Goal: Task Accomplishment & Management: Complete application form

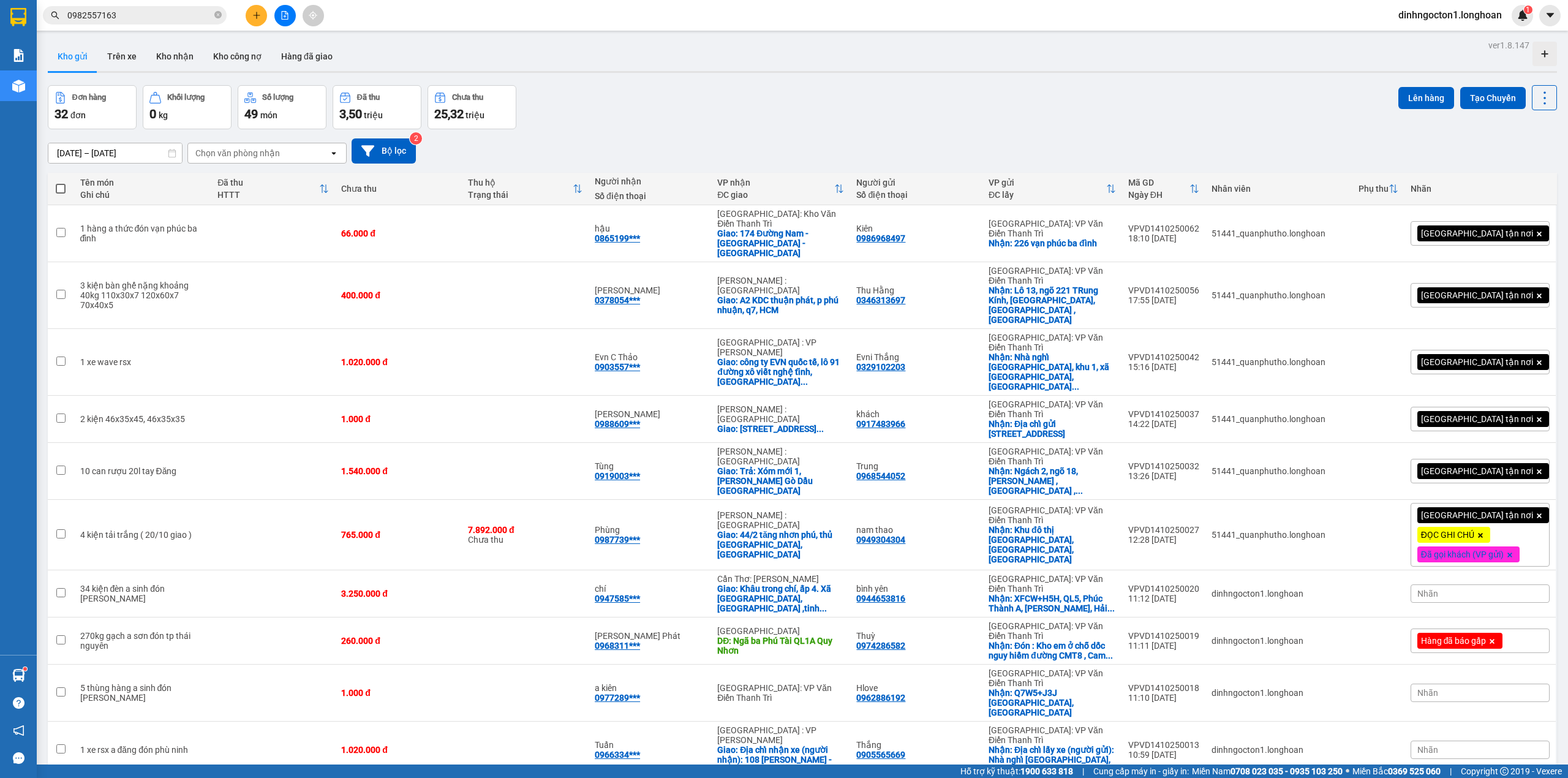
click at [186, 18] on input "0982557163" at bounding box center [140, 15] width 145 height 14
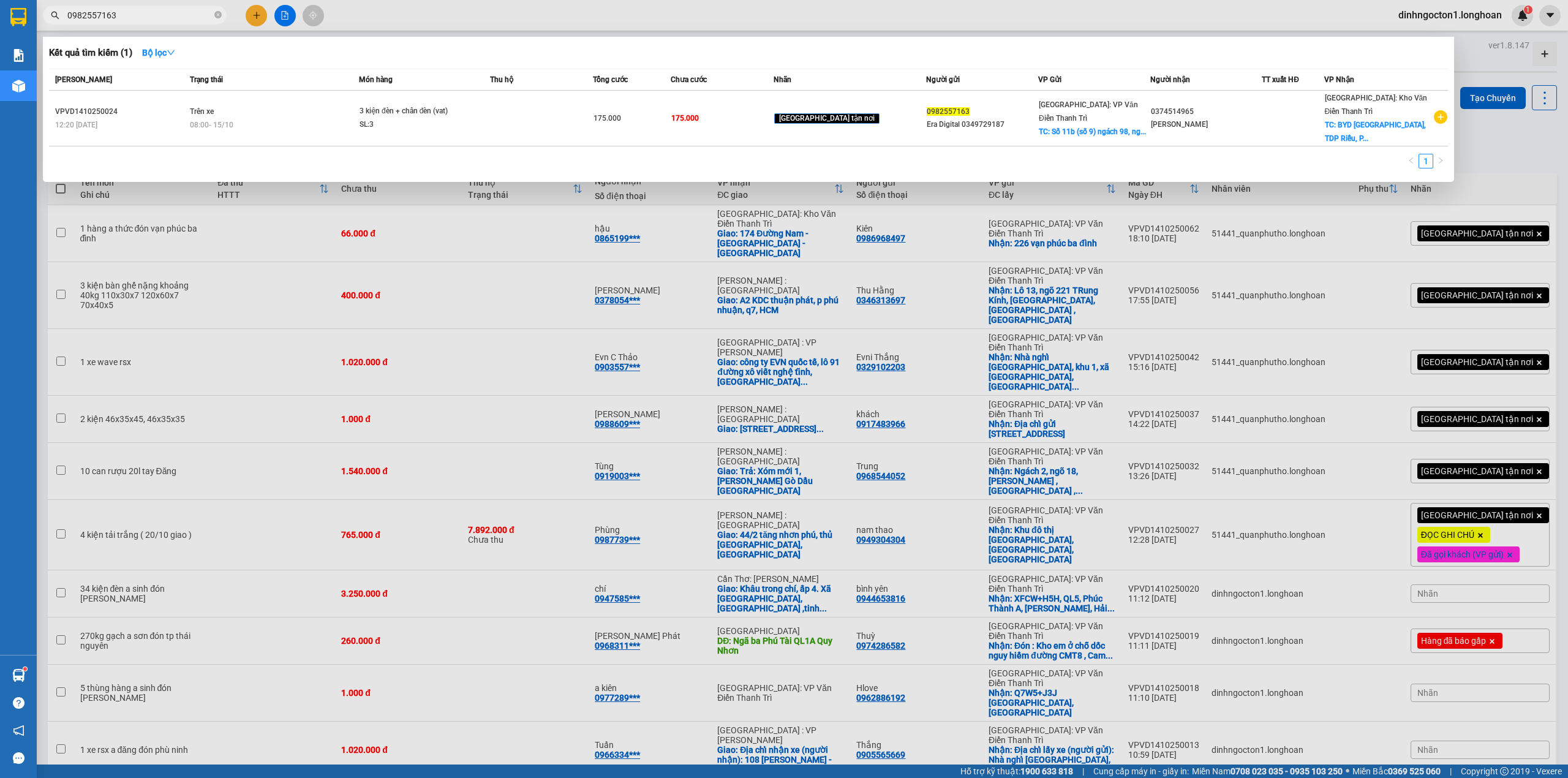
click at [186, 18] on input "0982557163" at bounding box center [140, 15] width 145 height 14
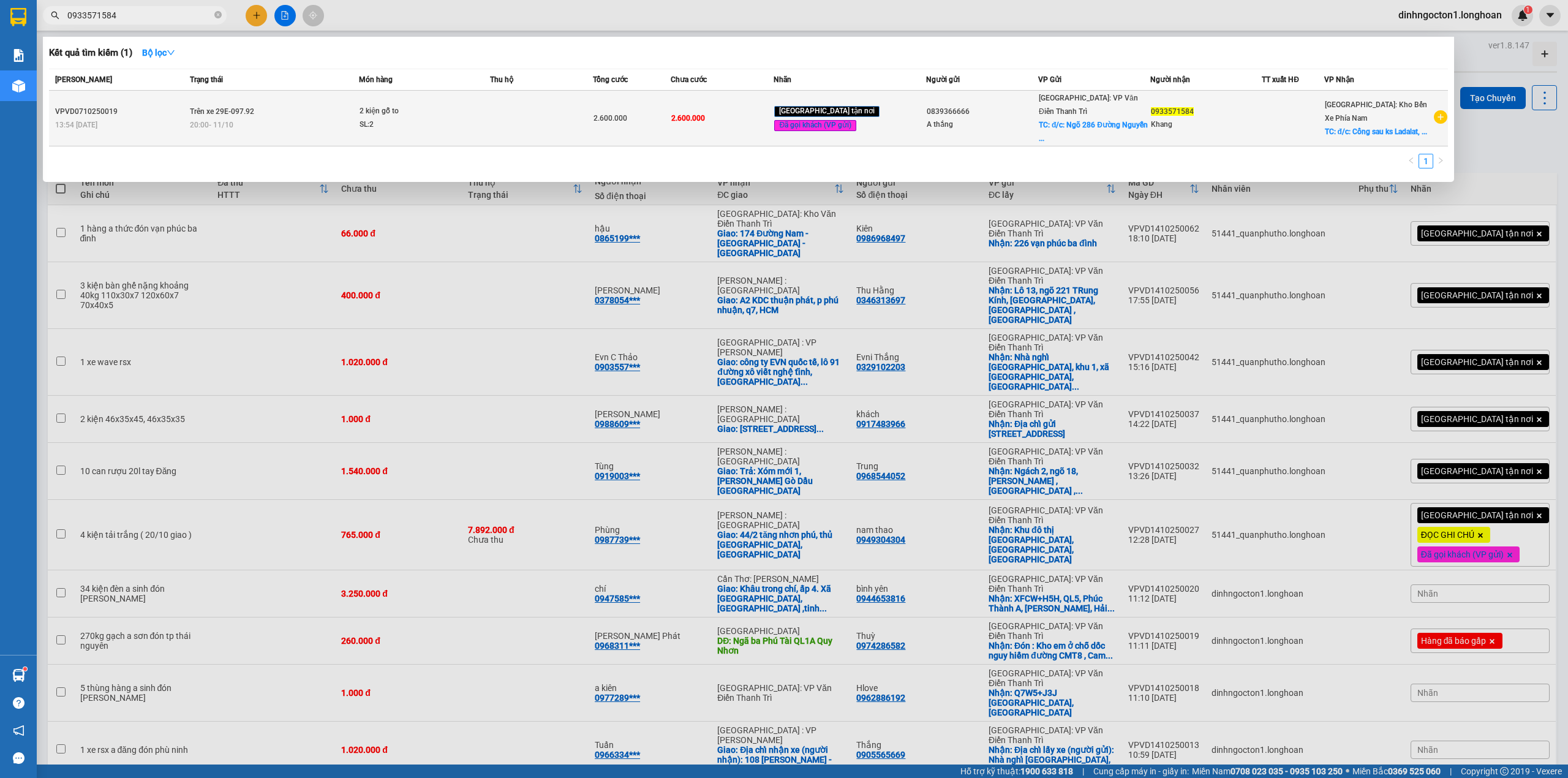
type input "0933571584"
click at [425, 107] on div "2 kiện gỗ to" at bounding box center [406, 111] width 92 height 14
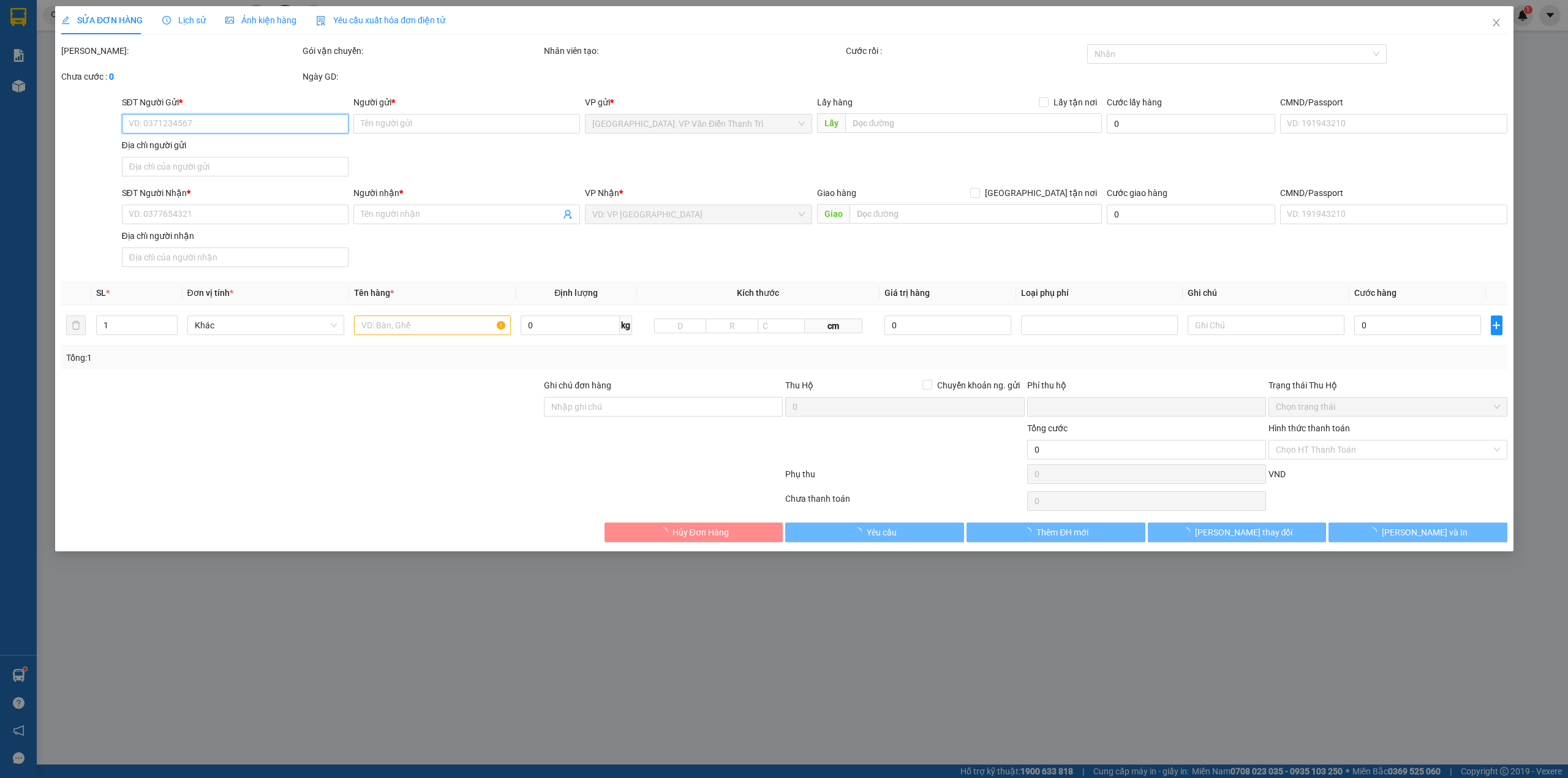
type input "0839366666"
type input "A thắng"
checkbox input "true"
type input "đ/c: Ngõ 286 Đường Nguyễn Xiển, Thanh Trì, Hà Nội"
type input "0933571584"
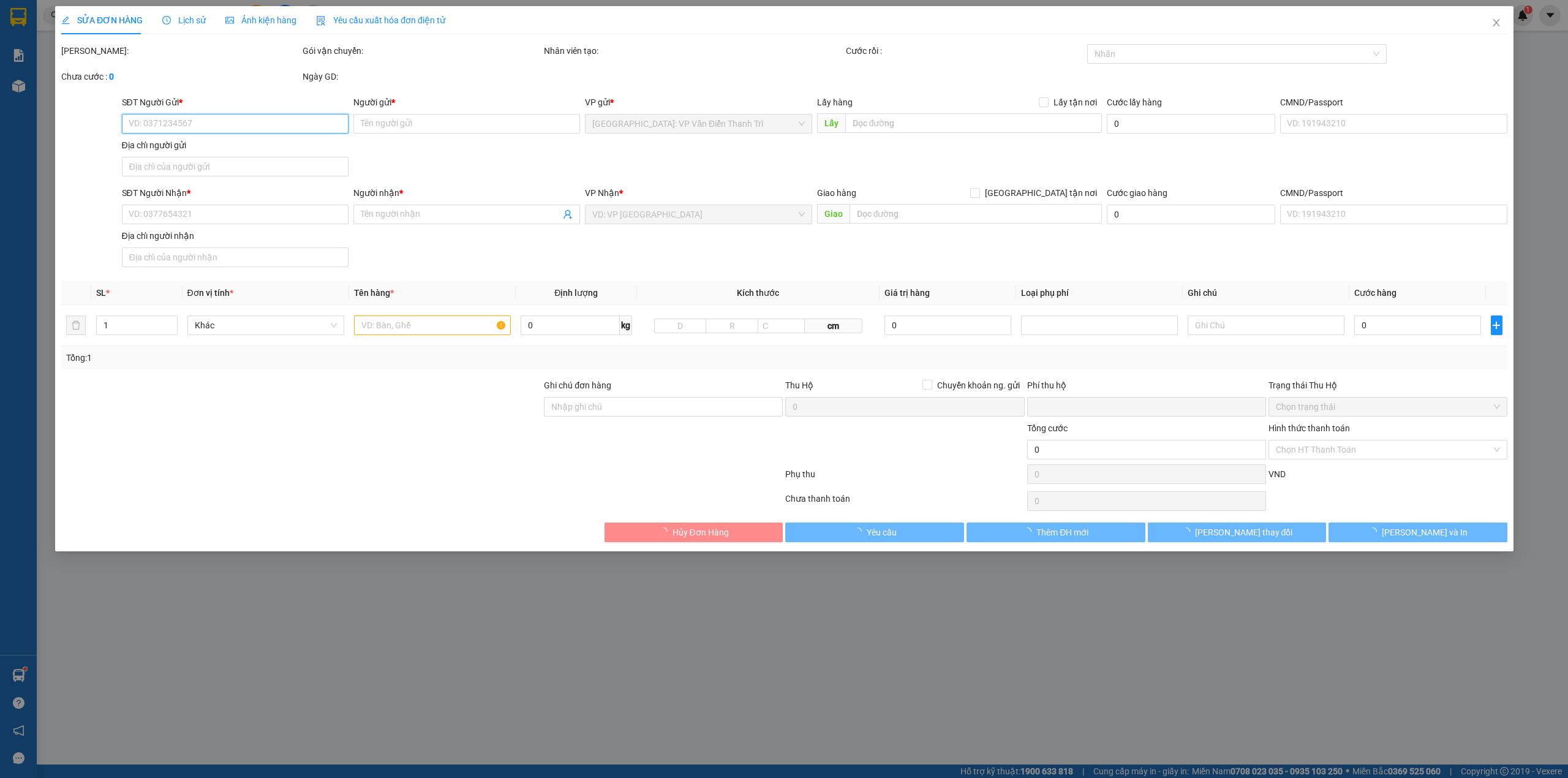
type input "Khang"
checkbox input "true"
type input "đ/c: Cổng sau ks Ladalat, Số 106A Mai Anh Đào, Phường Lâm Viên, Đà Lạt"
type input "hàng để nhầm kho nhận vào q12 cho quay đầu ra nha trang để đi đà lạt"
type input "0"
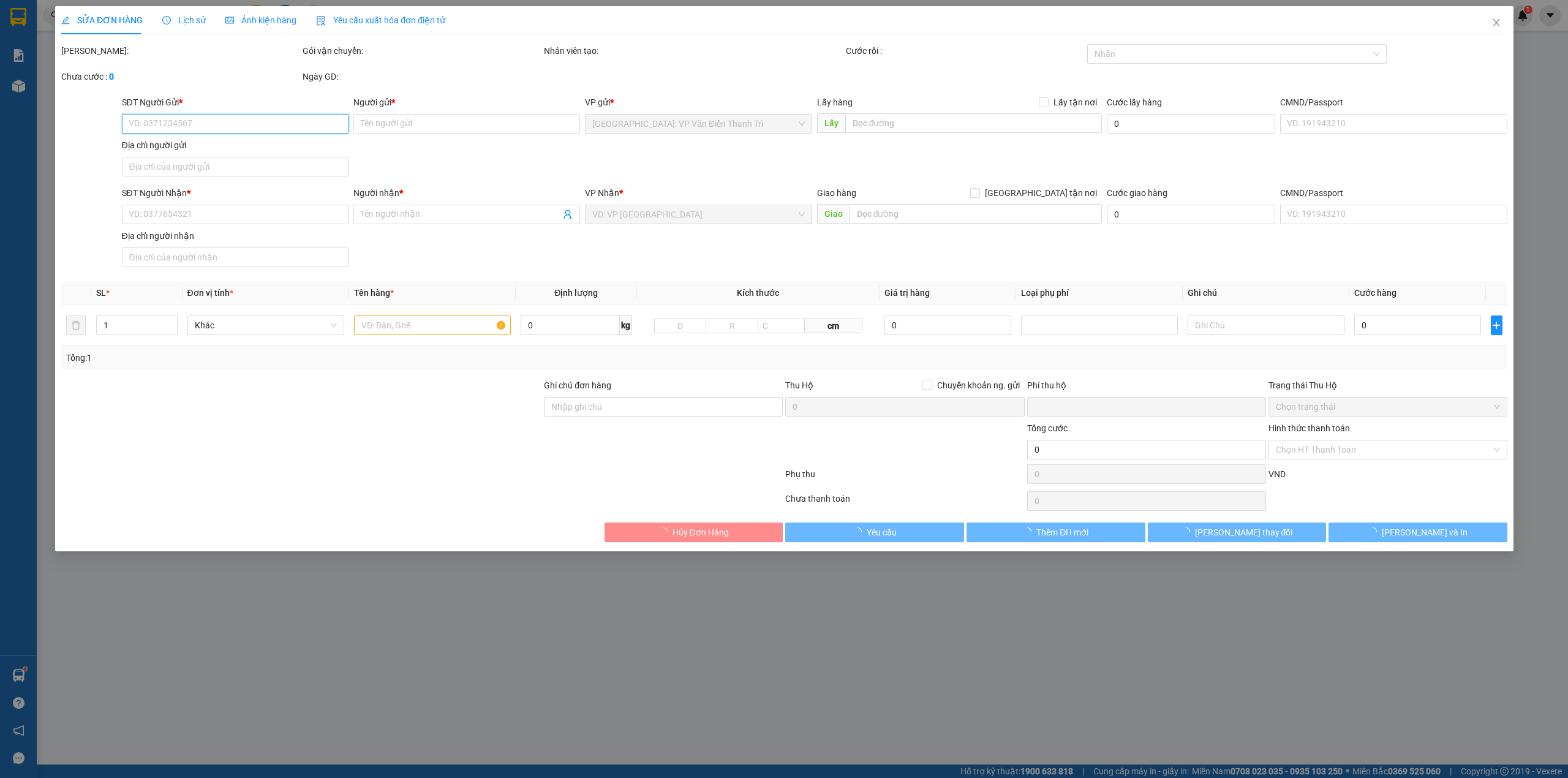
type input "2.600.000"
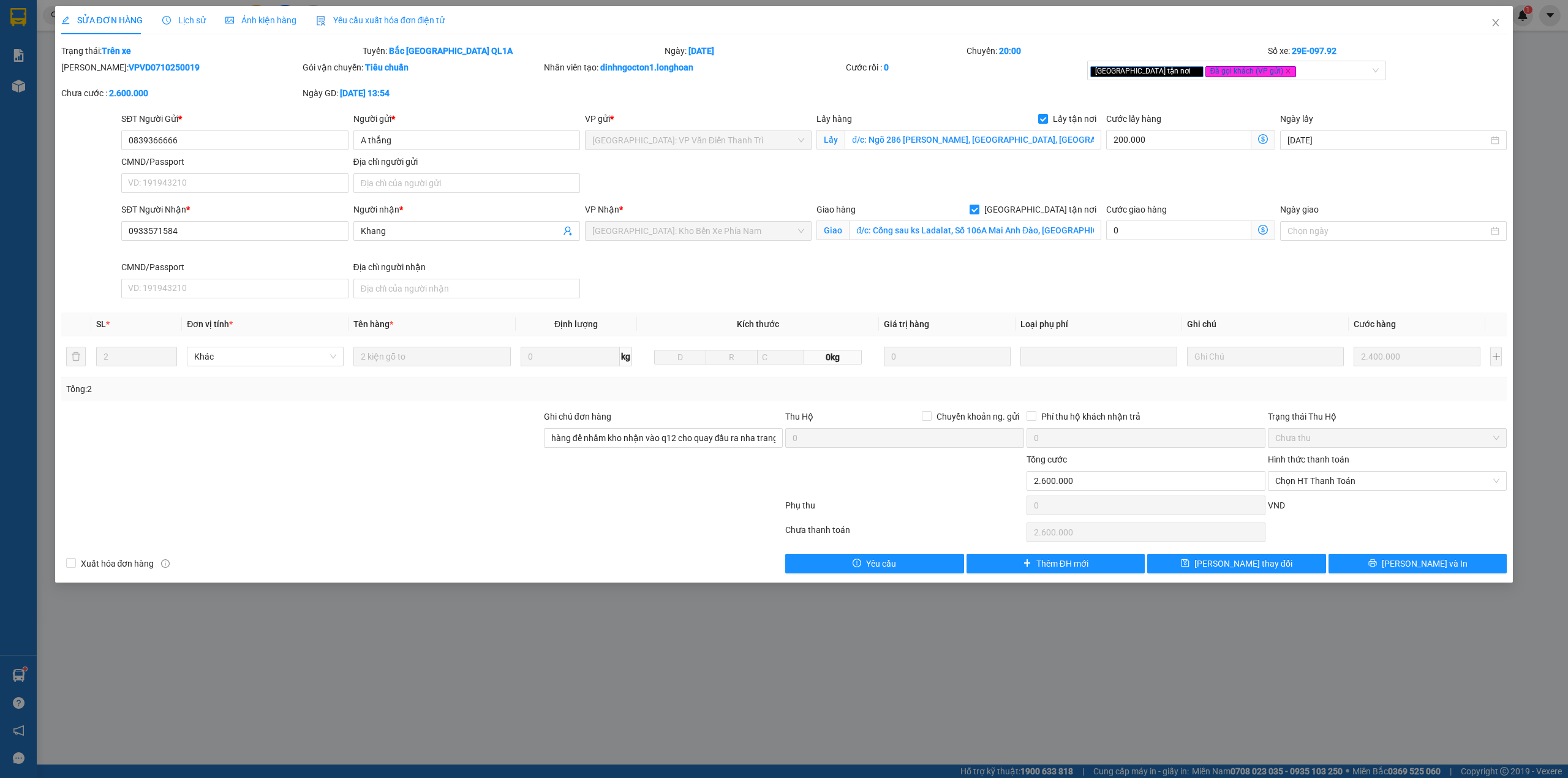
click at [945, 217] on div "Giao hàng Giao tận nơi" at bounding box center [958, 211] width 285 height 18
click at [955, 223] on input "đ/c: Cổng sau ks Ladalat, Số 106A Mai Anh Đào, Phường Lâm Viên, Đà Lạt" at bounding box center [975, 230] width 252 height 19
click at [968, 231] on input "đ/c: Cổng sau ks Ladalat, Số 106A Mai Anh Đào, Phường Lâm Viên, Đà Lạt" at bounding box center [975, 230] width 252 height 19
click at [170, 18] on span "Lịch sử" at bounding box center [184, 20] width 43 height 10
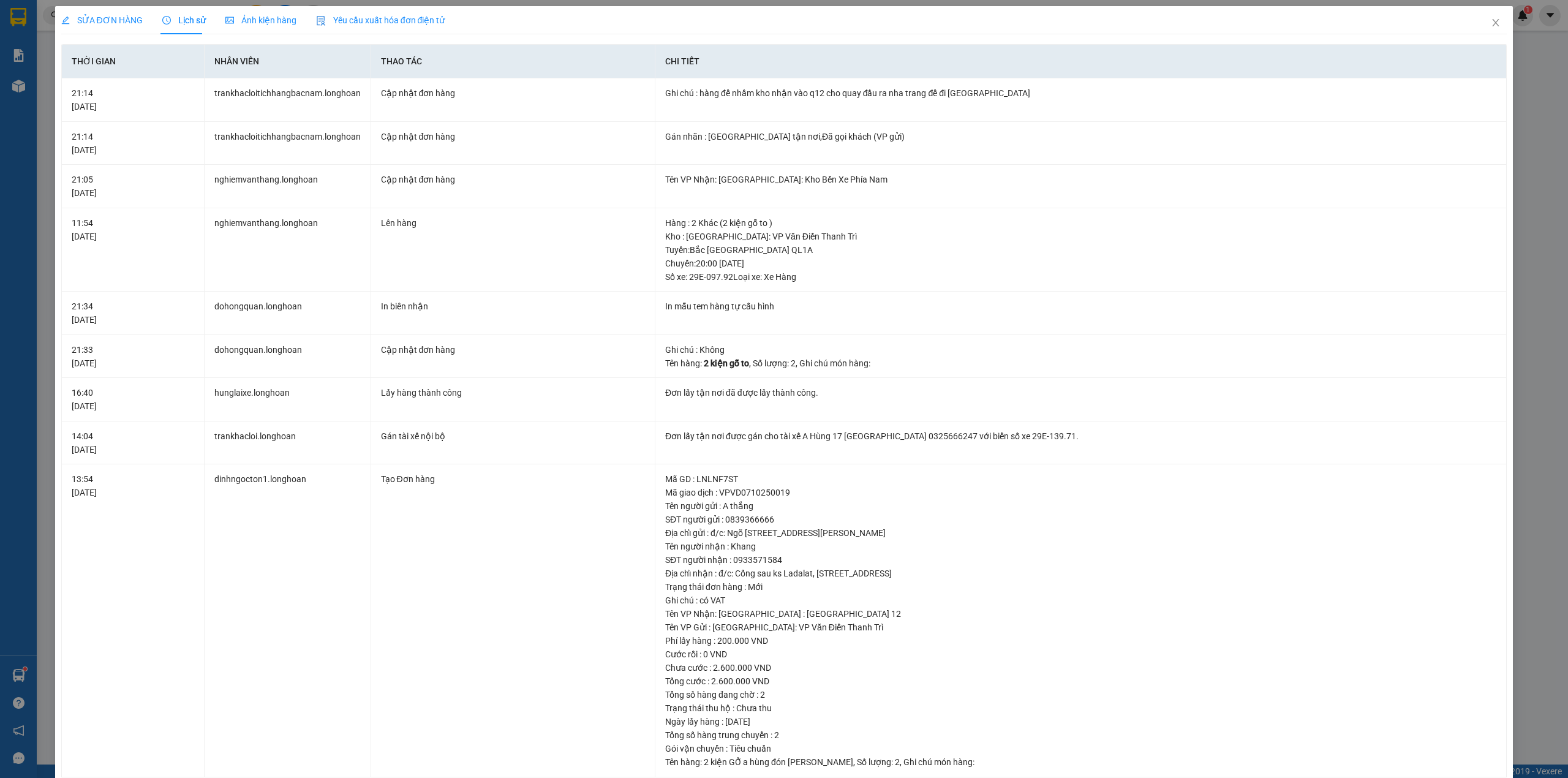
click at [106, 18] on span "SỬA ĐƠN HÀNG" at bounding box center [101, 20] width 81 height 10
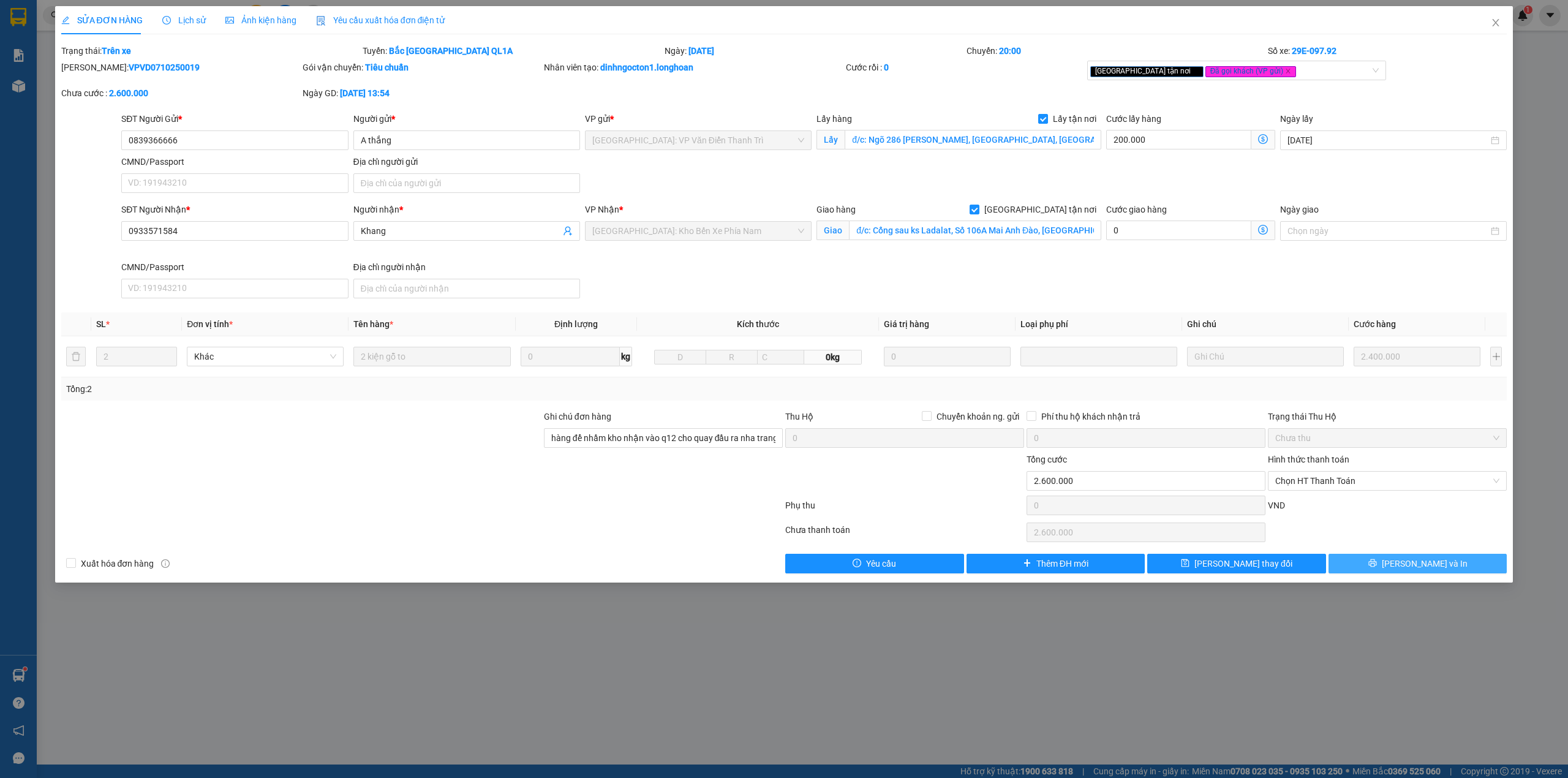
click at [1368, 559] on button "Lưu và In" at bounding box center [1418, 563] width 179 height 19
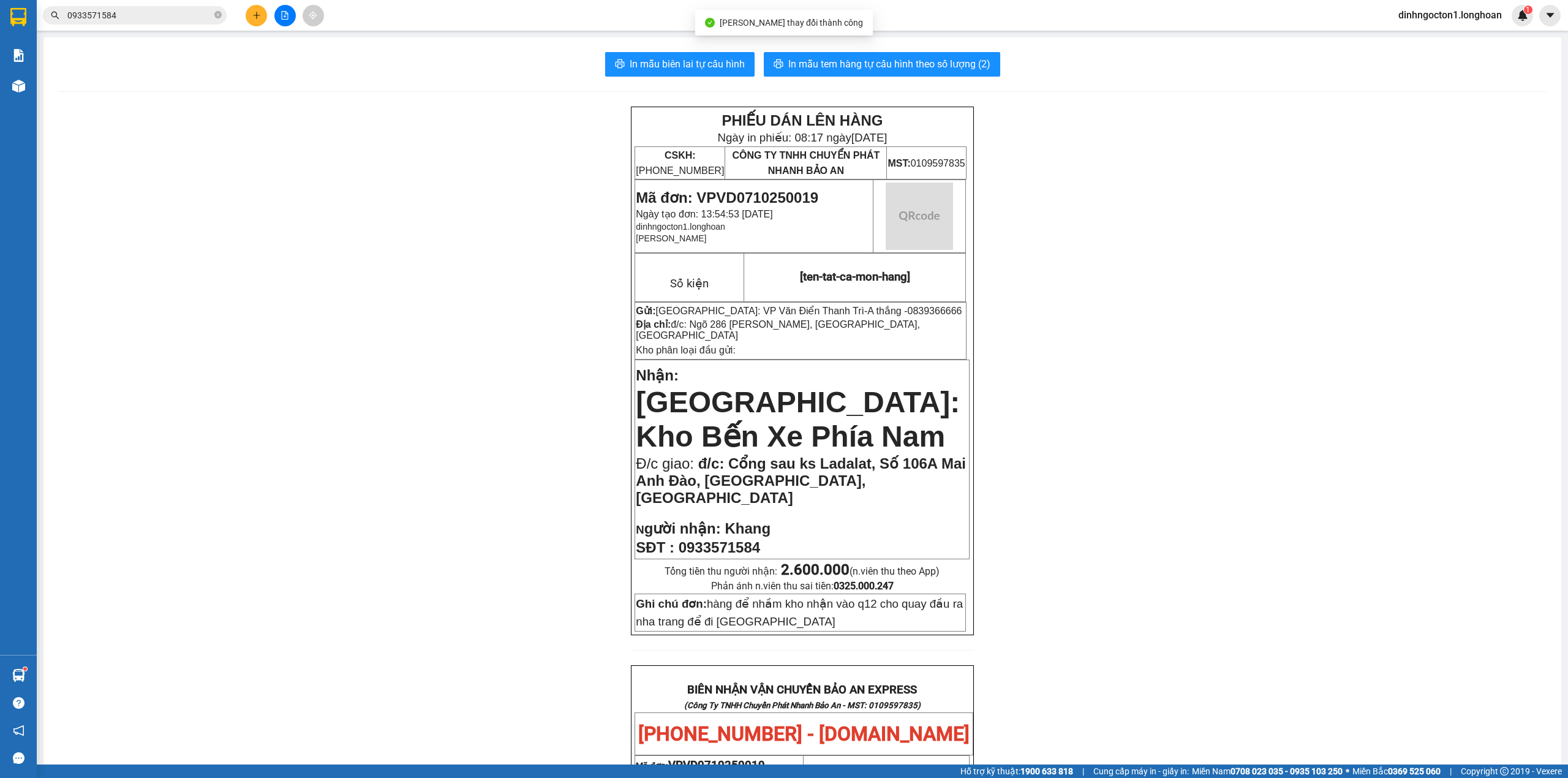
scroll to position [81, 0]
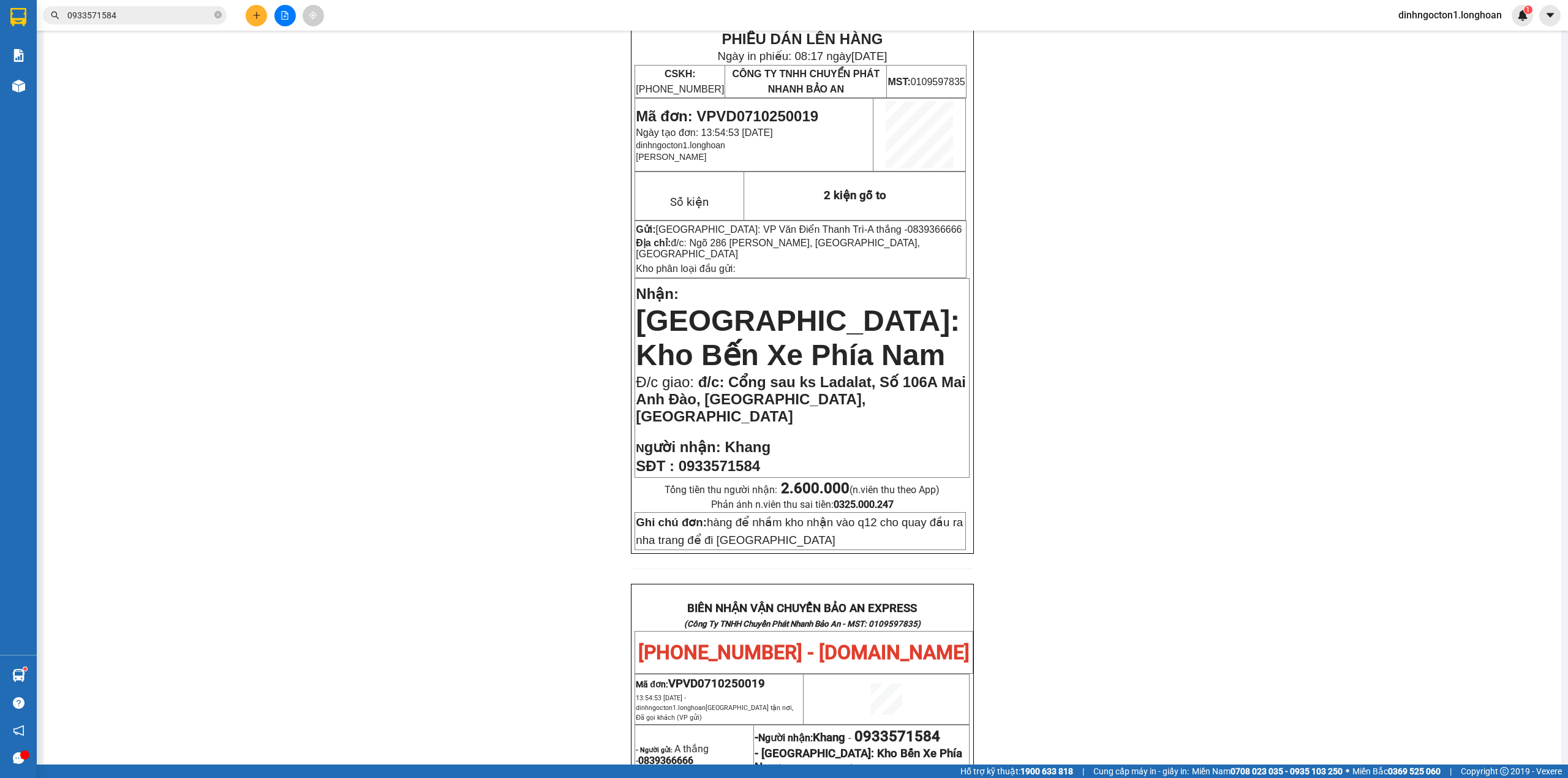
click at [202, 18] on input "0933571584" at bounding box center [140, 15] width 145 height 14
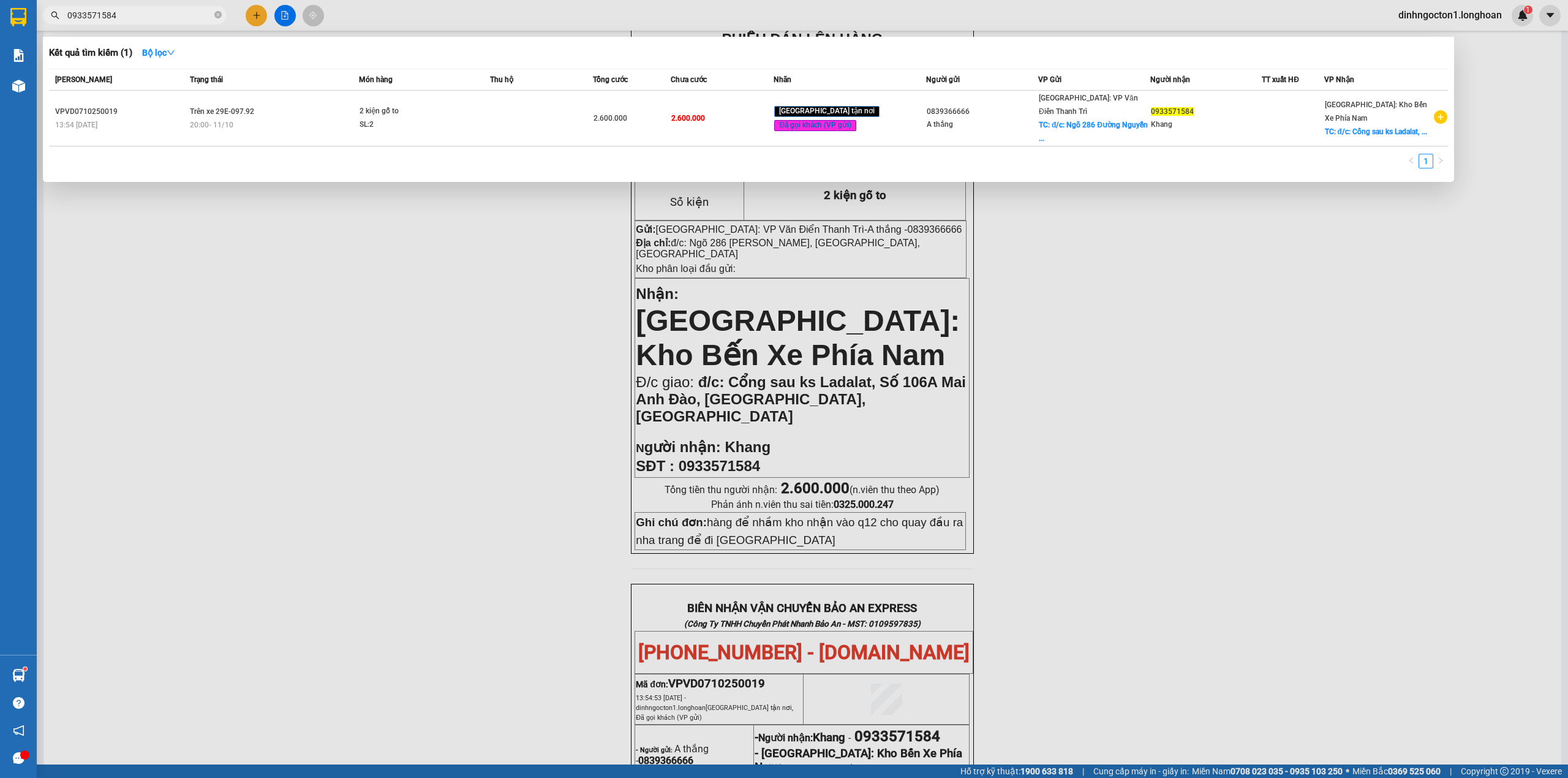
click at [202, 18] on input "0933571584" at bounding box center [140, 15] width 145 height 14
paste input "text"
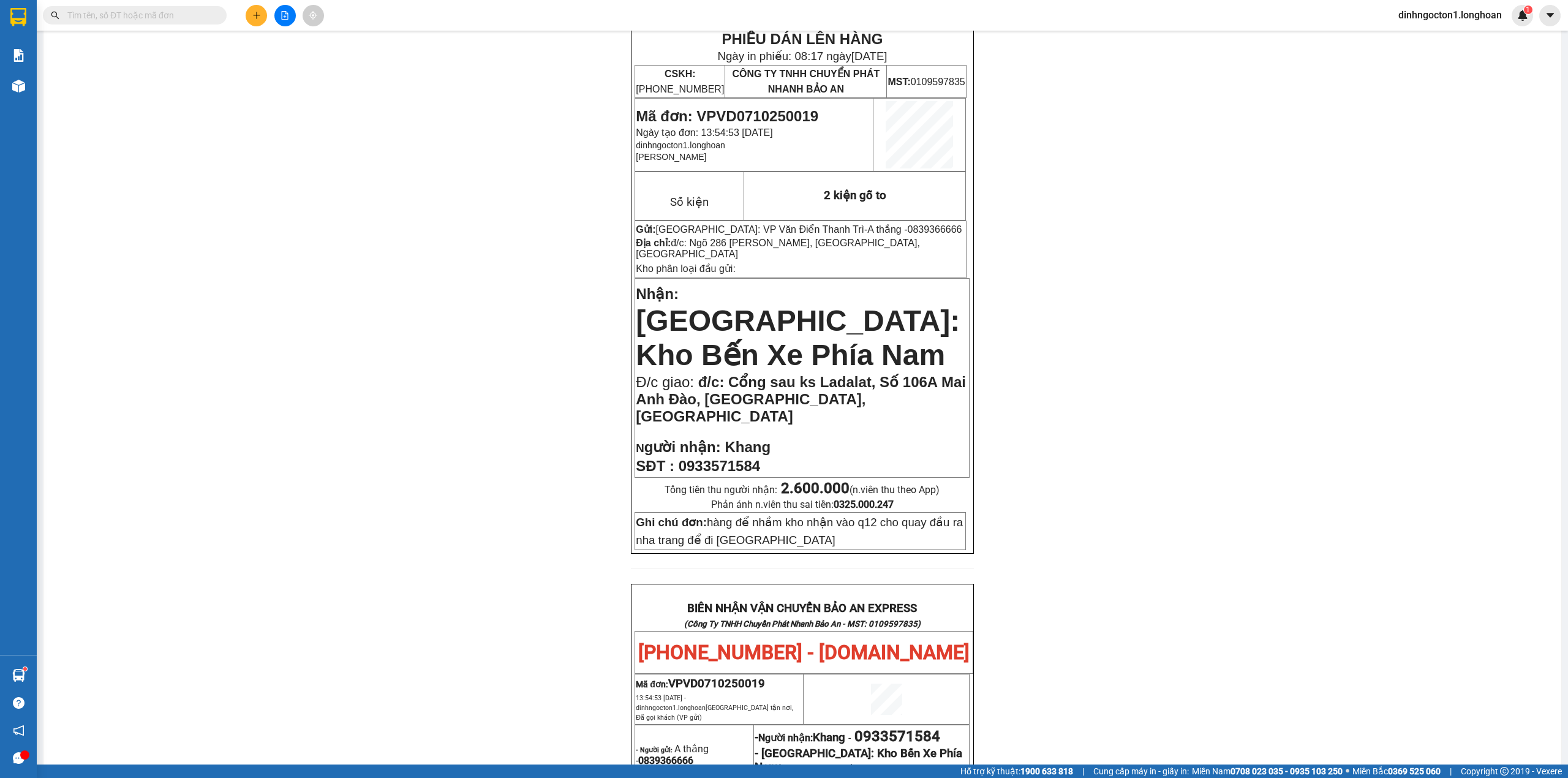
paste input "0867888016"
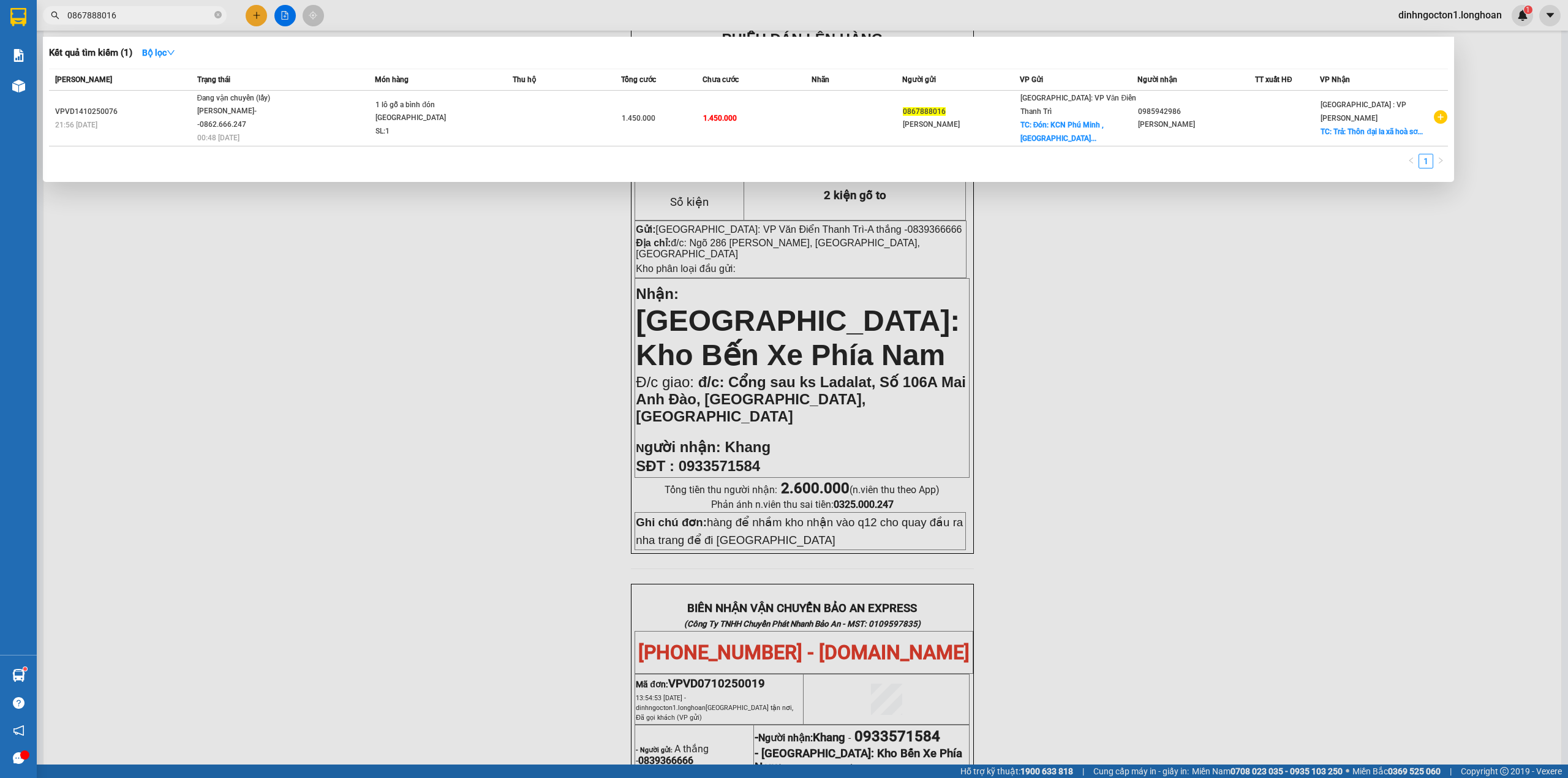
click at [137, 15] on input "0867888016" at bounding box center [140, 15] width 145 height 14
paste input "37908388"
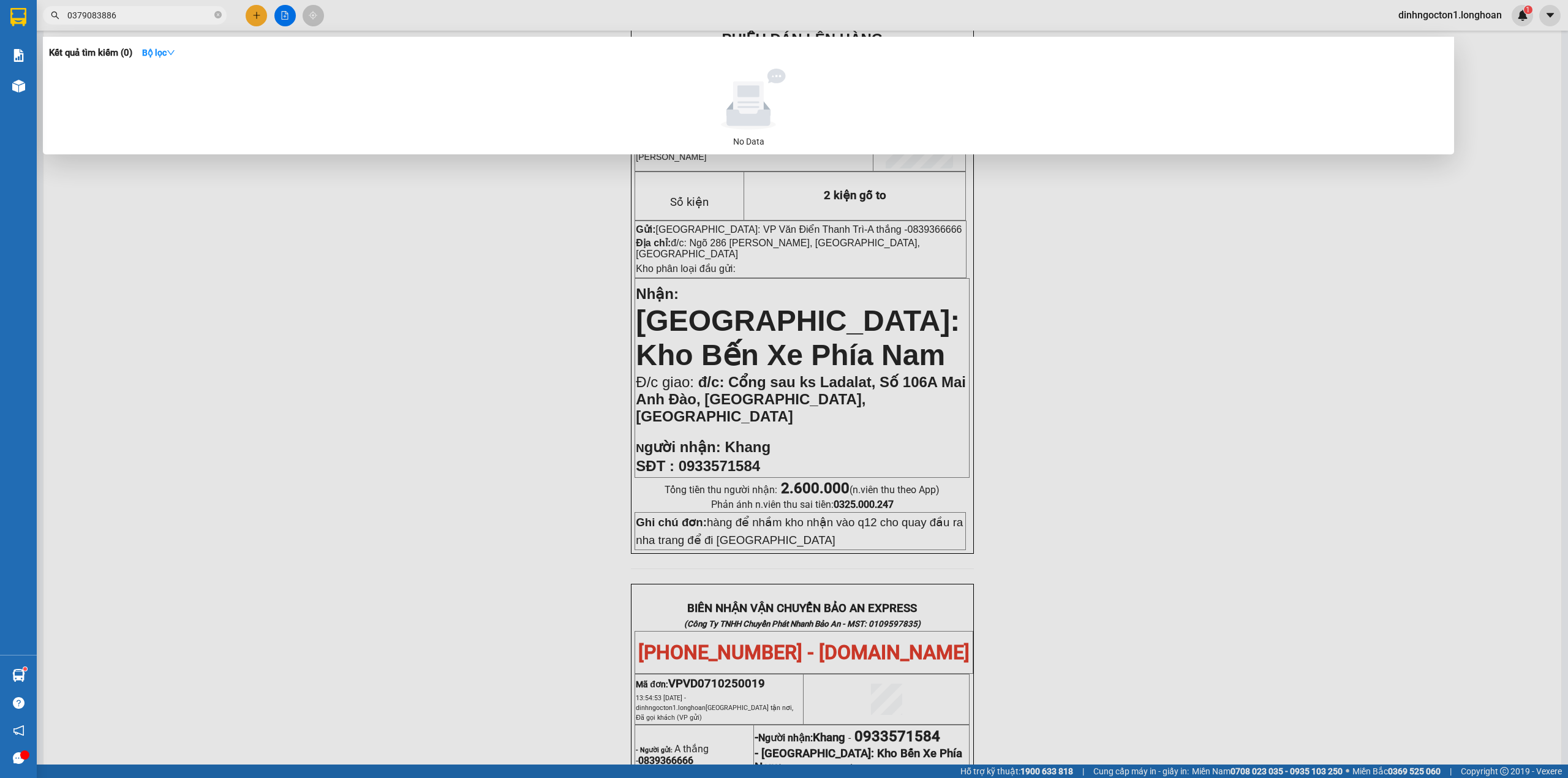
type input "0379083886"
click at [260, 16] on div at bounding box center [784, 389] width 1568 height 778
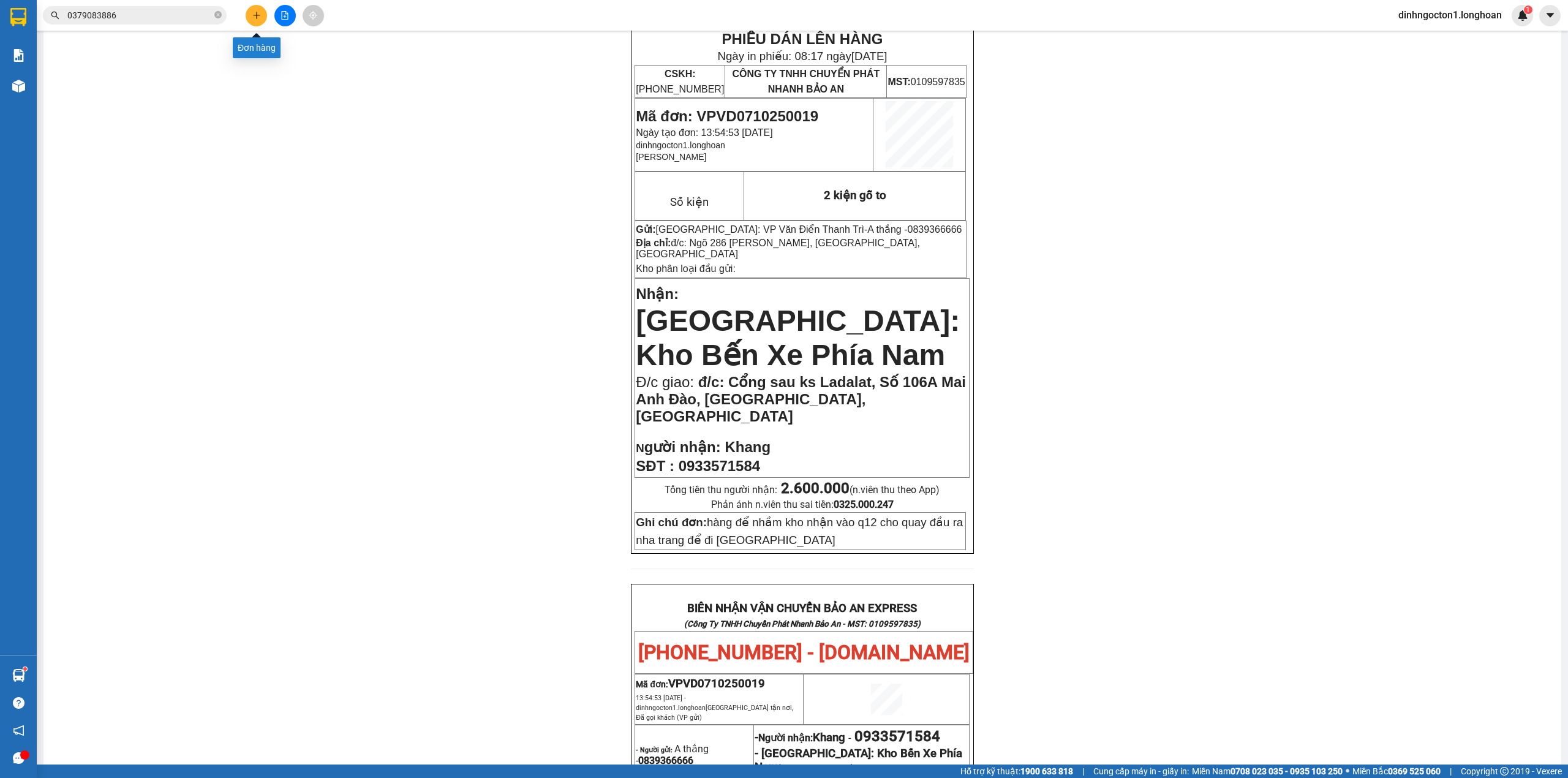
click at [260, 16] on icon "plus" at bounding box center [256, 15] width 9 height 9
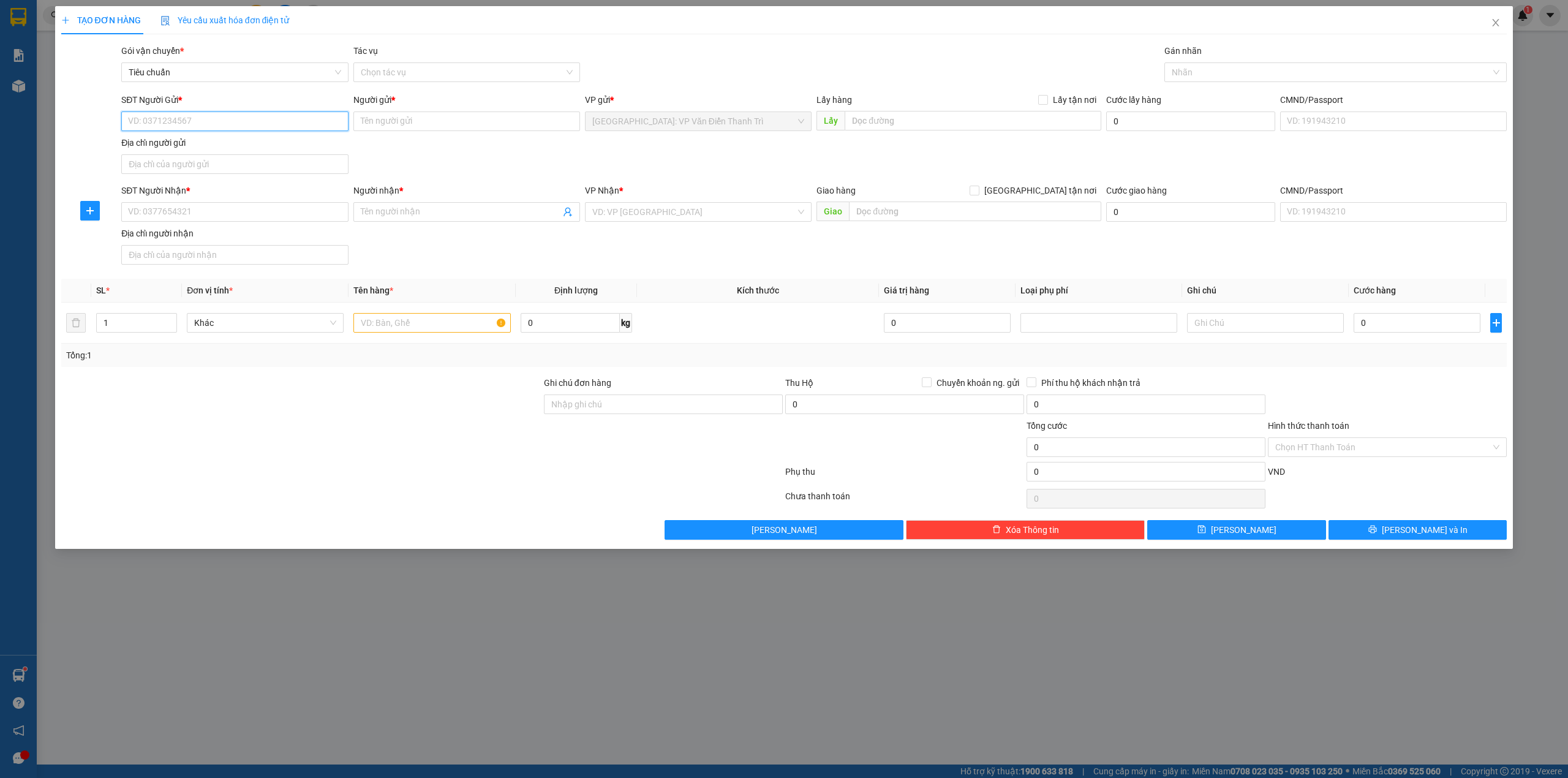
paste input "0379083886"
click at [231, 122] on input "0379083886" at bounding box center [235, 121] width 227 height 19
type input "0379083886"
click at [390, 117] on input "Người gửi *" at bounding box center [467, 121] width 227 height 19
click at [429, 118] on input "Người gửi *" at bounding box center [467, 121] width 227 height 19
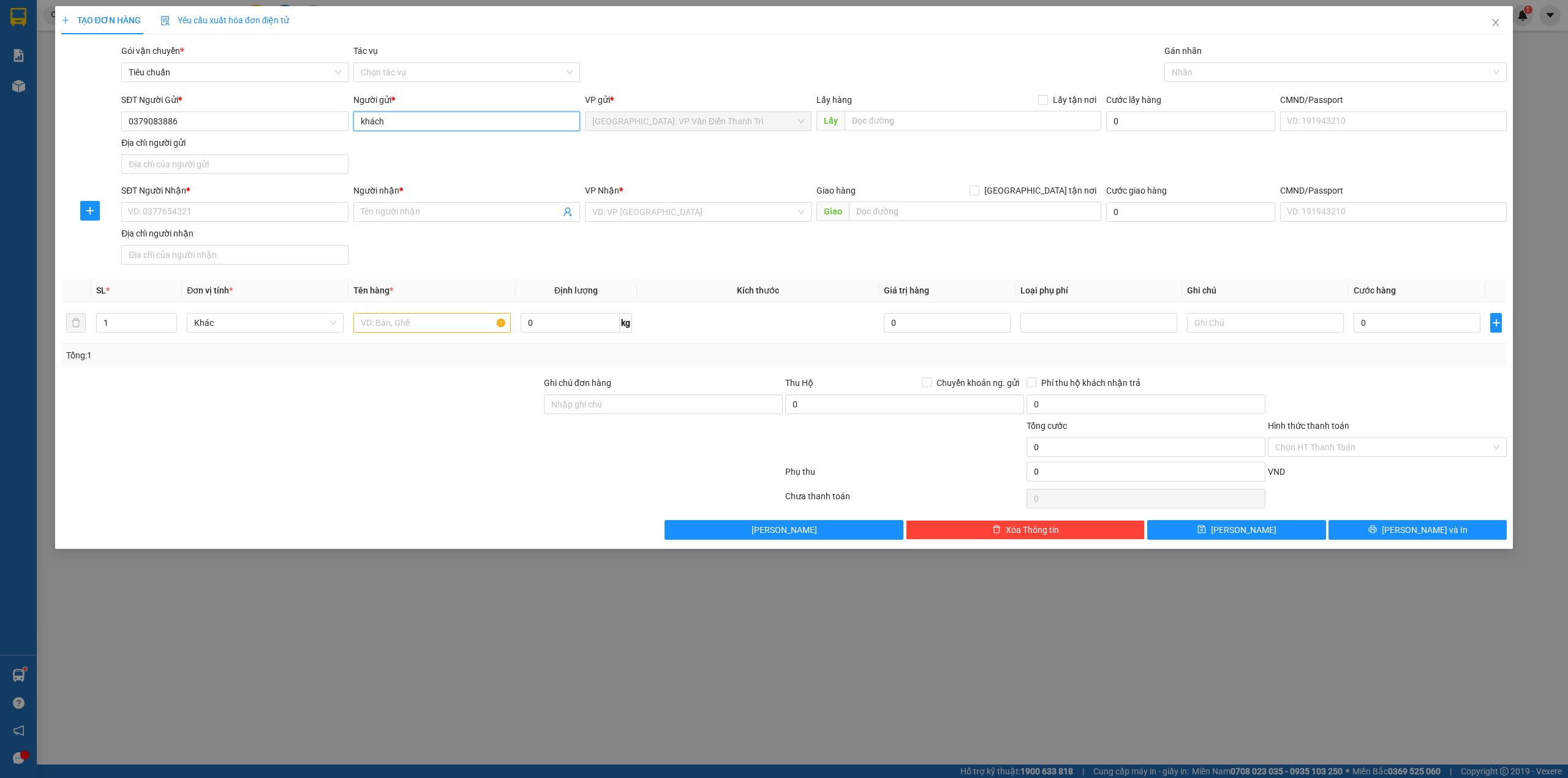
type input "khách"
click at [282, 215] on input "SĐT Người Nhận *" at bounding box center [235, 212] width 227 height 19
paste input "0985532028"
click at [282, 215] on input "0985532028" at bounding box center [235, 212] width 227 height 19
type input "0985532028"
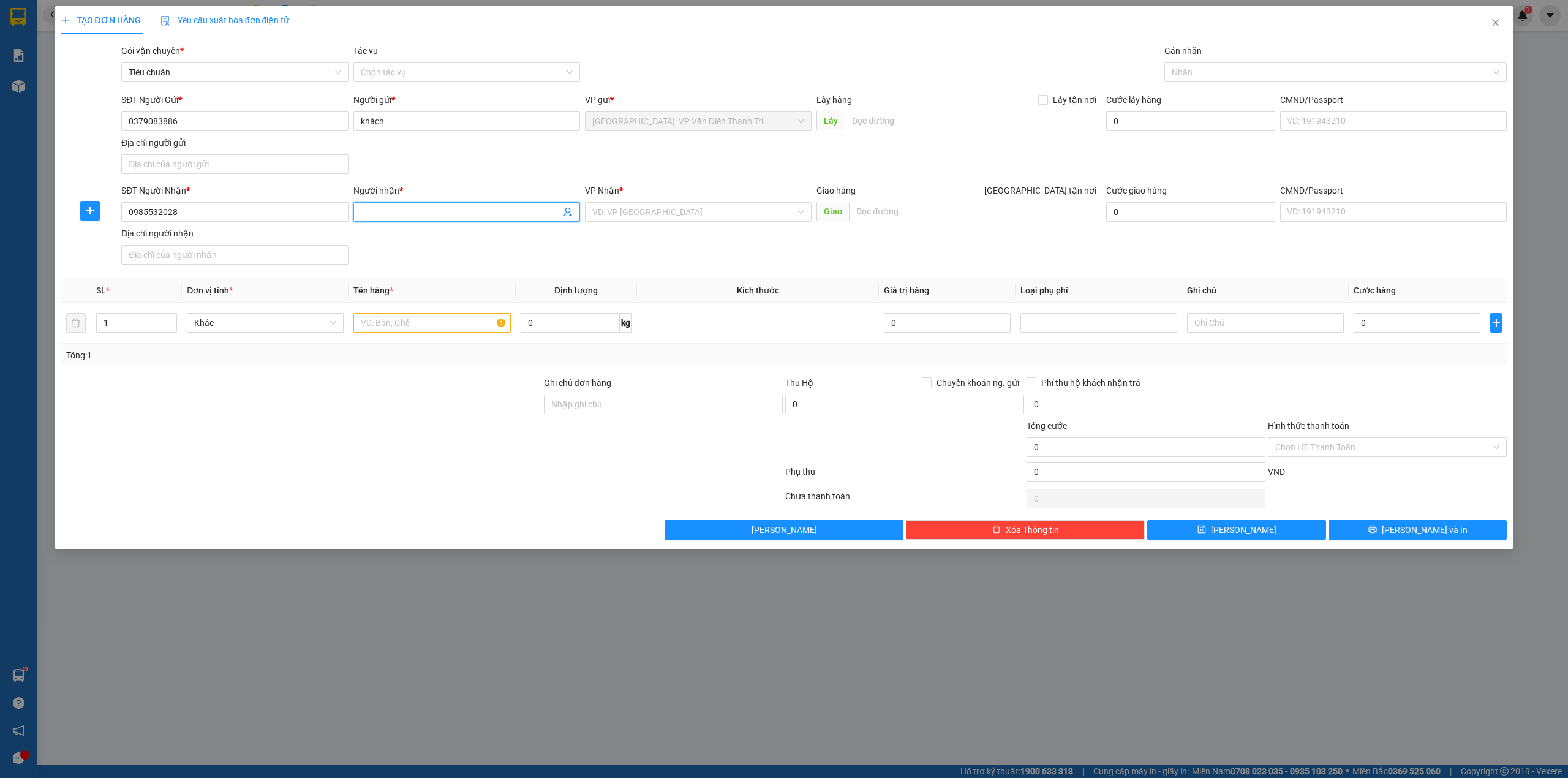
click at [463, 212] on input "Người nhận *" at bounding box center [460, 211] width 200 height 14
paste input "Ngọc"
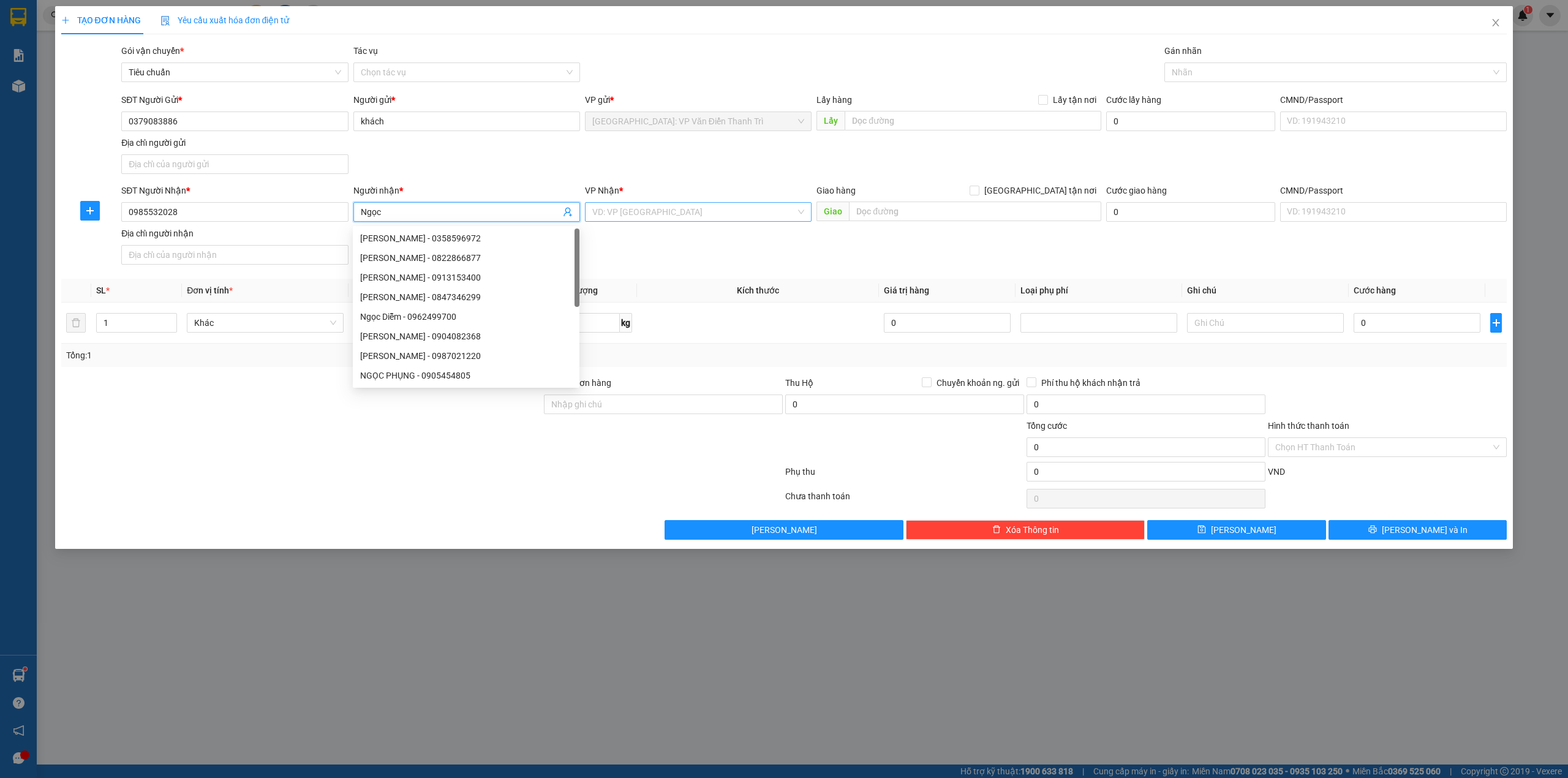
type input "Ngọc"
click at [646, 214] on input "search" at bounding box center [693, 211] width 203 height 18
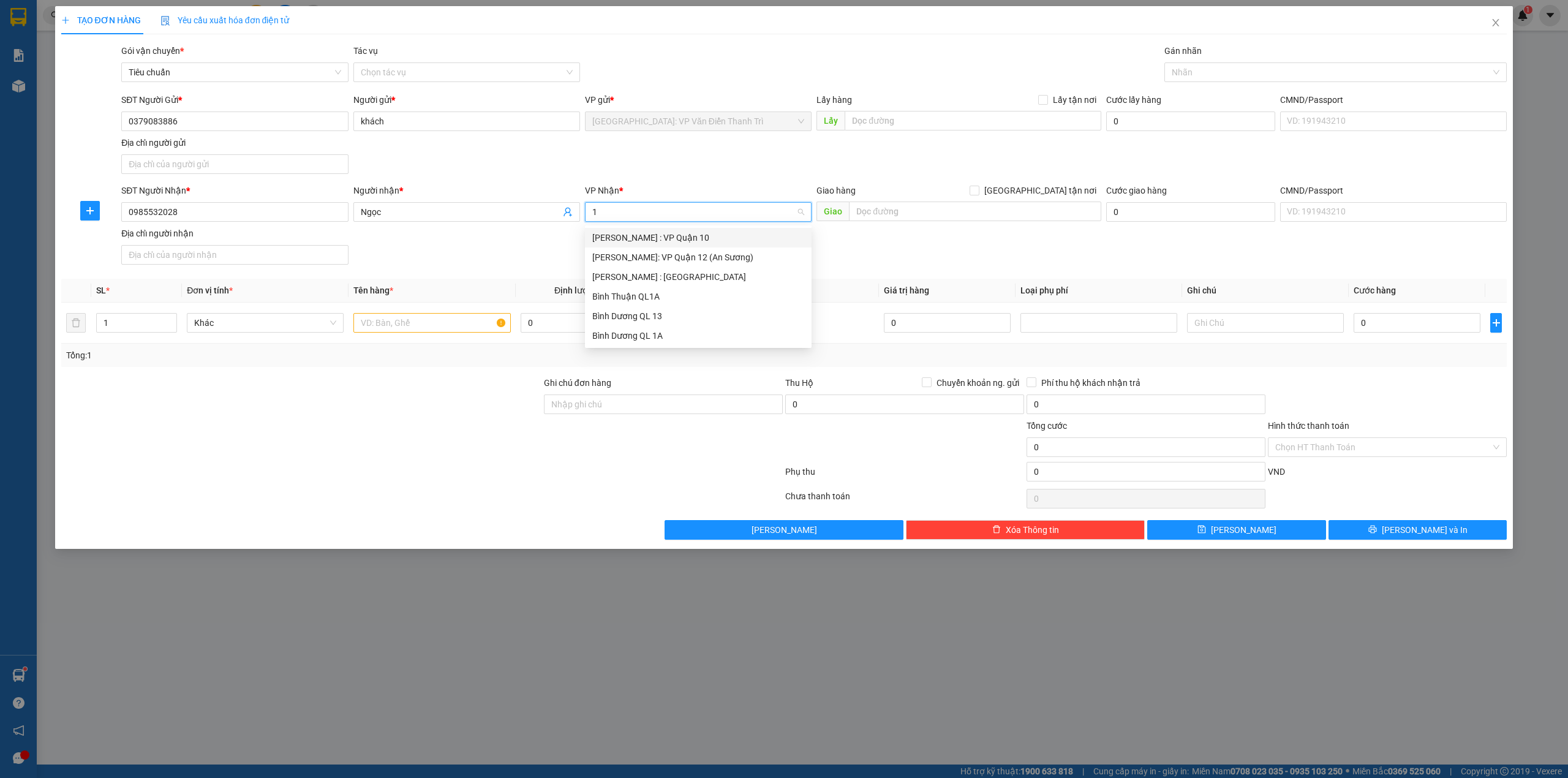
type input "12"
click at [659, 251] on div "[PERSON_NAME] : [GEOGRAPHIC_DATA]" at bounding box center [698, 257] width 212 height 14
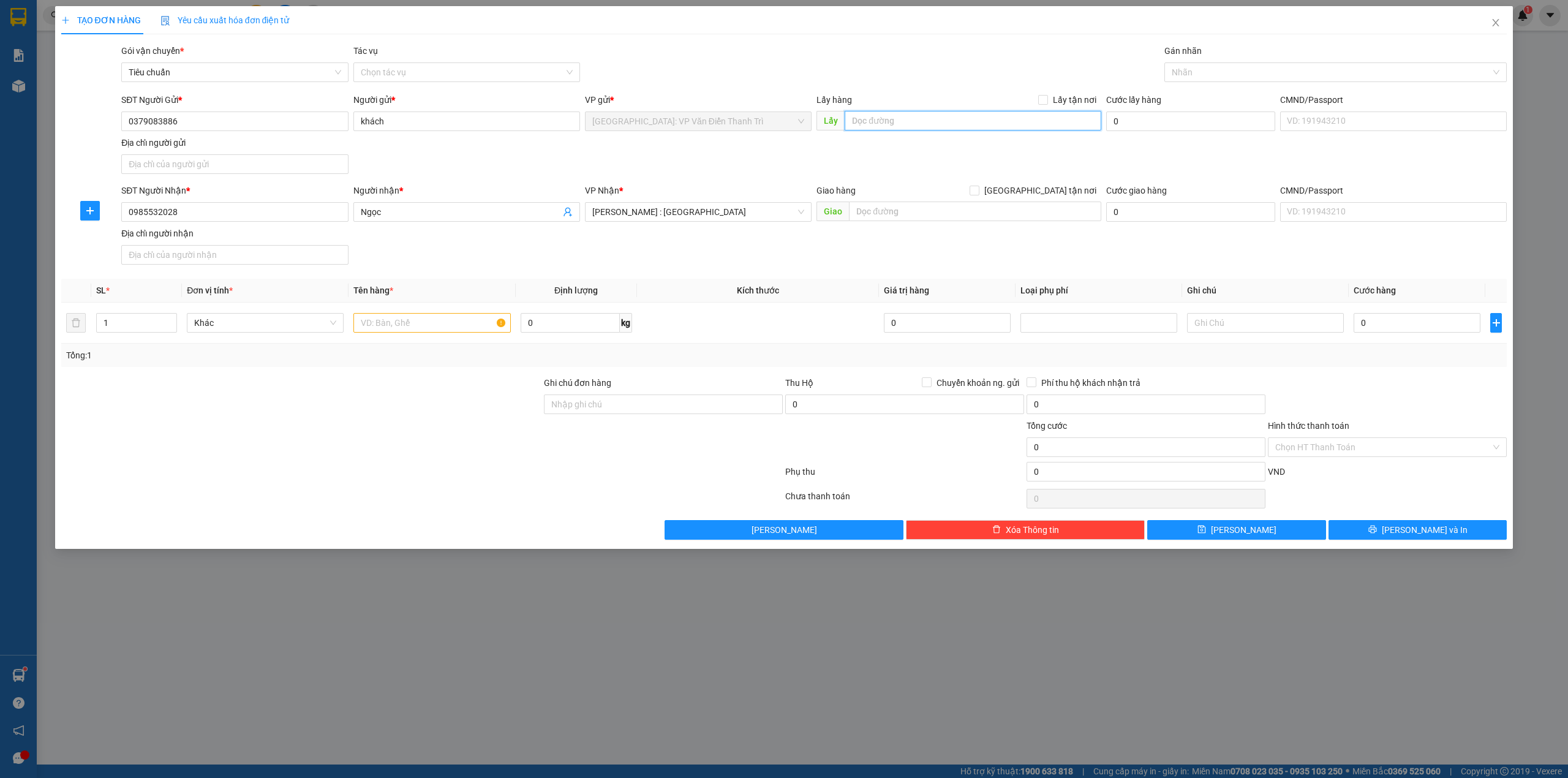
click at [888, 130] on input "text" at bounding box center [972, 121] width 256 height 19
paste input "đội 8, thông nghi khê, xã tân kỳ"
click at [995, 125] on input "đội 8, thông nghi khê, xã tân kỳ" at bounding box center [972, 121] width 256 height 19
paste input "huyện tứ kỳ, hải dương"
type input "đội 8, thông nghi khê, xã tân kỳ, huyện tứ kỳ, hải dương"
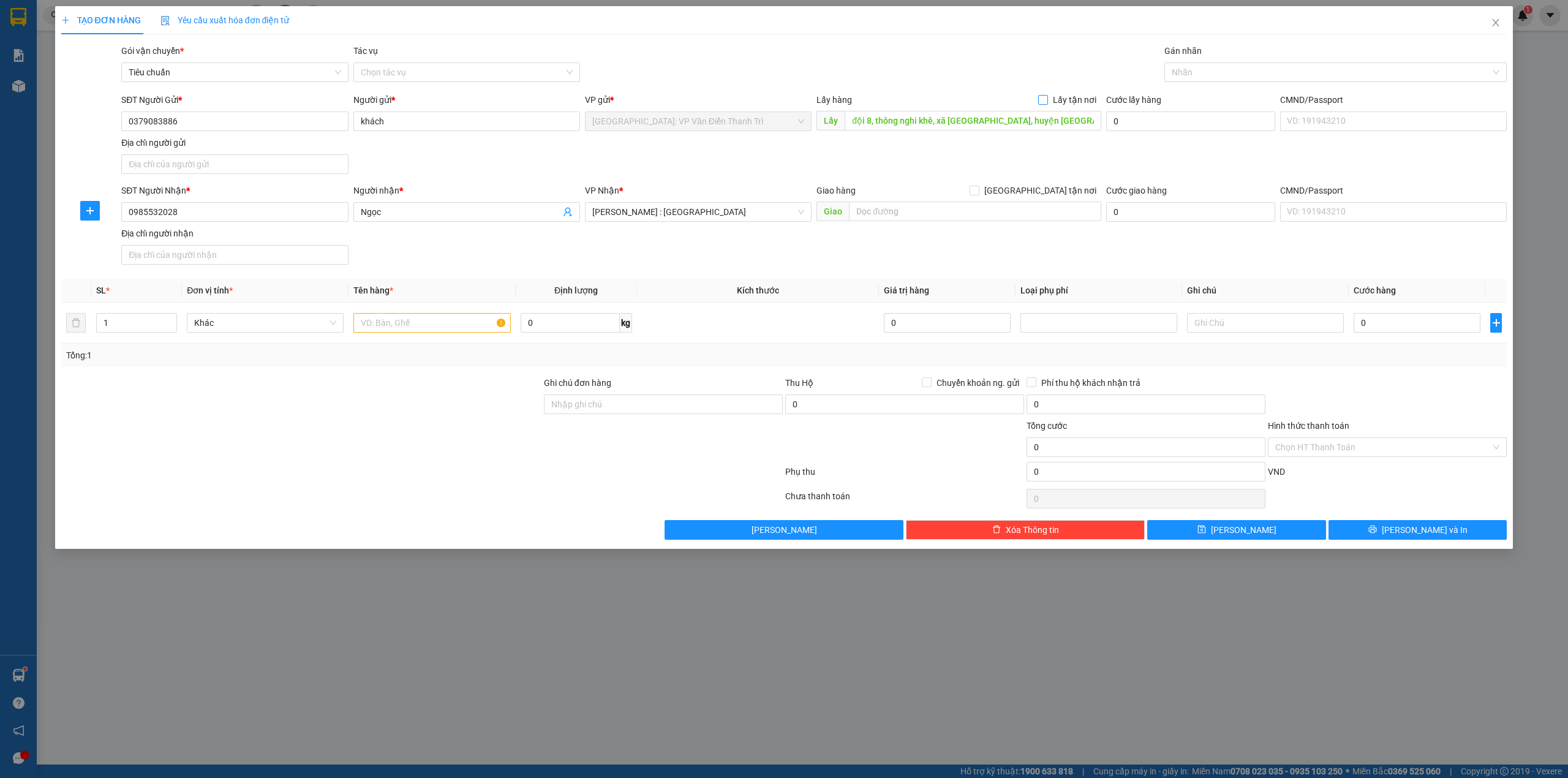
click at [1057, 100] on span "Lấy tận nơi" at bounding box center [1074, 100] width 53 height 14
click at [1047, 100] on input "Lấy tận nơi" at bounding box center [1042, 99] width 9 height 9
checkbox input "true"
click at [952, 214] on input "text" at bounding box center [975, 211] width 252 height 19
paste input "71/36, Bùi Thị Xuân, kp Tân Phước"
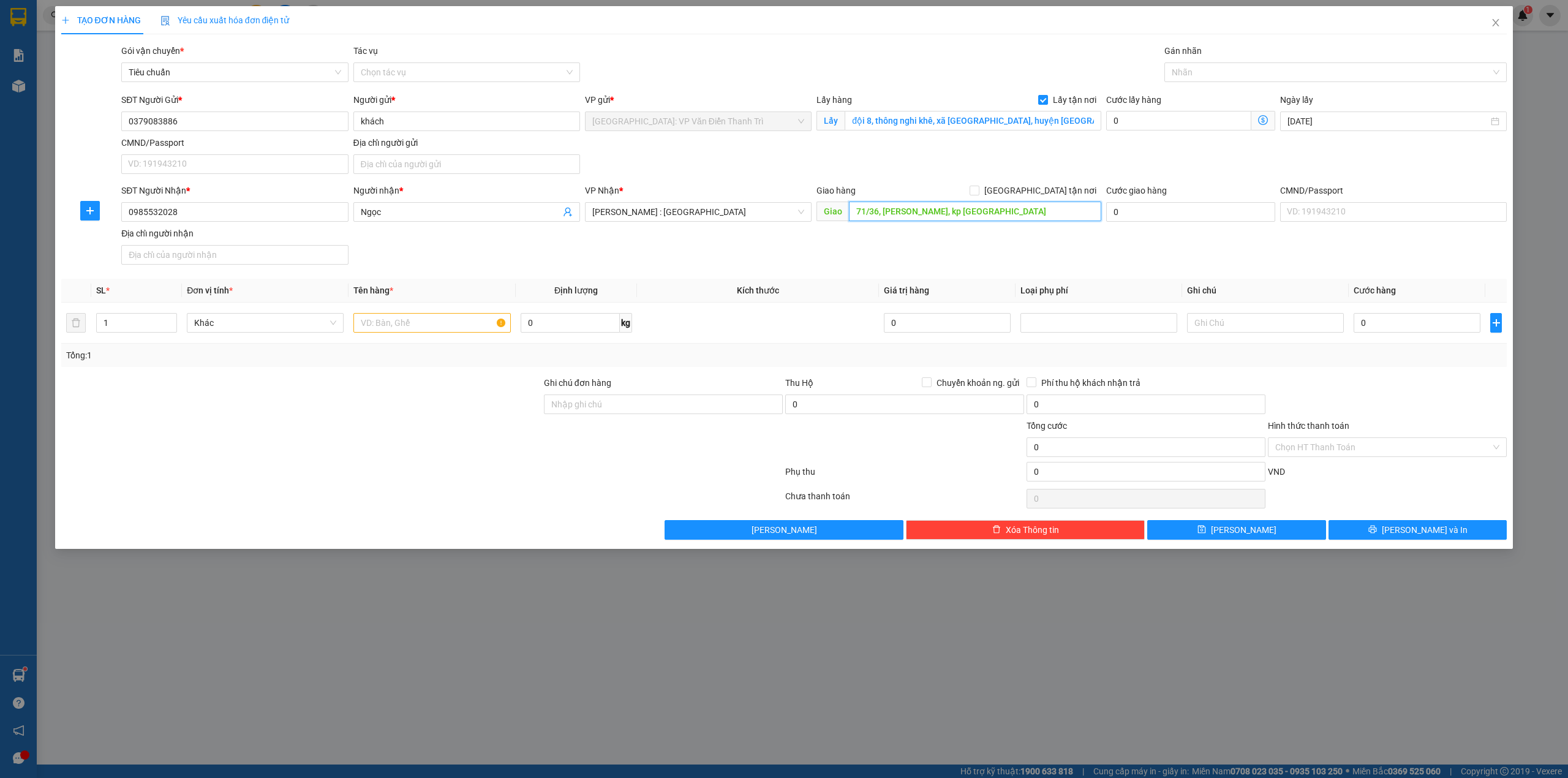
click at [1001, 217] on input "71/36, Bùi Thị Xuân, kp Tân Phước" at bounding box center [975, 211] width 252 height 19
paste input "phường Tân Bình, tp dĩ an, bình dương"
type input "71/36, Bùi Thị Xuân, kp Tân Phước, phường Tân Bình, tp dĩ an, bình dương"
click at [1059, 192] on span "[GEOGRAPHIC_DATA] tận nơi" at bounding box center [1040, 190] width 122 height 14
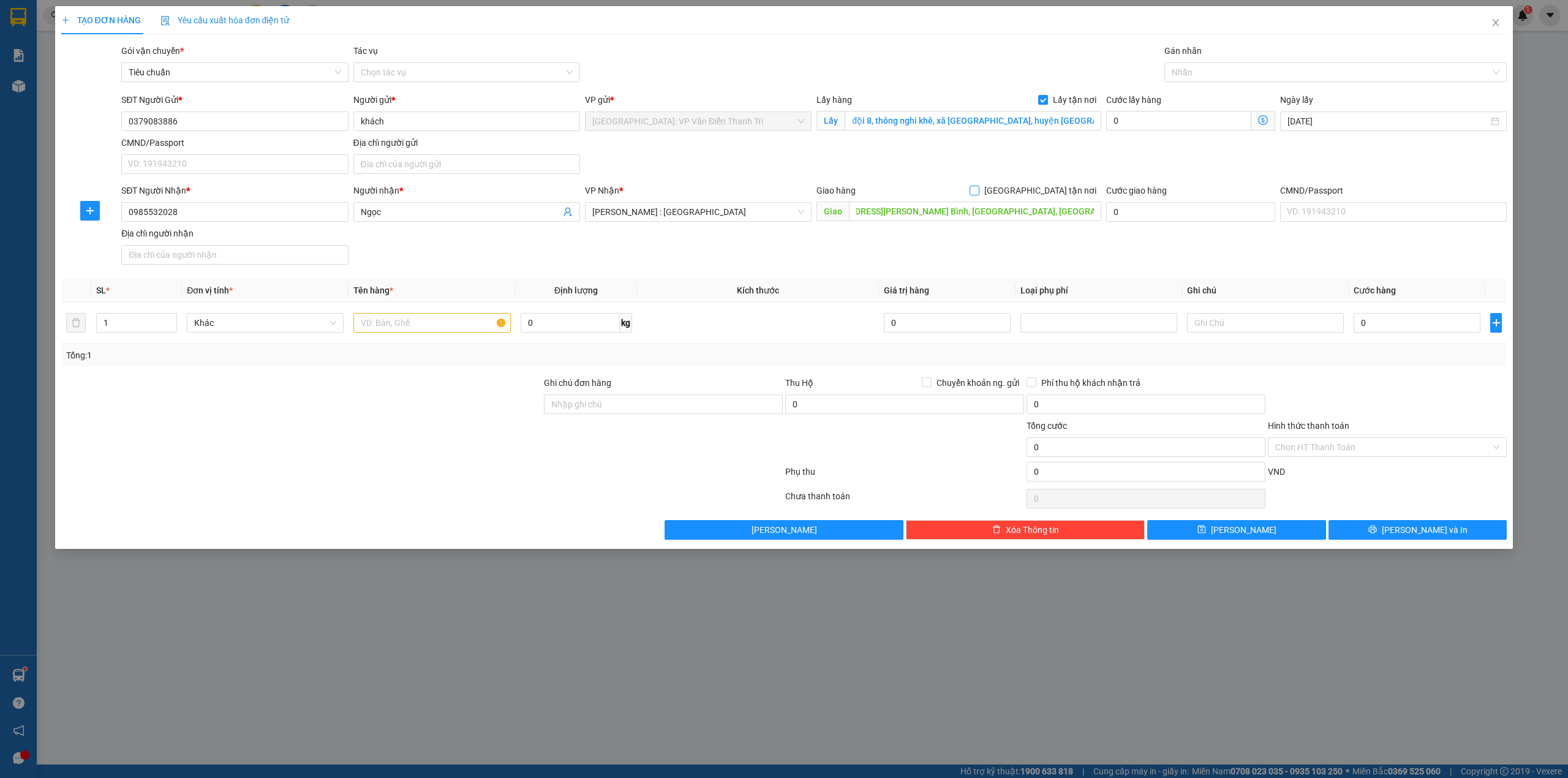
click at [978, 192] on input "[GEOGRAPHIC_DATA] tận nơi" at bounding box center [974, 190] width 9 height 9
checkbox input "true"
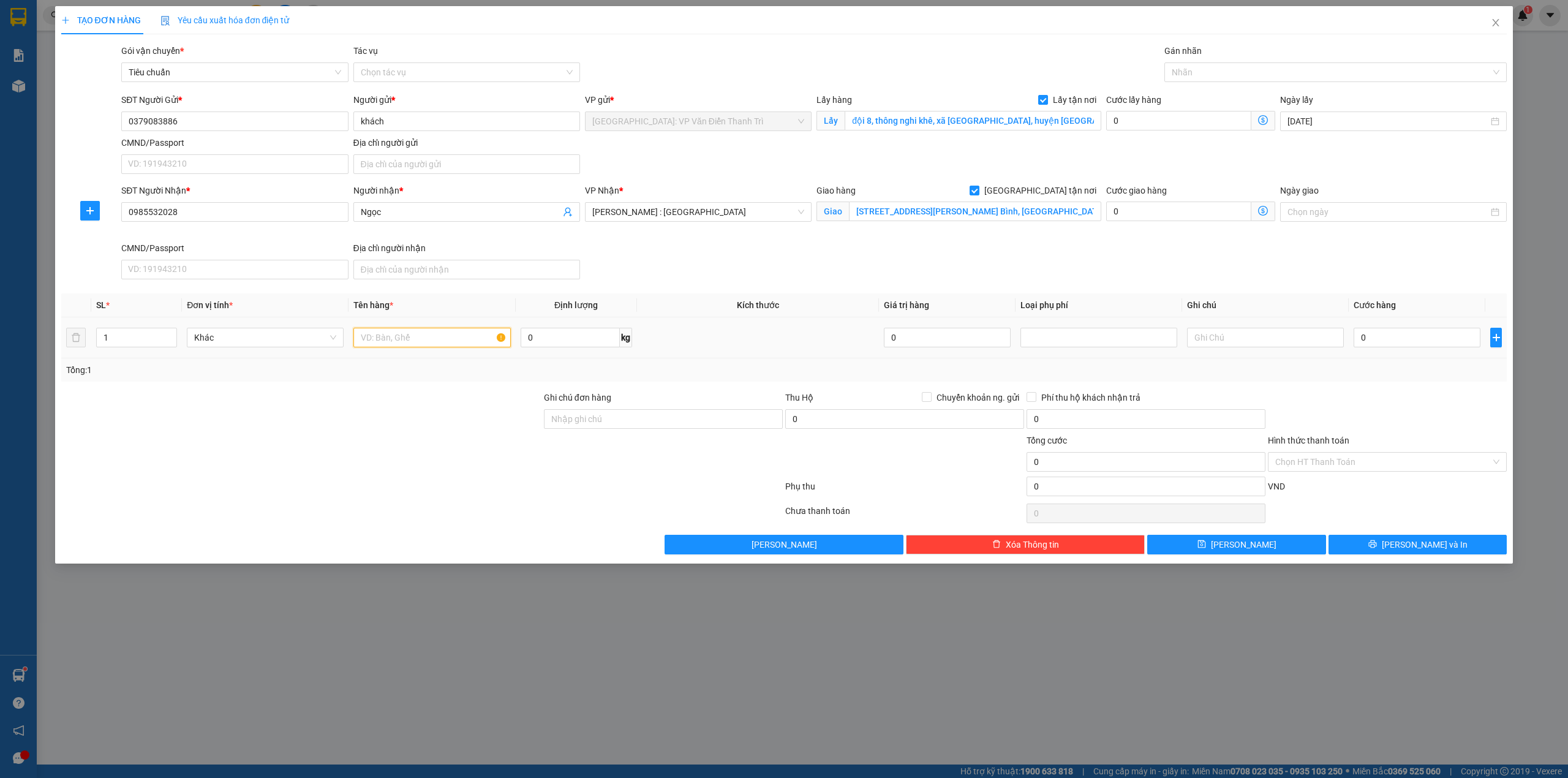
click at [417, 346] on input "text" at bounding box center [431, 338] width 157 height 19
paste input "1 bao gạo"
type input "1 bao gạo"
click at [1392, 342] on input "0" at bounding box center [1417, 338] width 127 height 19
type input "3"
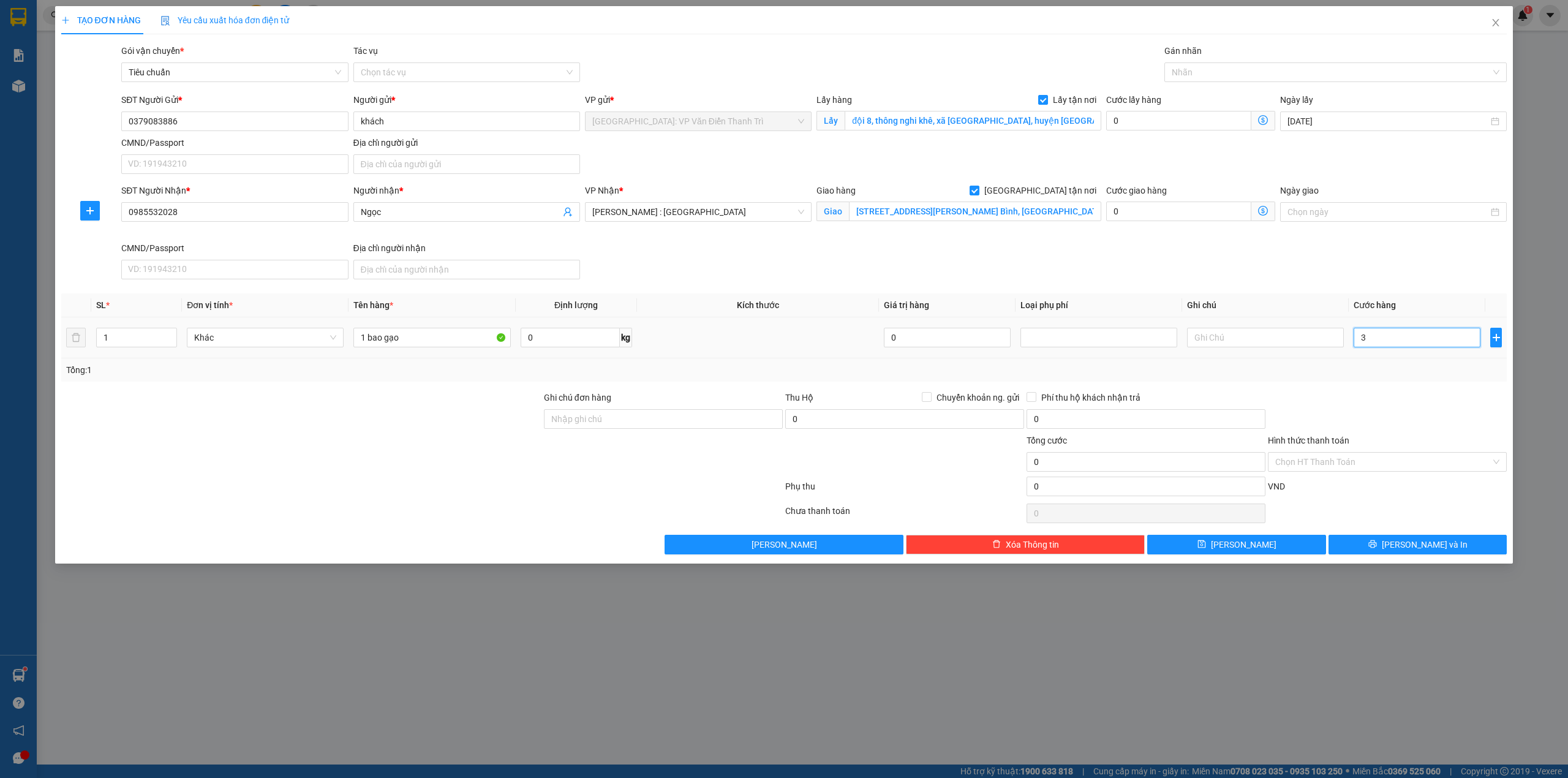
type input "3"
type input "38"
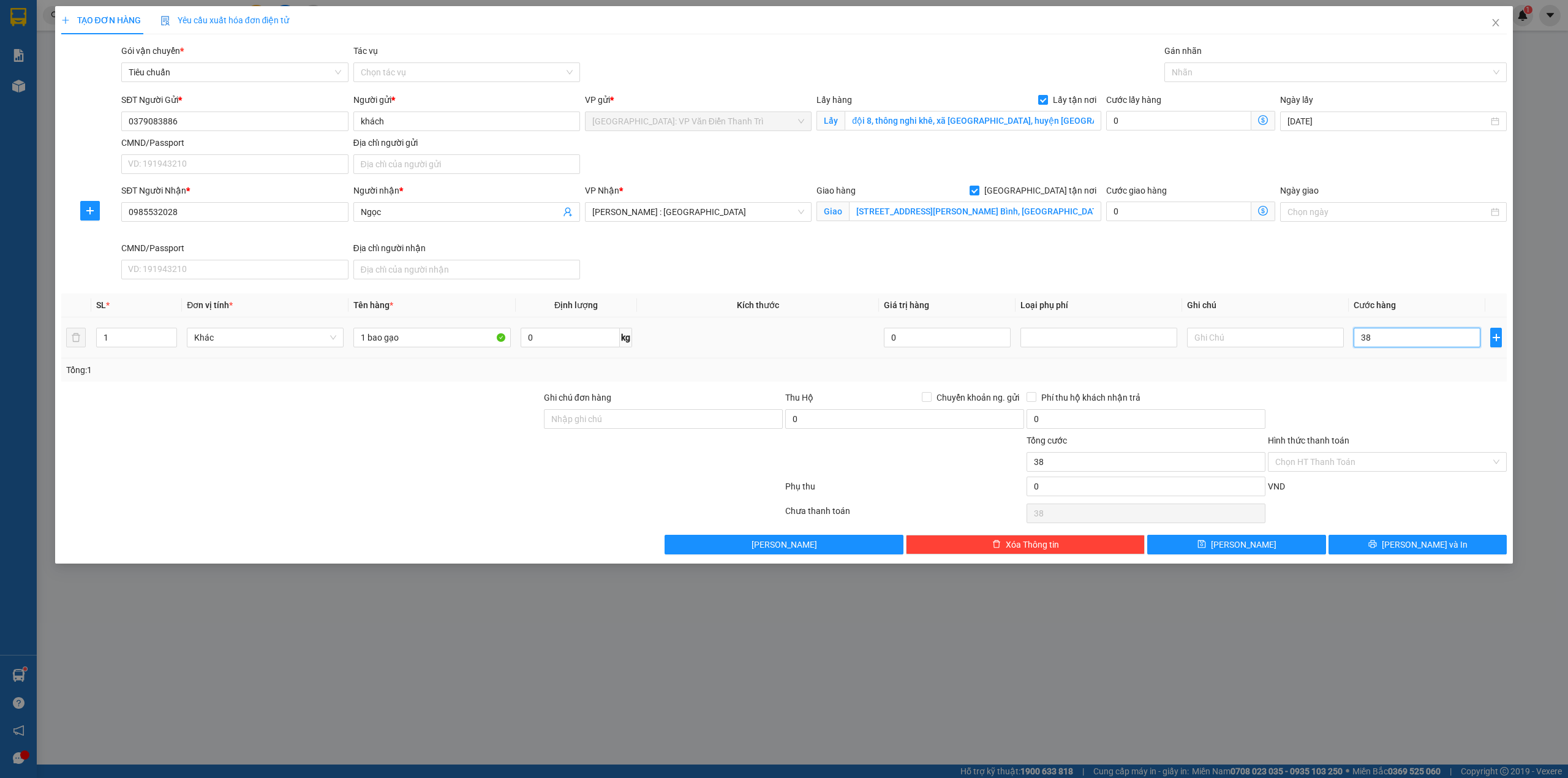
type input "380"
type input "3.800"
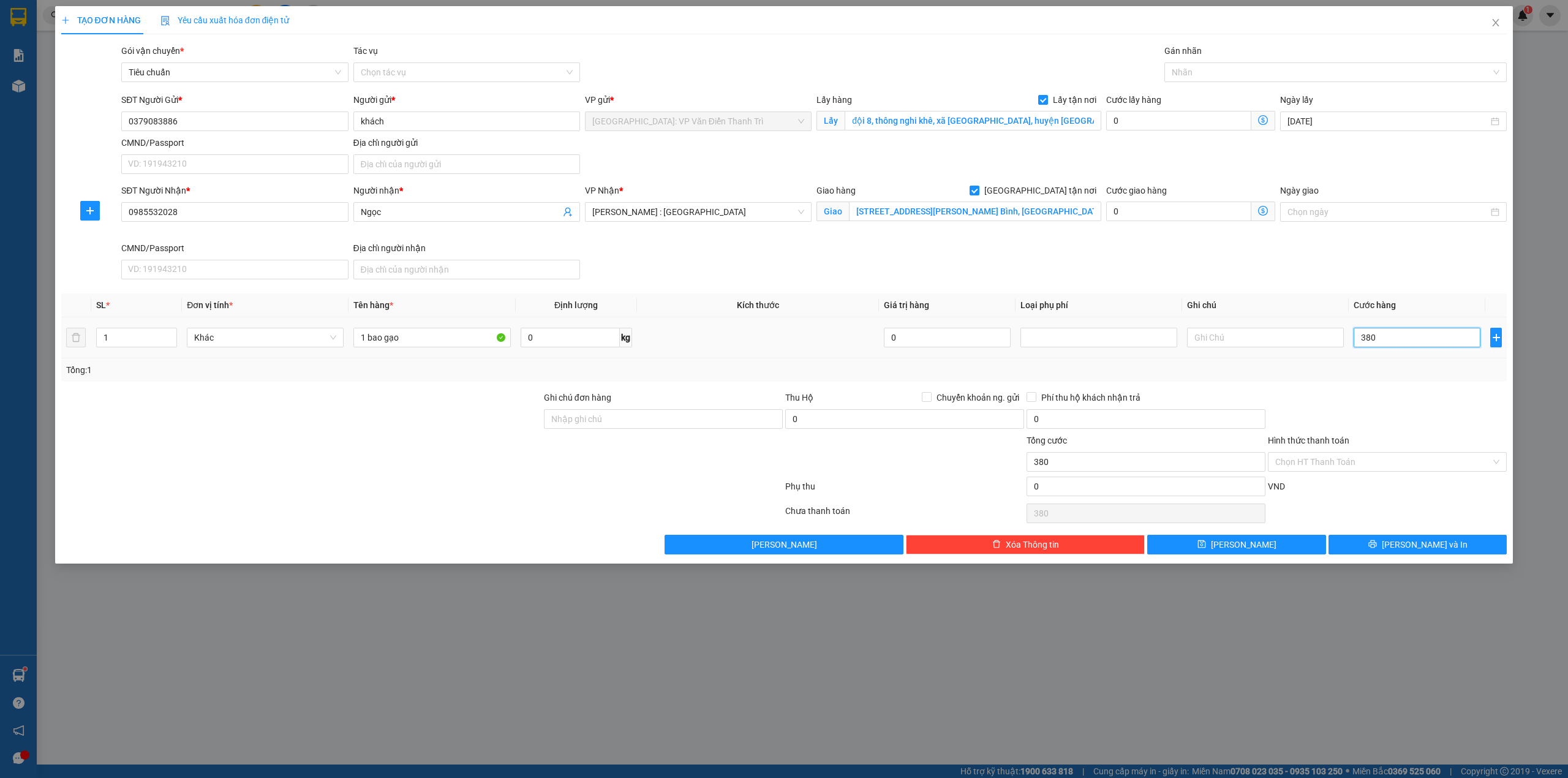
type input "3.800"
type input "38.000"
type input "380.000"
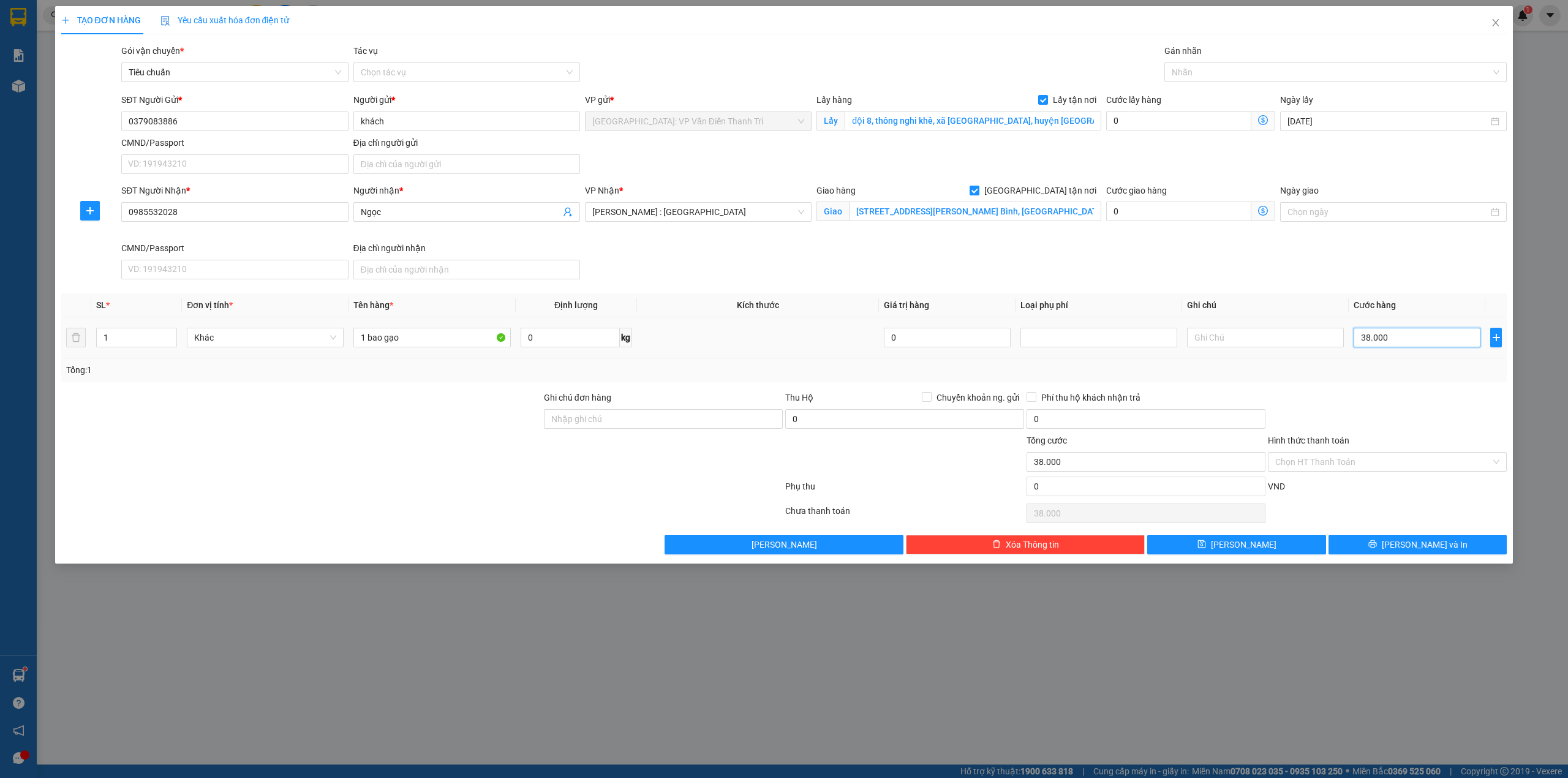
type input "380.000"
click at [1228, 77] on div at bounding box center [1329, 72] width 325 height 14
type input "380.000"
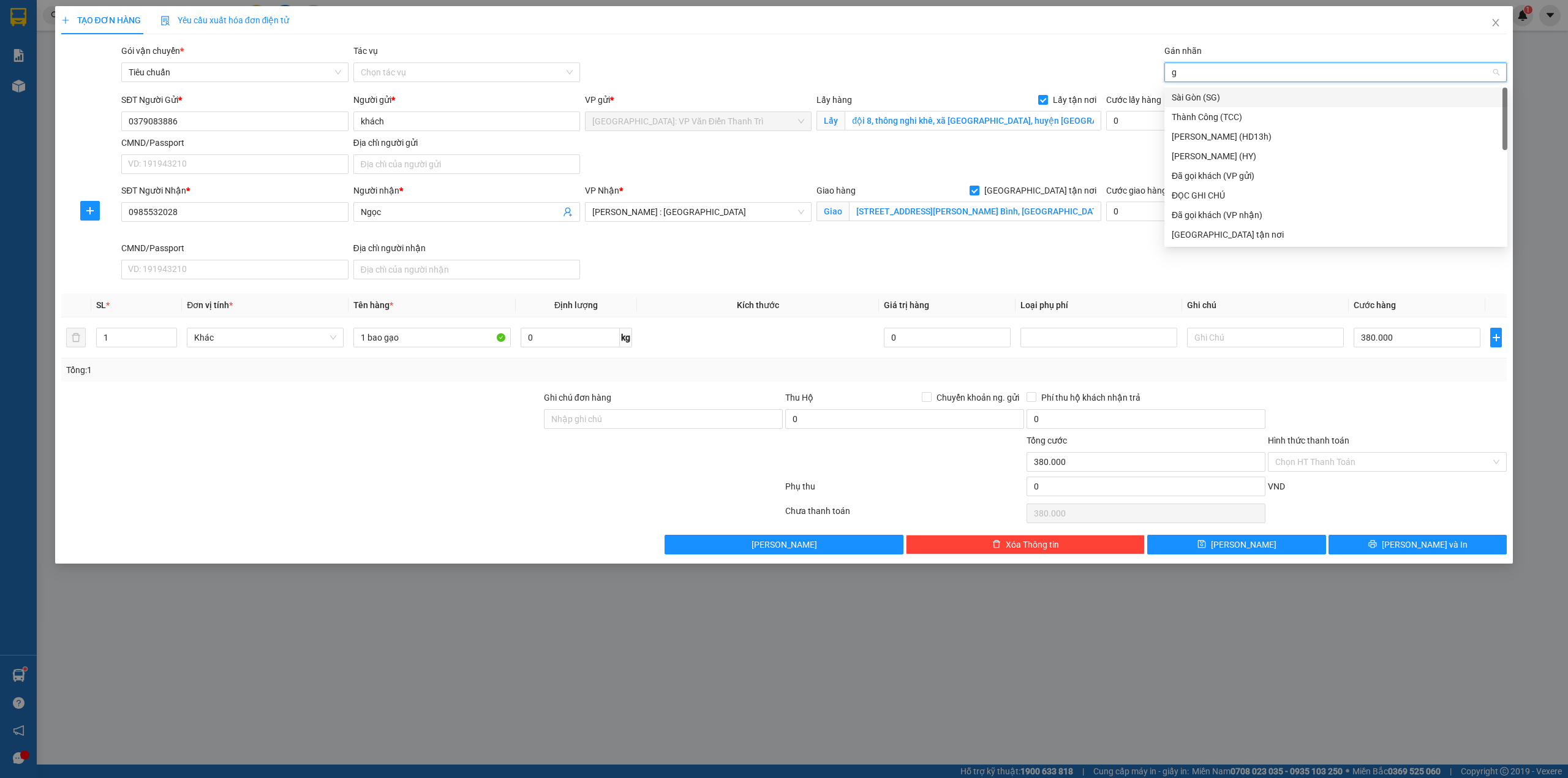
type input "gt"
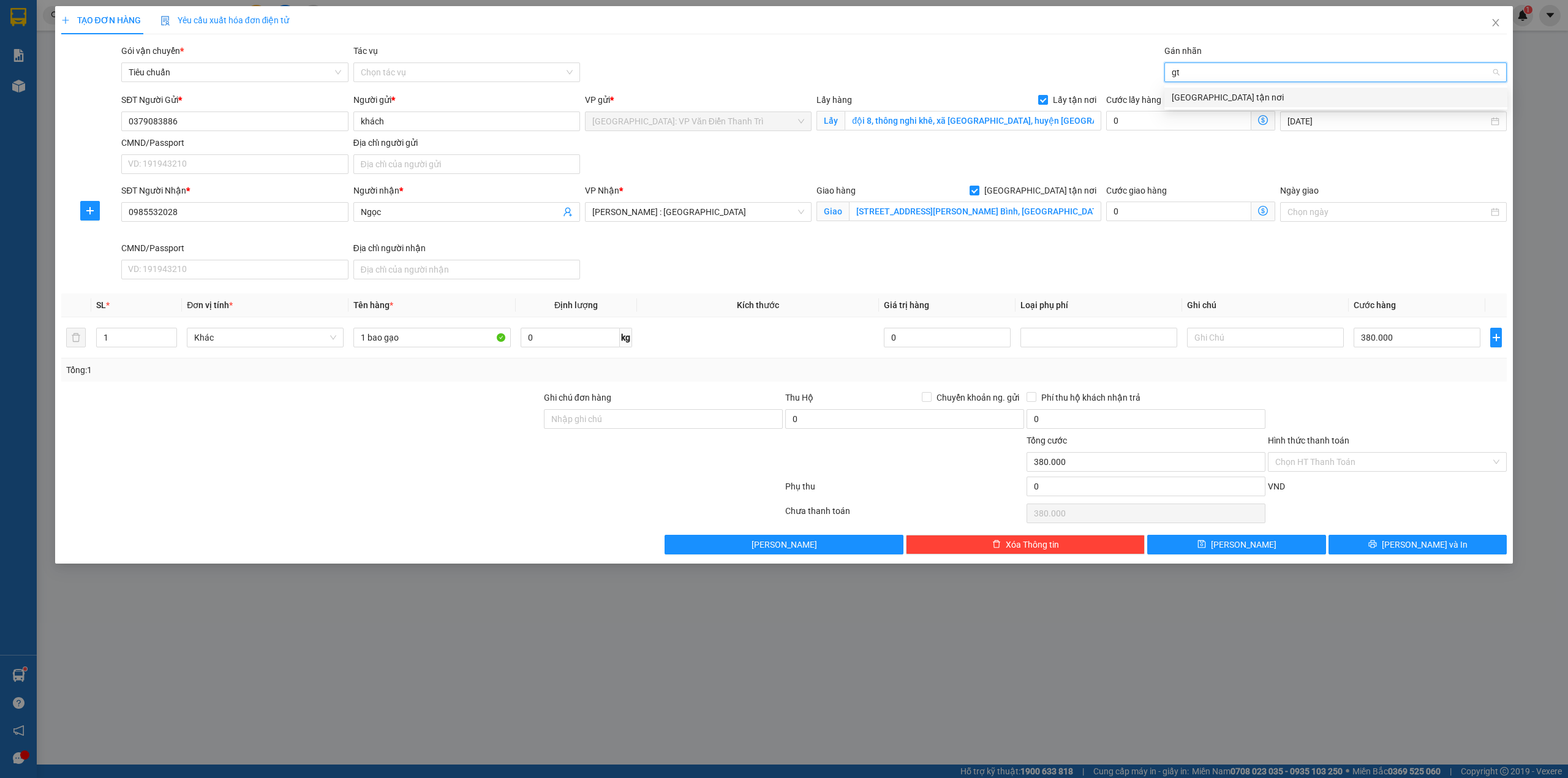
click at [1232, 93] on div "[GEOGRAPHIC_DATA] tận nơi" at bounding box center [1335, 97] width 329 height 14
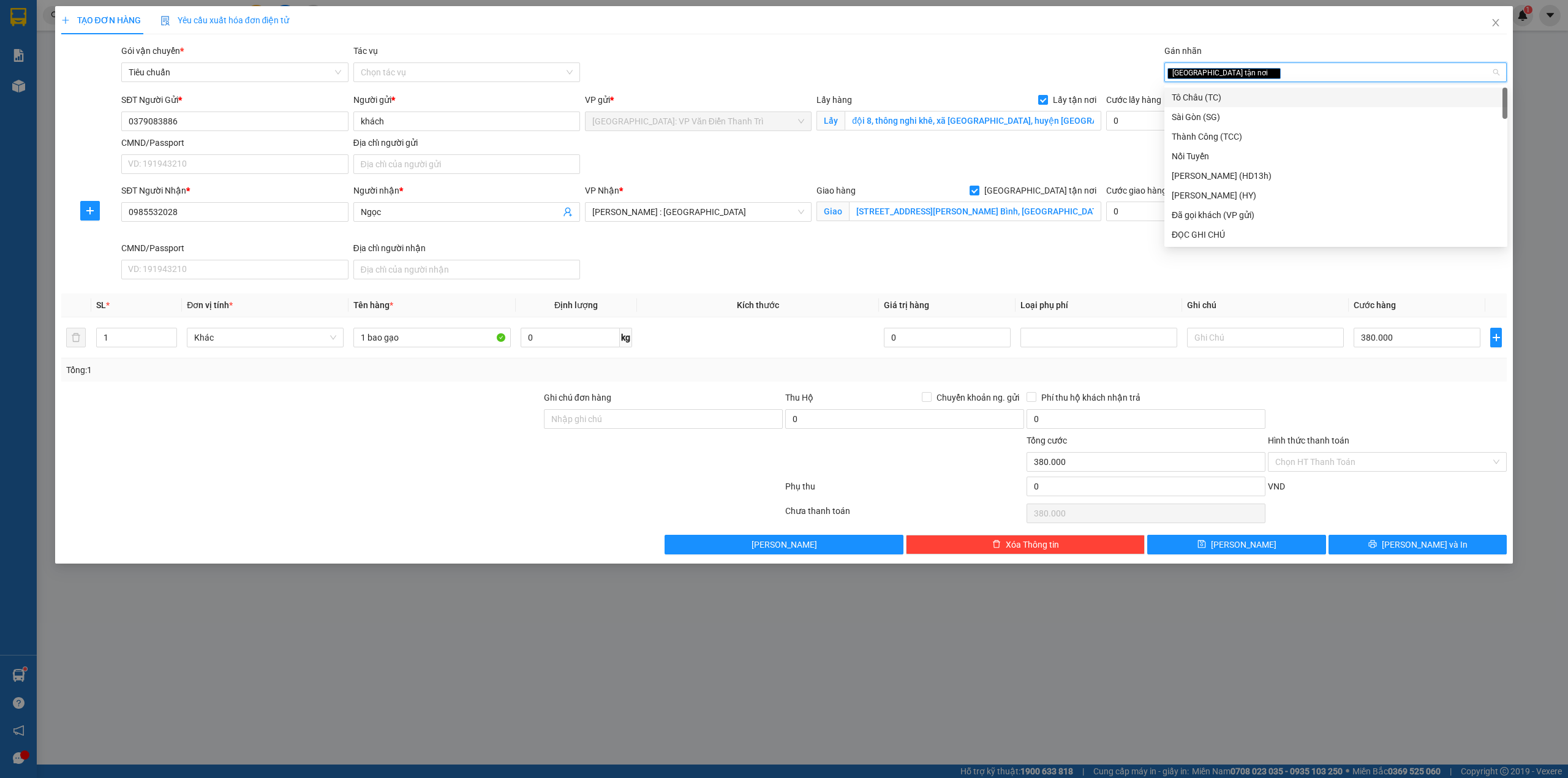
click at [1002, 53] on div "Gói vận chuyển * Tiêu chuẩn Tác vụ Chọn tác vụ Gán nhãn Giao tận nơi" at bounding box center [814, 65] width 1390 height 43
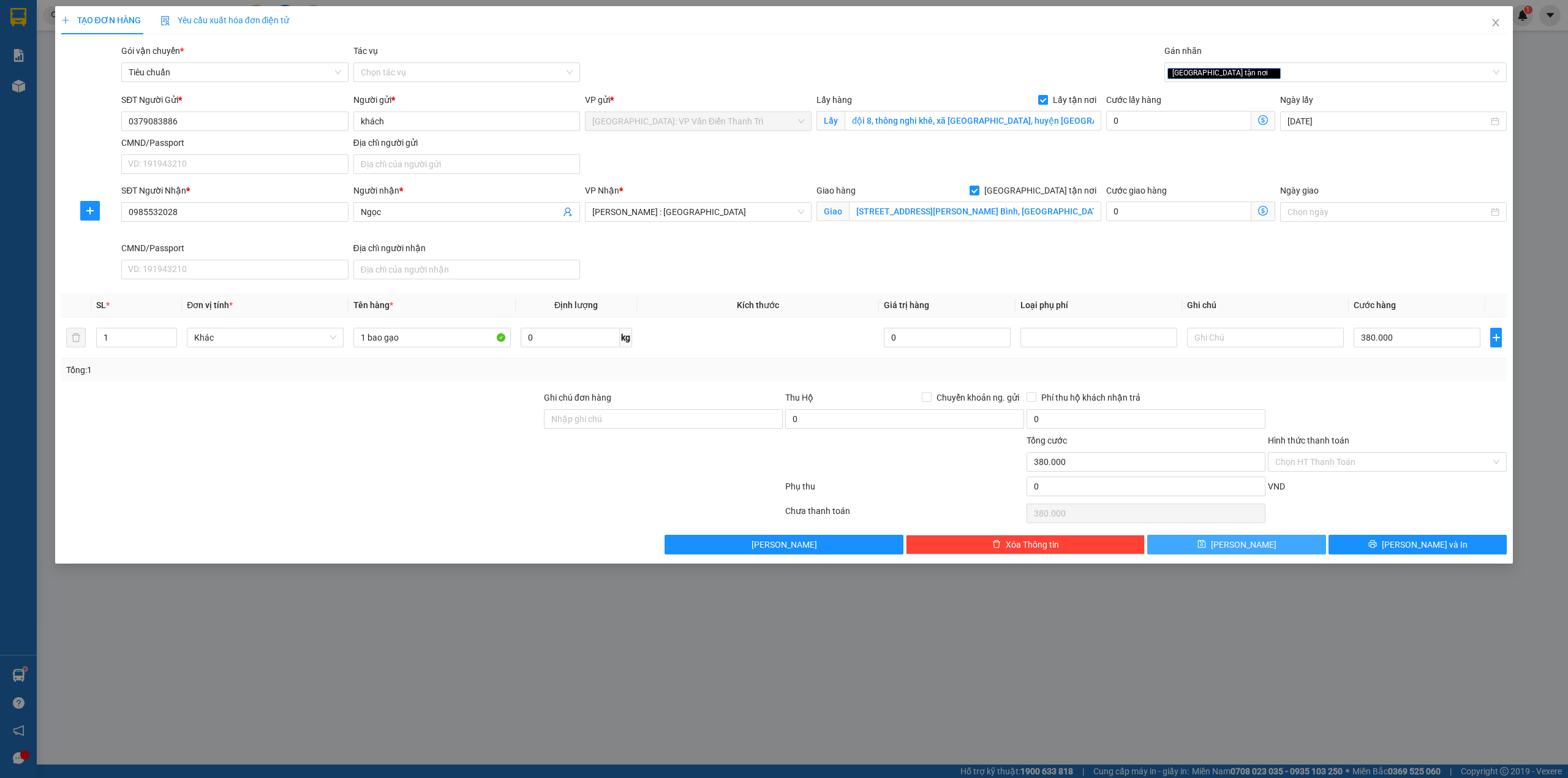
click at [1277, 545] on button "Lưu" at bounding box center [1236, 545] width 179 height 19
checkbox input "false"
type input "0"
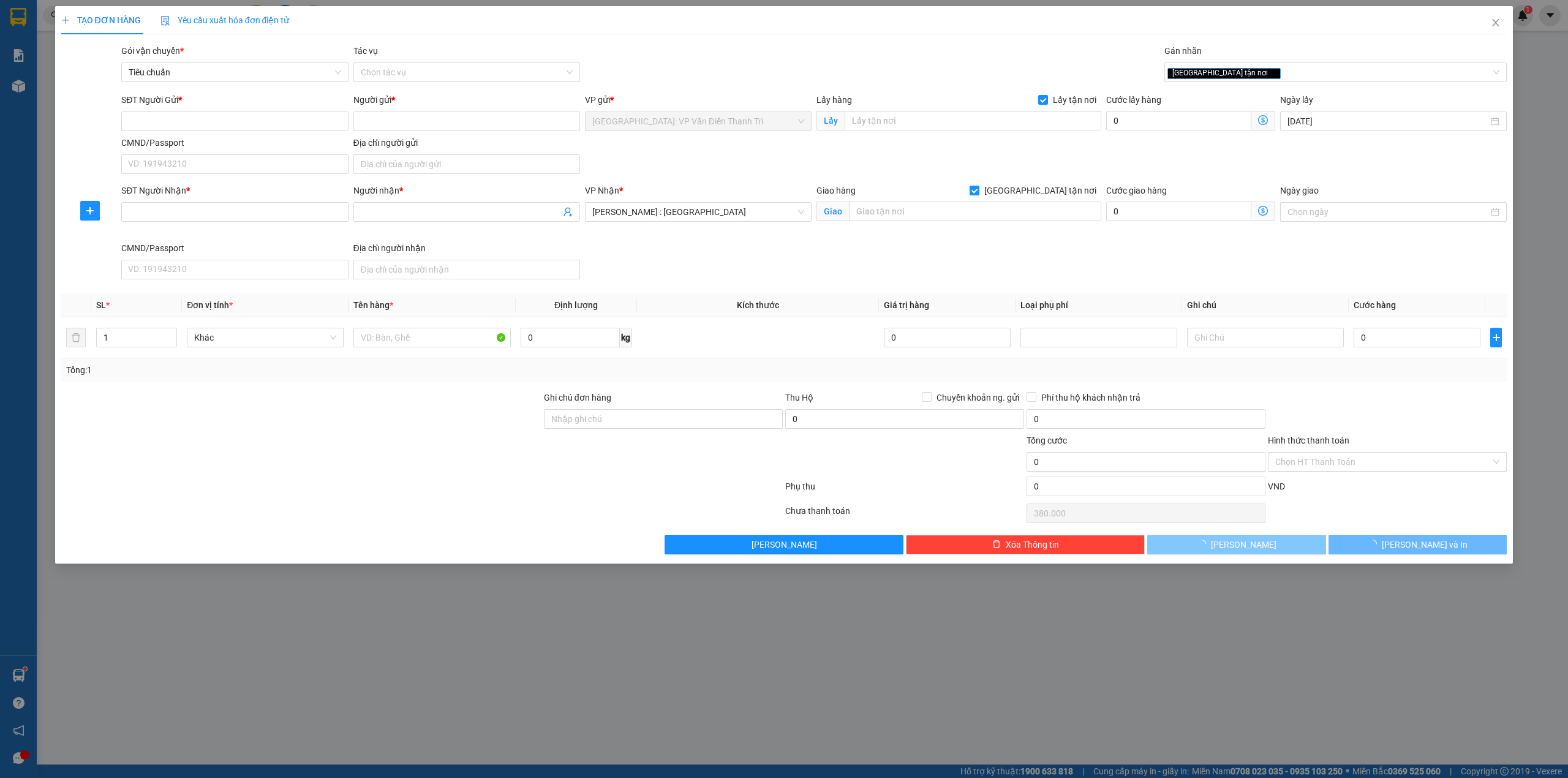
type input "0"
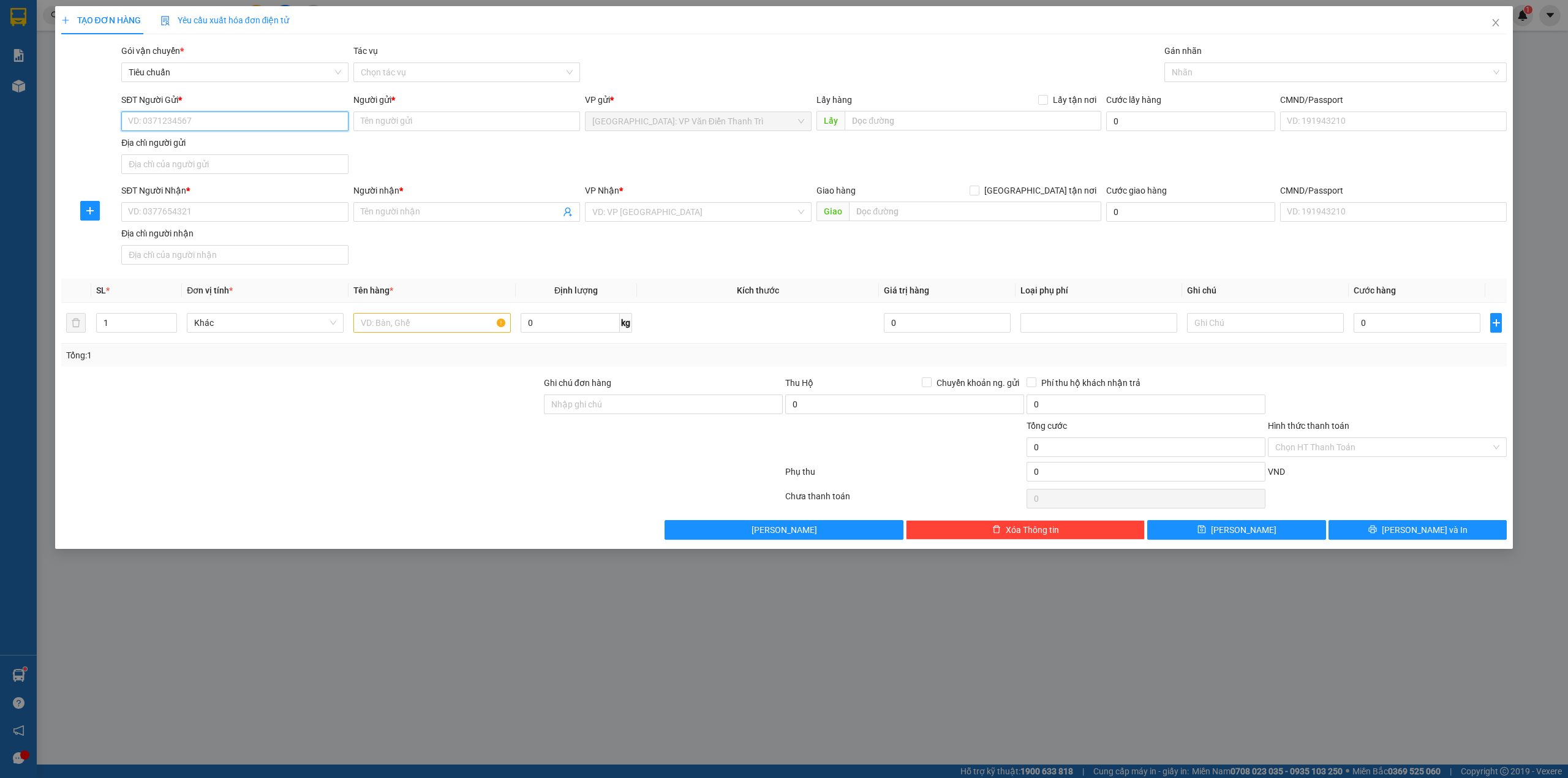
click at [258, 125] on input "SĐT Người Gửi *" at bounding box center [235, 121] width 227 height 19
paste input "0967016989"
click at [258, 125] on input "0967016989" at bounding box center [235, 121] width 227 height 19
type input "0967016989"
click at [917, 128] on input "text" at bounding box center [972, 121] width 256 height 19
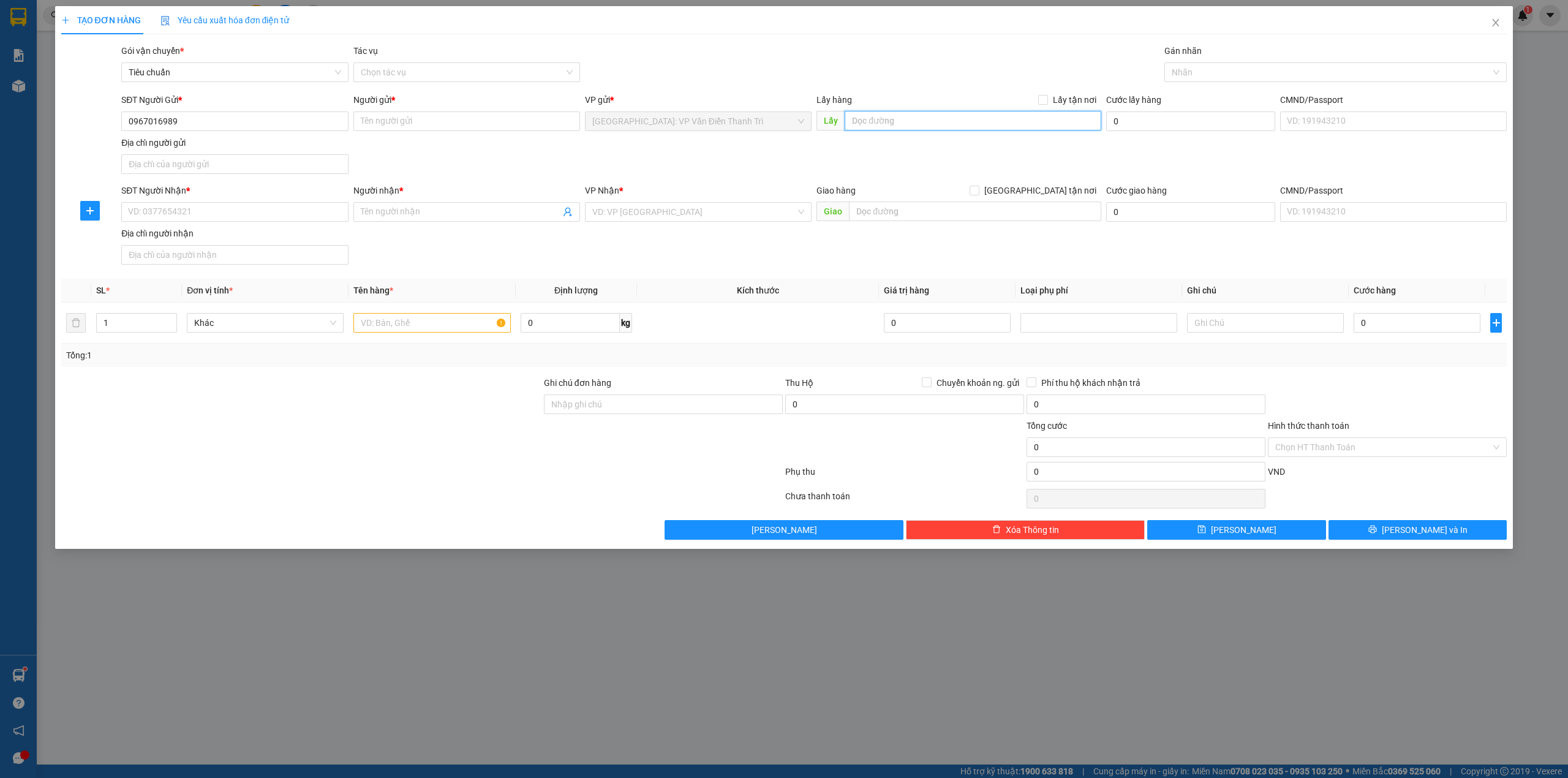
paste input "Số 6 hoàng minh đạo (8/200 nguyễn sơn cũ) phường bồ đề quận long biên hà nội. N…"
type input "Số 6 hoàng minh đạo (8/200 nguyễn sơn cũ) phường bồ đề quận long biên hà nội. N…"
click at [1050, 98] on span "Lấy tận nơi" at bounding box center [1074, 100] width 53 height 14
click at [1047, 98] on input "Lấy tận nơi" at bounding box center [1042, 99] width 9 height 9
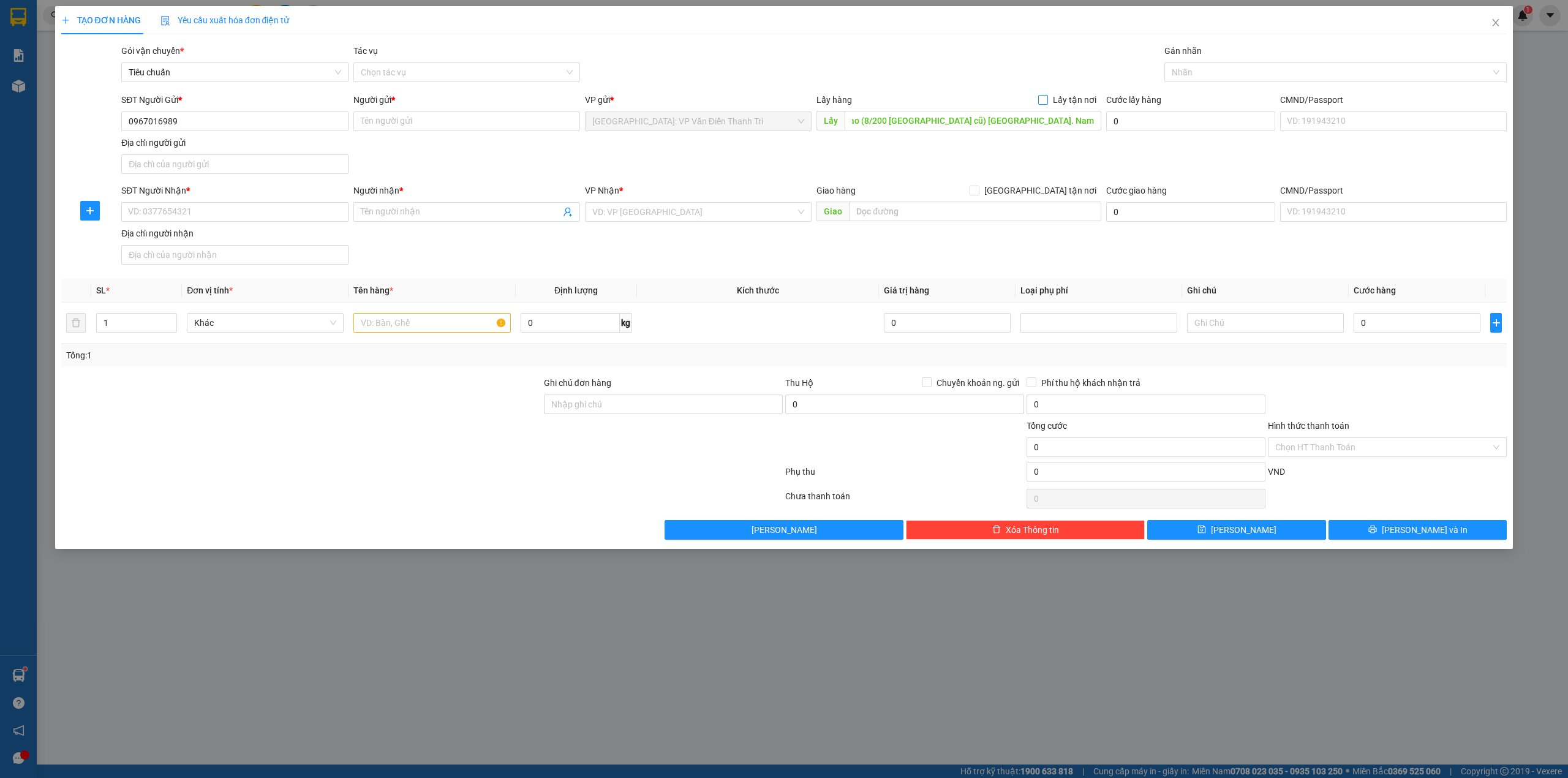
checkbox input "true"
click at [383, 125] on input "Người gửi *" at bounding box center [467, 121] width 227 height 19
paste input "Nam"
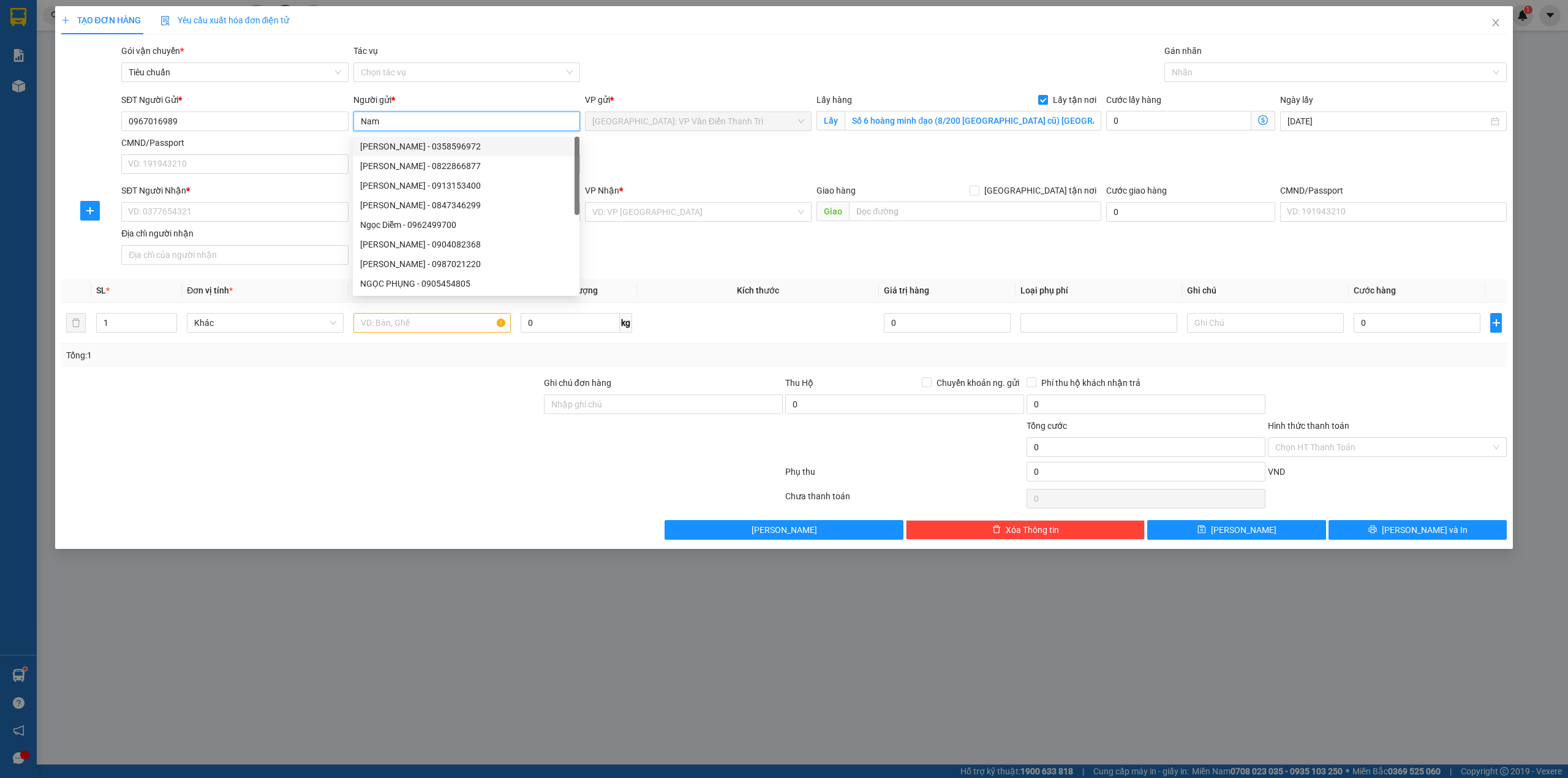
type input "Nam"
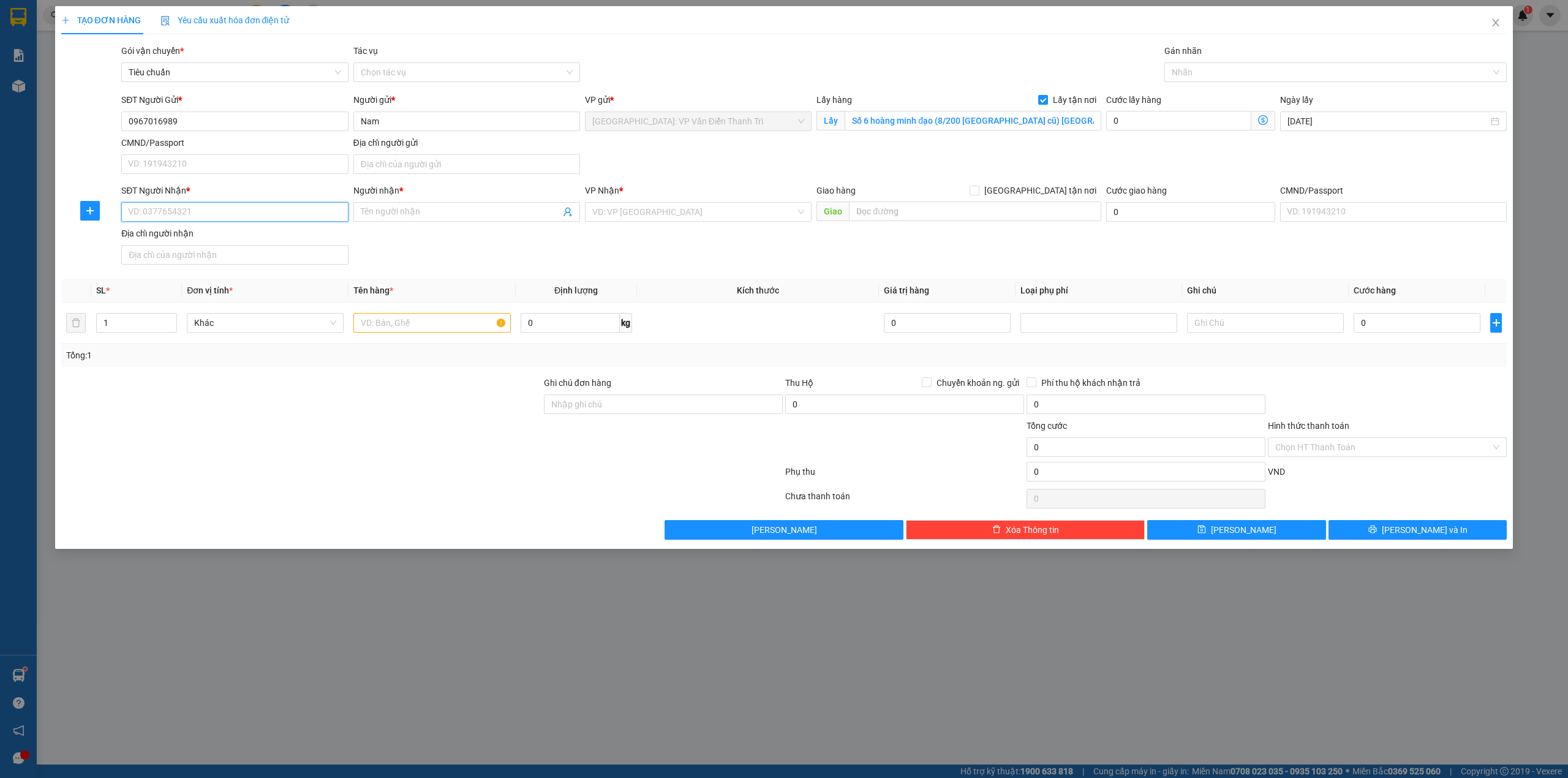
click at [297, 216] on input "SĐT Người Nhận *" at bounding box center [235, 212] width 227 height 19
paste input "0337720986"
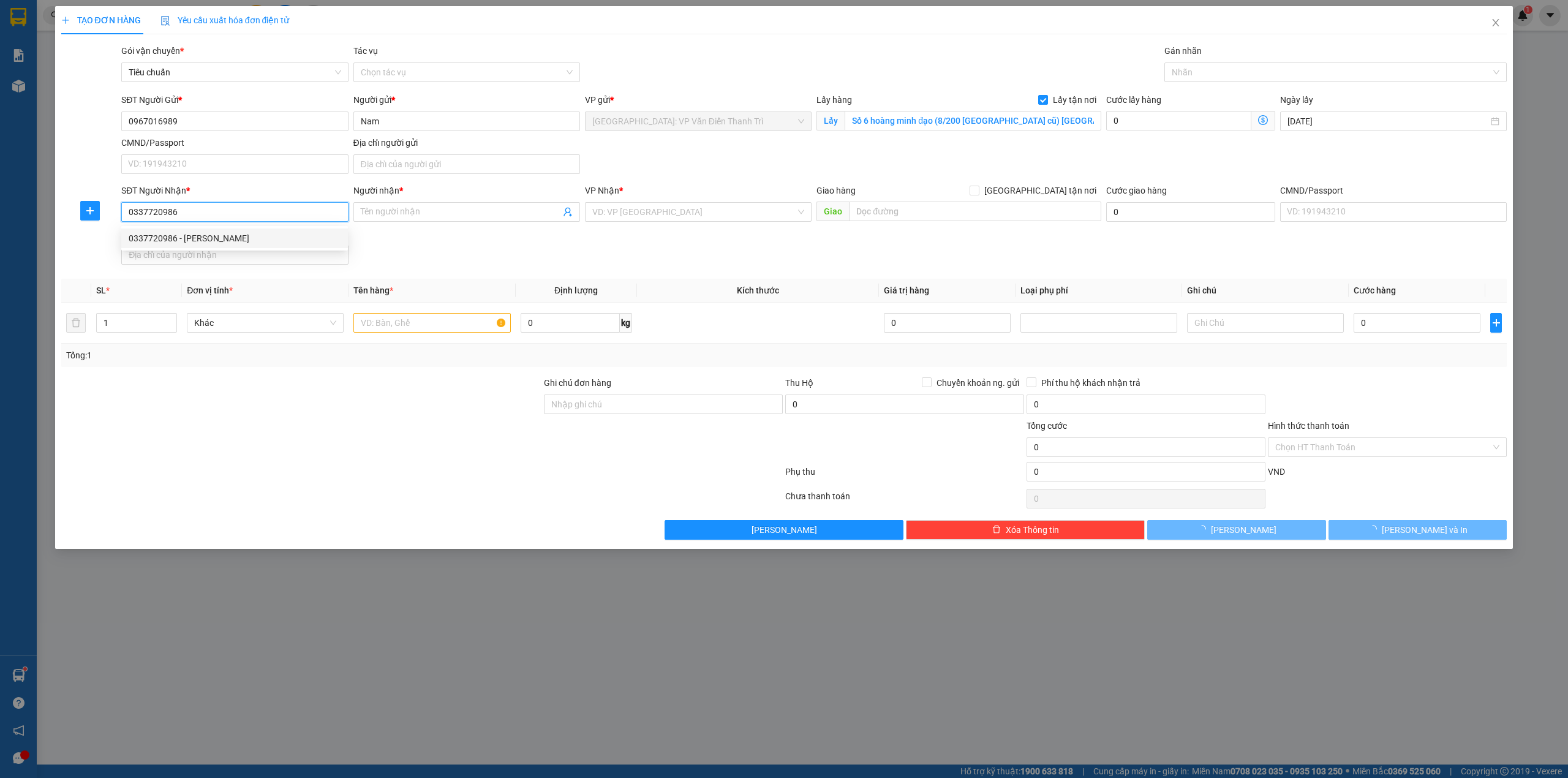
type input "0337720986"
click at [235, 233] on body "Kết quả tìm kiếm ( 0 ) Bộ lọc No Data 0379083886 dinhngocton1.longhoan 1 Báo cá…" at bounding box center [784, 389] width 1568 height 778
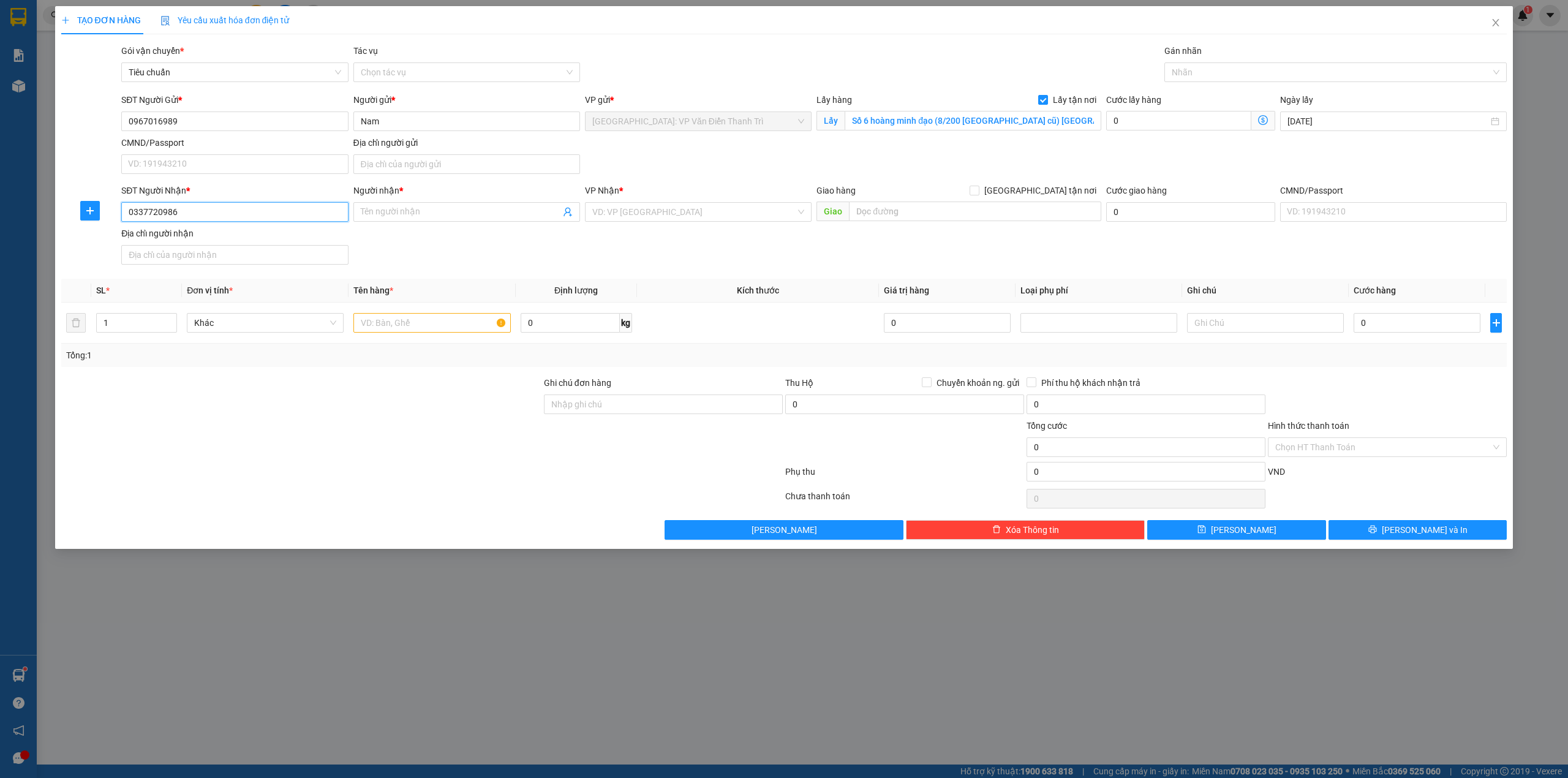
click at [231, 208] on input "0337720986" at bounding box center [235, 212] width 227 height 19
click at [192, 239] on div "0337720986 - Đinh Văn Duy" at bounding box center [235, 238] width 212 height 14
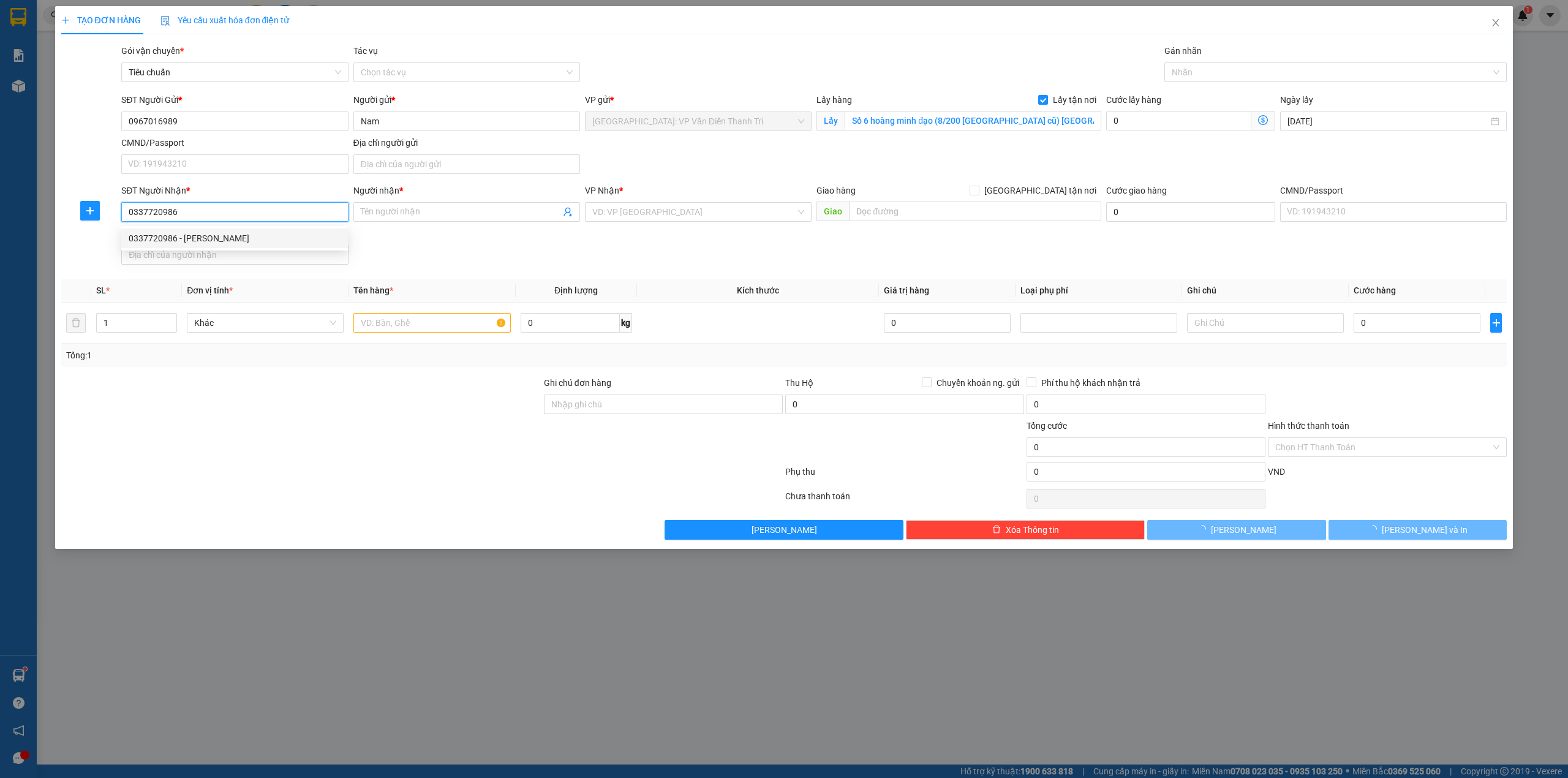
type input "[PERSON_NAME]"
type input "Đ/c: QL1A - Ngã Ba Trị An, Trảng Bom , Đồng Nai"
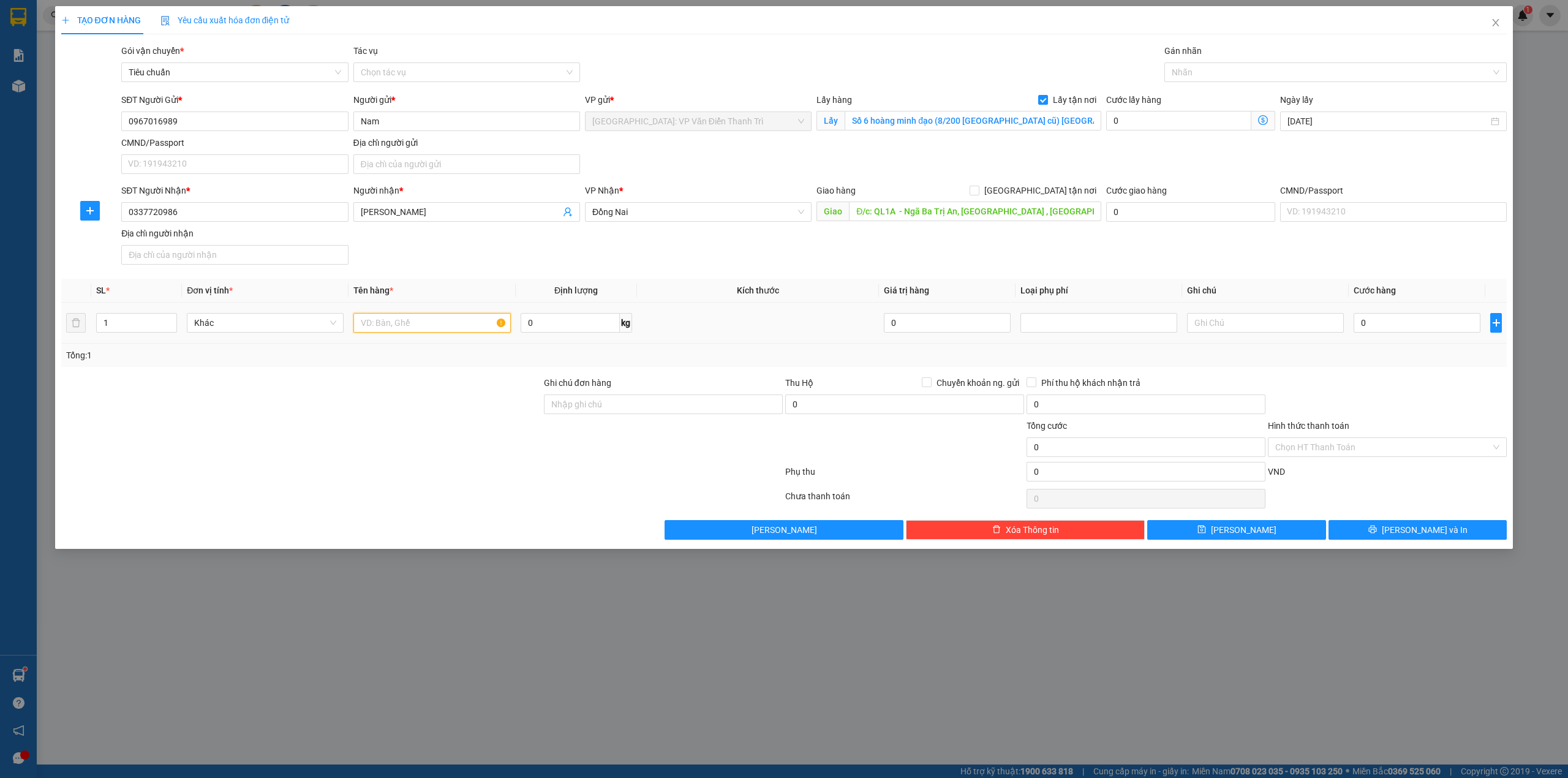
click at [366, 331] on input "text" at bounding box center [431, 323] width 157 height 19
click at [451, 321] on input "text" at bounding box center [431, 323] width 157 height 19
paste input "7 kiện"
click at [1193, 75] on div at bounding box center [1329, 72] width 325 height 14
type input "7 kiện"
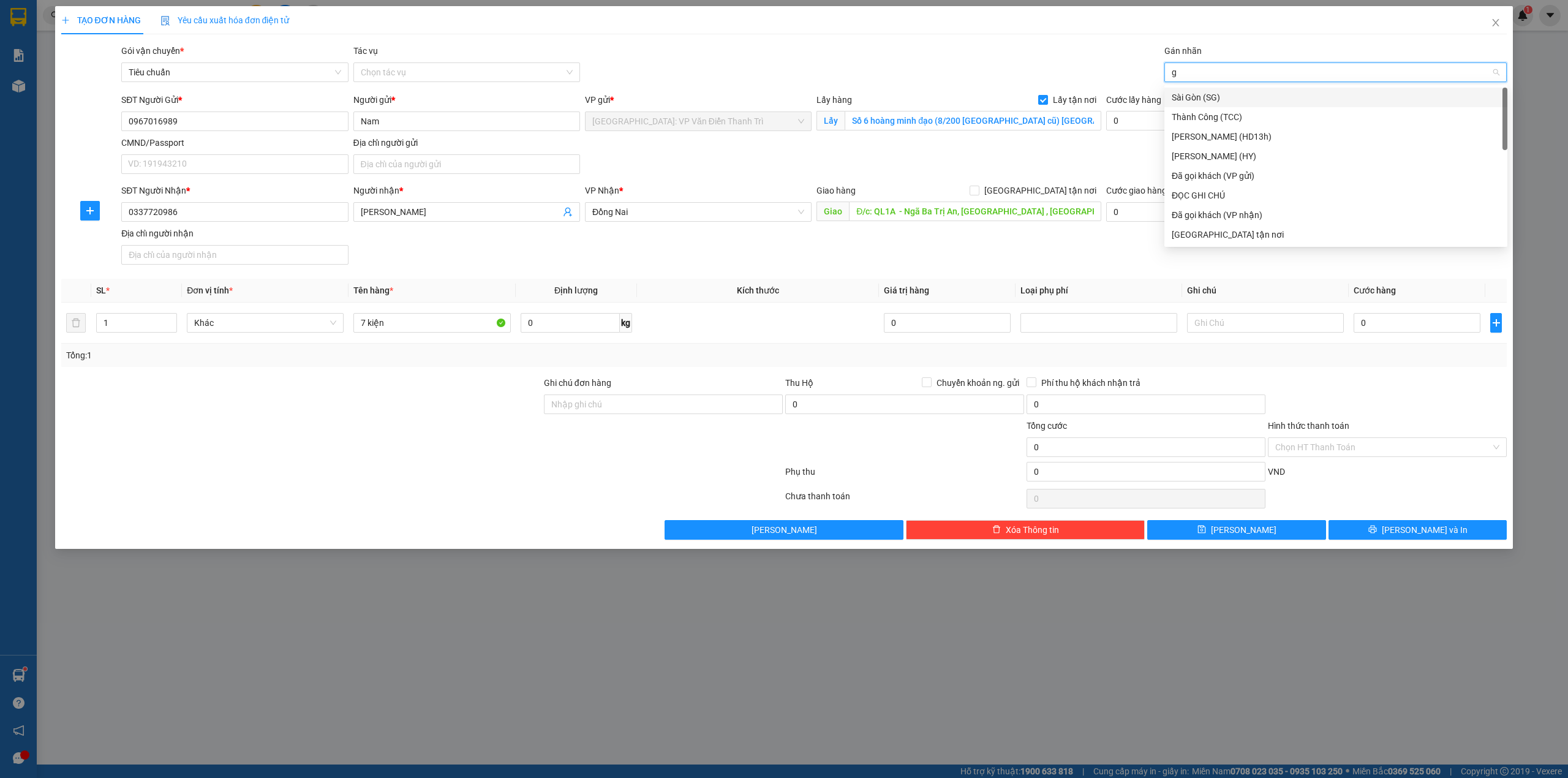
type input "gt"
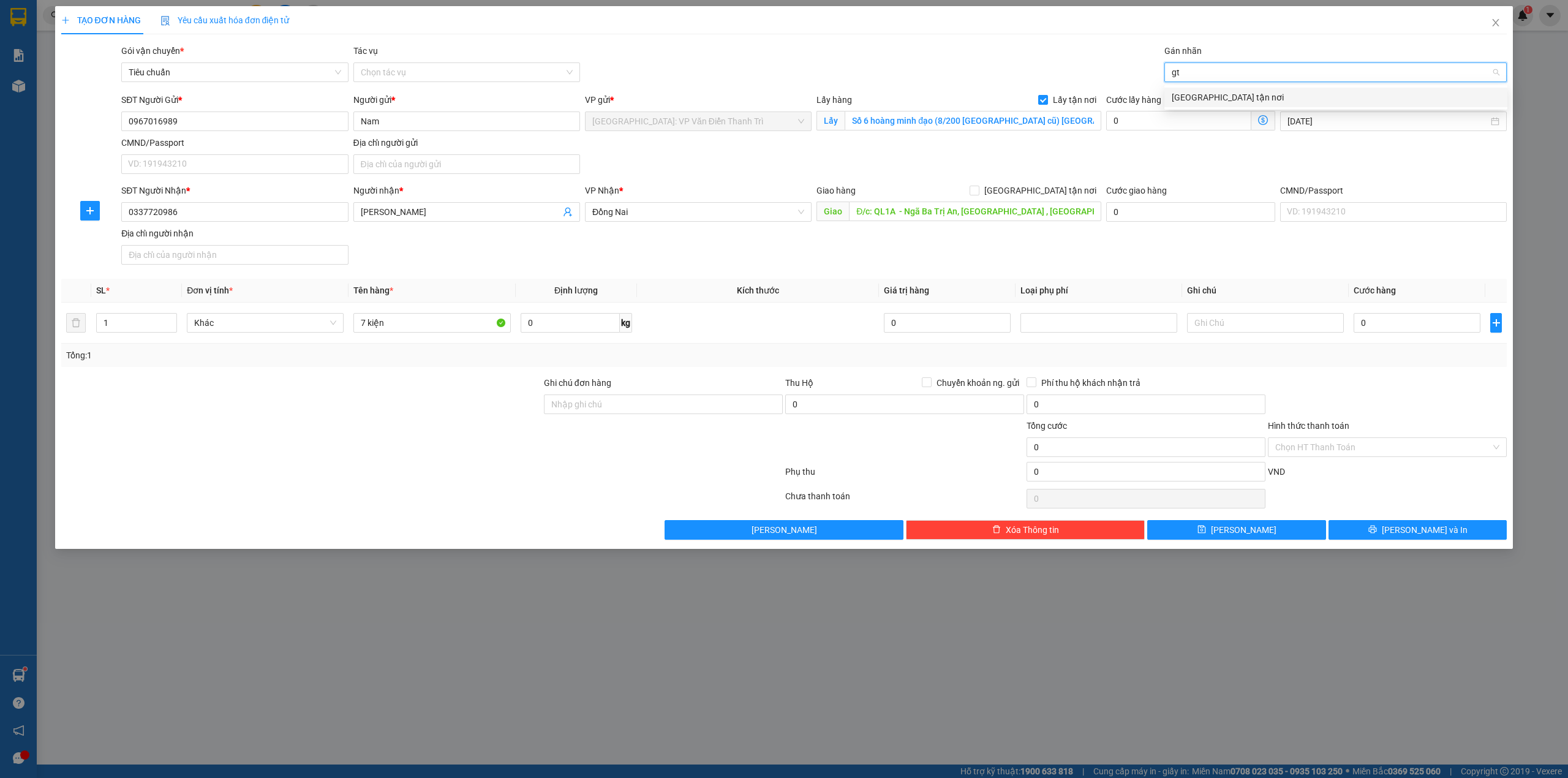
click at [1198, 94] on div "[GEOGRAPHIC_DATA] tận nơi" at bounding box center [1335, 97] width 329 height 14
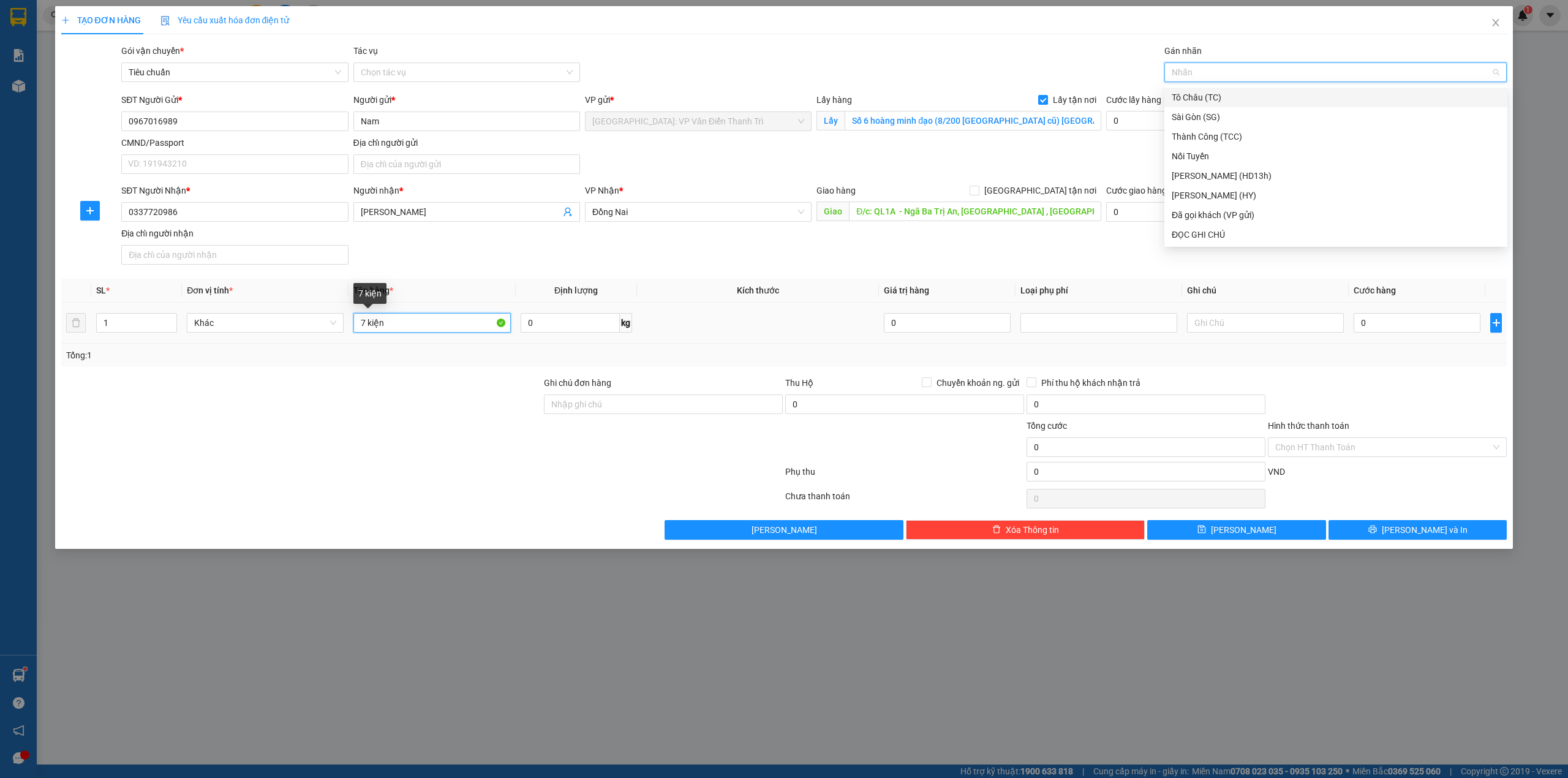
click at [436, 332] on input "7 kiện" at bounding box center [431, 323] width 157 height 19
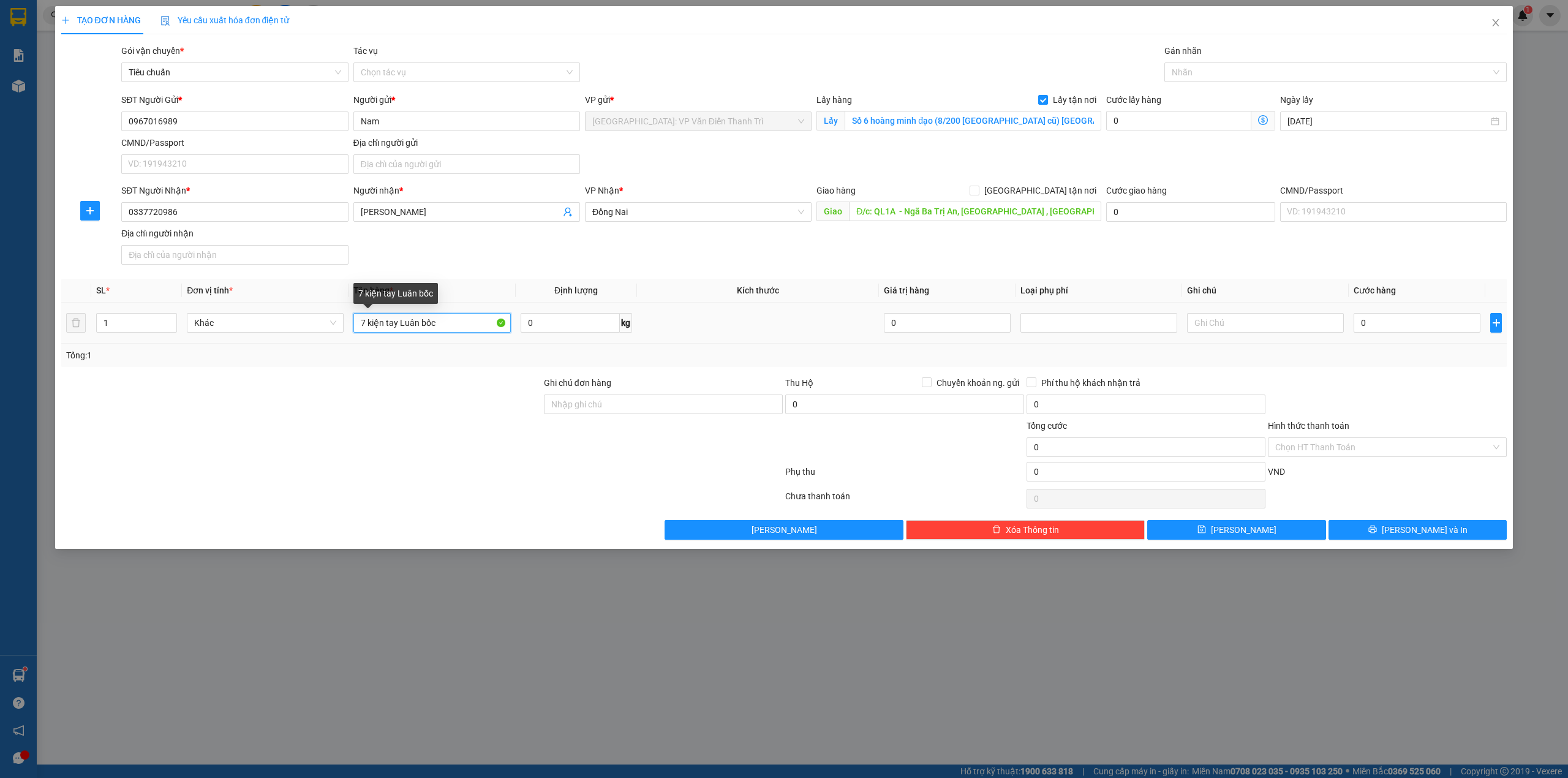
click at [406, 325] on input "7 kiện tay Luân bốc" at bounding box center [431, 323] width 157 height 19
type input "7 kiện tay Luân bốc"
drag, startPoint x: 112, startPoint y: 326, endPoint x: 102, endPoint y: 326, distance: 10.0
click at [102, 326] on input "1" at bounding box center [136, 322] width 80 height 18
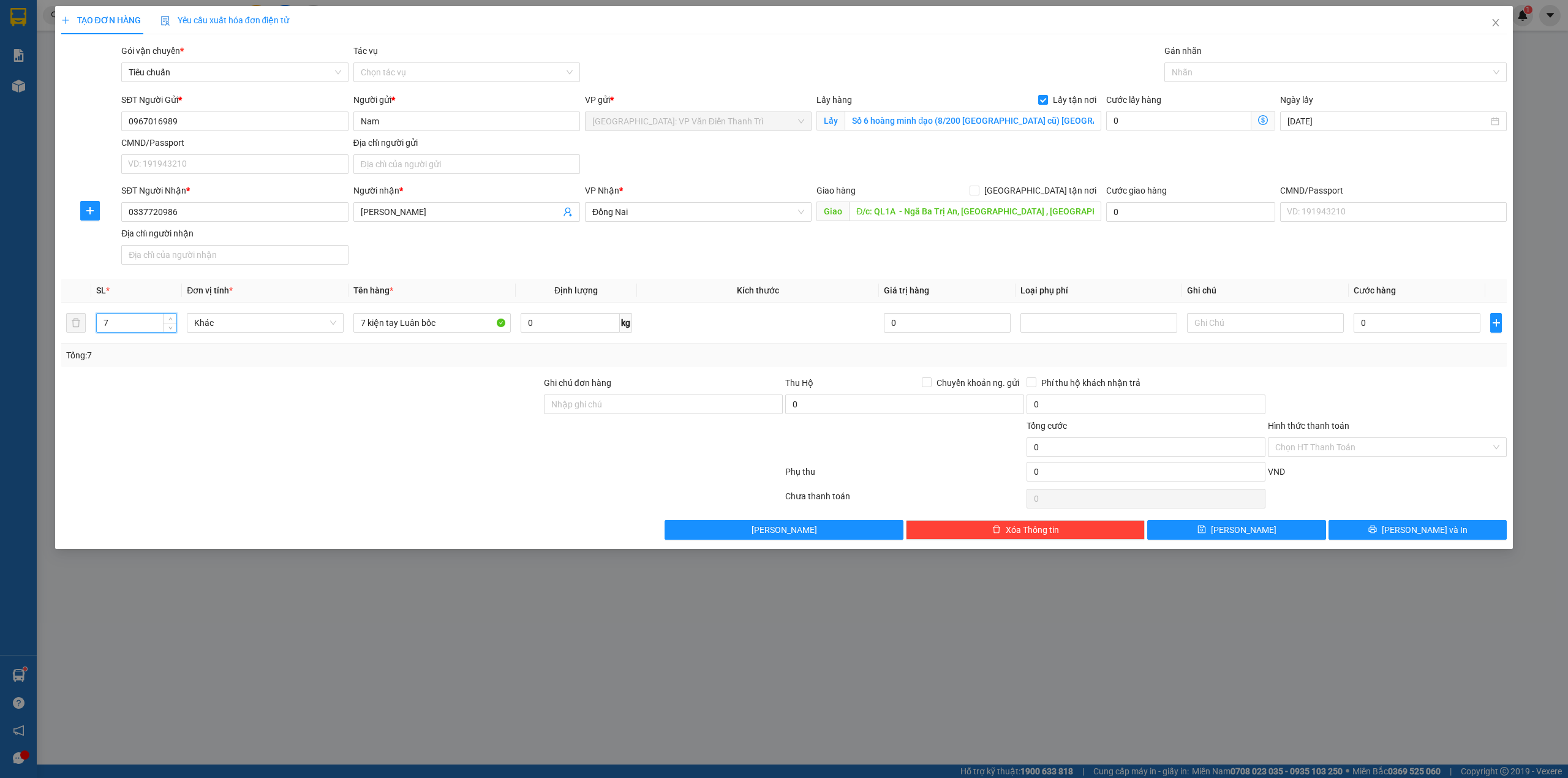
type input "7"
click at [504, 366] on div "Tổng: 7" at bounding box center [784, 355] width 1446 height 23
click at [1366, 324] on input "0" at bounding box center [1417, 323] width 127 height 19
type input "1"
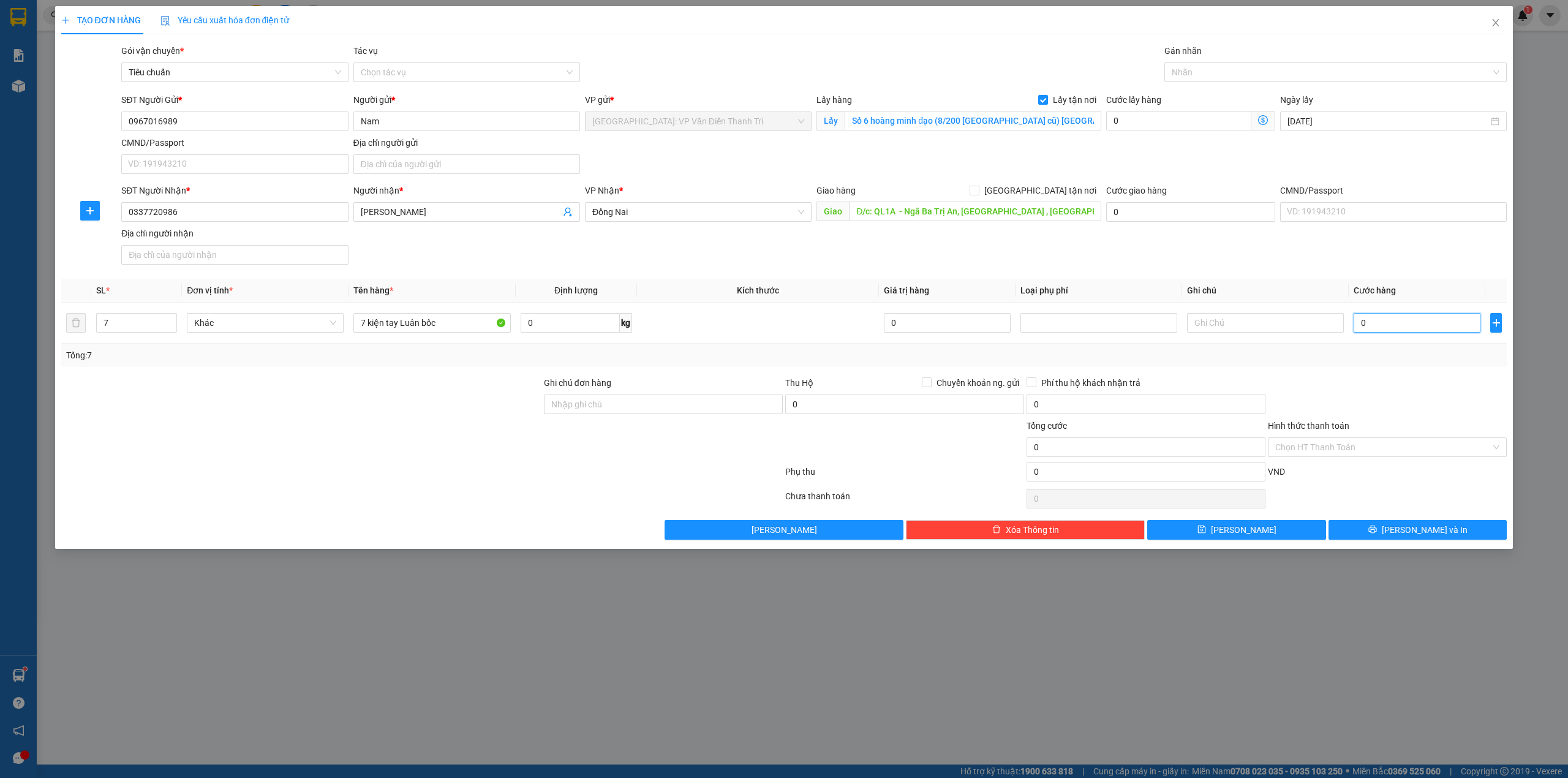
type input "1"
type input "1.000"
click at [1307, 265] on div "SĐT Người Nhận * 0337720986 Người nhận * Đinh Văn Duy VP Nhận * Đồng Nai Giao h…" at bounding box center [814, 227] width 1390 height 86
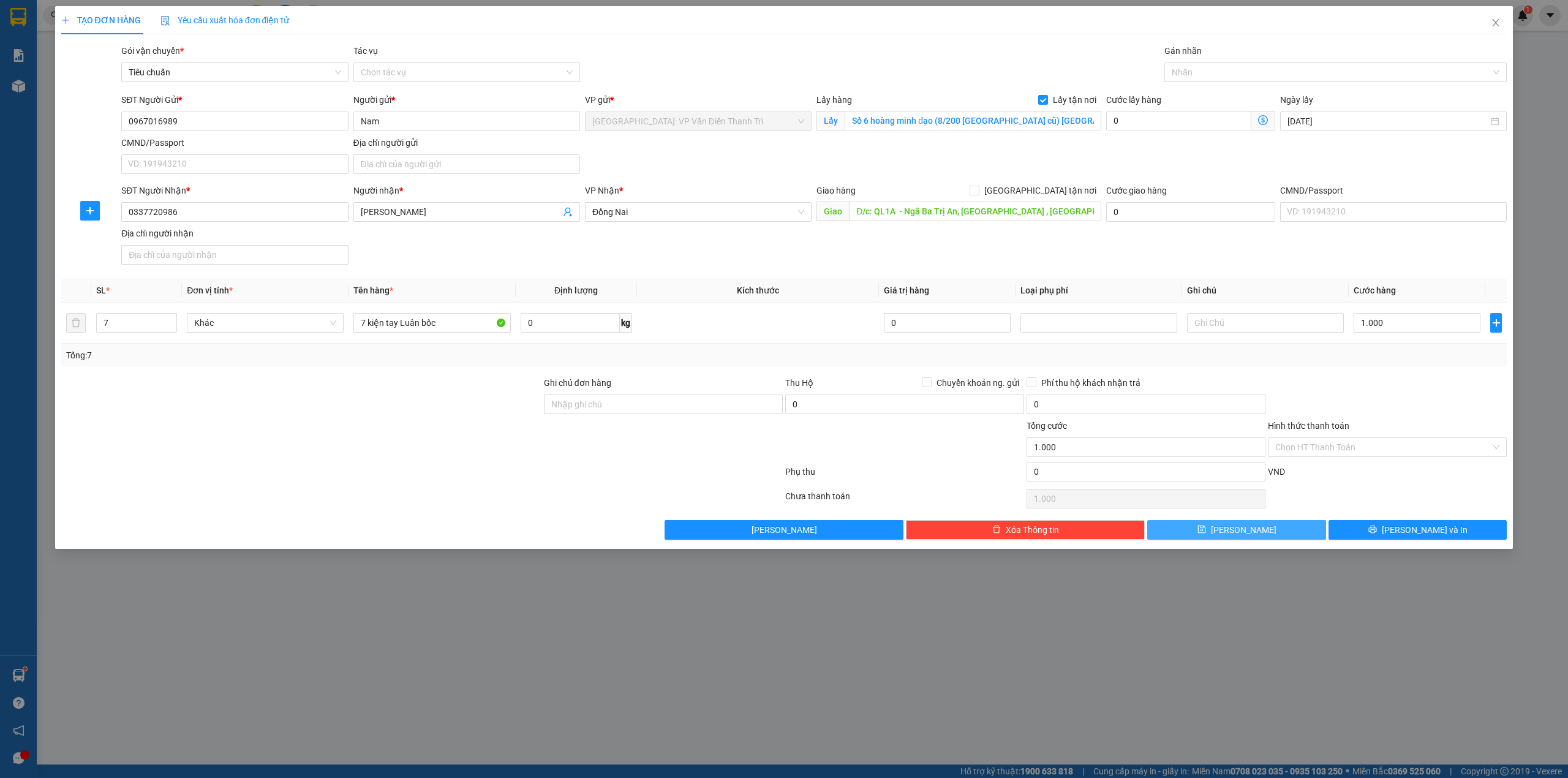
click at [1267, 535] on button "Lưu" at bounding box center [1236, 530] width 179 height 19
checkbox input "false"
type input "1"
type input "0"
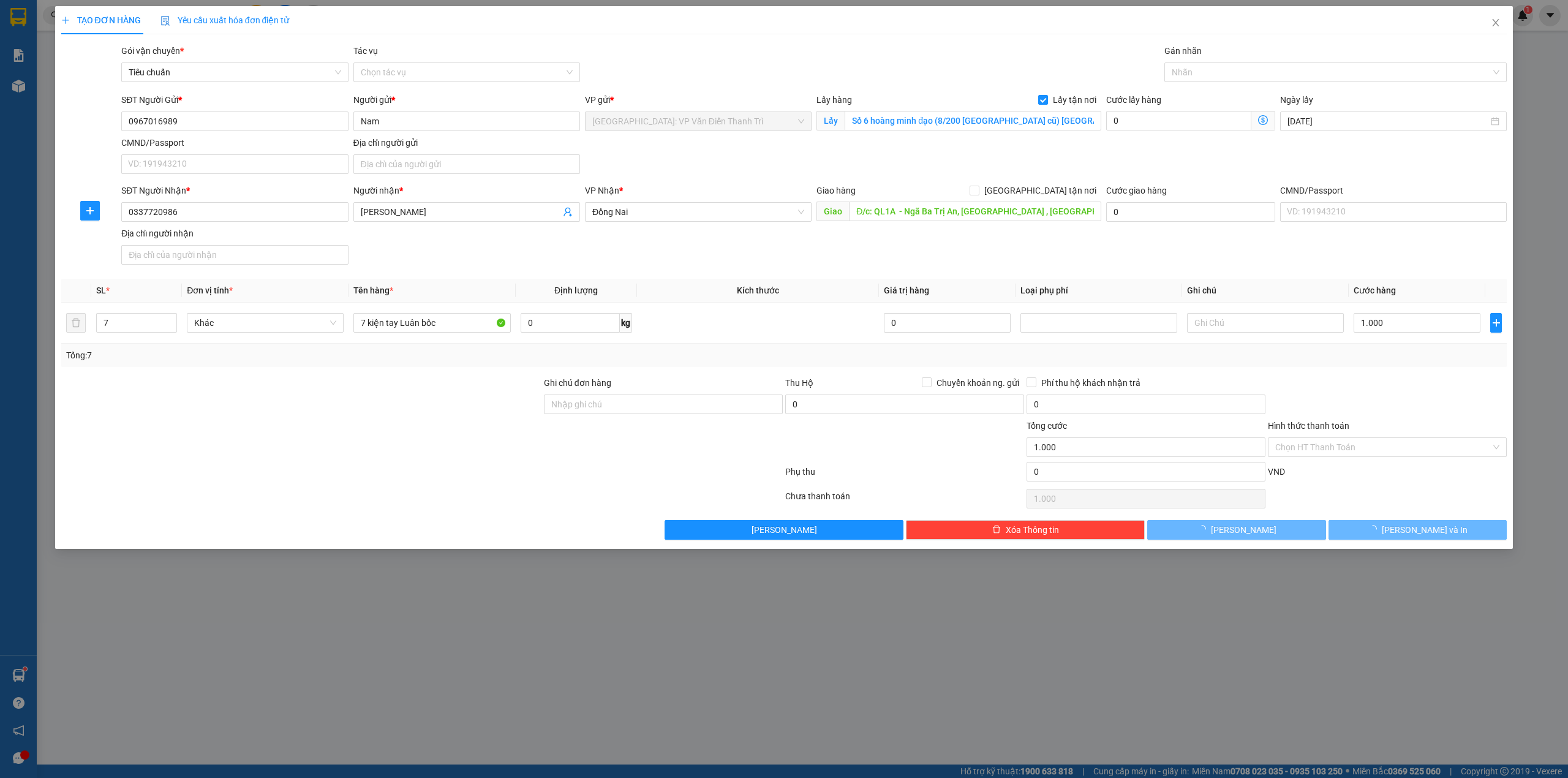
type input "0"
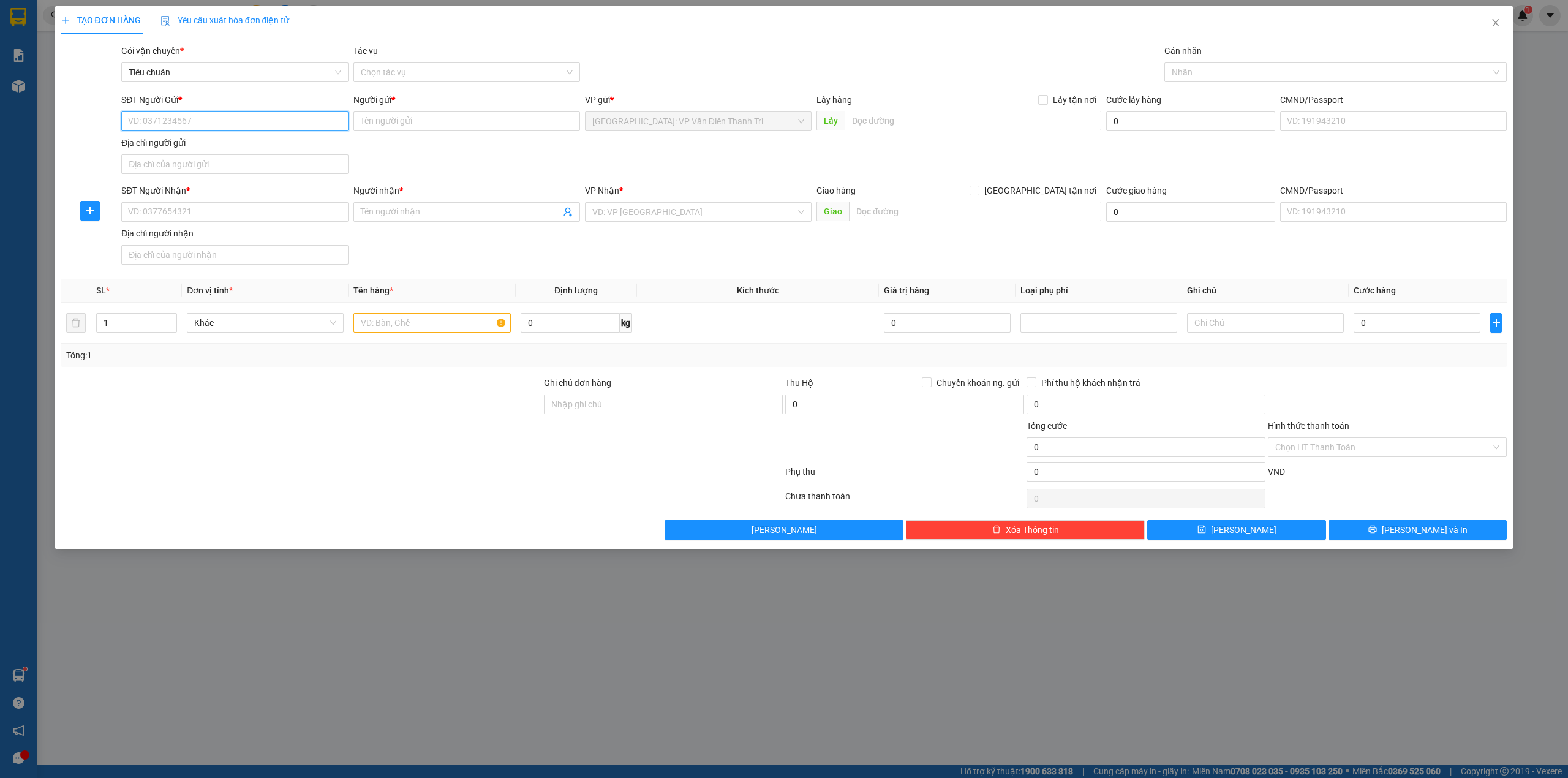
click at [212, 115] on input "SĐT Người Gửi *" at bounding box center [235, 121] width 227 height 19
paste input "0984145285"
click at [212, 115] on input "0984145285" at bounding box center [235, 121] width 227 height 19
type input "0984145285"
click at [388, 118] on input "Người gửi *" at bounding box center [467, 121] width 227 height 19
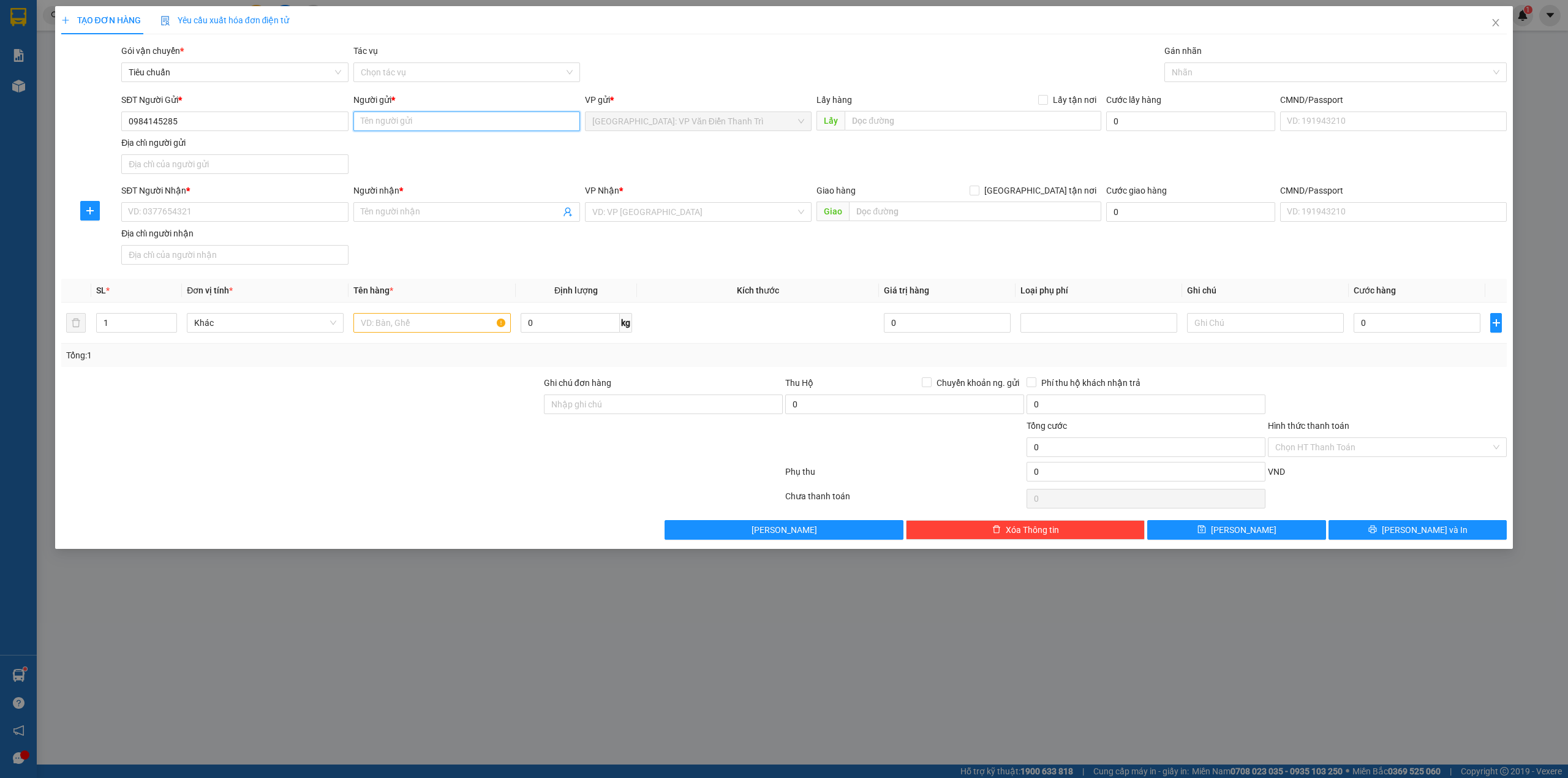
paste input "[PERSON_NAME]"
type input "[PERSON_NAME]"
click at [231, 211] on input "SĐT Người Nhận *" at bounding box center [235, 212] width 227 height 19
paste input "0974432456"
click at [231, 211] on input "0974432456" at bounding box center [235, 212] width 227 height 19
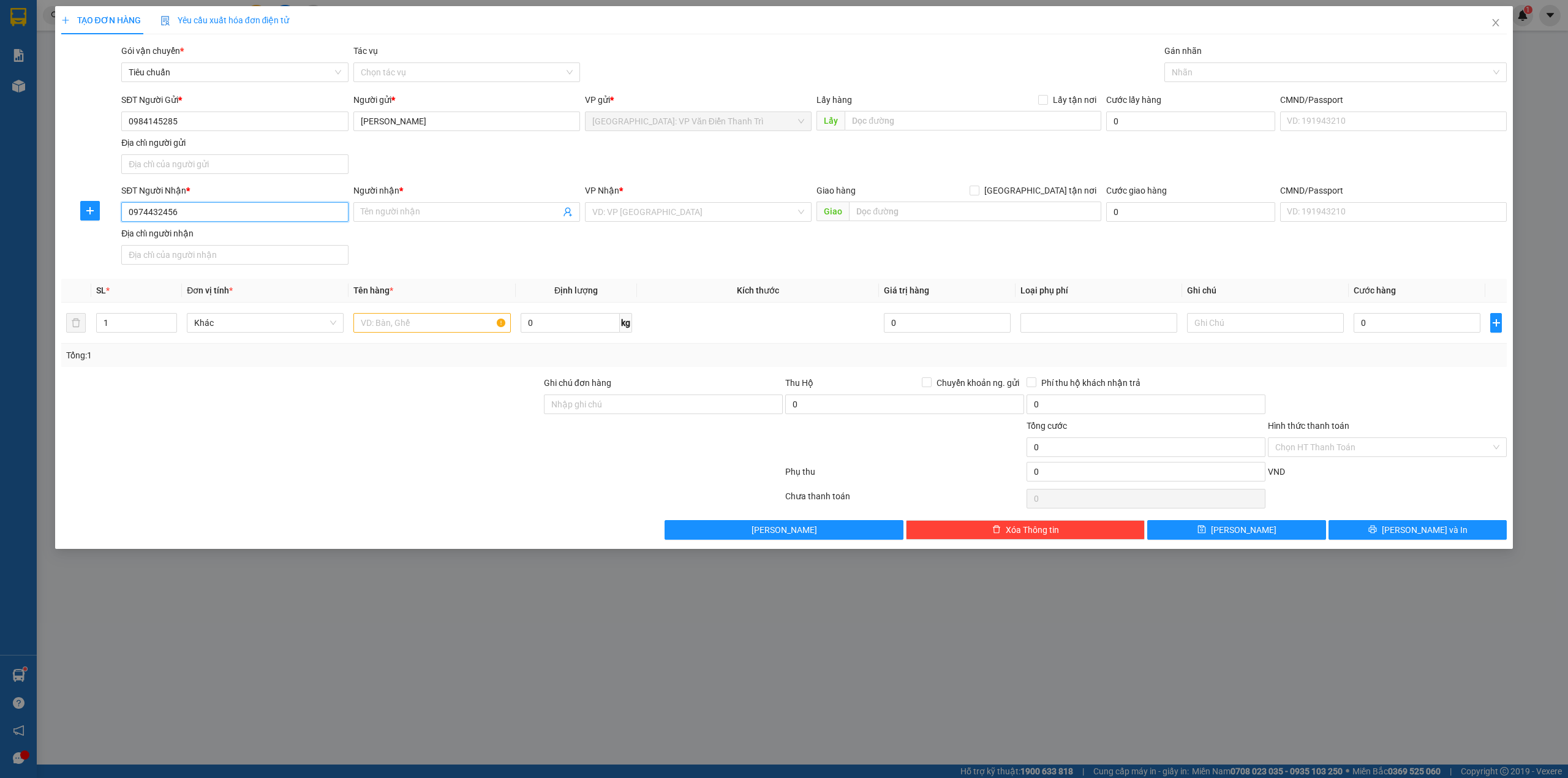
type input "0974432456"
click at [432, 207] on input "Người nhận *" at bounding box center [460, 211] width 200 height 14
paste input "Đăng"
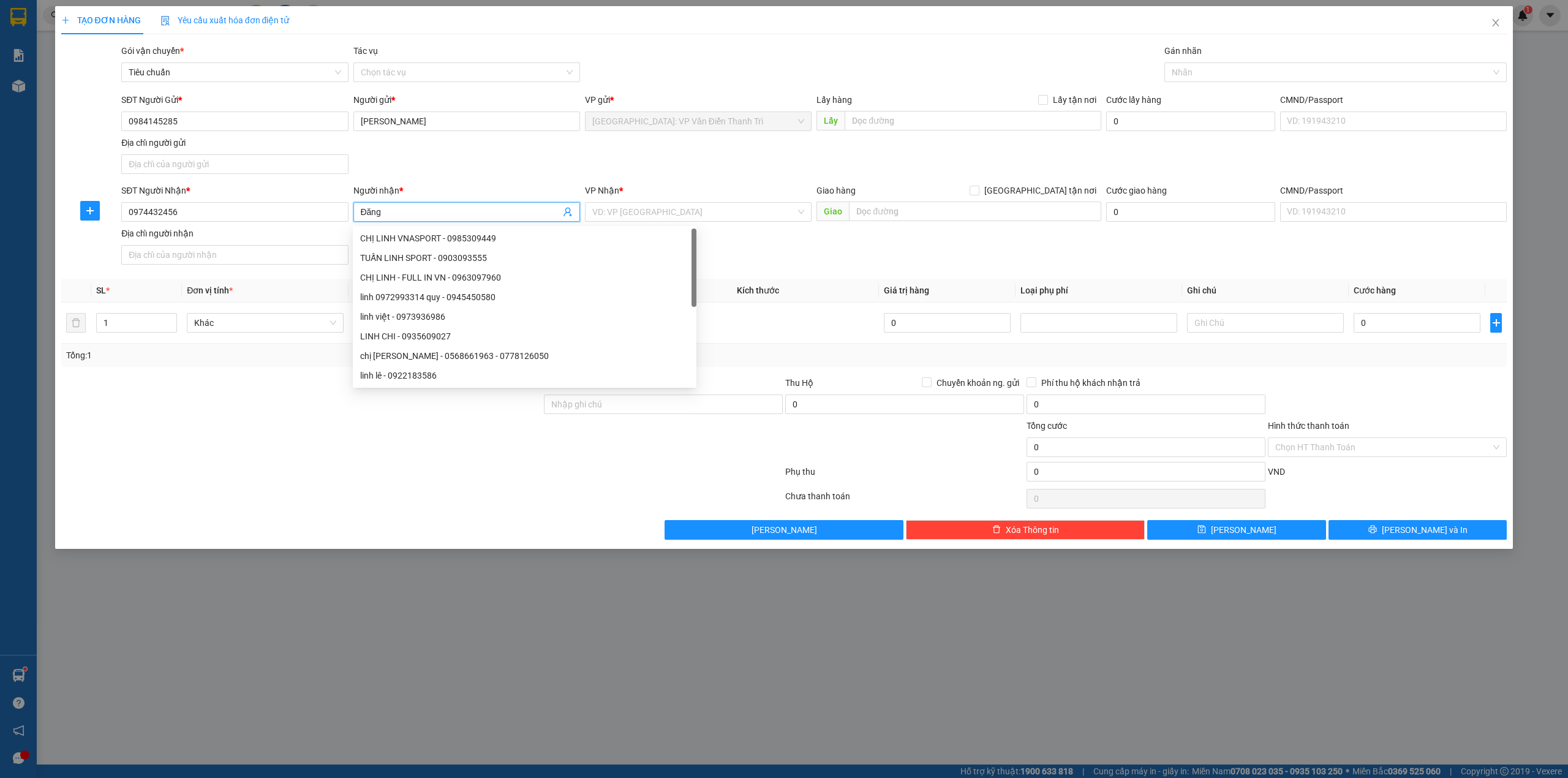
type input "Đăng"
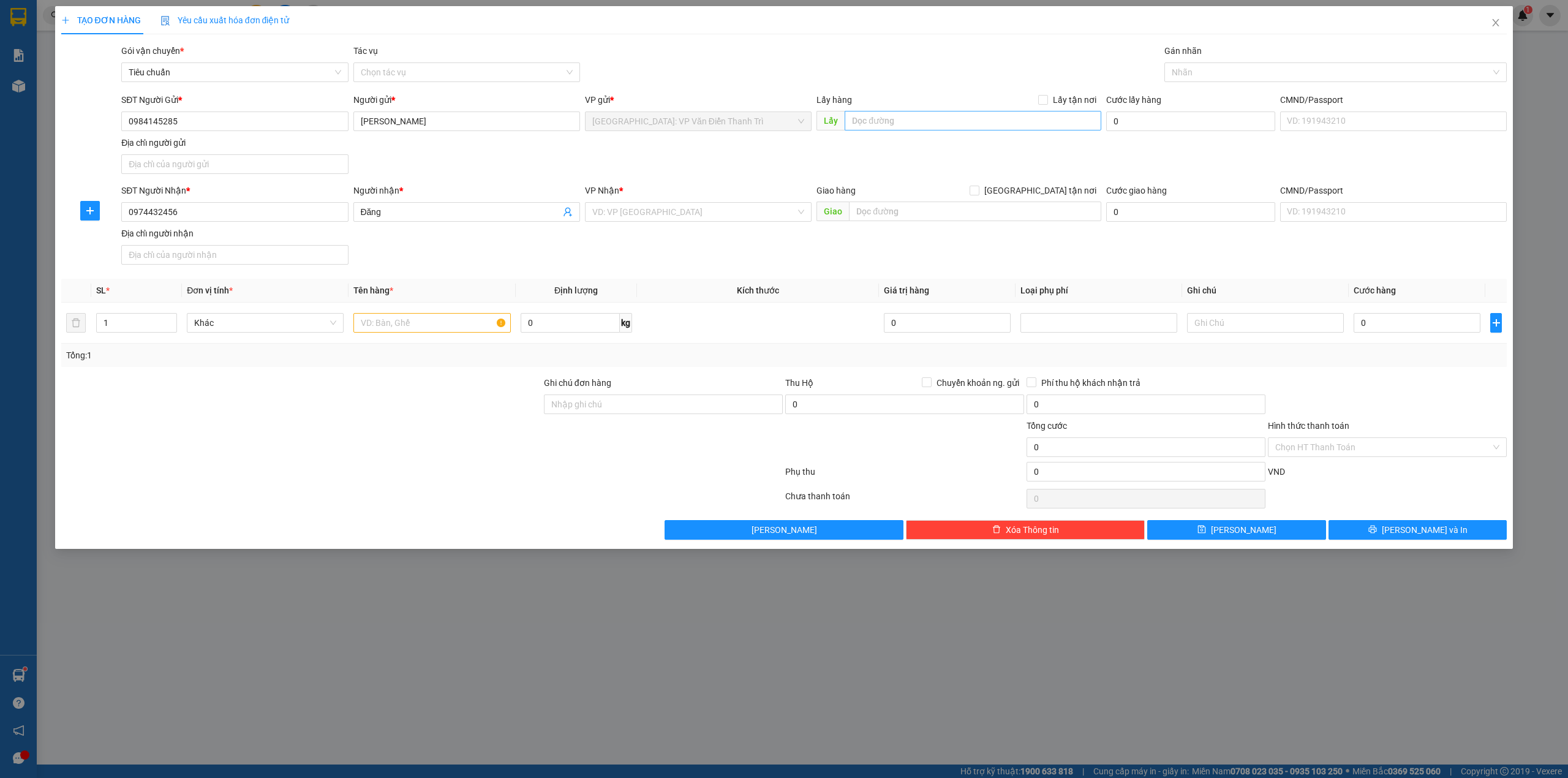
drag, startPoint x: 1027, startPoint y: 109, endPoint x: 1023, endPoint y: 125, distance: 16.5
click at [1027, 111] on div "Lấy hàng Lấy tận nơi Lấy" at bounding box center [958, 114] width 285 height 43
click at [1023, 125] on input "text" at bounding box center [972, 121] width 256 height 19
paste input "xóm 2 xã hải ninh huyện hải hậu Nam định"
type input "xóm 2 xã hải ninh huyện hải hậu Nam định"
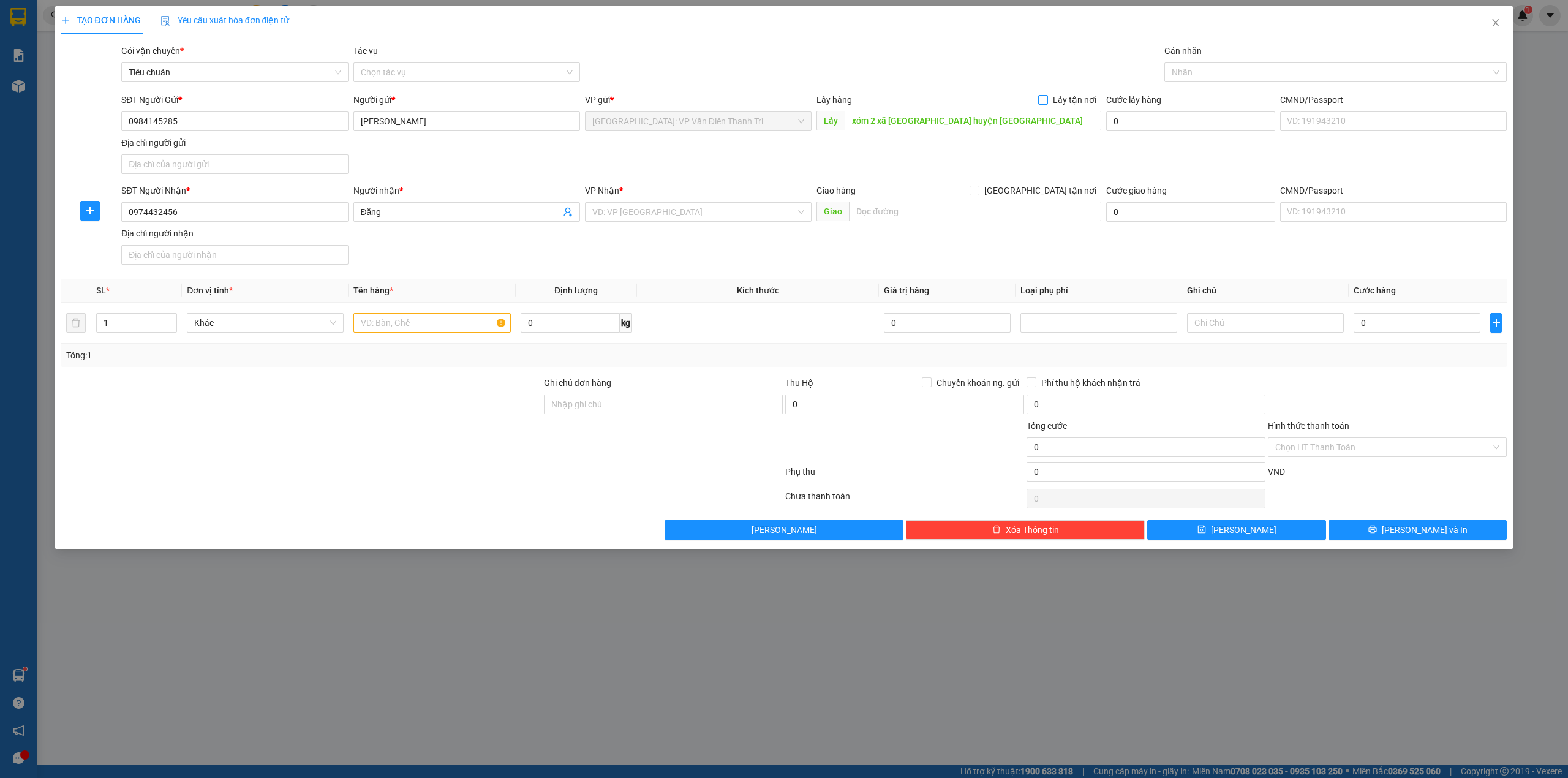
click at [1056, 96] on span "Lấy tận nơi" at bounding box center [1074, 100] width 53 height 14
click at [1047, 96] on input "Lấy tận nơi" at bounding box center [1042, 99] width 9 height 9
checkbox input "true"
click at [1020, 211] on input "text" at bounding box center [975, 211] width 252 height 19
paste input "hẻm 261 nguyễn đức thiệu dĩ an bình dương"
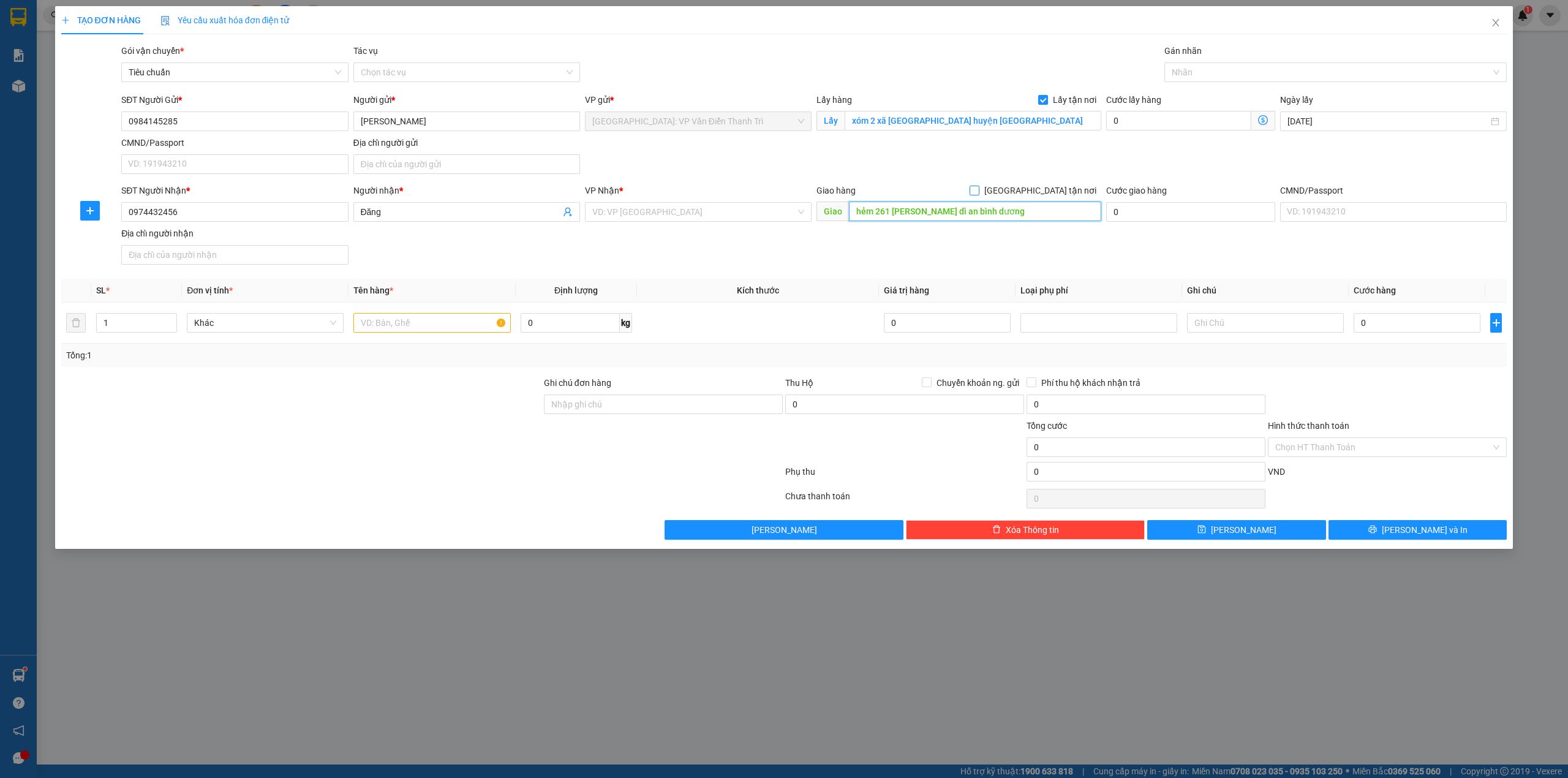
type input "hẻm 261 nguyễn đức thiệu dĩ an bình dương"
click at [1046, 190] on span "[GEOGRAPHIC_DATA] tận nơi" at bounding box center [1040, 190] width 122 height 14
click at [978, 190] on input "[GEOGRAPHIC_DATA] tận nơi" at bounding box center [974, 190] width 9 height 9
checkbox input "true"
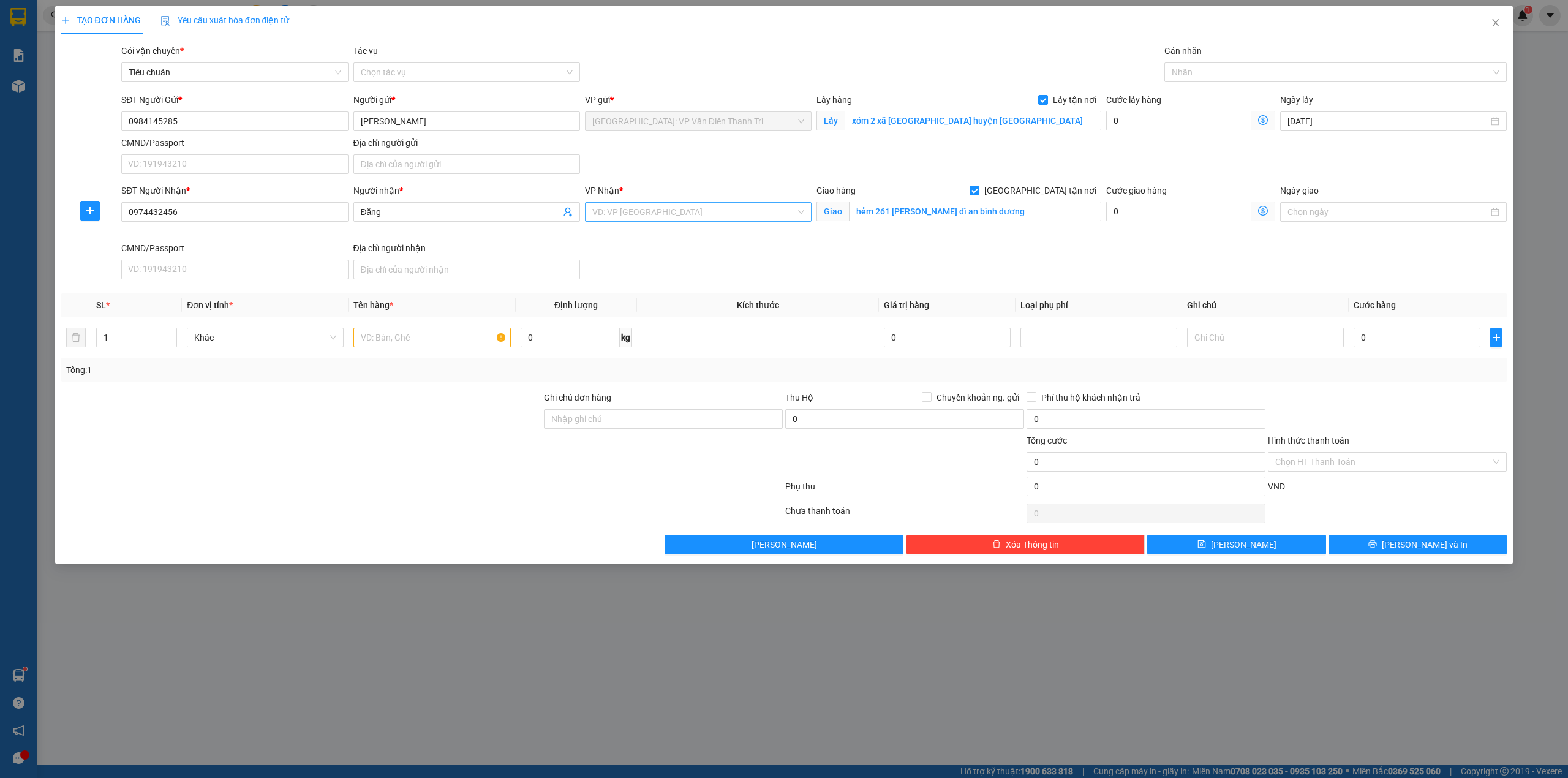
click at [785, 211] on input "search" at bounding box center [693, 211] width 203 height 18
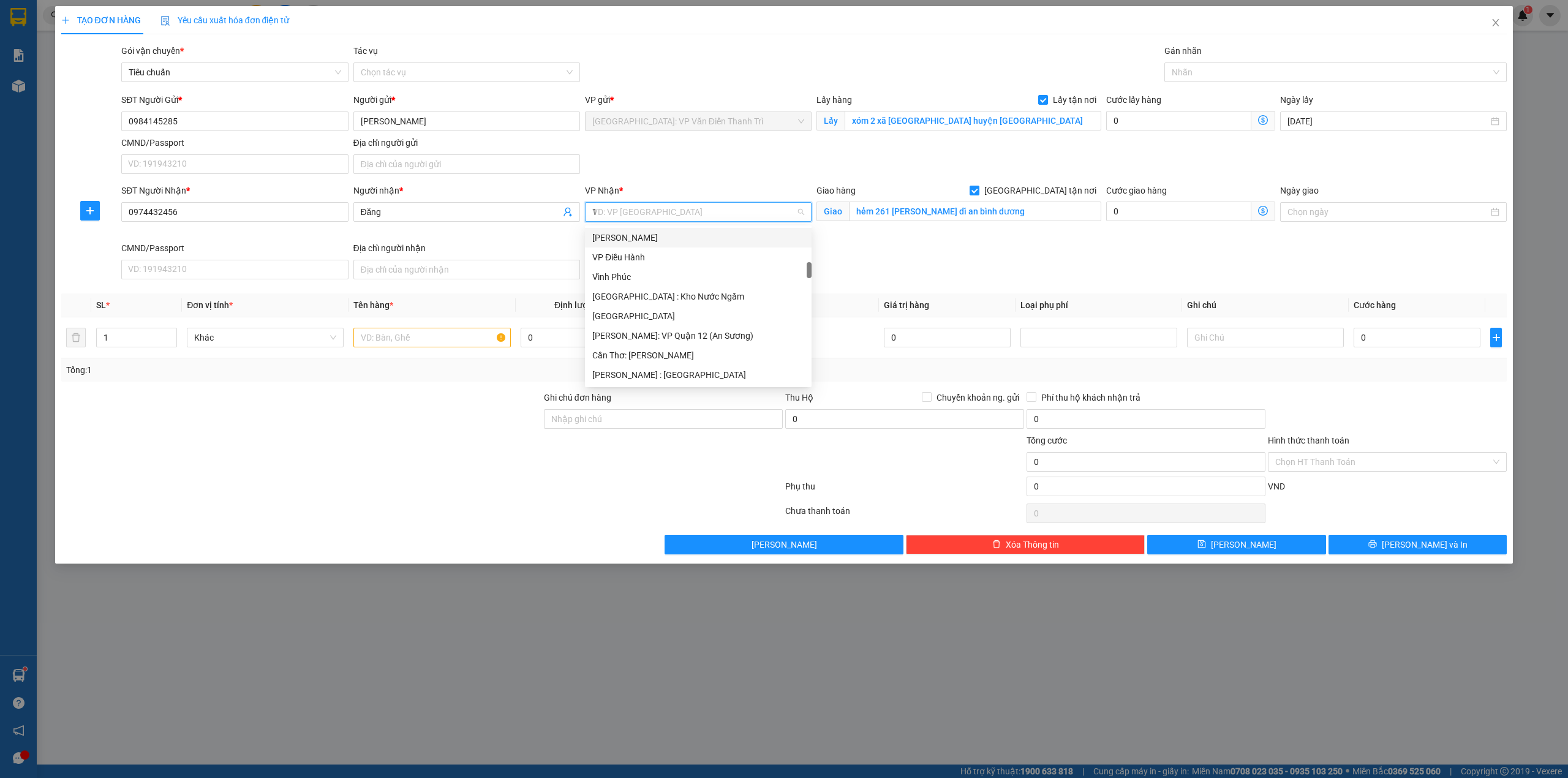
type input "12"
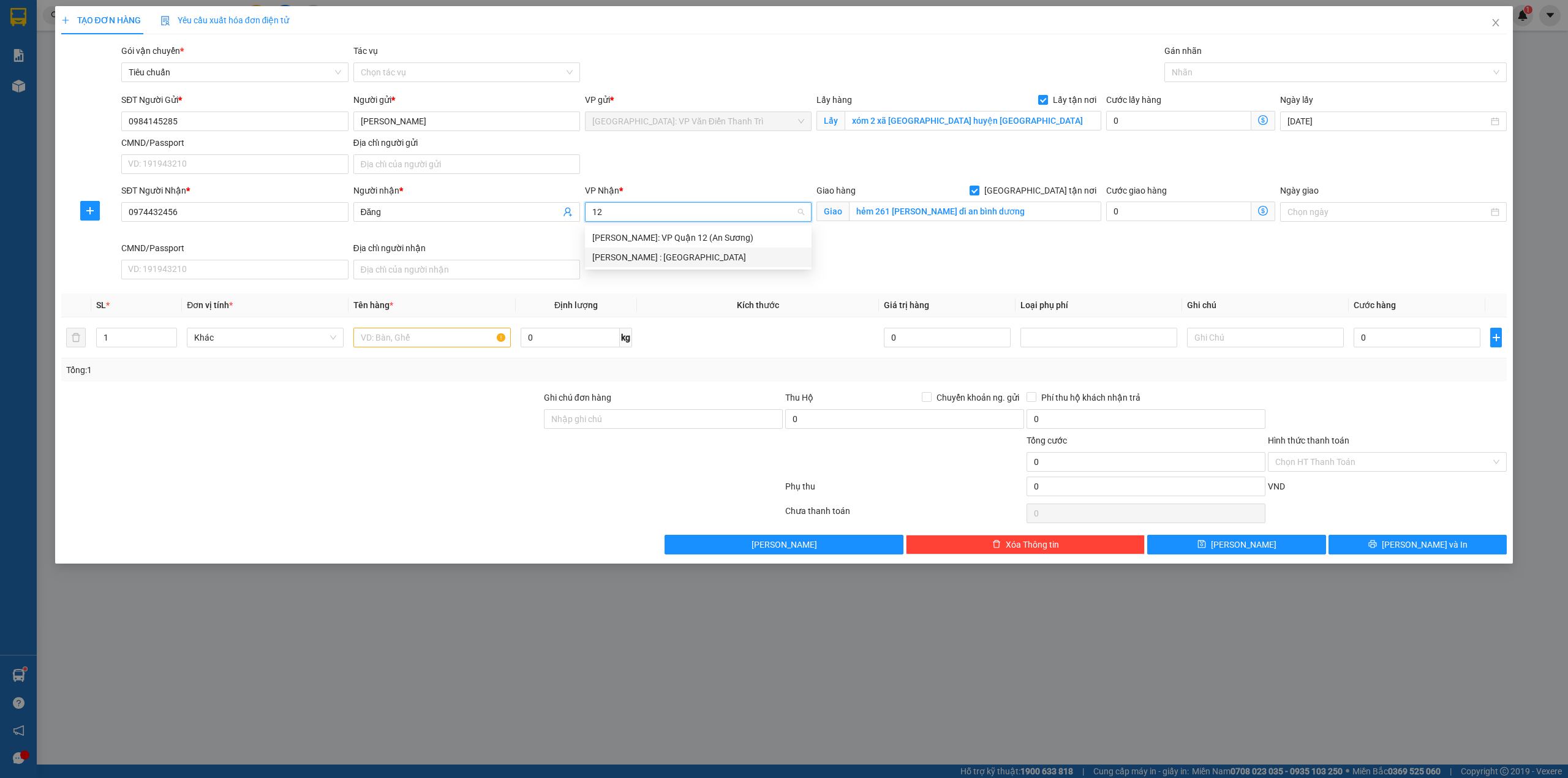
click at [723, 255] on div "[PERSON_NAME] : [GEOGRAPHIC_DATA]" at bounding box center [698, 257] width 212 height 14
click at [1174, 74] on div at bounding box center [1329, 72] width 325 height 14
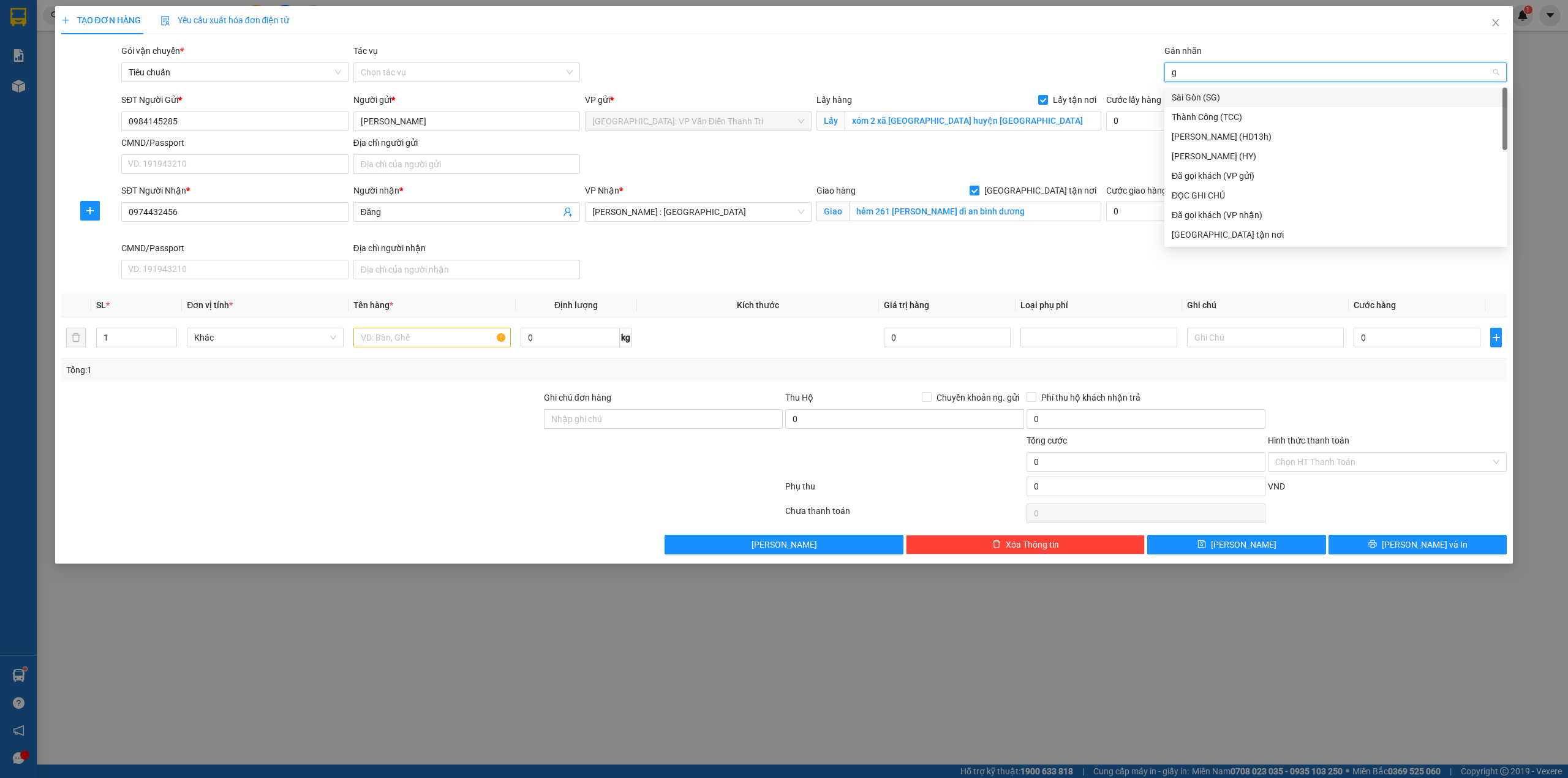
type input "gt"
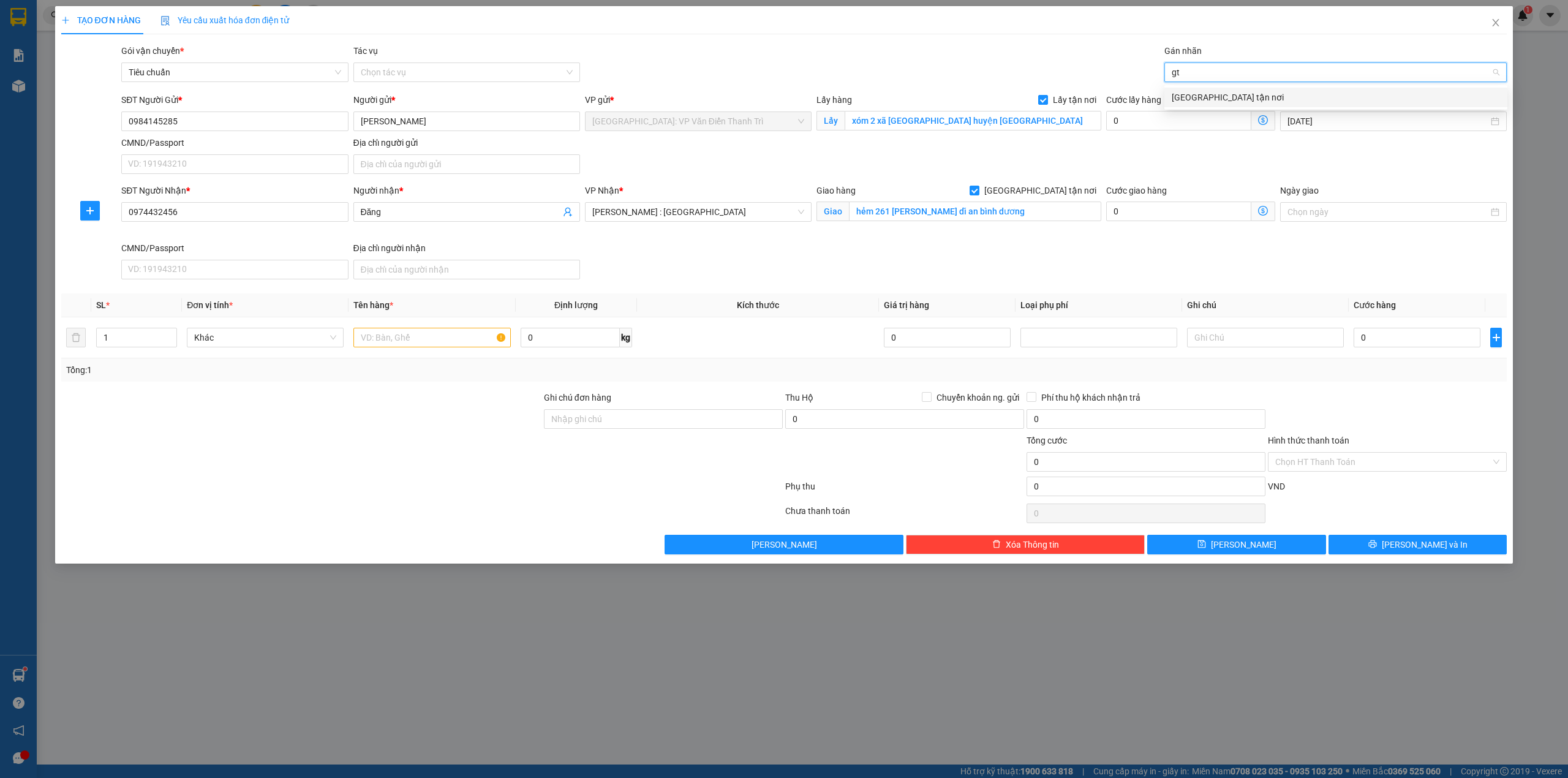
click at [1177, 98] on div "[GEOGRAPHIC_DATA] tận nơi" at bounding box center [1335, 97] width 329 height 14
click at [442, 342] on input "text" at bounding box center [431, 338] width 157 height 19
paste input "2 xe cup"
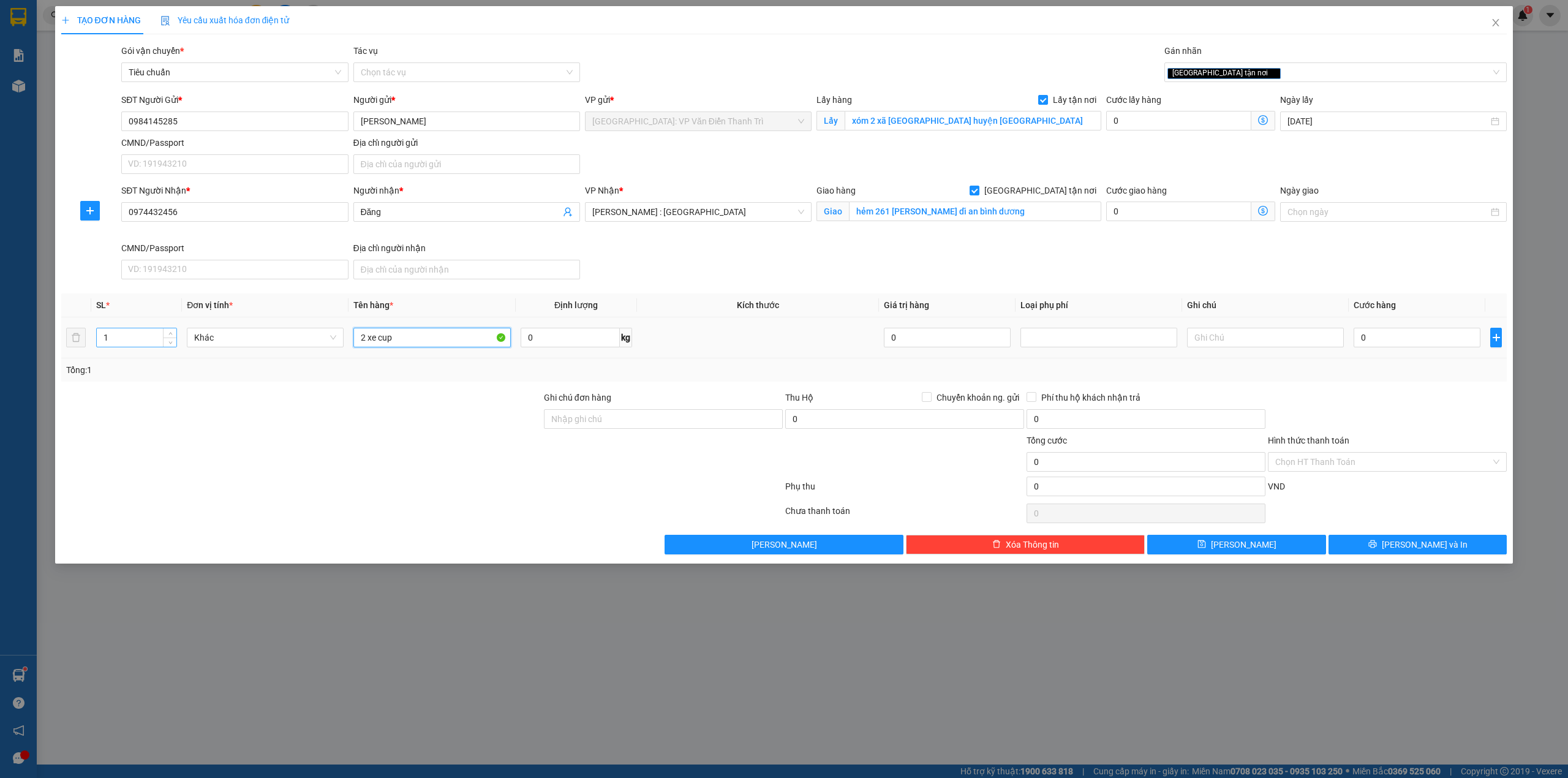
type input "2 xe cup"
click at [102, 339] on input "1" at bounding box center [136, 338] width 80 height 18
type input "2"
drag, startPoint x: 397, startPoint y: 342, endPoint x: 399, endPoint y: 350, distance: 8.2
click at [399, 342] on input "2 xe cup" at bounding box center [431, 338] width 157 height 19
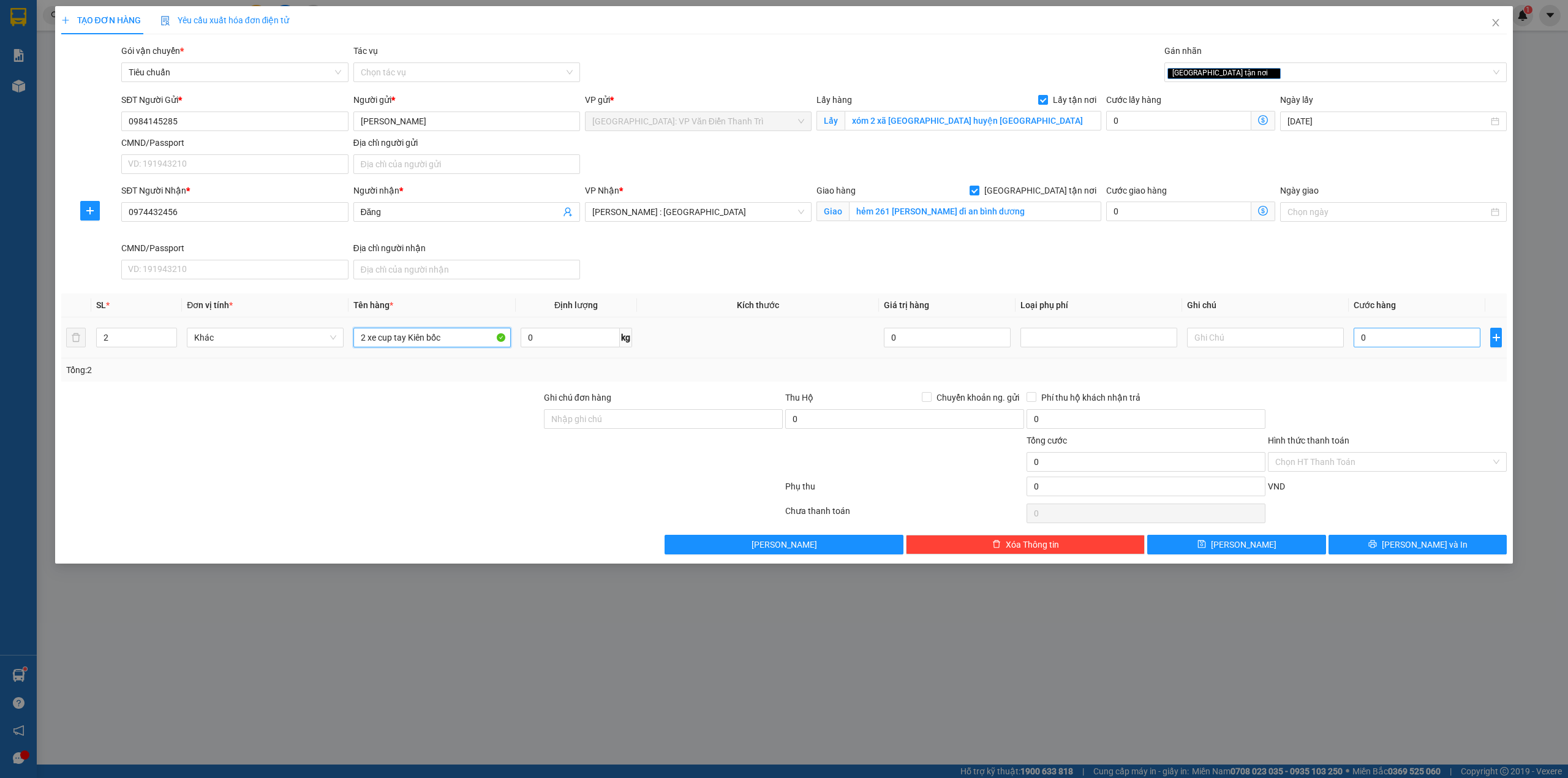
type input "2 xe cup tay Kiên bốc"
click at [1391, 341] on input "0" at bounding box center [1417, 338] width 127 height 19
type input "2"
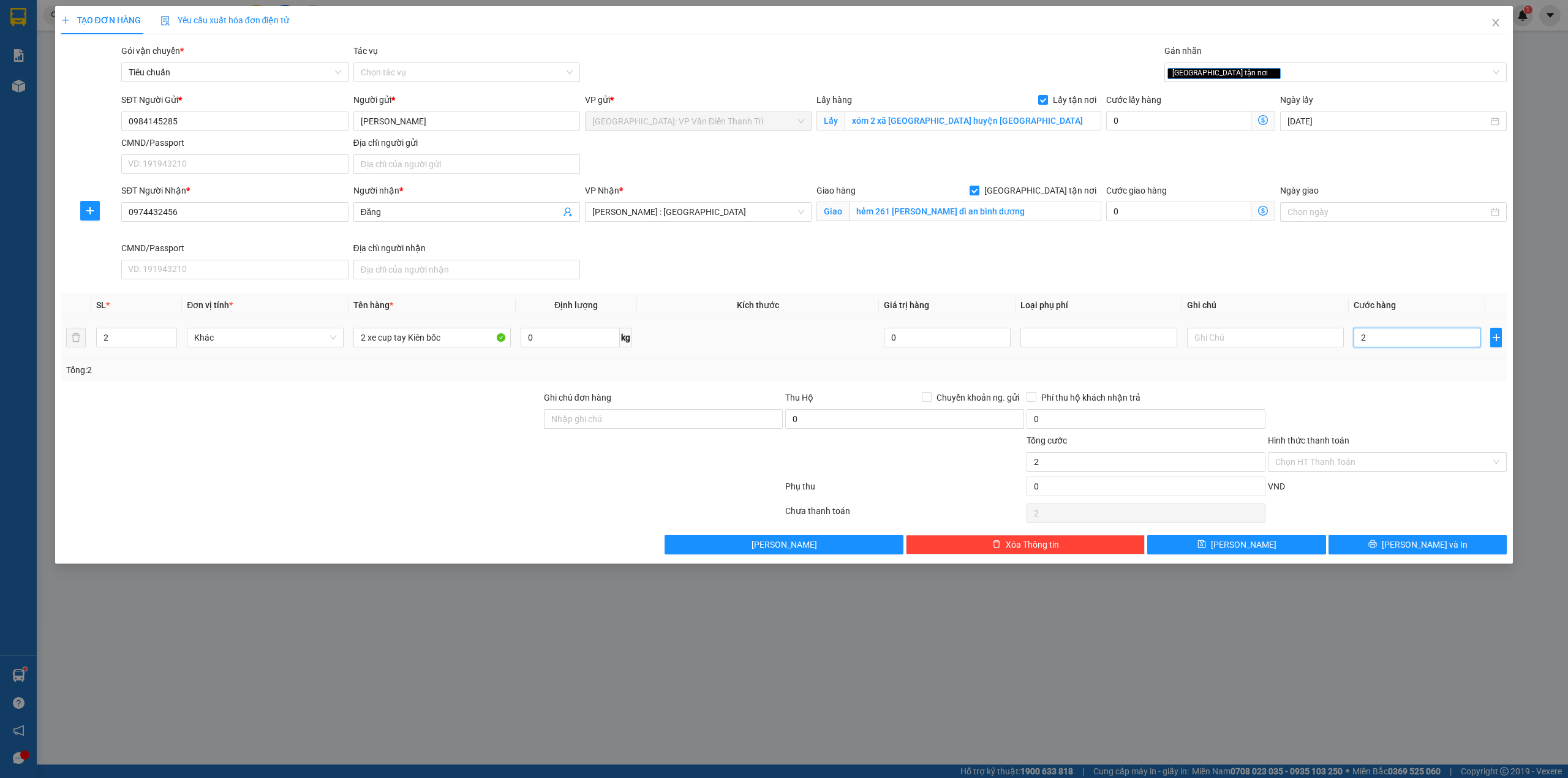
type input "20"
type input "204"
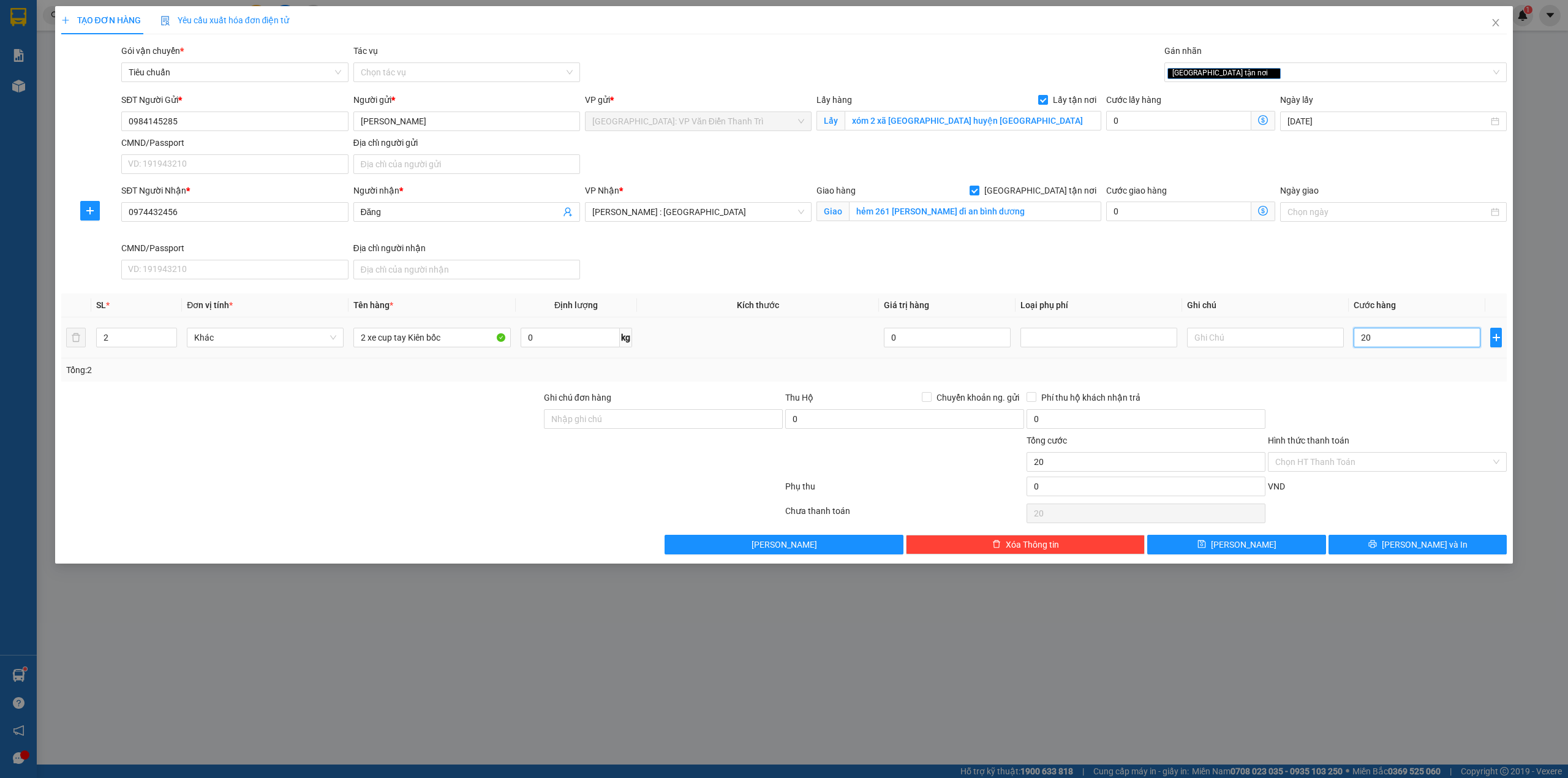
type input "204"
type input "2.040"
type input "20.400"
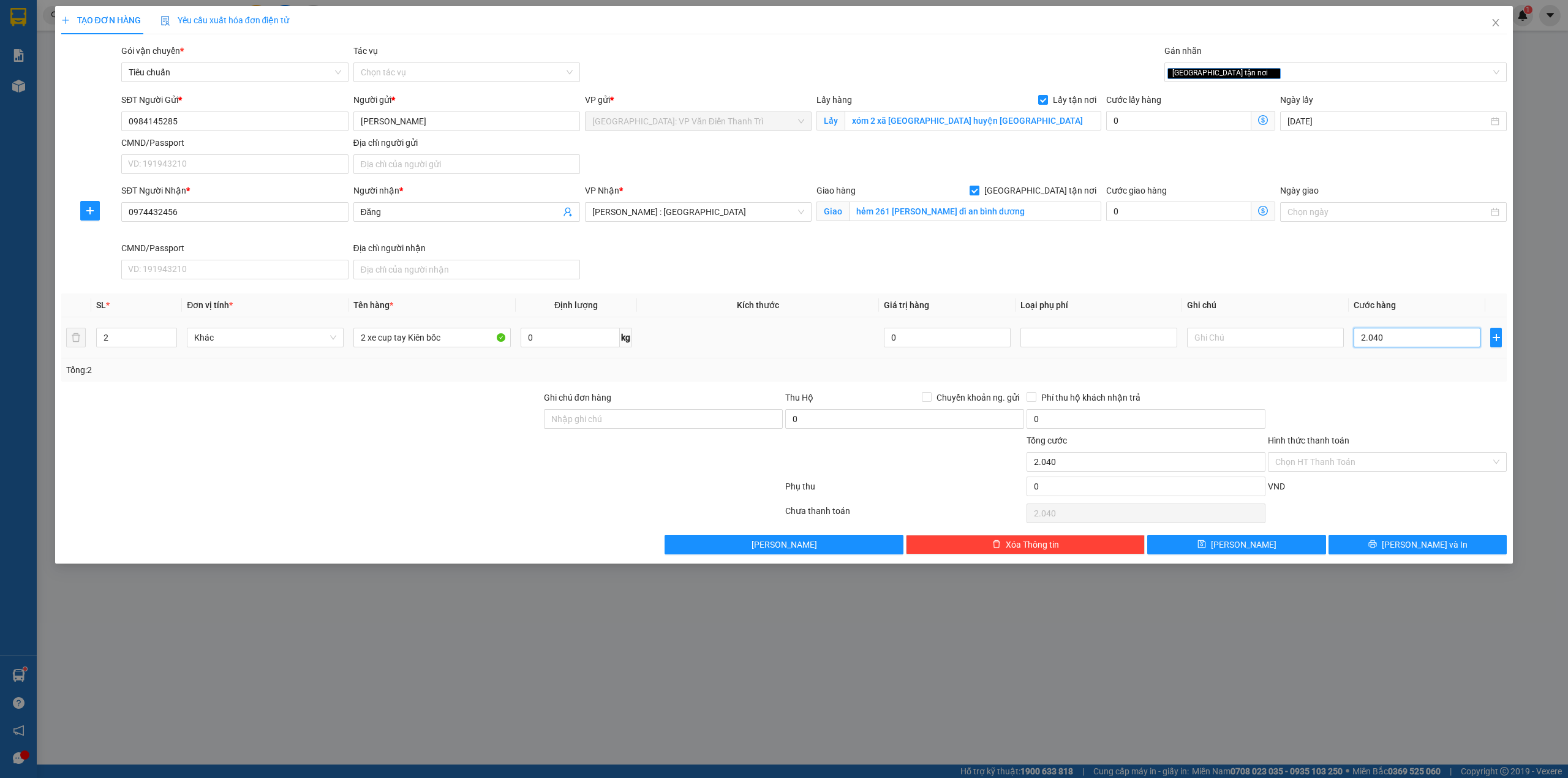
type input "20.400"
type input "204.000"
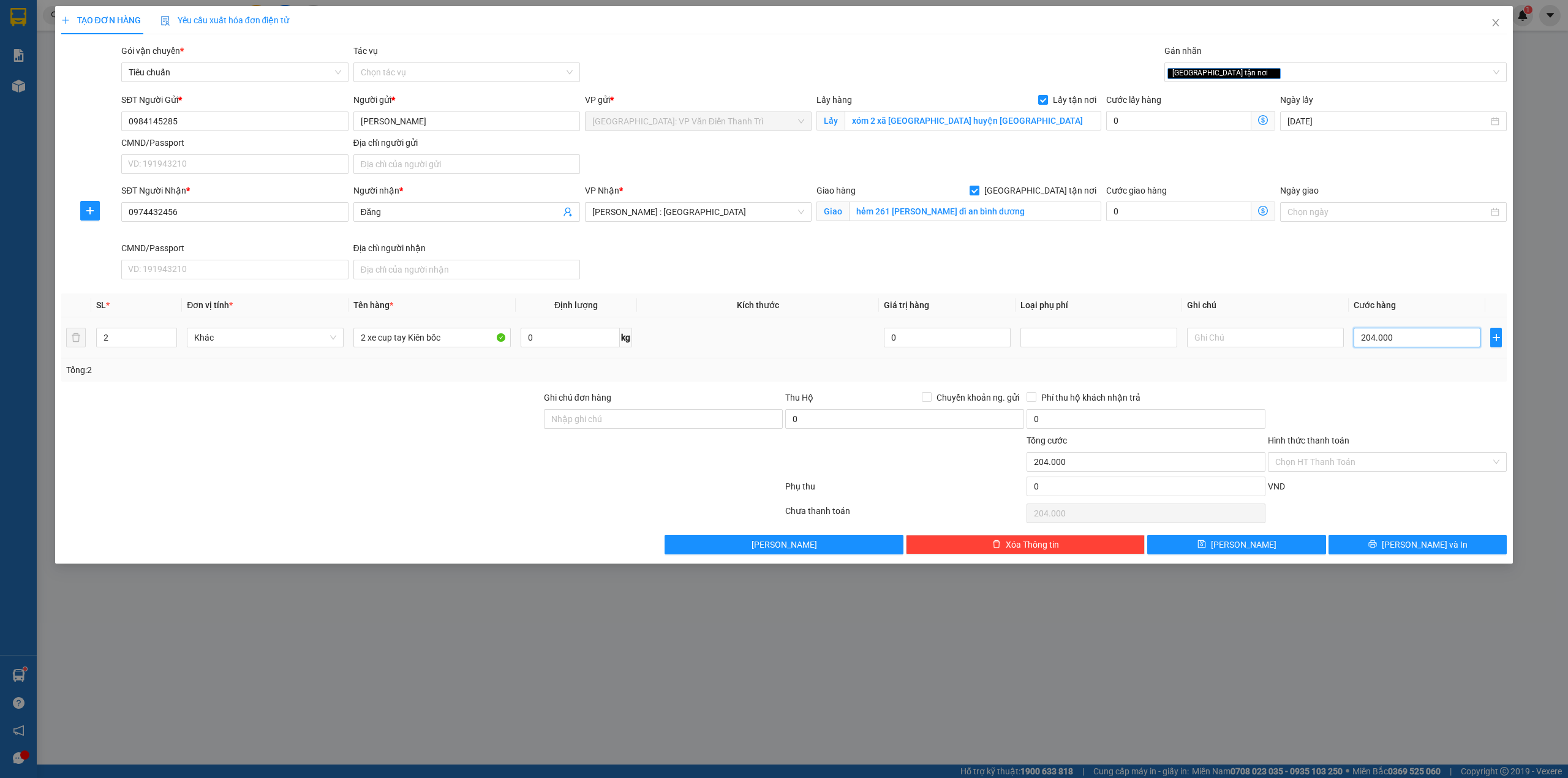
type input "2.040.000"
click at [1219, 550] on button "Lưu" at bounding box center [1236, 545] width 179 height 19
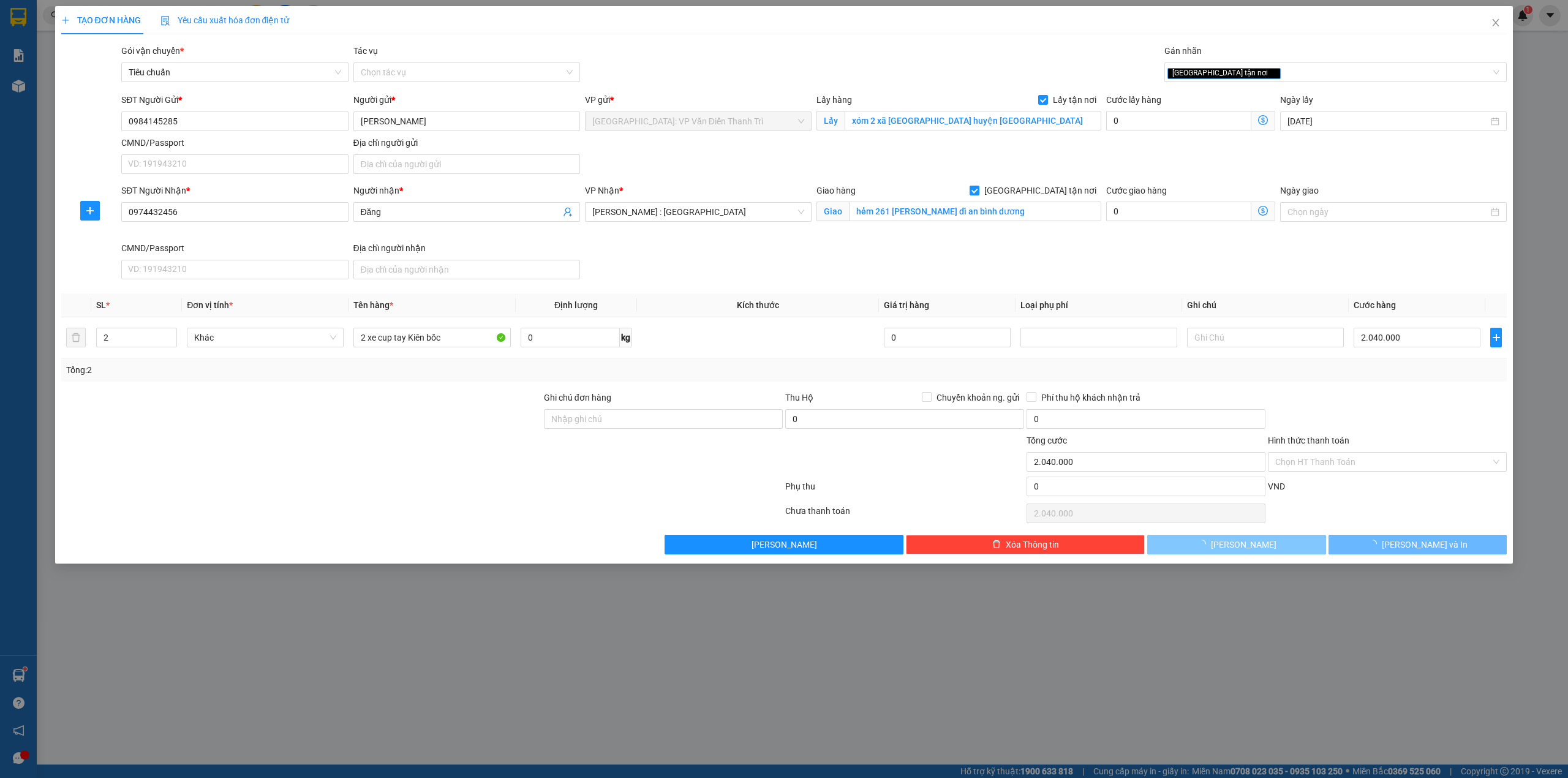
checkbox input "false"
type input "1"
type input "0"
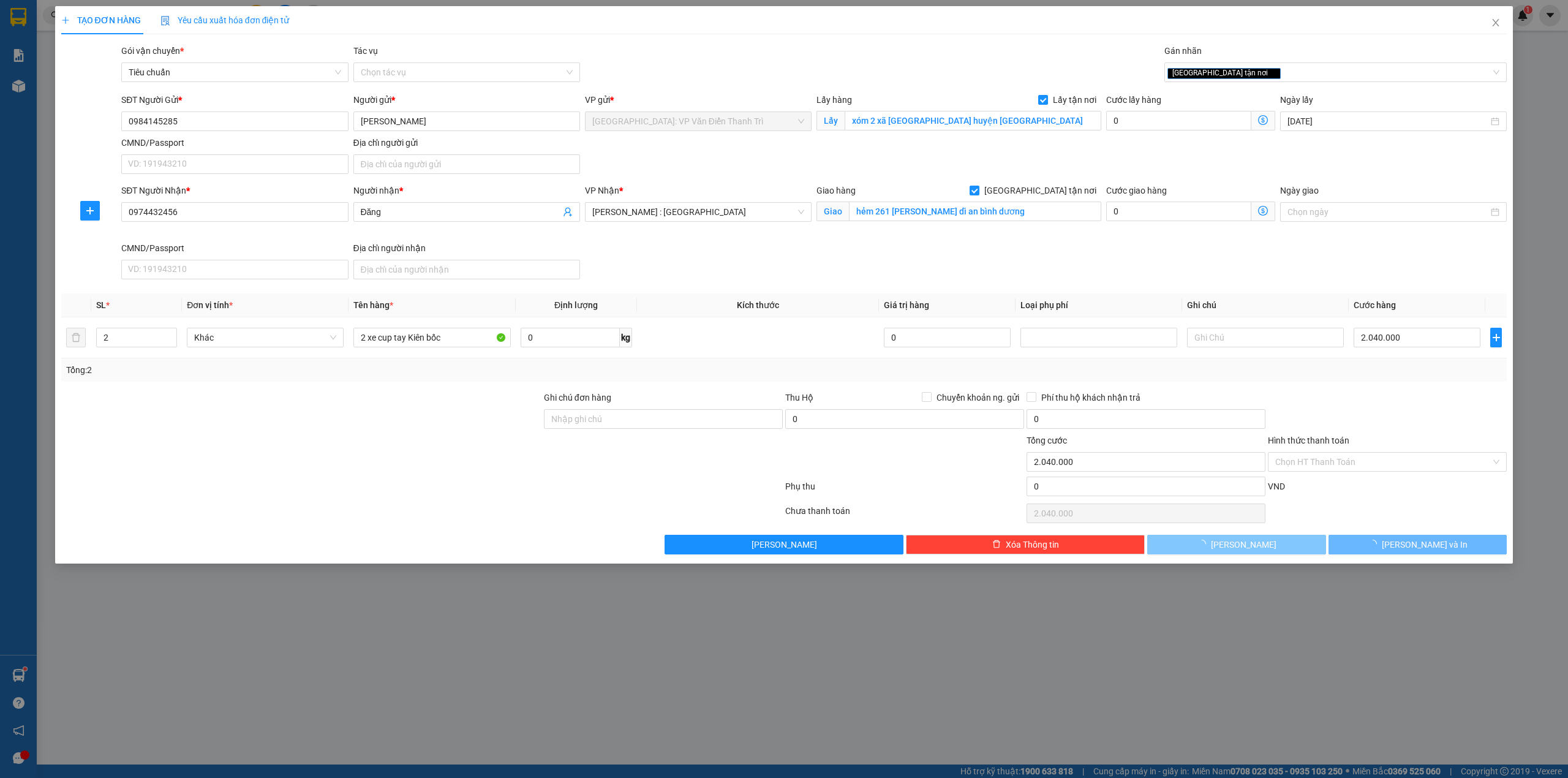
type input "0"
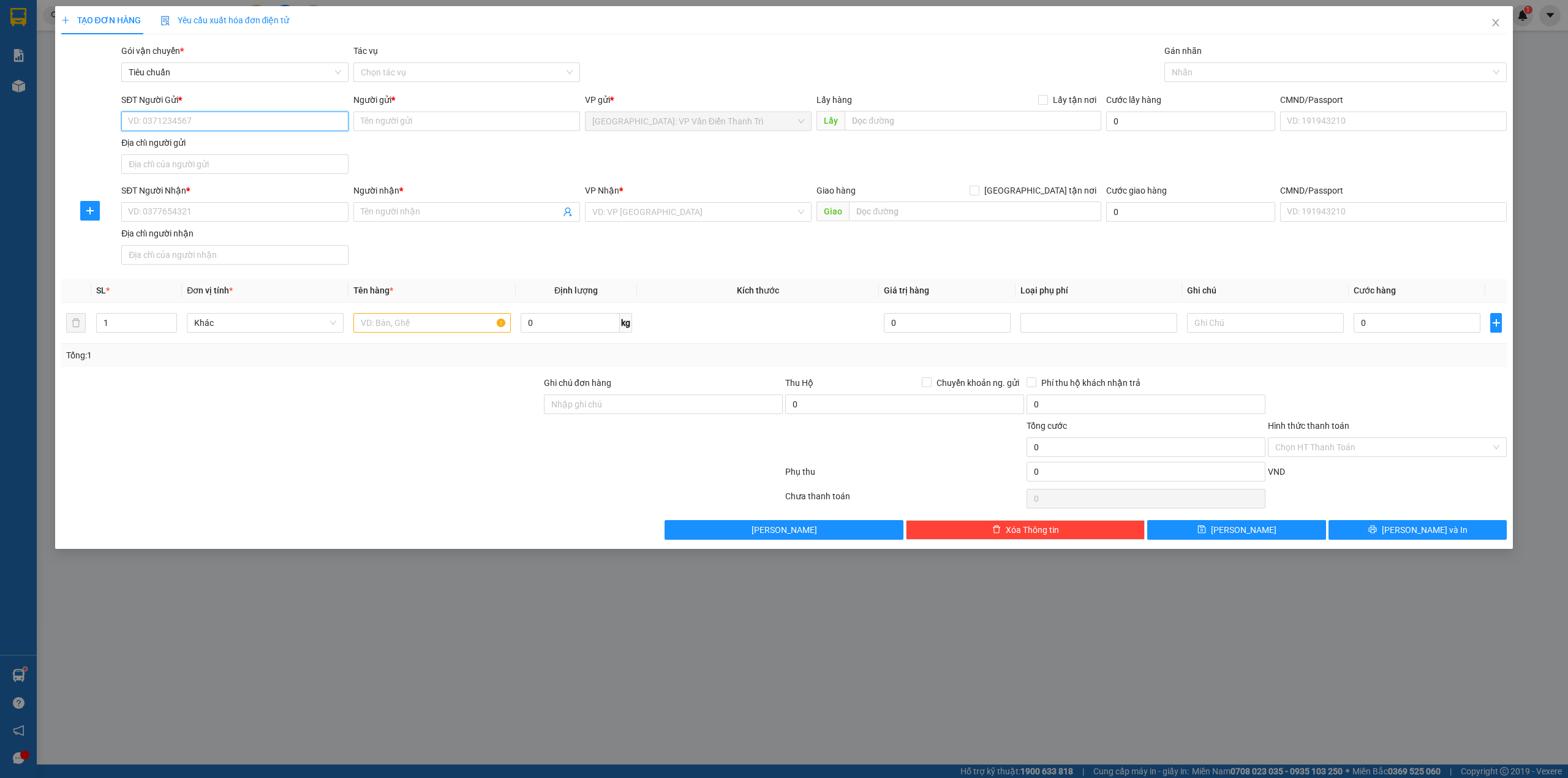
click at [247, 121] on input "SĐT Người Gửi *" at bounding box center [235, 121] width 227 height 19
paste input "0987537262"
type input "0987537262"
click at [375, 126] on input "Người gửi *" at bounding box center [467, 121] width 227 height 19
paste input "Thinh Nguyen"
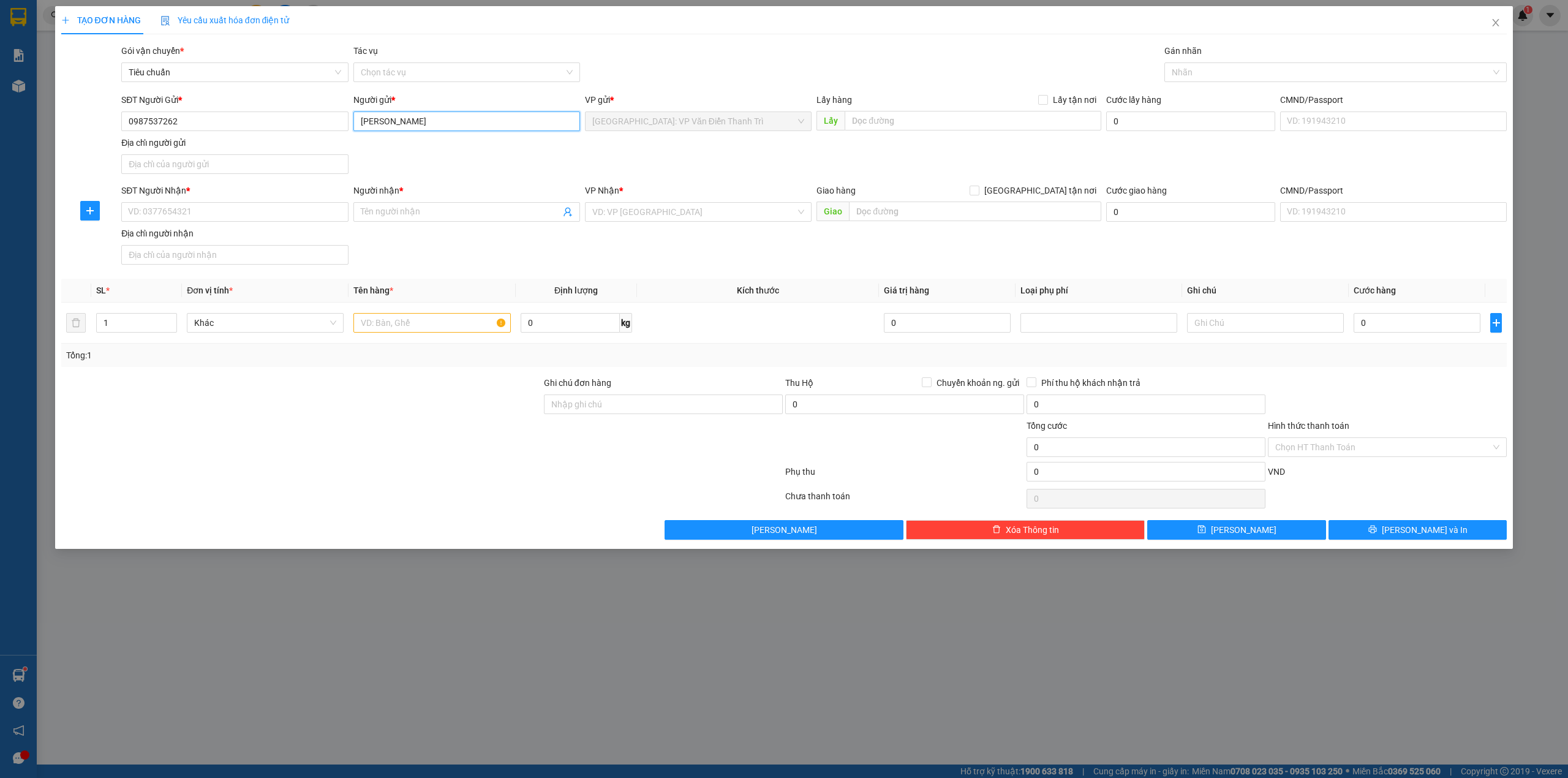
type input "Thinh Nguyen"
click at [288, 212] on input "SĐT Người Nhận *" at bounding box center [235, 212] width 227 height 19
paste input "0984653154"
click at [285, 213] on input "0984653154" at bounding box center [235, 212] width 227 height 19
type input "0984653154"
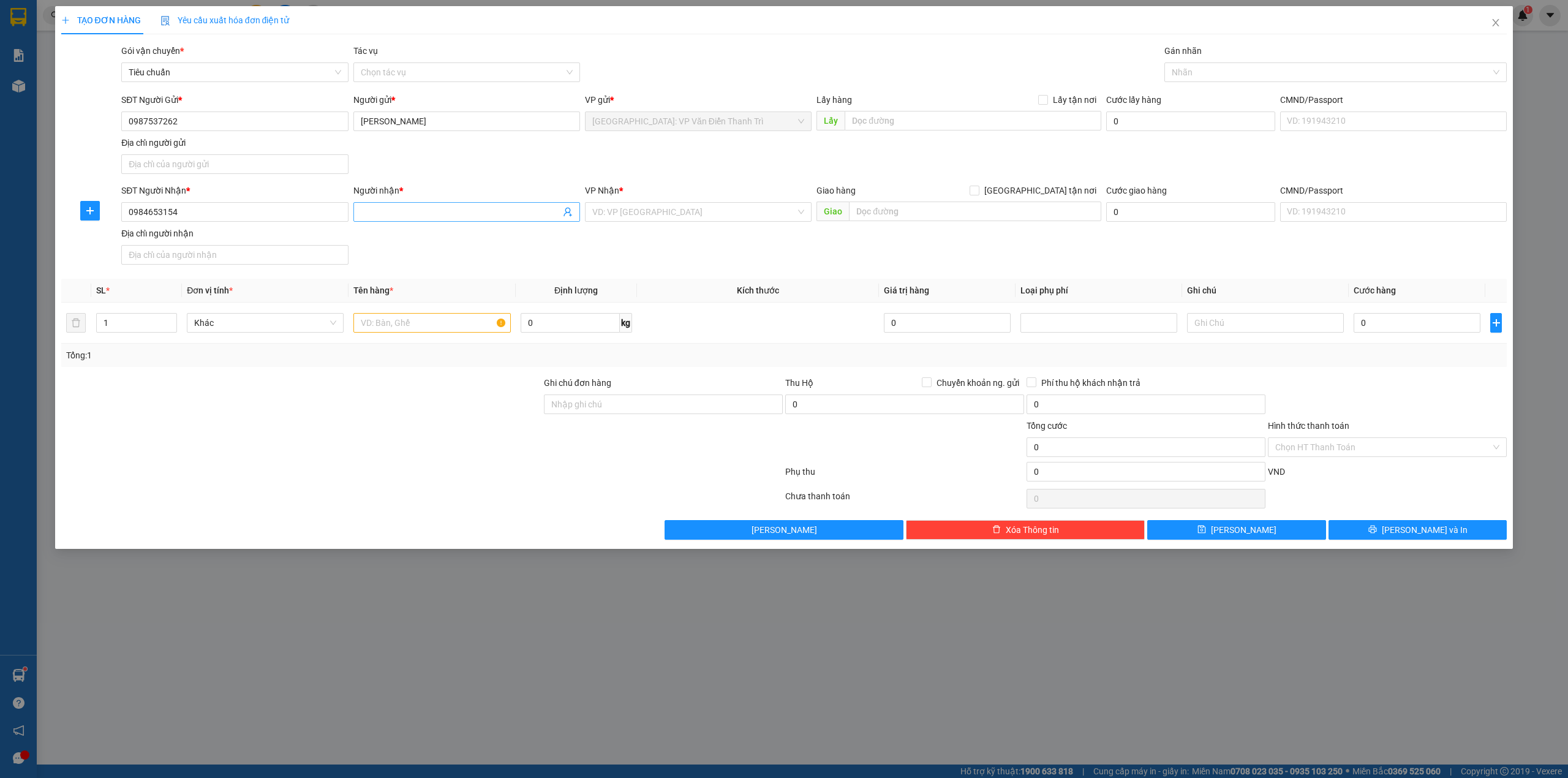
click at [430, 215] on input "Người nhận *" at bounding box center [460, 211] width 200 height 14
paste input "Nguyễn thị như Quỳnh"
type input "Nguyễn thị như Quỳnh"
click at [912, 123] on input "text" at bounding box center [972, 121] width 256 height 19
paste input "Thôn 2, Vạn Phúc (bih là xã Nam Phù, Thanh Trì, Hà Nội"
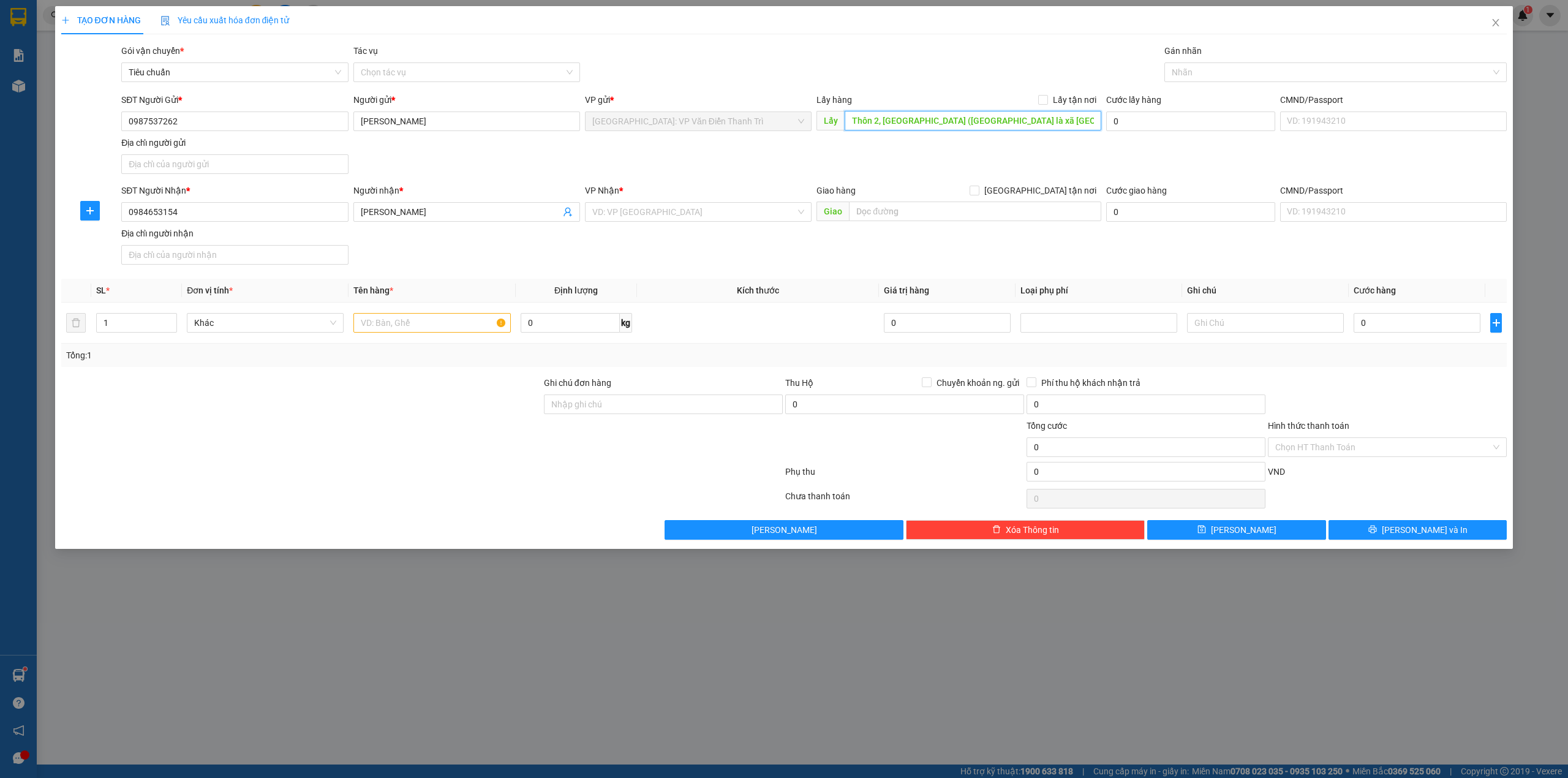
type input "Thôn 2, Vạn Phúc (bih là xã Nam Phù, Thanh Trì, Hà Nội"
click at [1060, 108] on div "Lấy hàng Lấy tận nơi" at bounding box center [958, 102] width 285 height 18
click at [1054, 99] on span "Lấy tận nơi" at bounding box center [1074, 100] width 53 height 14
click at [1047, 99] on input "Lấy tận nơi" at bounding box center [1042, 99] width 9 height 9
checkbox input "true"
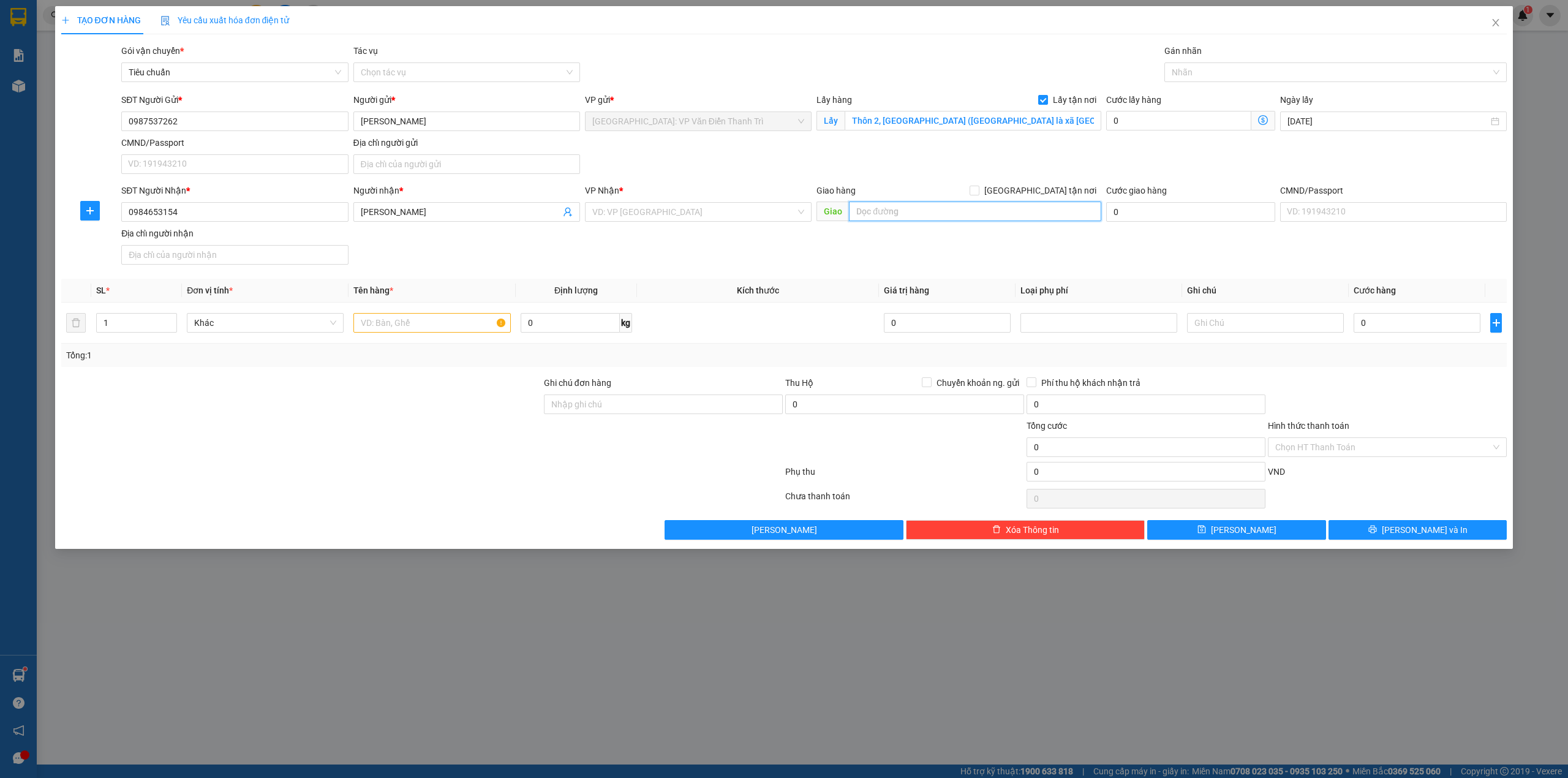
click at [885, 217] on input "text" at bounding box center [975, 211] width 252 height 19
paste input "Duy Hải Duy Xuyên Đà Nẵng"
click at [929, 215] on input "Duy Hải Duy Xuyên Đà Nẵng" at bounding box center [975, 211] width 252 height 19
drag, startPoint x: 932, startPoint y: 209, endPoint x: 991, endPoint y: 228, distance: 62.0
click at [990, 227] on div "Giao hàng Giao tận nơi Giao Duy Hải Duy Xuyên Đà Nẵng" at bounding box center [958, 205] width 285 height 43
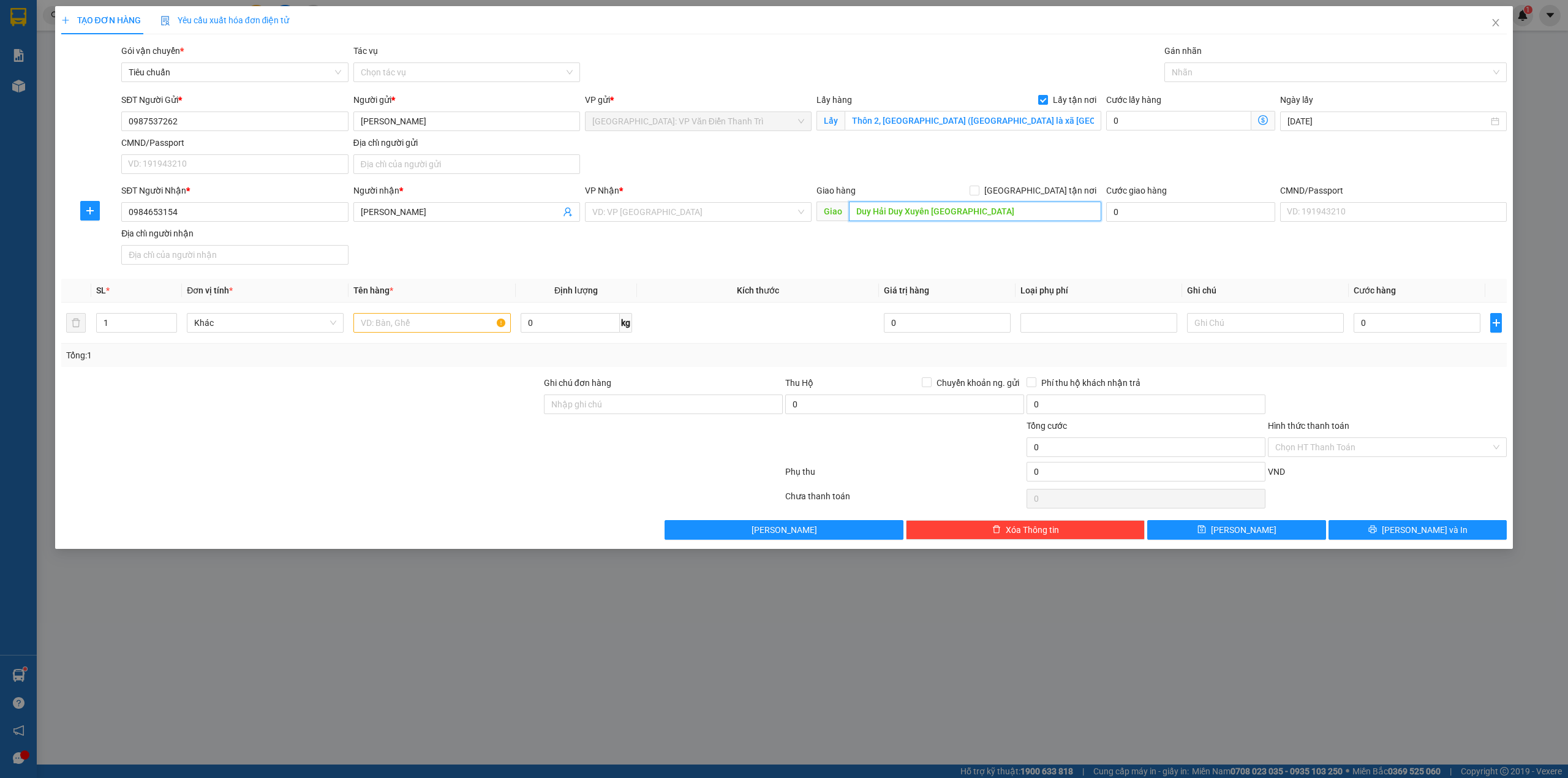
type input "Duy Hải Duy Xuyên Quảng Nam"
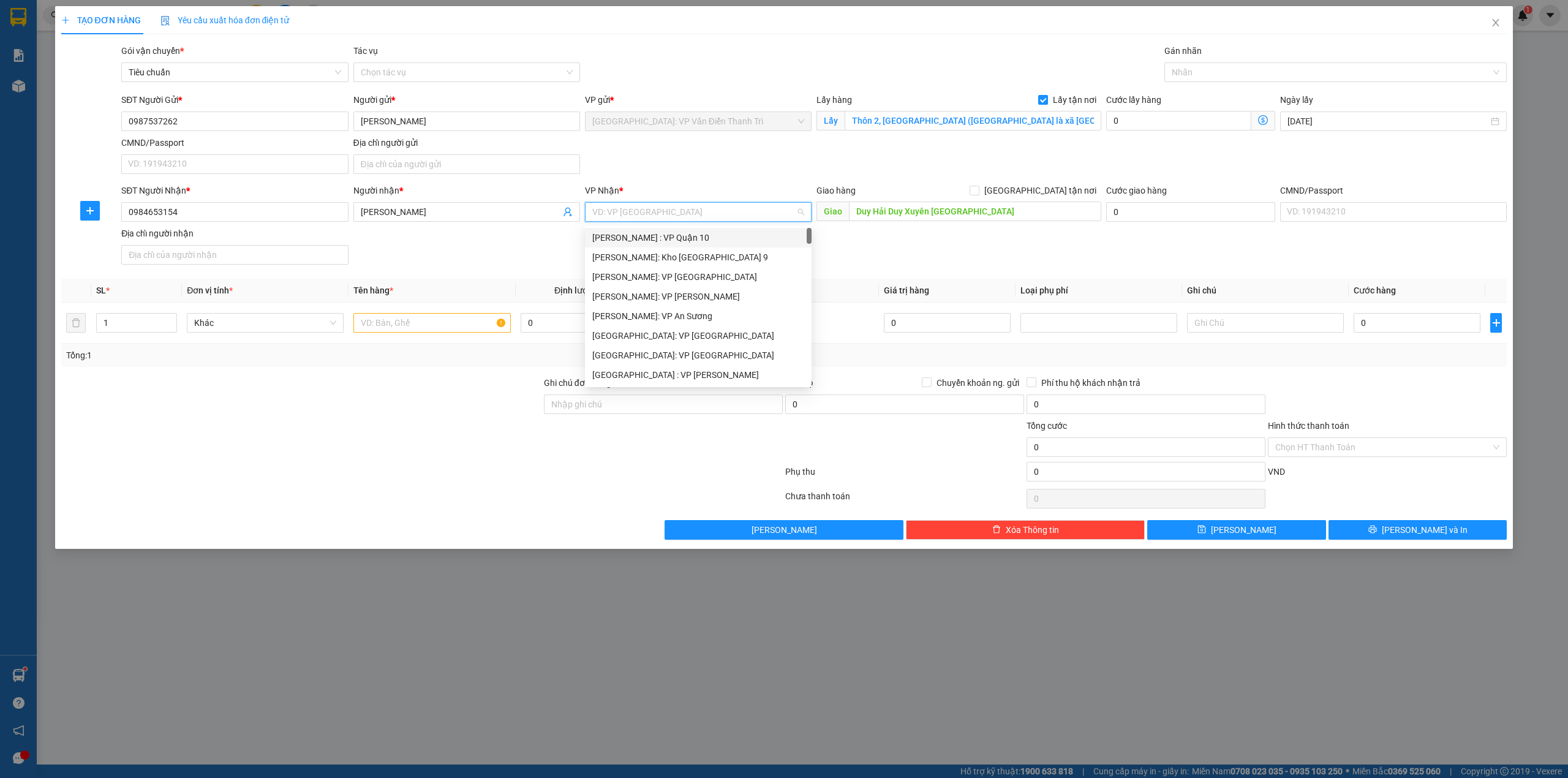
click at [672, 209] on input "search" at bounding box center [693, 211] width 203 height 18
type input "d"
type input "đà"
click at [676, 231] on div "[GEOGRAPHIC_DATA] : VP [PERSON_NAME]" at bounding box center [704, 237] width 226 height 14
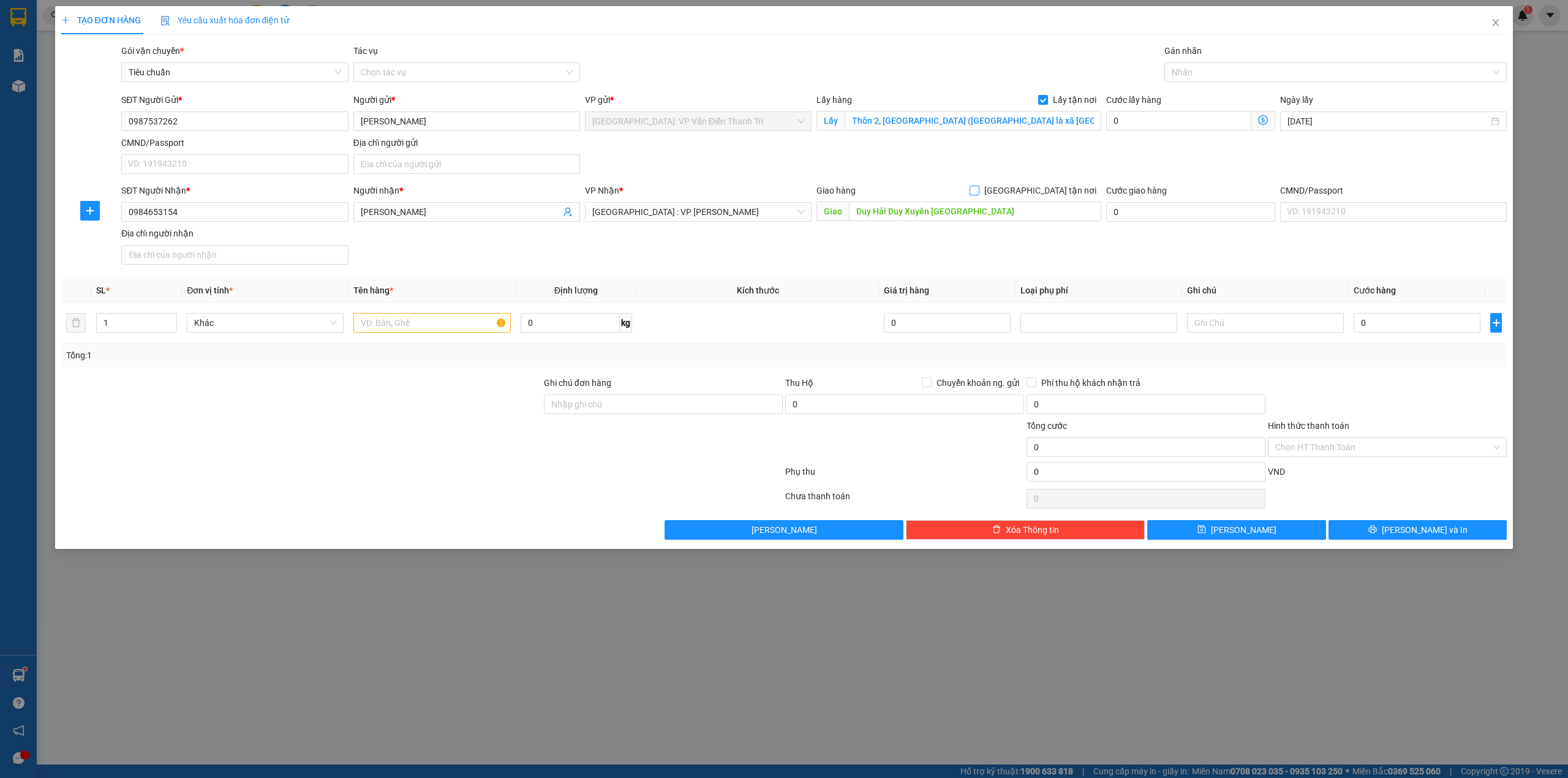
click at [1048, 194] on span "[GEOGRAPHIC_DATA] tận nơi" at bounding box center [1040, 190] width 122 height 14
click at [978, 194] on input "[GEOGRAPHIC_DATA] tận nơi" at bounding box center [974, 190] width 9 height 9
checkbox input "true"
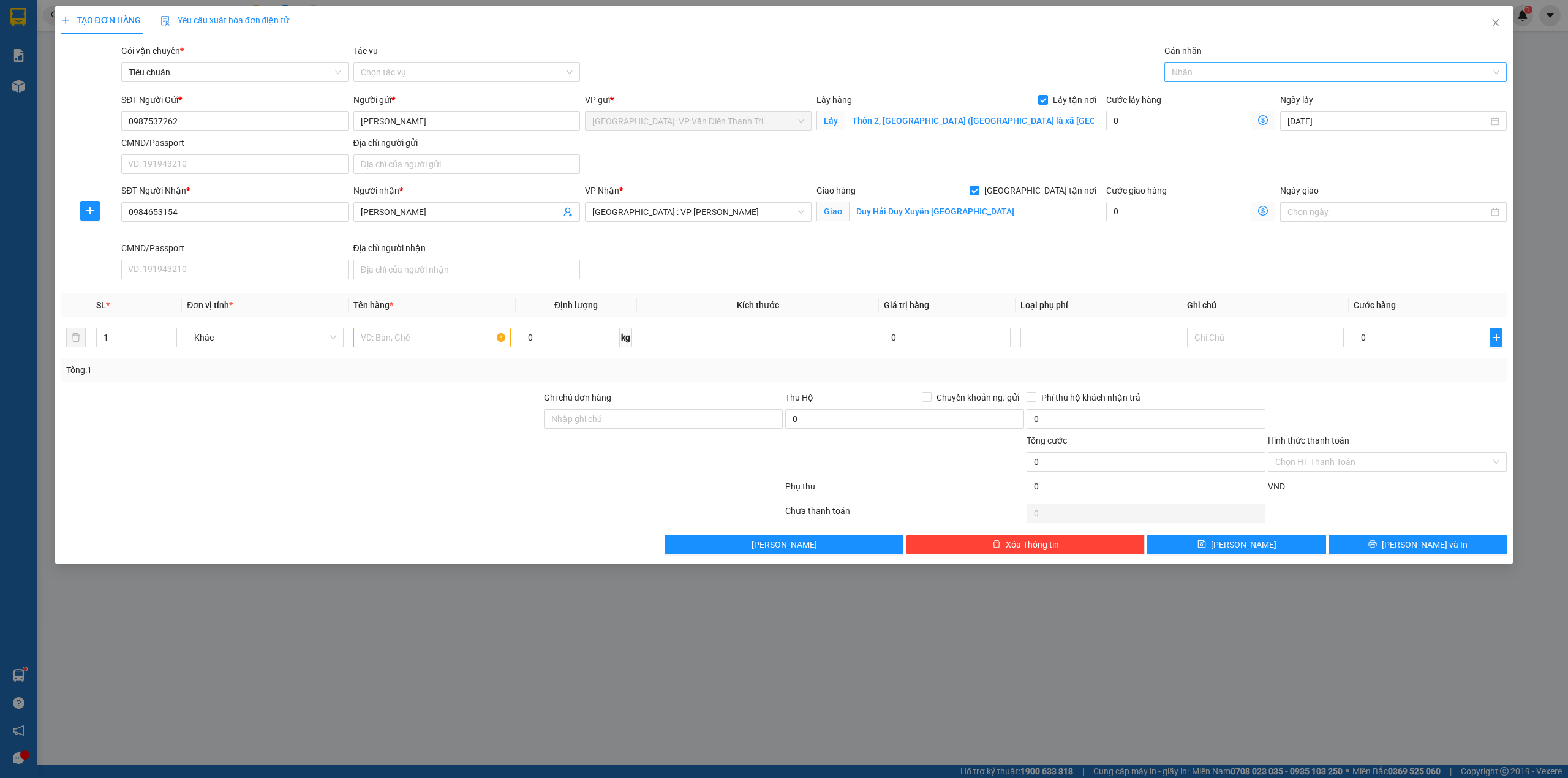
click at [1238, 69] on div at bounding box center [1329, 72] width 325 height 14
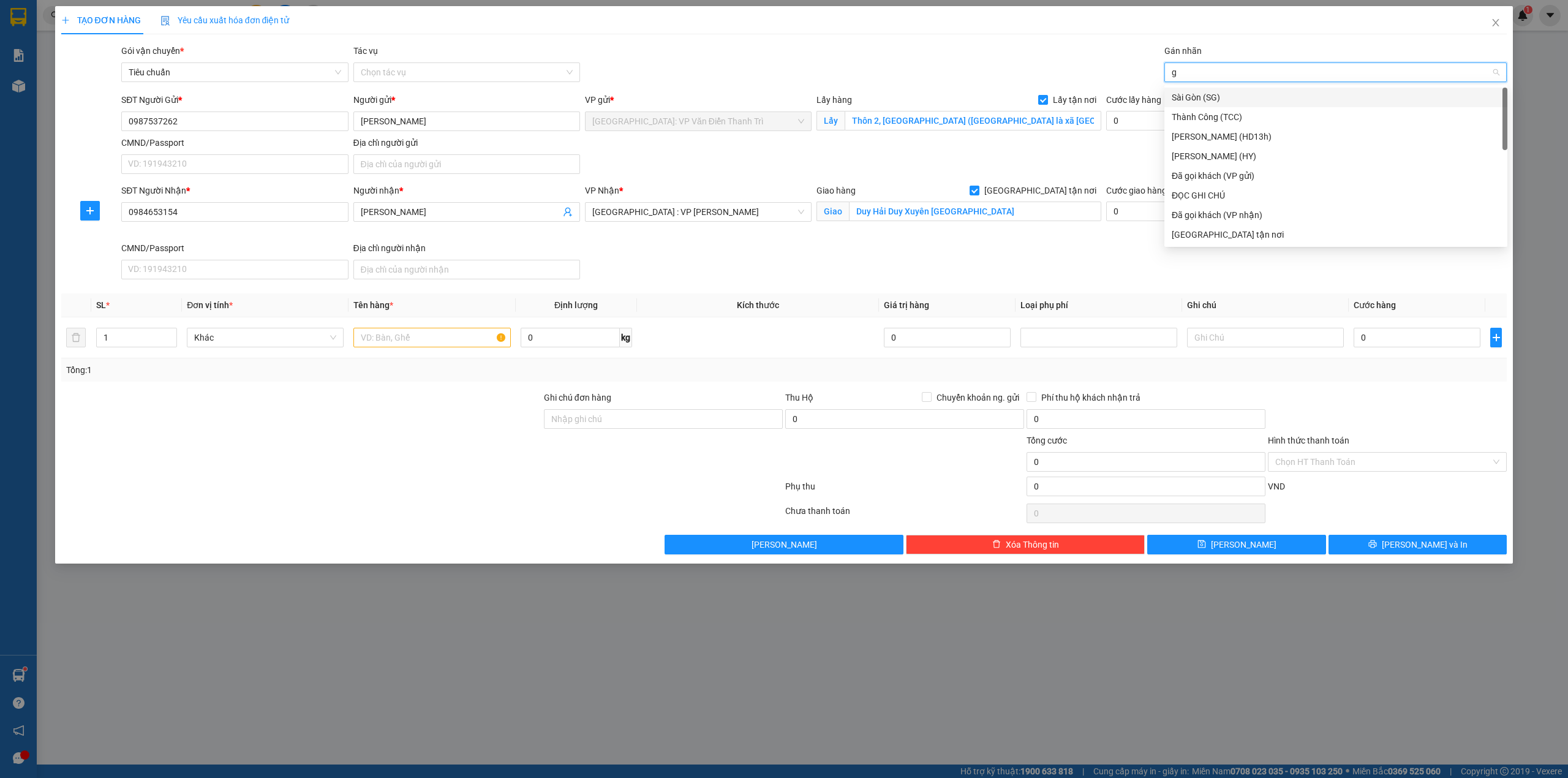
type input "gt"
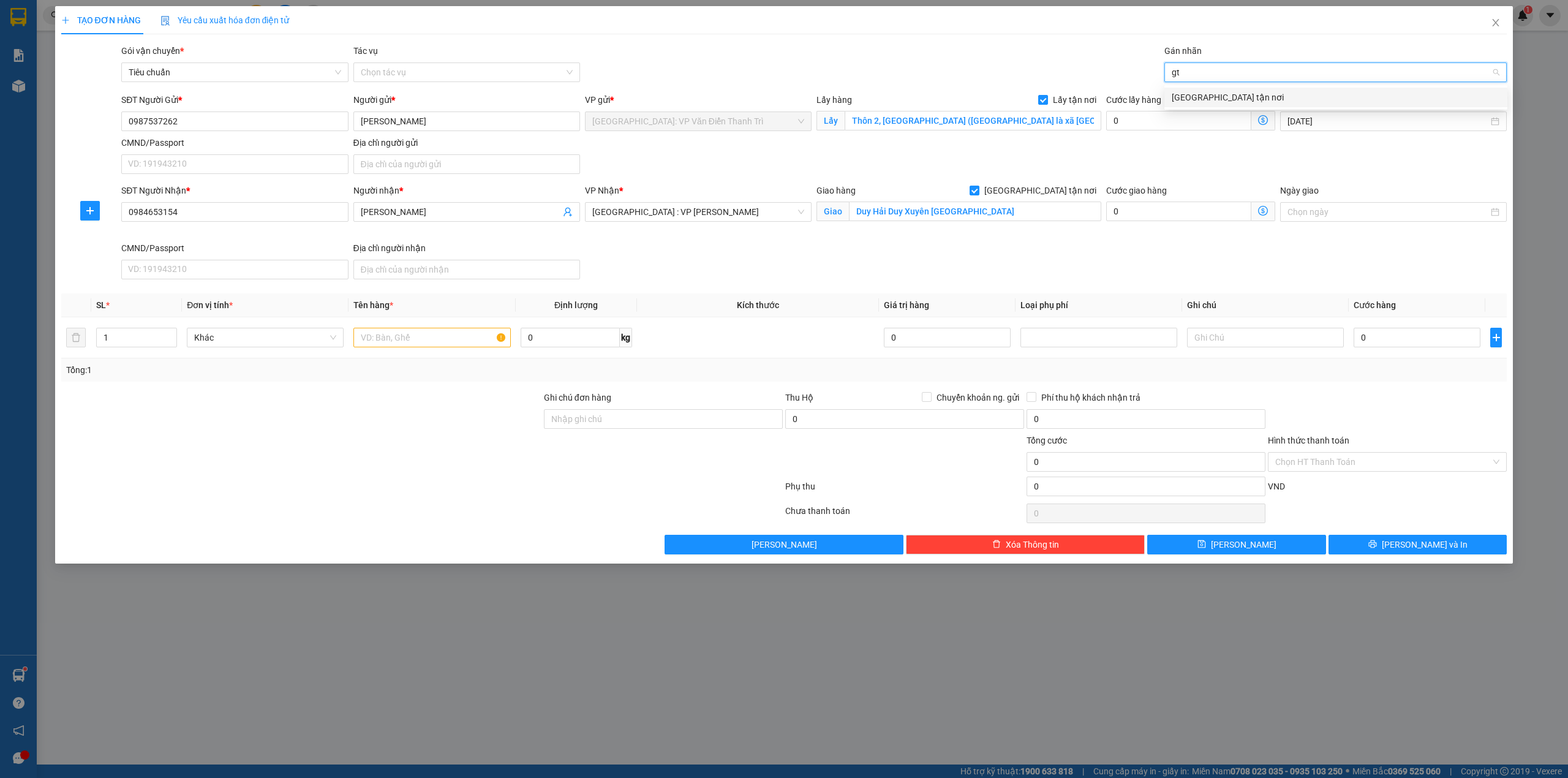
click at [1239, 101] on div "[GEOGRAPHIC_DATA] tận nơi" at bounding box center [1335, 97] width 329 height 14
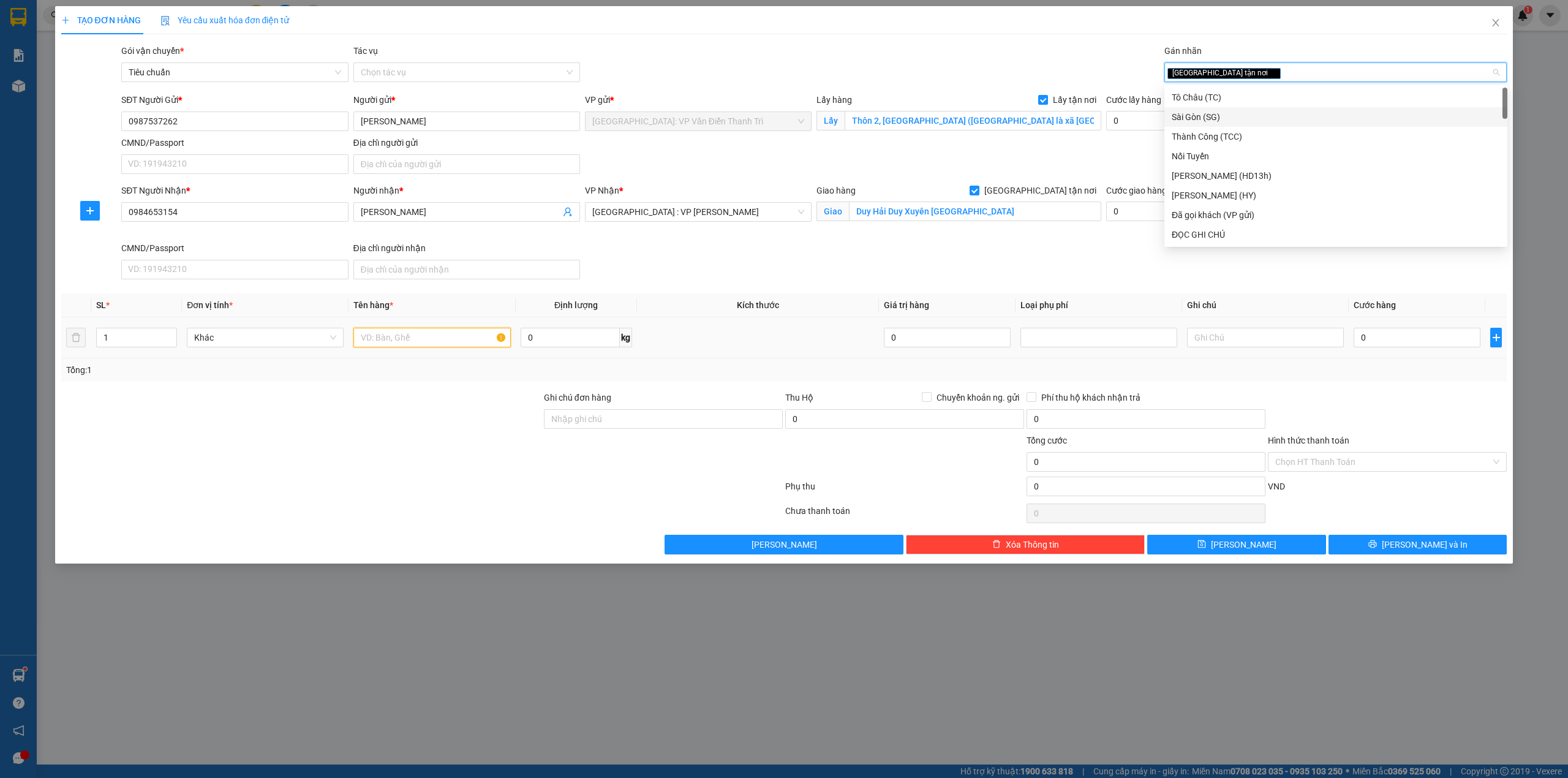
click at [447, 334] on input "text" at bounding box center [431, 338] width 157 height 19
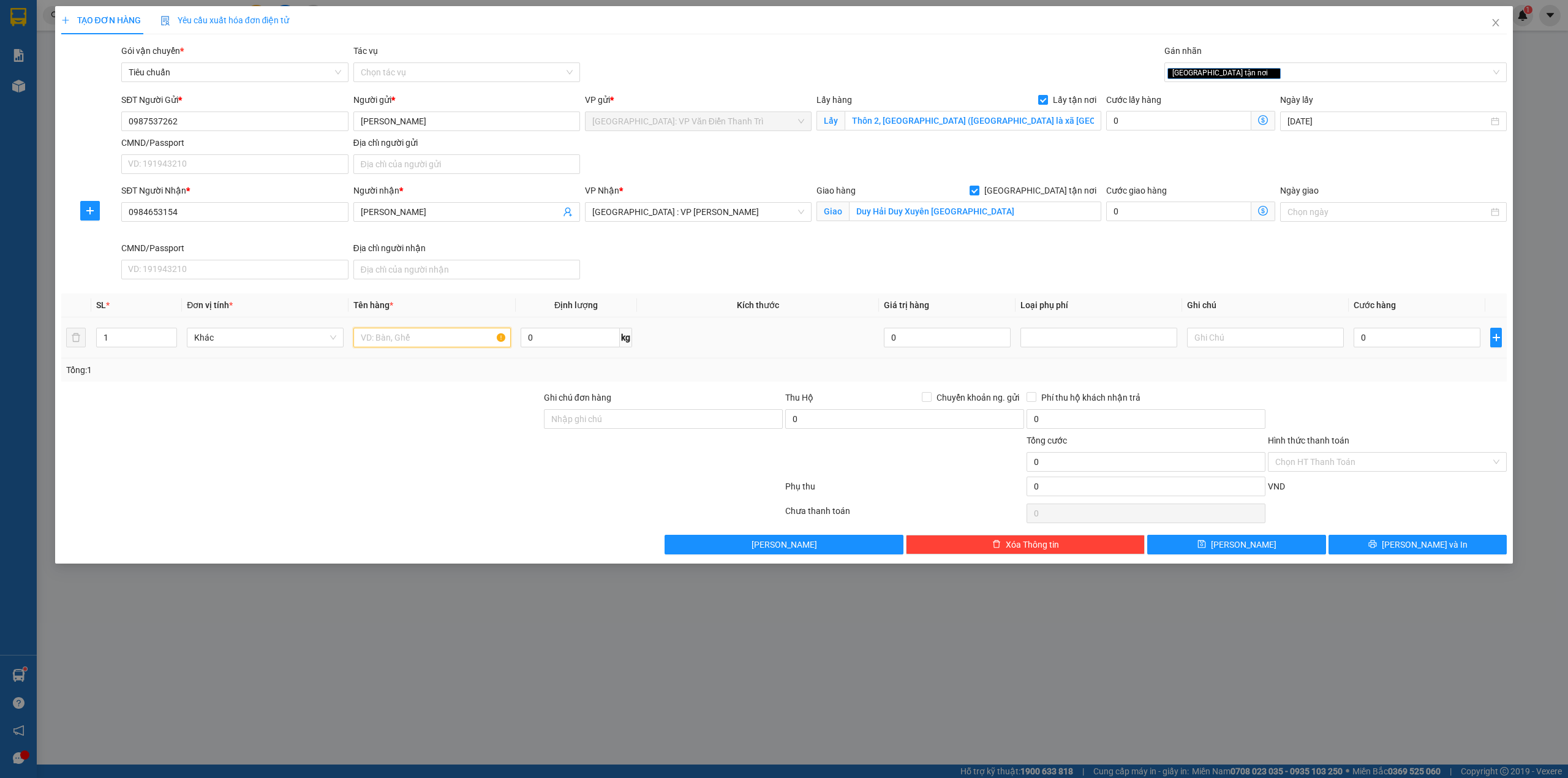
paste input "1 xe máy + 1 kiện hang"
type input "1 xe máy + 1 kiện hang"
click at [70, 331] on tr "1 Khác 1 xe máy + 1 kiện hang 0 kg 0 0" at bounding box center [784, 338] width 1446 height 41
type input "2"
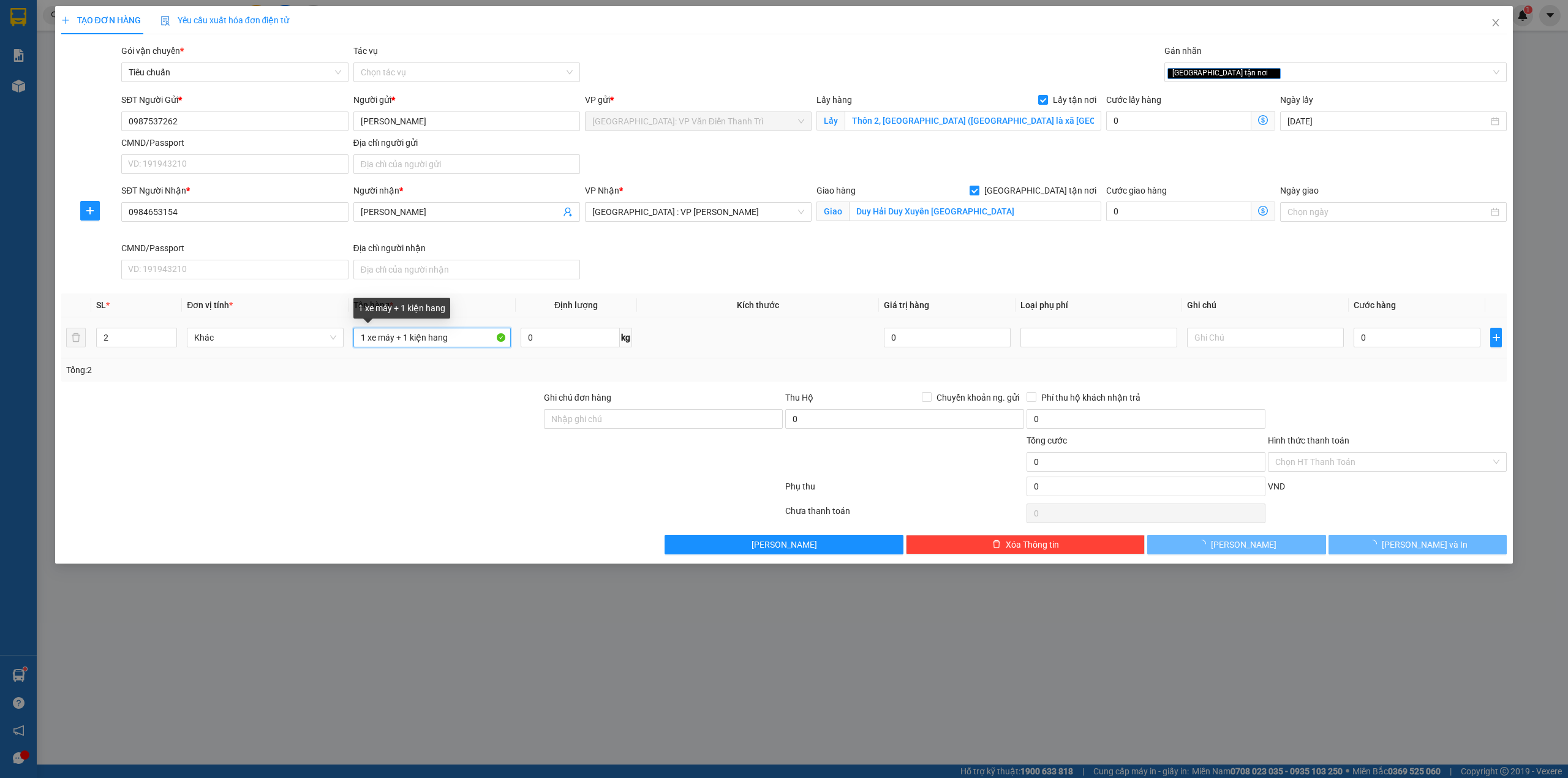
click at [460, 343] on input "1 xe máy + 1 kiện hang" at bounding box center [431, 338] width 157 height 19
click at [439, 341] on input "1 xe máy + 1 kiện hang" at bounding box center [431, 338] width 157 height 19
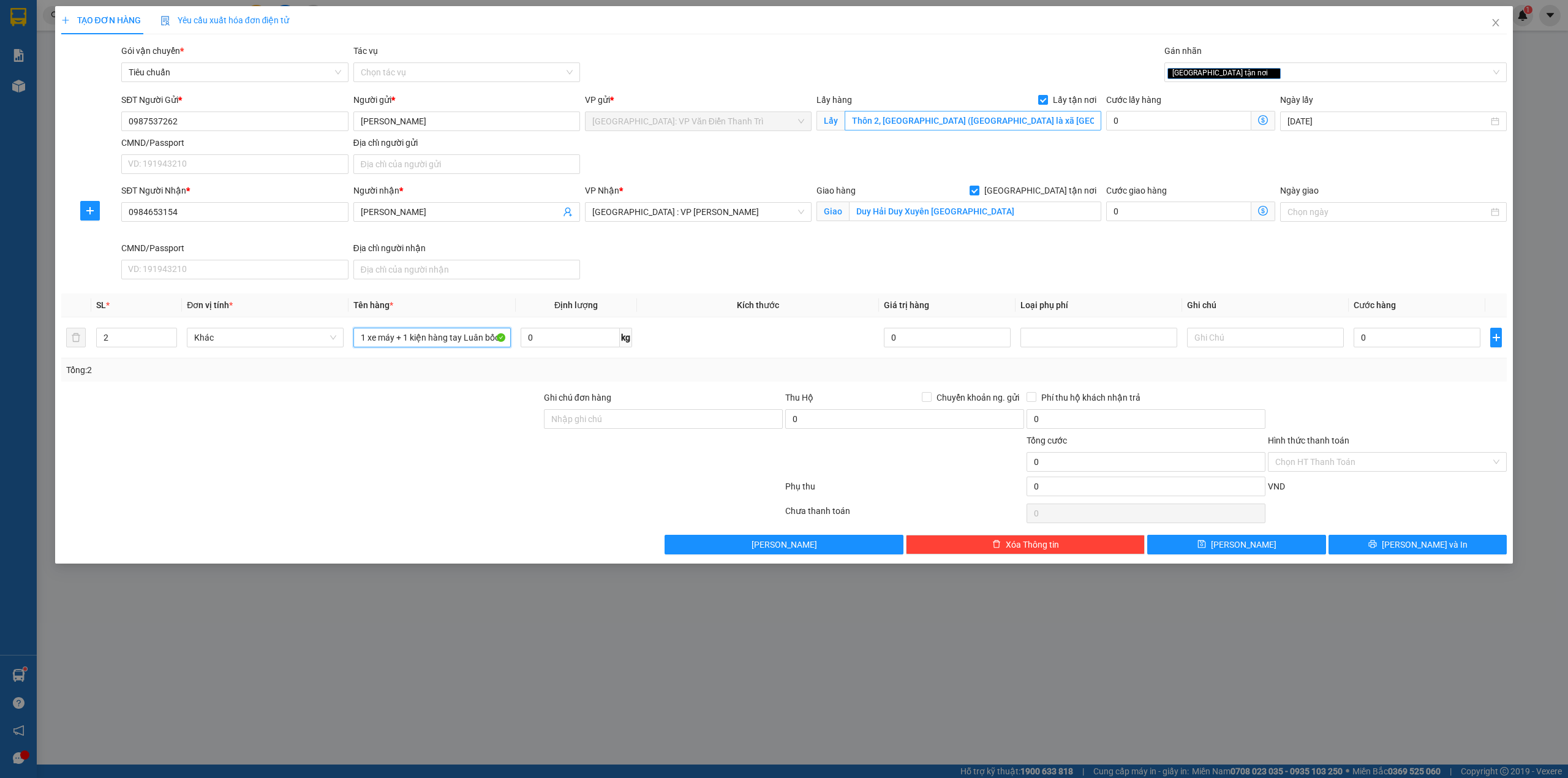
type input "1 xe máy + 1 kiện hàng tay Luân bốc"
click at [932, 117] on input "Thôn 2, Vạn Phúc (bih là xã Nam Phù, Thanh Trì, Hà Nội" at bounding box center [972, 121] width 256 height 19
click at [941, 122] on input "Thôn 2, Vạn Phúc (bih là xã Nam Phù, Thanh Trì, Hà Nội" at bounding box center [972, 121] width 256 height 19
click at [929, 122] on input "Thôn 2, Vạn Phúc (bih là xã Nam Phù, Thanh Trì, Hà Nội" at bounding box center [972, 121] width 256 height 19
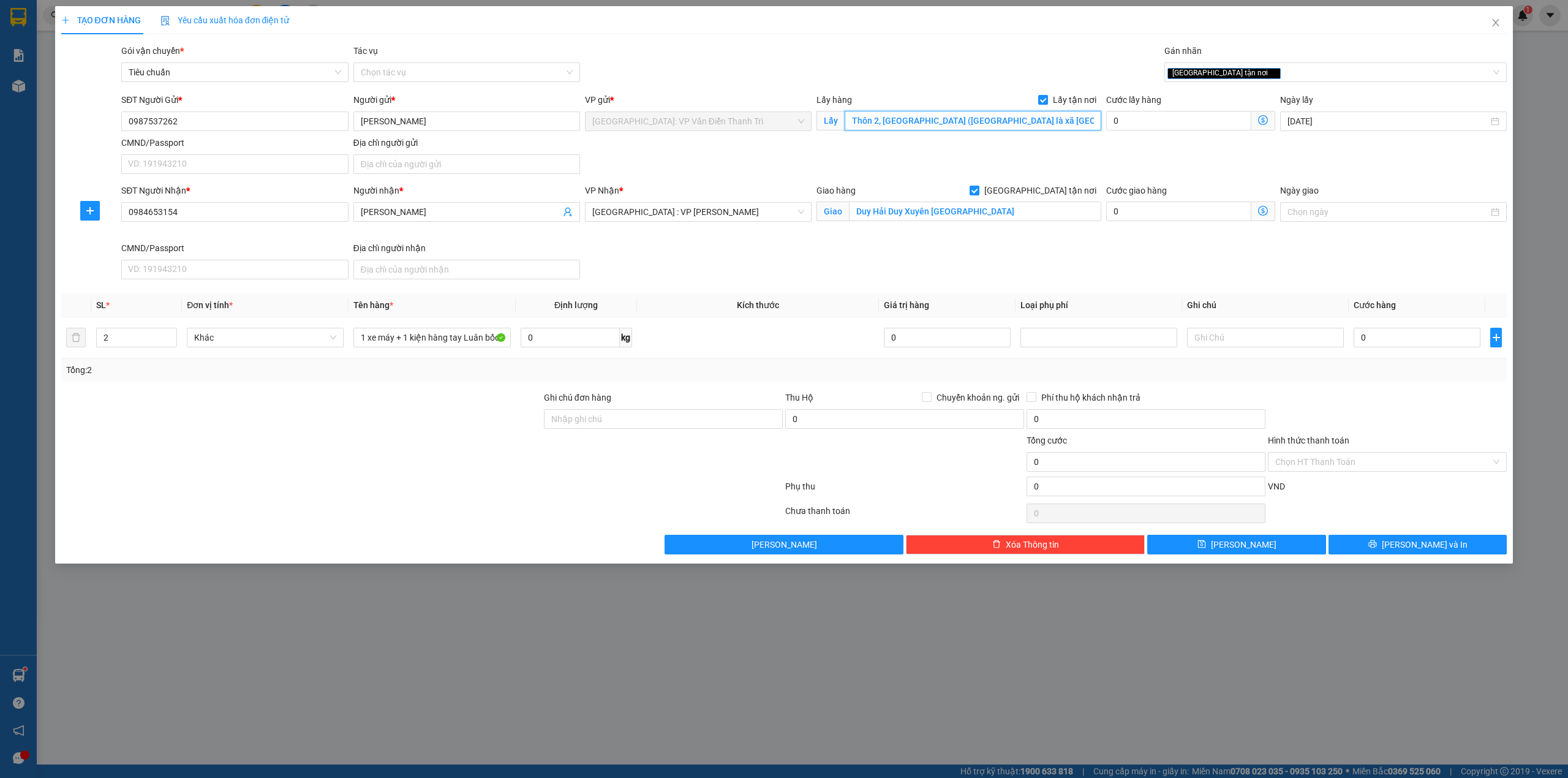
click at [929, 122] on input "Thôn 2, Vạn Phúc (bih là xã Nam Phù, Thanh Trì, Hà Nội" at bounding box center [972, 121] width 256 height 19
click at [1091, 122] on input "Thôn 2, Vạn Phúc (hiện tại là xã Nam Phù, Thanh Trì, Hà Nội" at bounding box center [972, 121] width 256 height 19
type input "Thôn 2, Vạn Phúc (hiện tại là xã Nam Phù, Thanh Trì, Hà Nội)"
click at [1366, 334] on input "0" at bounding box center [1417, 338] width 127 height 19
type input "1"
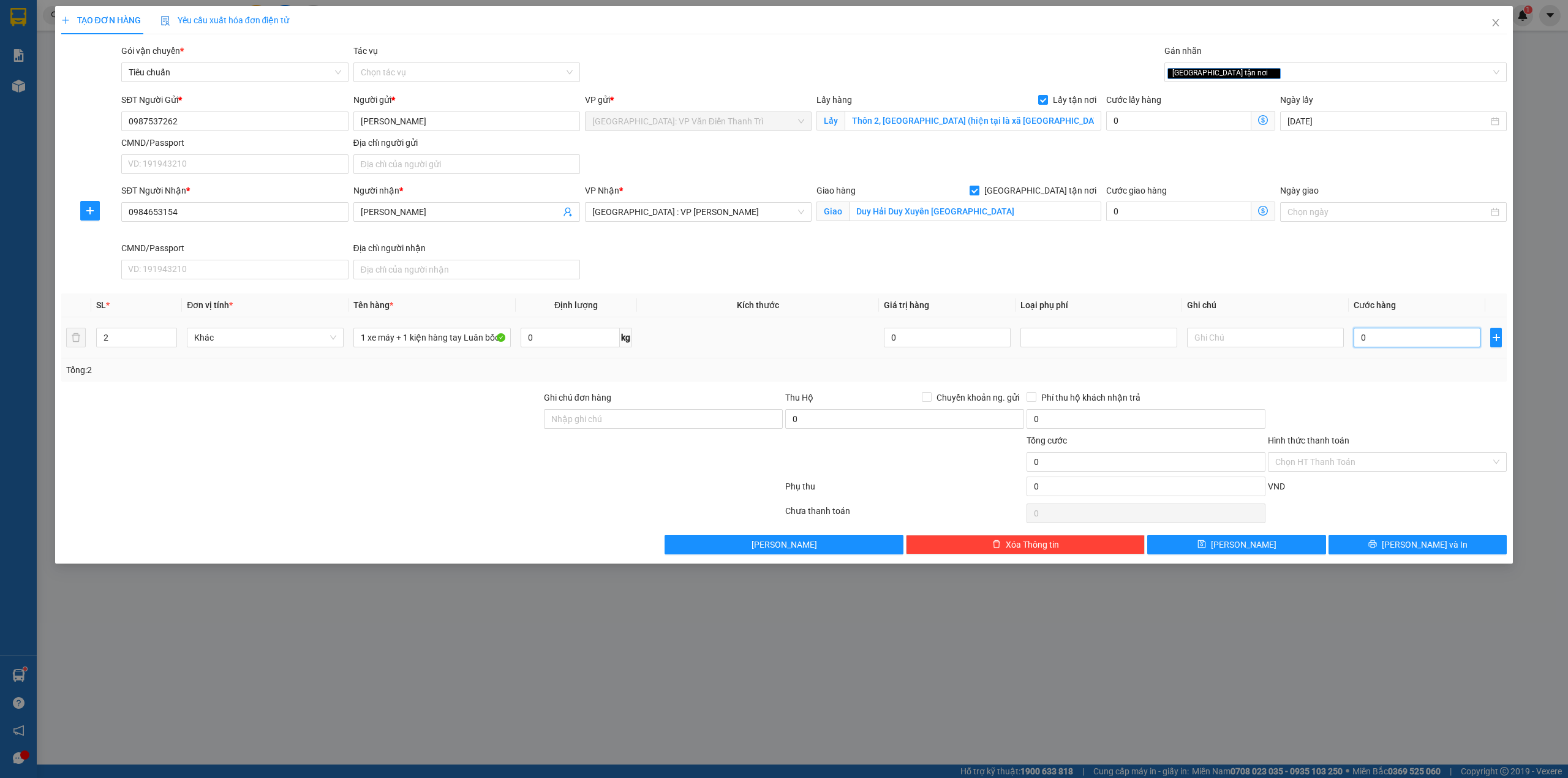
type input "1"
type input "11"
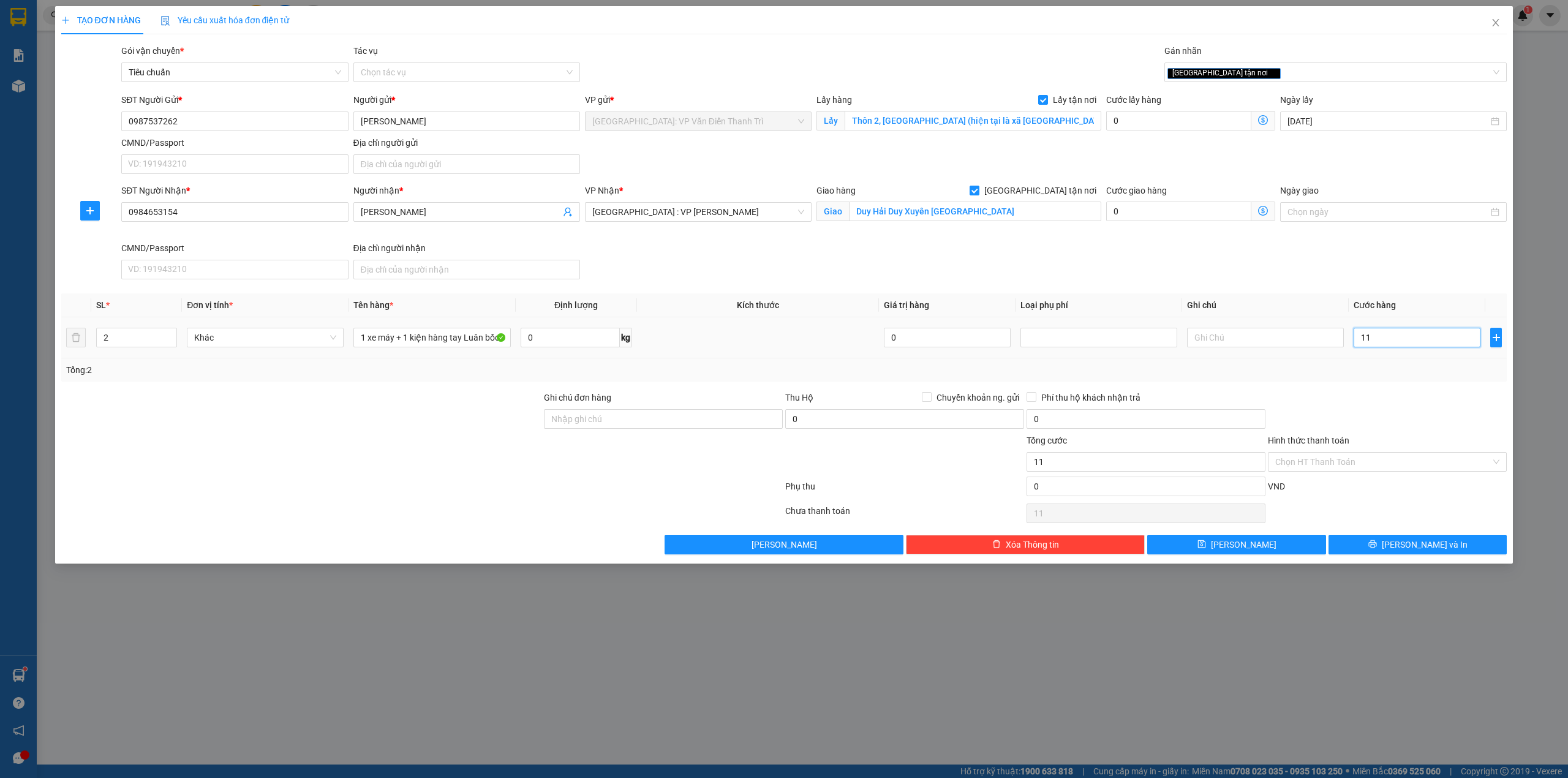
type input "118"
type input "1.180"
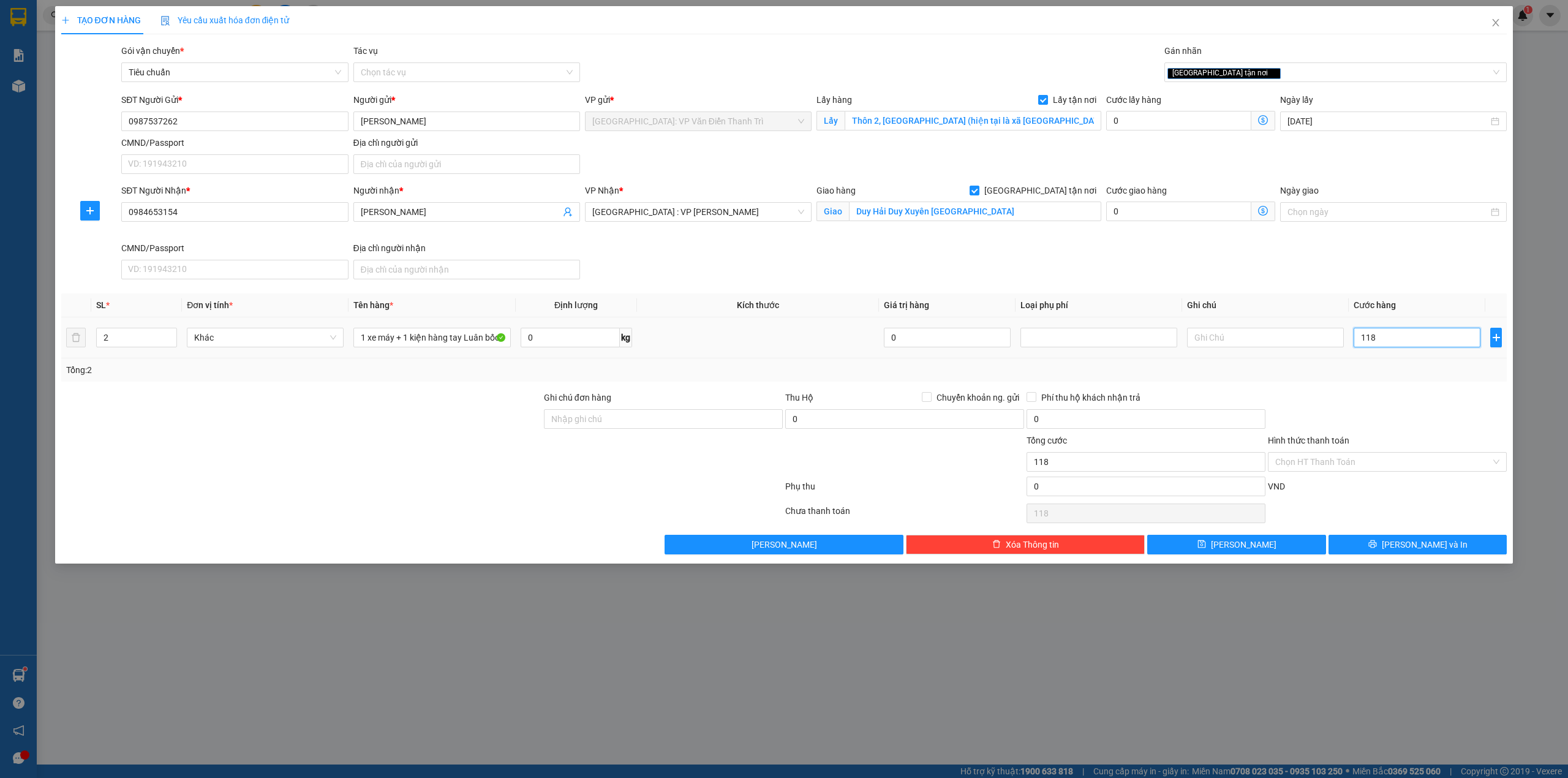
type input "1.180"
type input "11.800"
type input "118.000"
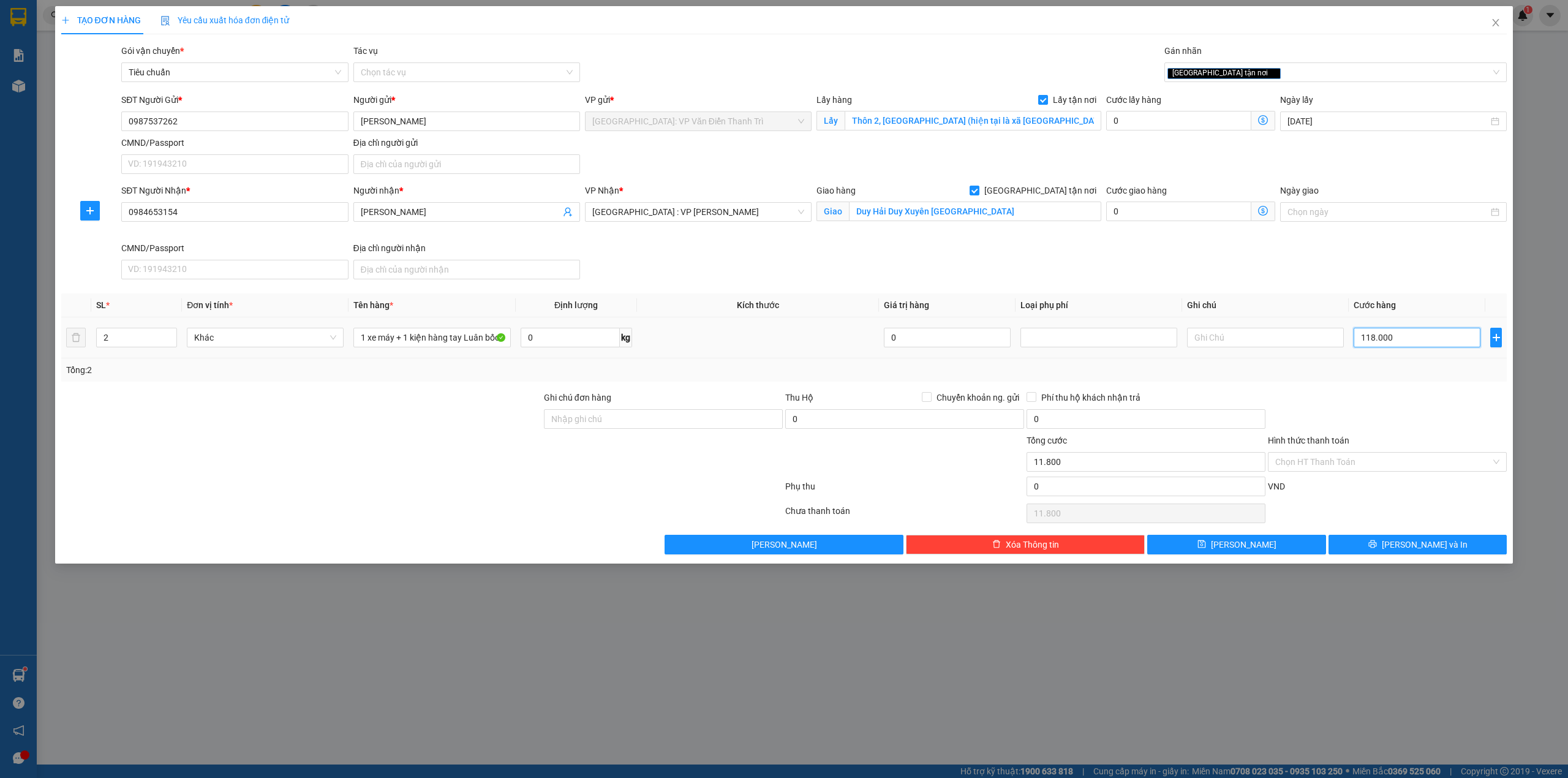
type input "118.000"
type input "1.180.000"
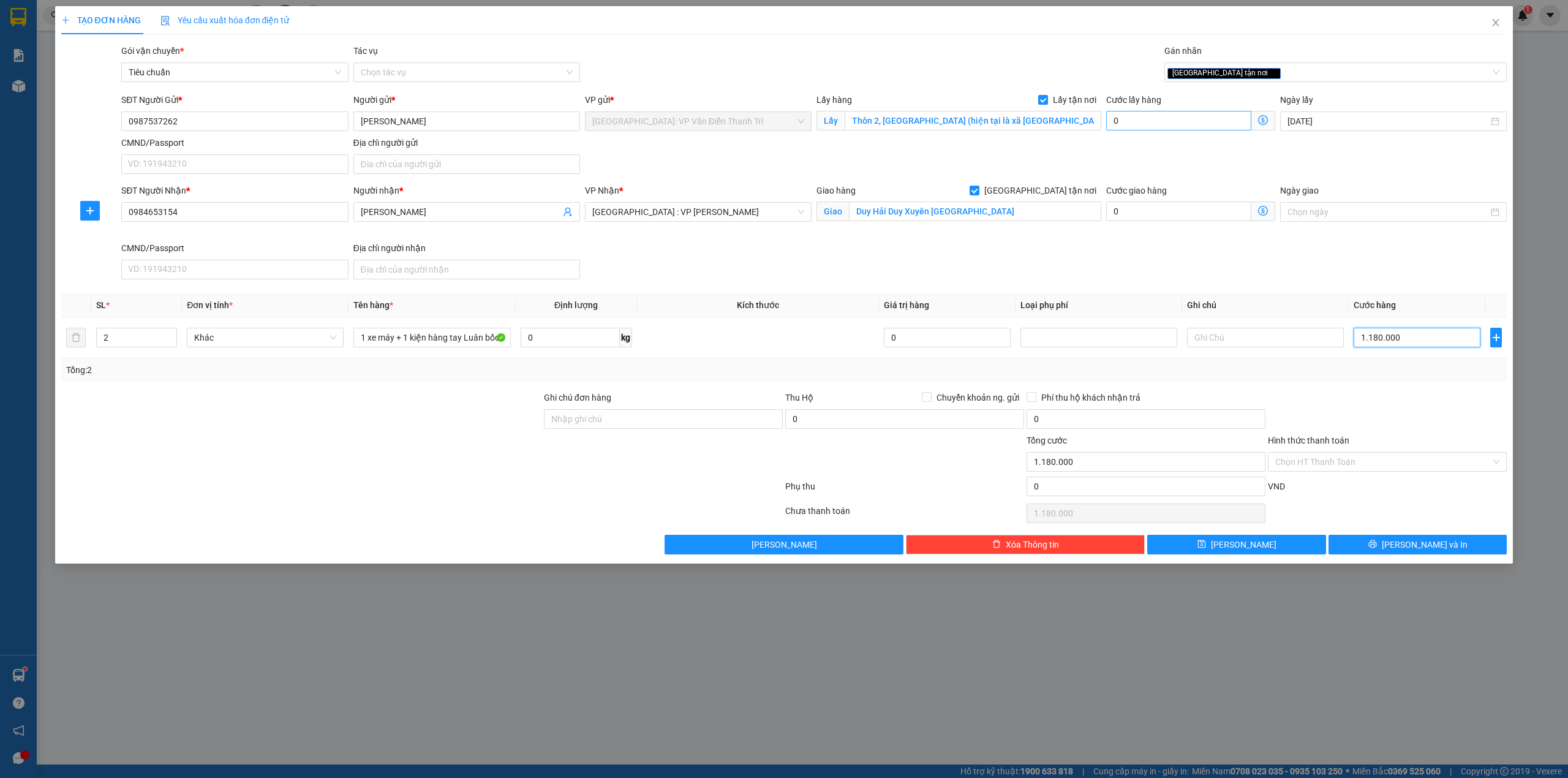
type input "1.180.000"
click at [1140, 118] on input "0" at bounding box center [1178, 121] width 145 height 19
type input "1.180.001"
type input "1"
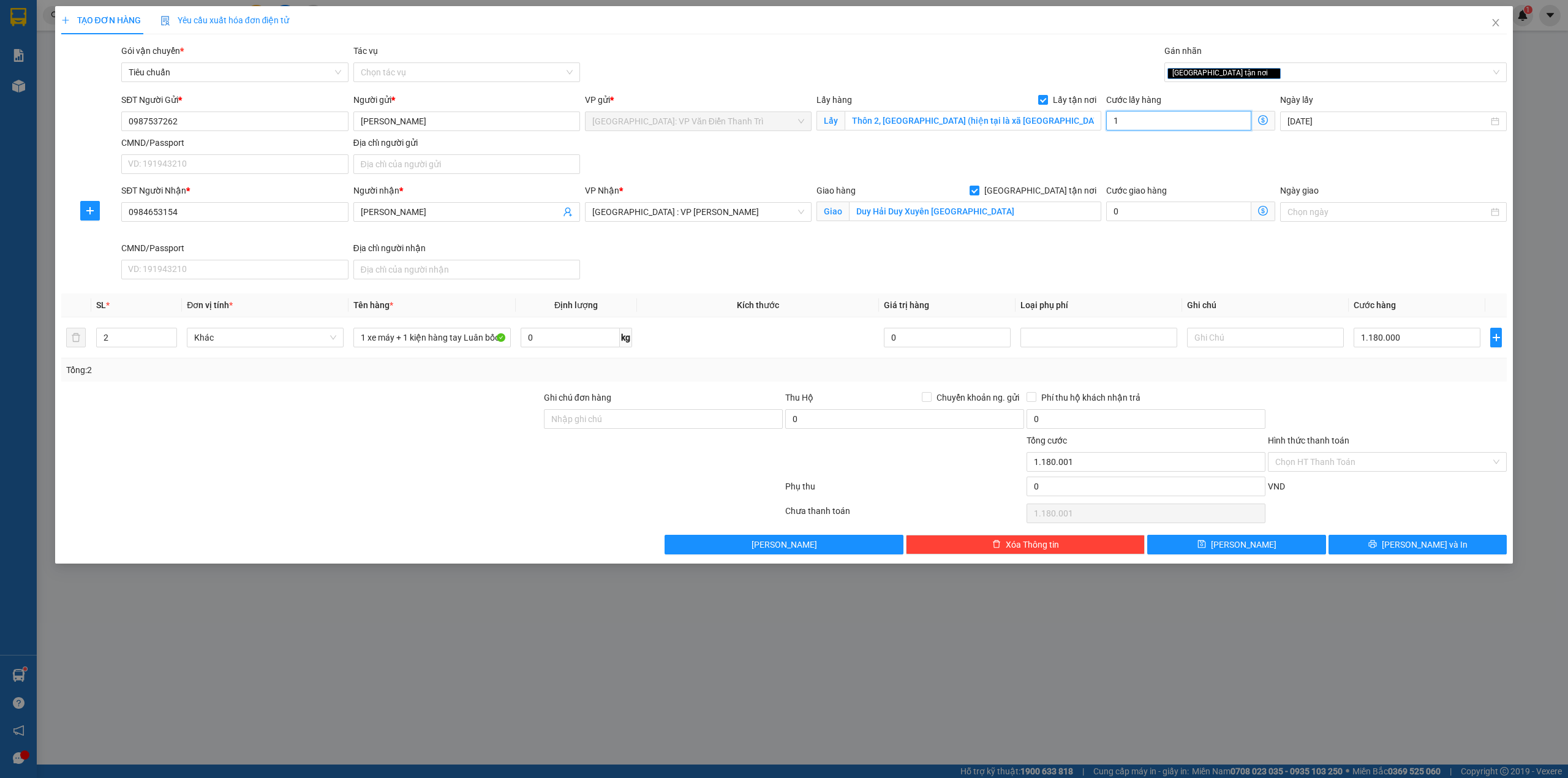
type input "1.180.015"
type input "15"
type input "1.180.150"
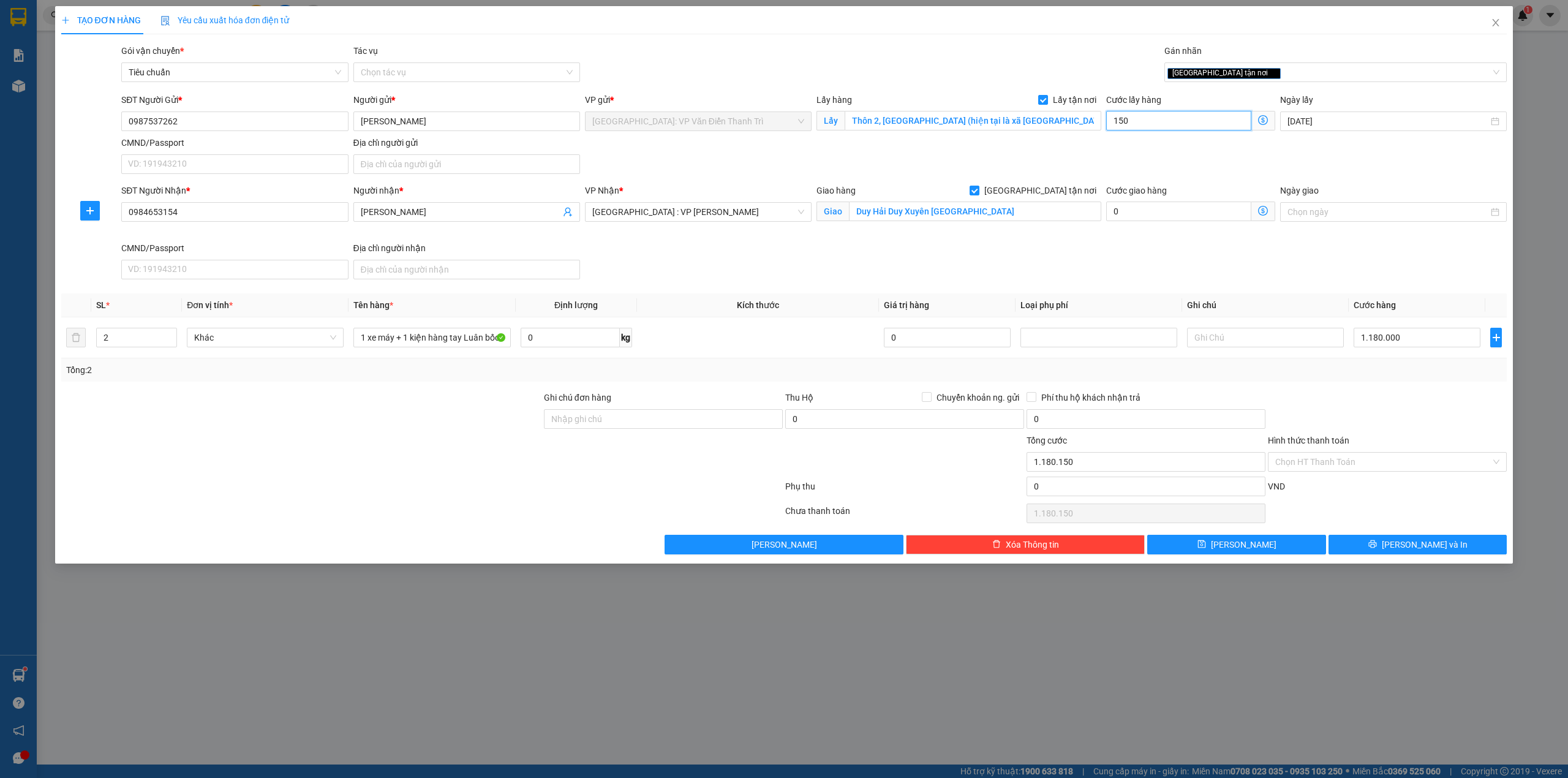
type input "150.000"
type input "1.330.000"
click at [1375, 339] on input "1.180.000" at bounding box center [1417, 338] width 127 height 19
click at [1379, 342] on input "1.180.000" at bounding box center [1417, 338] width 127 height 19
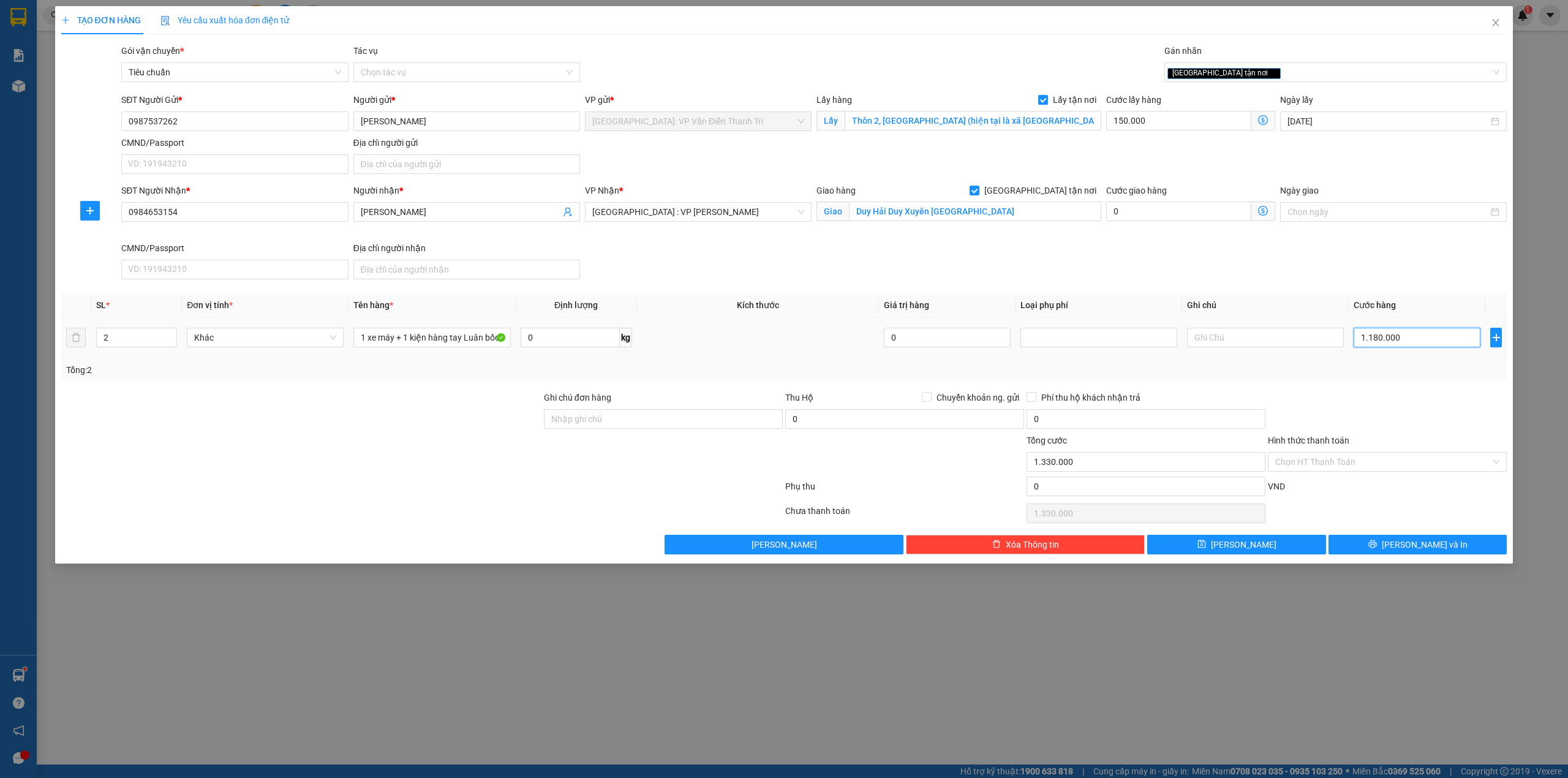
click at [1367, 338] on input "1.180.000" at bounding box center [1417, 338] width 127 height 19
type input "1.080.000"
type input "1.230.000"
type input "1.080.000"
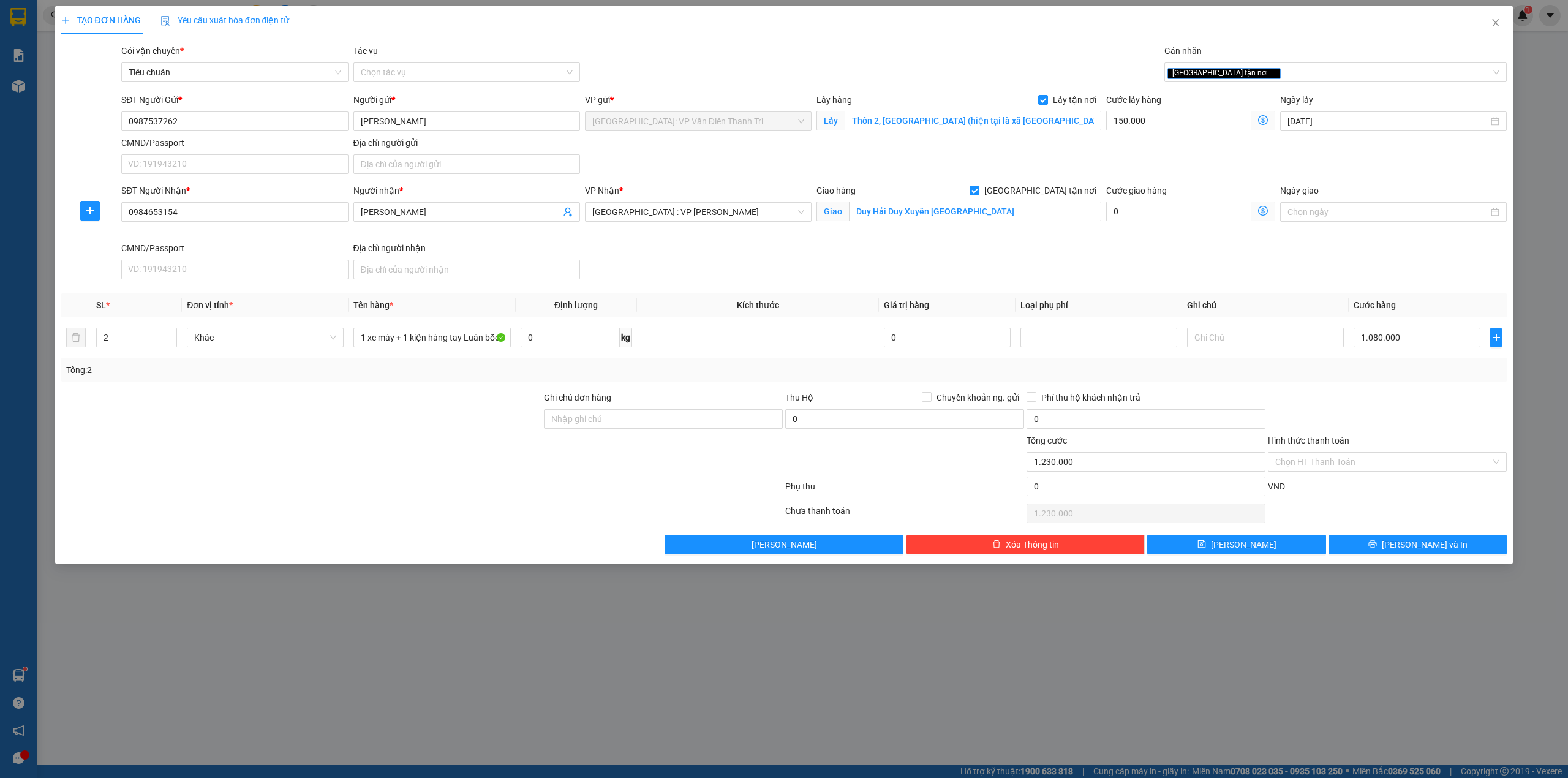
click at [1300, 257] on div "SĐT Người Nhận * 0984653154 Người nhận * Nguyễn thị như Quỳnh VP Nhận * Đà Nẵng…" at bounding box center [814, 234] width 1390 height 100
click at [1279, 543] on button "Lưu" at bounding box center [1236, 545] width 179 height 19
checkbox input "false"
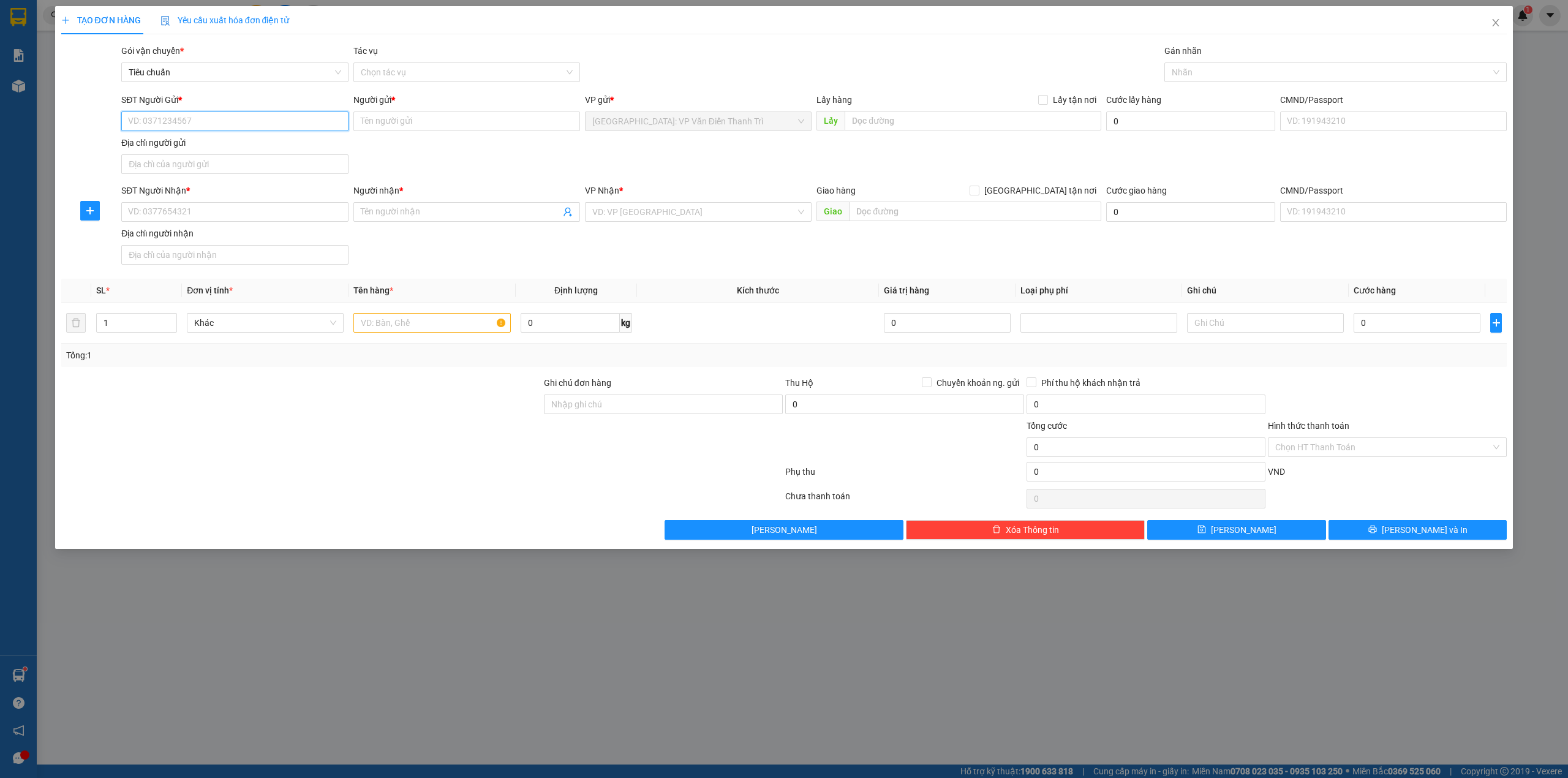
click at [255, 122] on input "SĐT Người Gửi *" at bounding box center [235, 121] width 227 height 19
paste input "0366149943"
click at [217, 124] on input "0366149943" at bounding box center [235, 121] width 227 height 19
click at [240, 143] on div "0366149943 - Nguyễn Văn Huynh" at bounding box center [235, 146] width 212 height 14
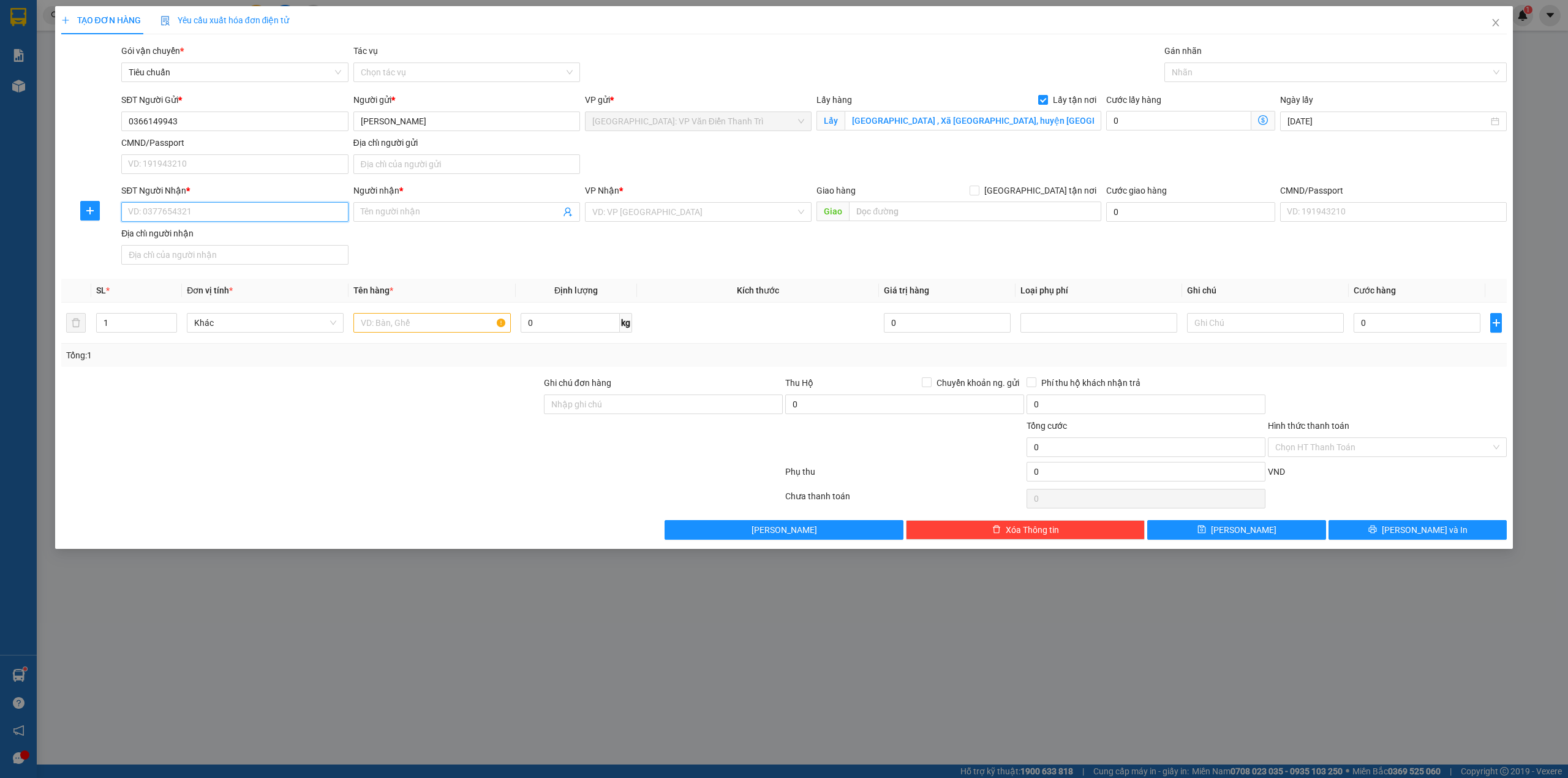
click at [268, 221] on input "SĐT Người Nhận *" at bounding box center [235, 212] width 227 height 19
paste input "0901823756"
click at [243, 215] on input "0901823756" at bounding box center [235, 212] width 227 height 19
click at [246, 241] on div "0901823756 - Hoa" at bounding box center [235, 238] width 212 height 14
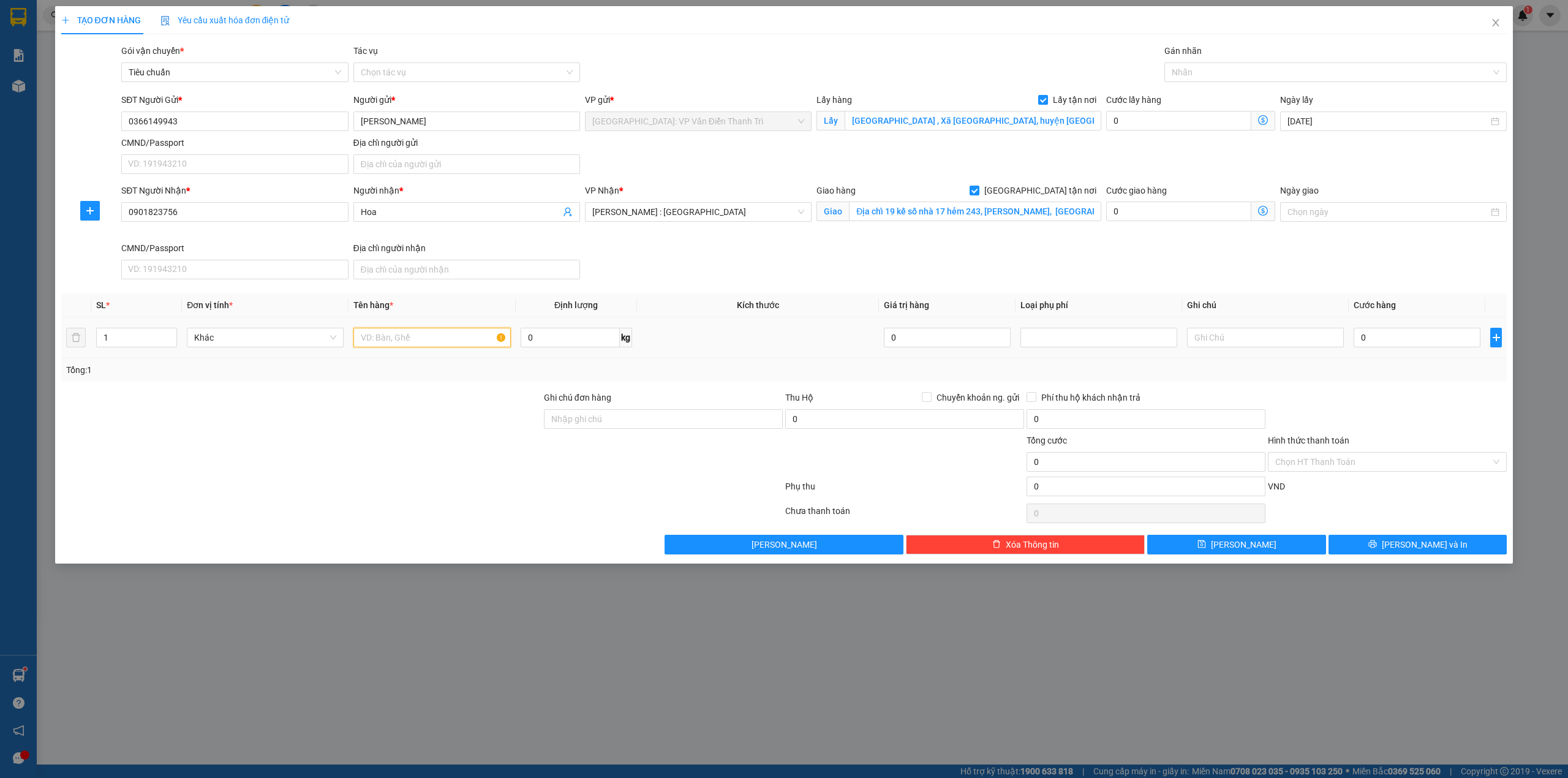
click at [443, 334] on input "text" at bounding box center [431, 338] width 157 height 19
paste input "1 cái tủ lạnh, 1 cái máy giặt, 1 cái tivi, 1 cái nệm"
drag, startPoint x: 110, startPoint y: 339, endPoint x: 96, endPoint y: 341, distance: 14.1
click at [96, 341] on input "1" at bounding box center [136, 338] width 80 height 18
click at [468, 342] on input "1 cái tủ lạnh, 1 cái máy giặt, 1 cái tivi, 1 cái nệm" at bounding box center [431, 338] width 157 height 19
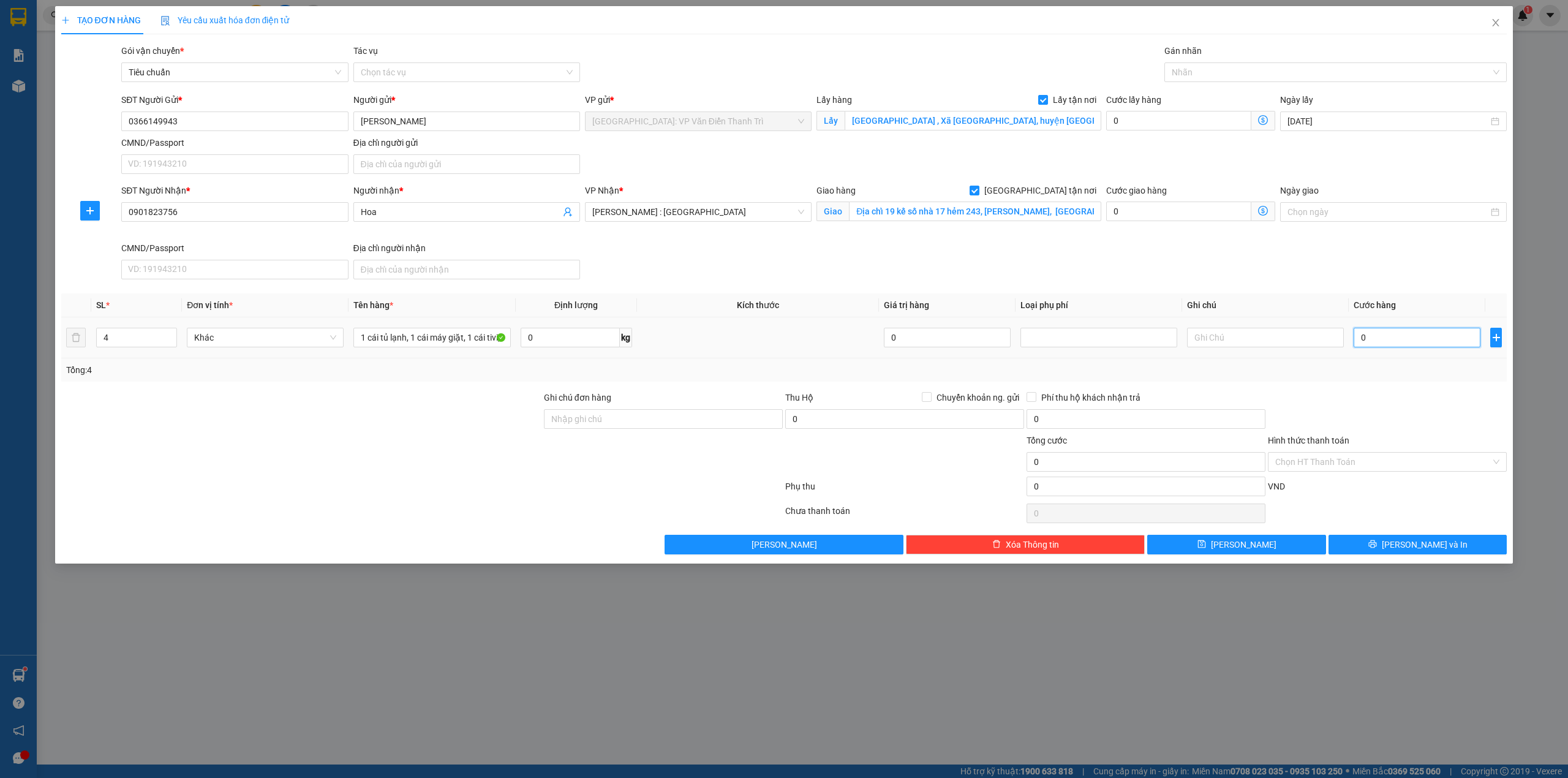
click at [1417, 342] on input "0" at bounding box center [1417, 338] width 127 height 19
click at [1318, 267] on div "SĐT Người Nhận * 0901823756 Người nhận * Hoa VP Nhận * Hồ Chí Minh : Kho Quận 1…" at bounding box center [814, 234] width 1390 height 100
click at [1179, 72] on div at bounding box center [1329, 72] width 325 height 14
click at [1195, 94] on div "[GEOGRAPHIC_DATA] tận nơi" at bounding box center [1335, 97] width 329 height 14
click at [1089, 53] on div "Gói vận chuyển * Tiêu chuẩn Tác vụ Chọn tác vụ Gán nhãn Giao tận nơi" at bounding box center [814, 65] width 1390 height 43
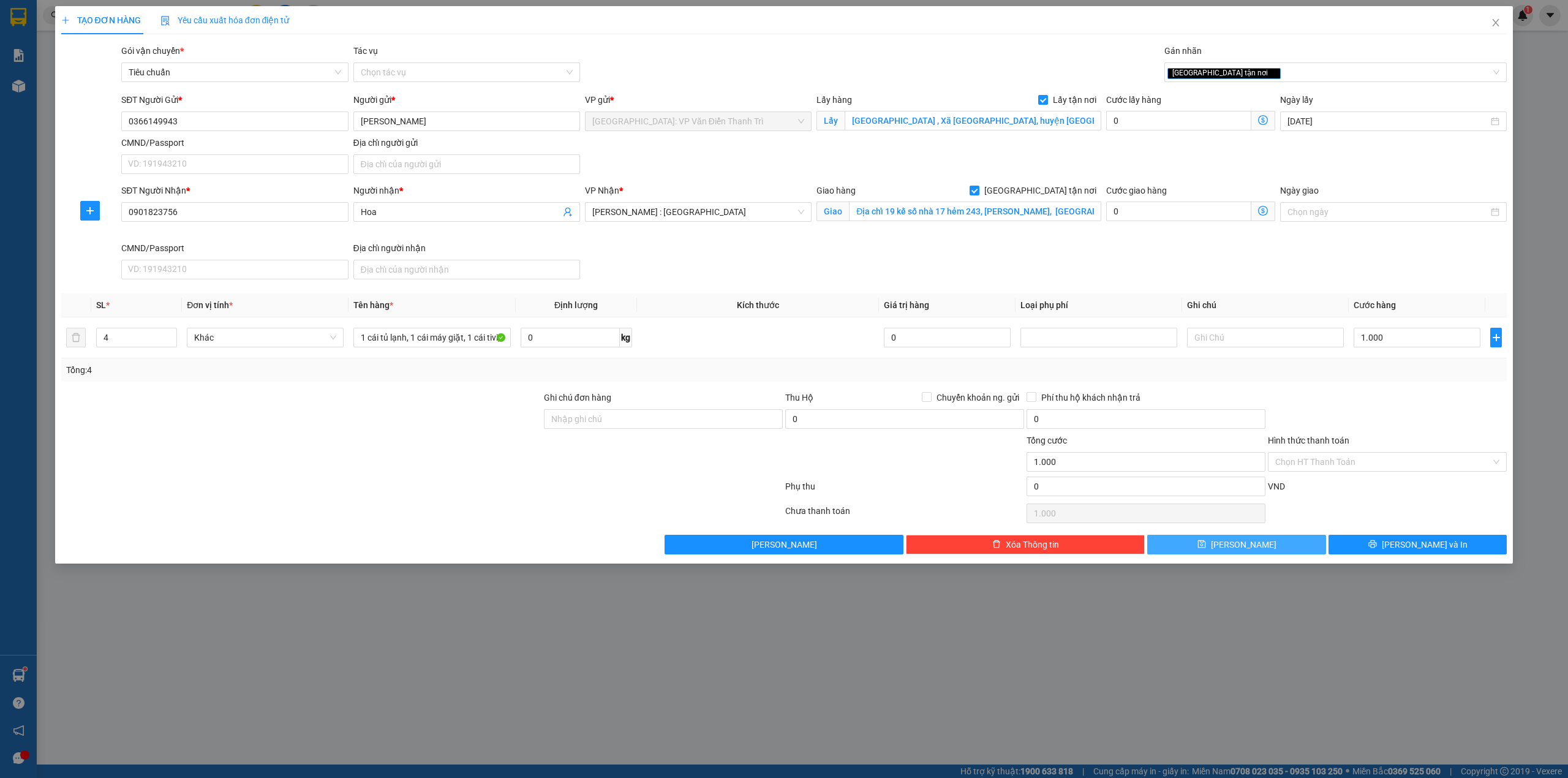
click at [1292, 553] on button "Lưu" at bounding box center [1236, 545] width 179 height 19
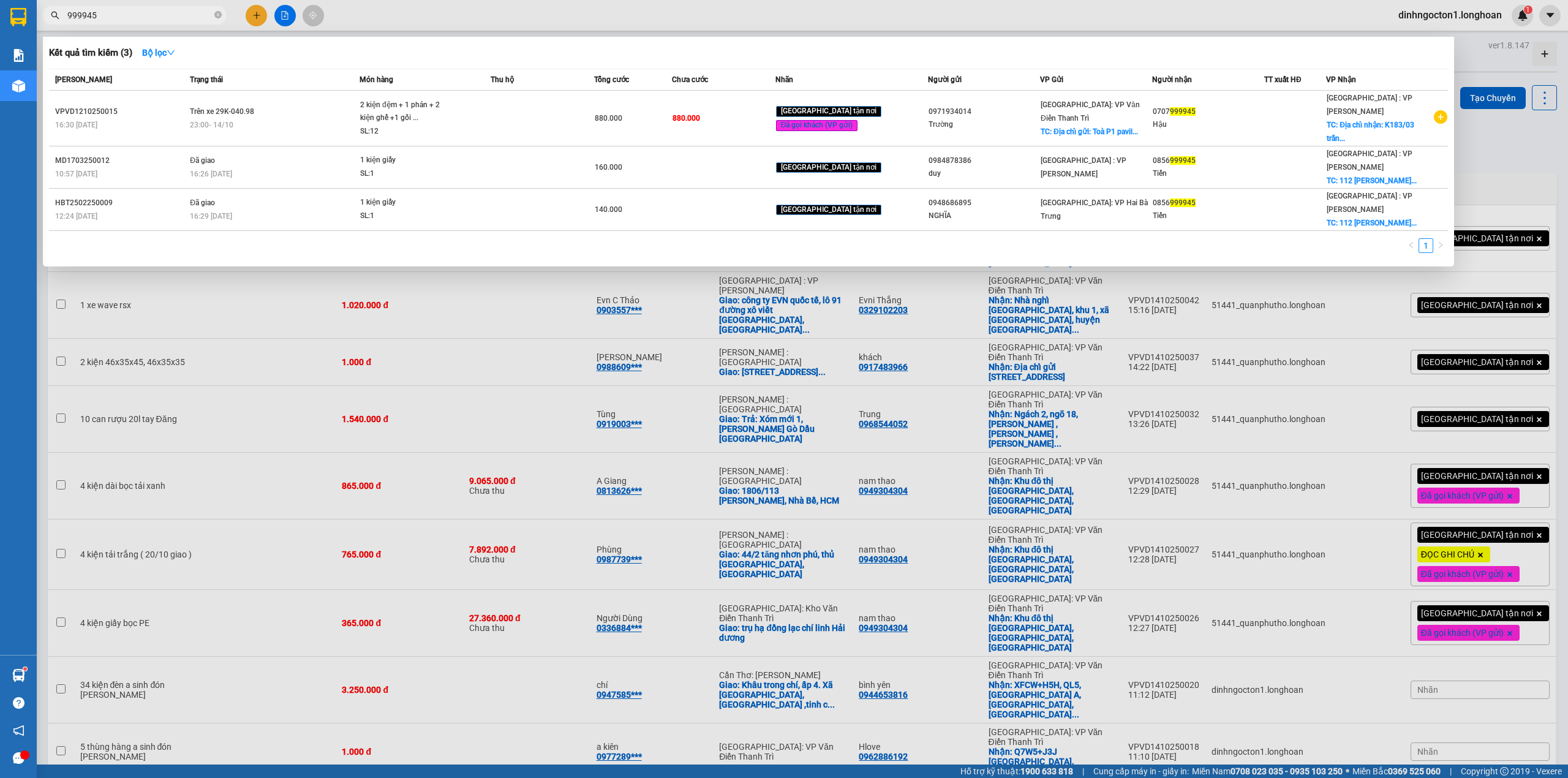
click at [157, 18] on input "999945" at bounding box center [140, 15] width 145 height 14
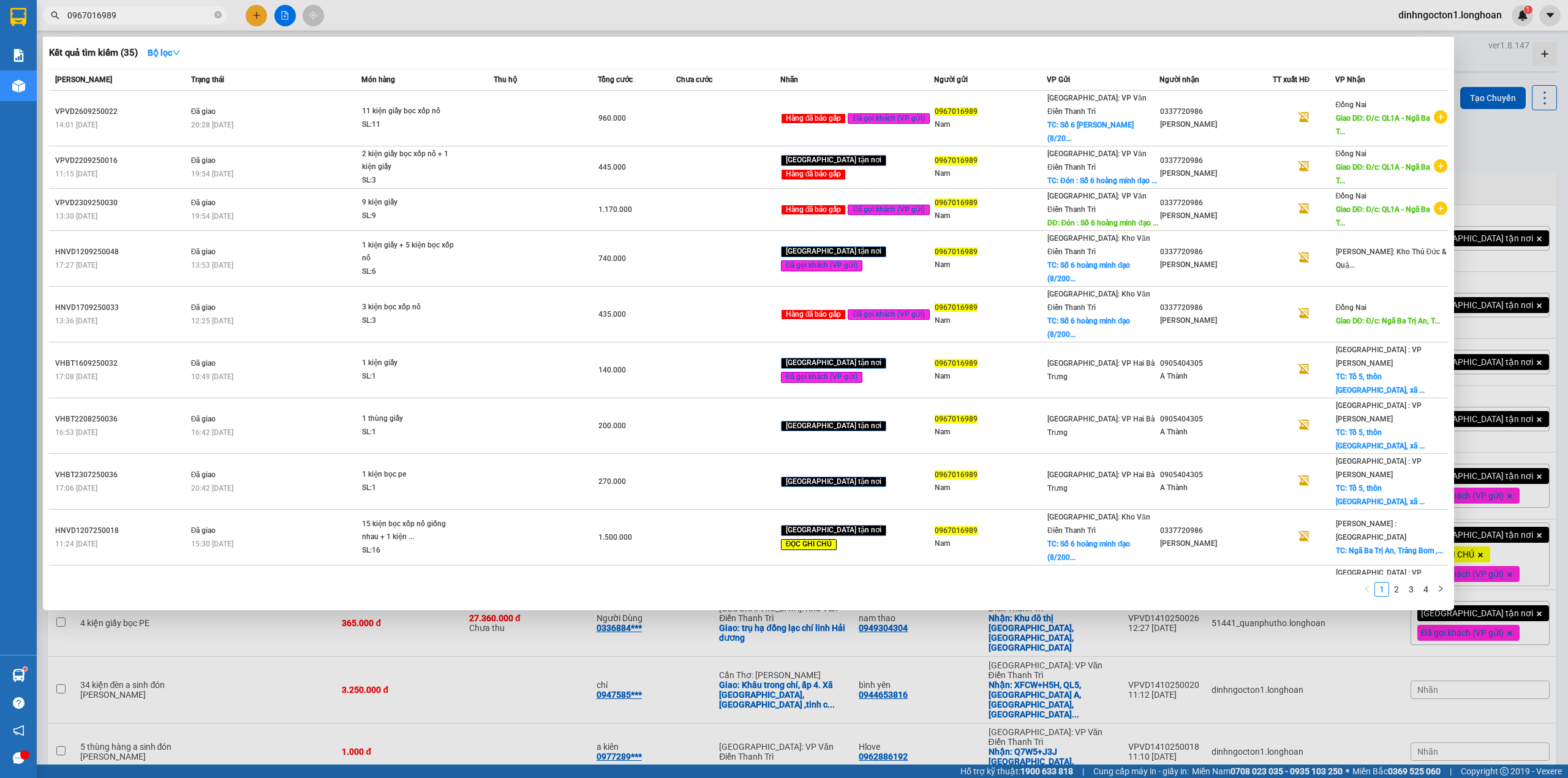
click at [192, 12] on input "0967016989" at bounding box center [140, 15] width 145 height 14
paste input "87537262"
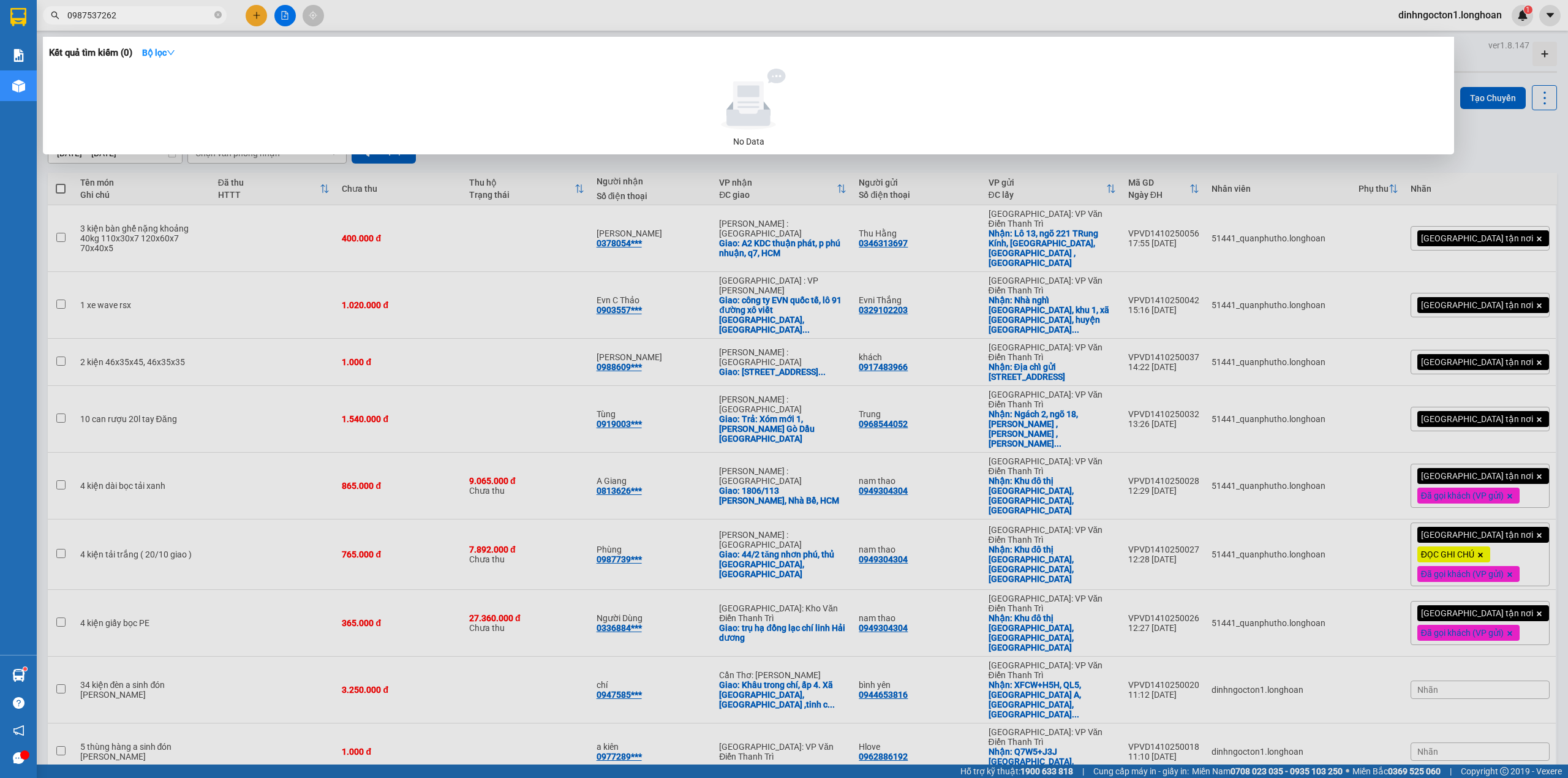
click at [172, 17] on input "0987537262" at bounding box center [140, 15] width 145 height 14
paste input "353481108"
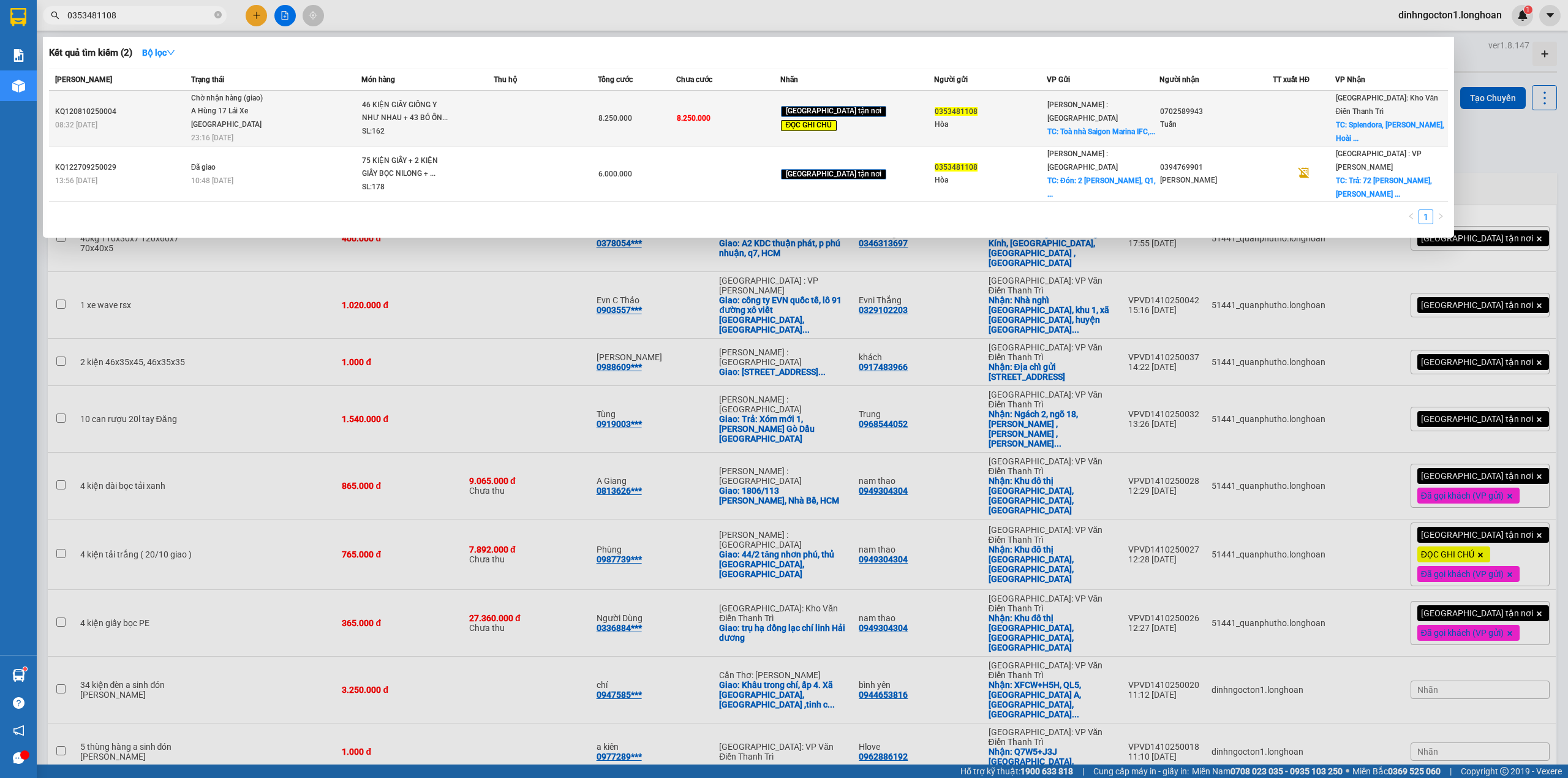
click at [386, 112] on div "46 KIỆN GIẤY GIỐNG Y NHƯ NHAU + 43 BÓ ỐN..." at bounding box center [408, 112] width 92 height 27
click at [233, 112] on div "A Hùng 17 Lái Xe [GEOGRAPHIC_DATA] 0325666247" at bounding box center [237, 117] width 92 height 27
click at [179, 116] on div "KQ120810250004" at bounding box center [121, 112] width 133 height 13
drag, startPoint x: 192, startPoint y: 125, endPoint x: 238, endPoint y: 126, distance: 46.0
click at [238, 126] on tr "KQ120810250004 08:32 [DATE] Chờ nhận hàng (giao) A Hùng 17 [GEOGRAPHIC_DATA] 03…" at bounding box center [748, 118] width 1399 height 55
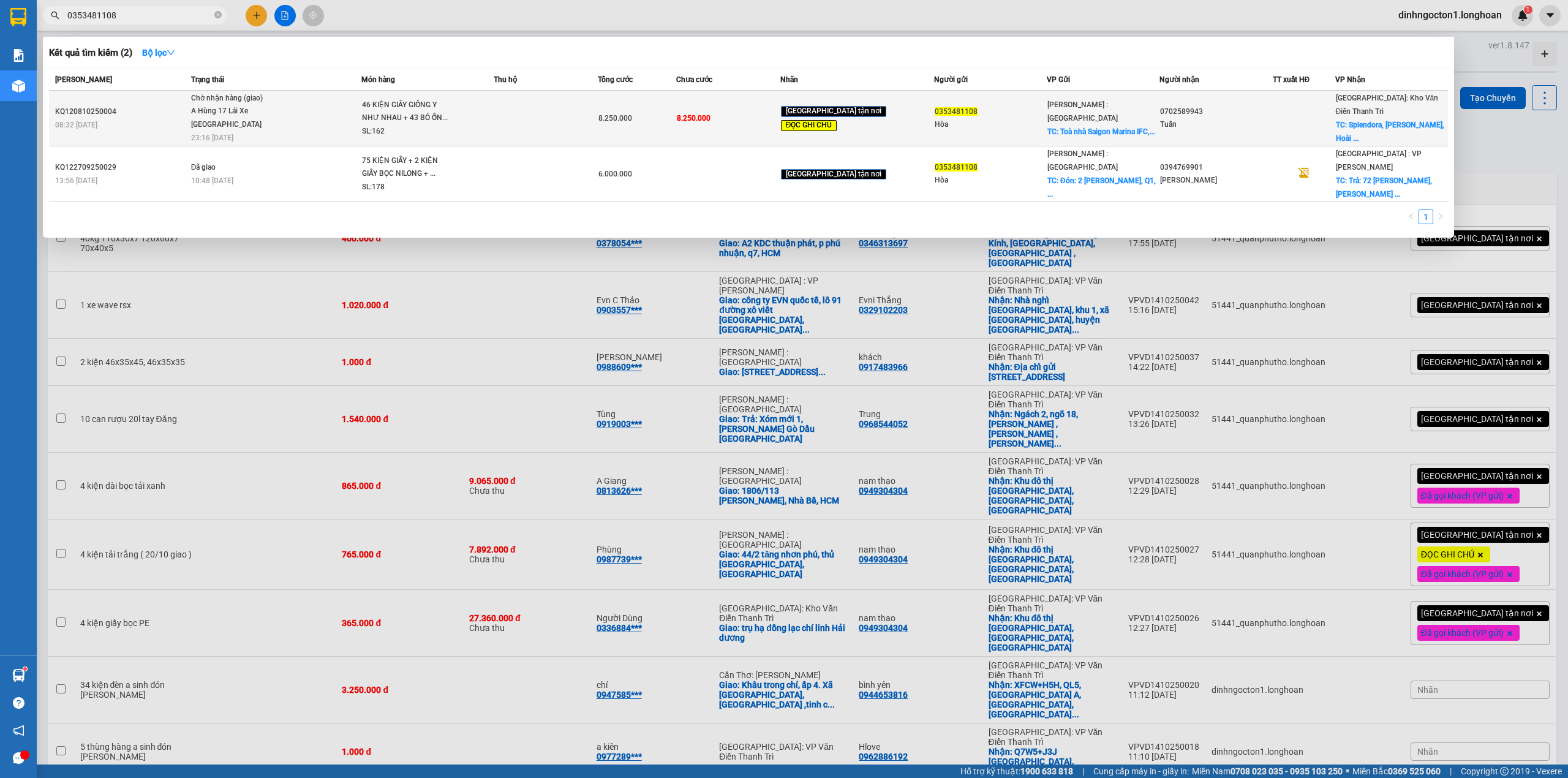
copy tr "Chờ nhận hàng (giao) A Hùng 17 [GEOGRAPHIC_DATA] 0325666247"
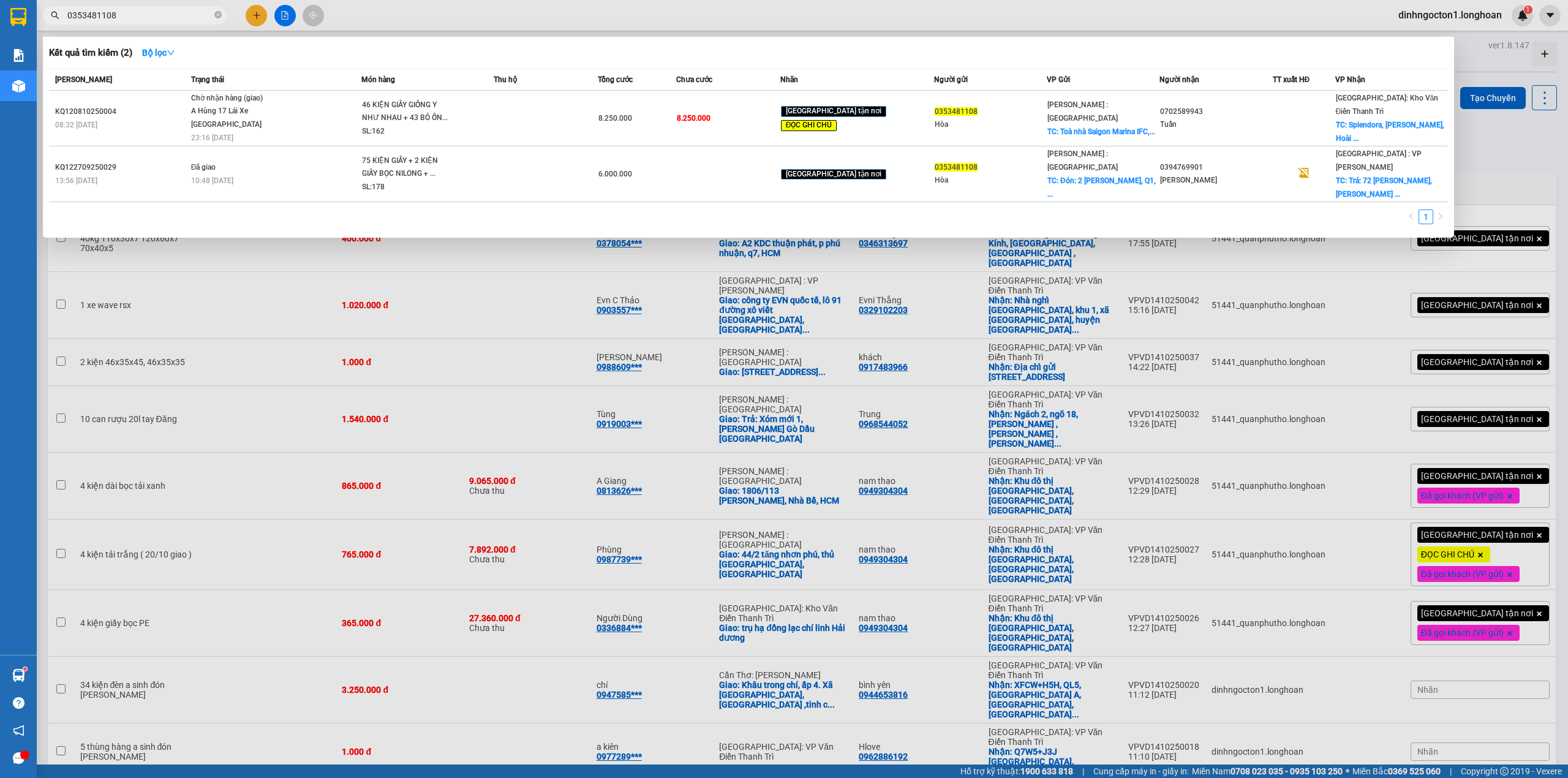
click at [194, 16] on input "0353481108" at bounding box center [140, 15] width 145 height 14
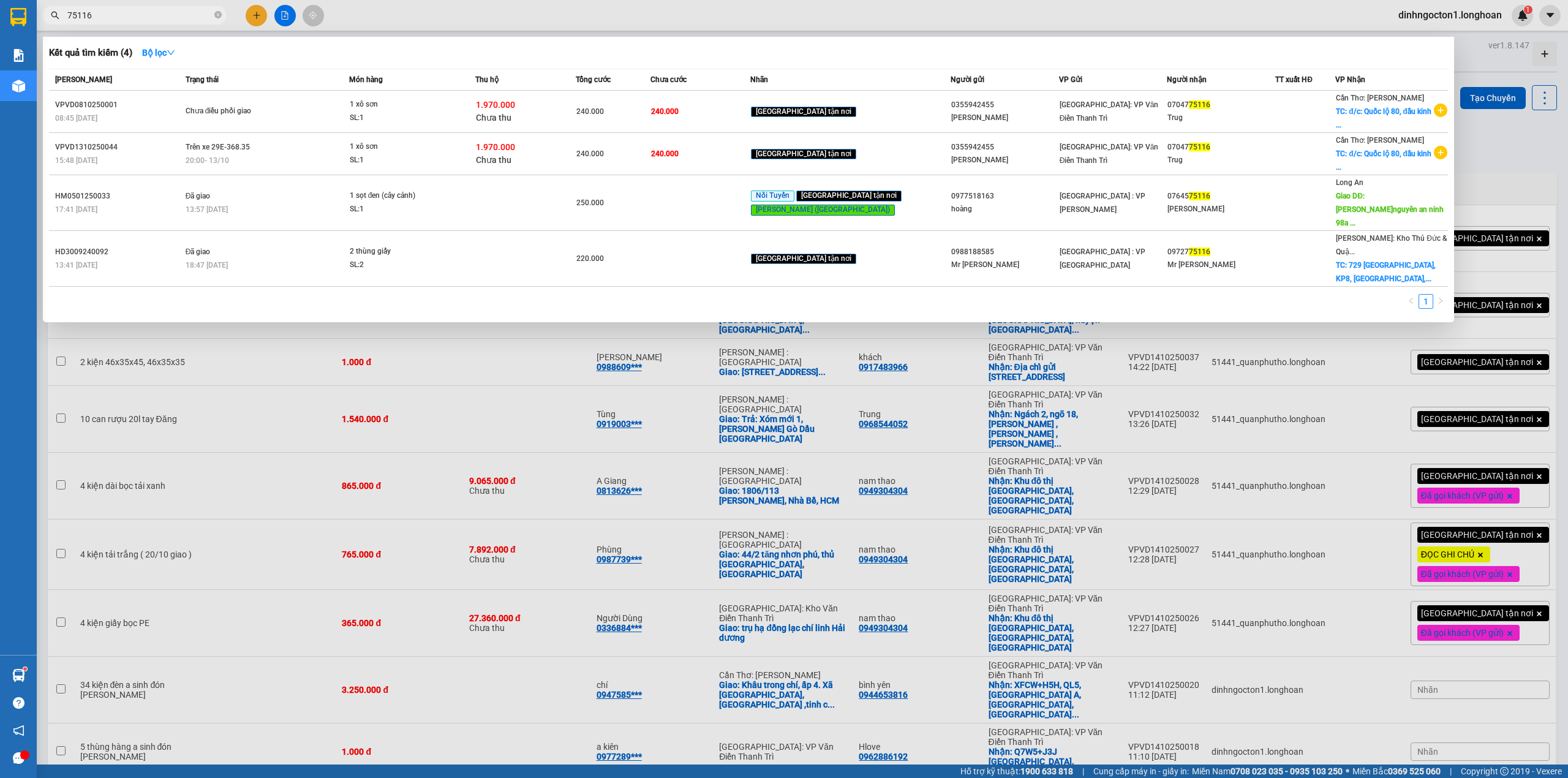
type input "75116"
click at [219, 15] on icon "close-circle" at bounding box center [218, 14] width 7 height 7
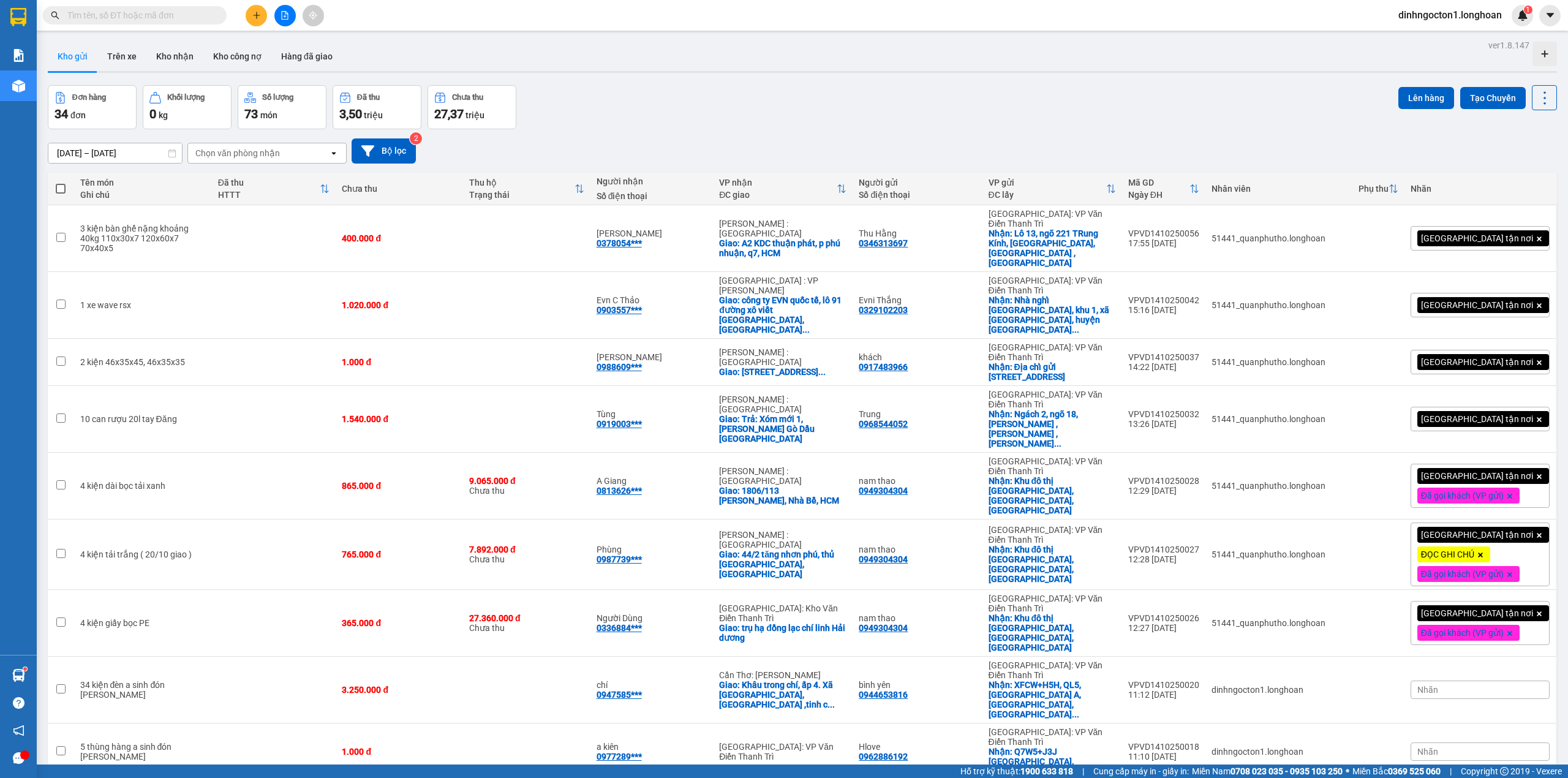
click at [202, 12] on input "text" at bounding box center [140, 15] width 145 height 14
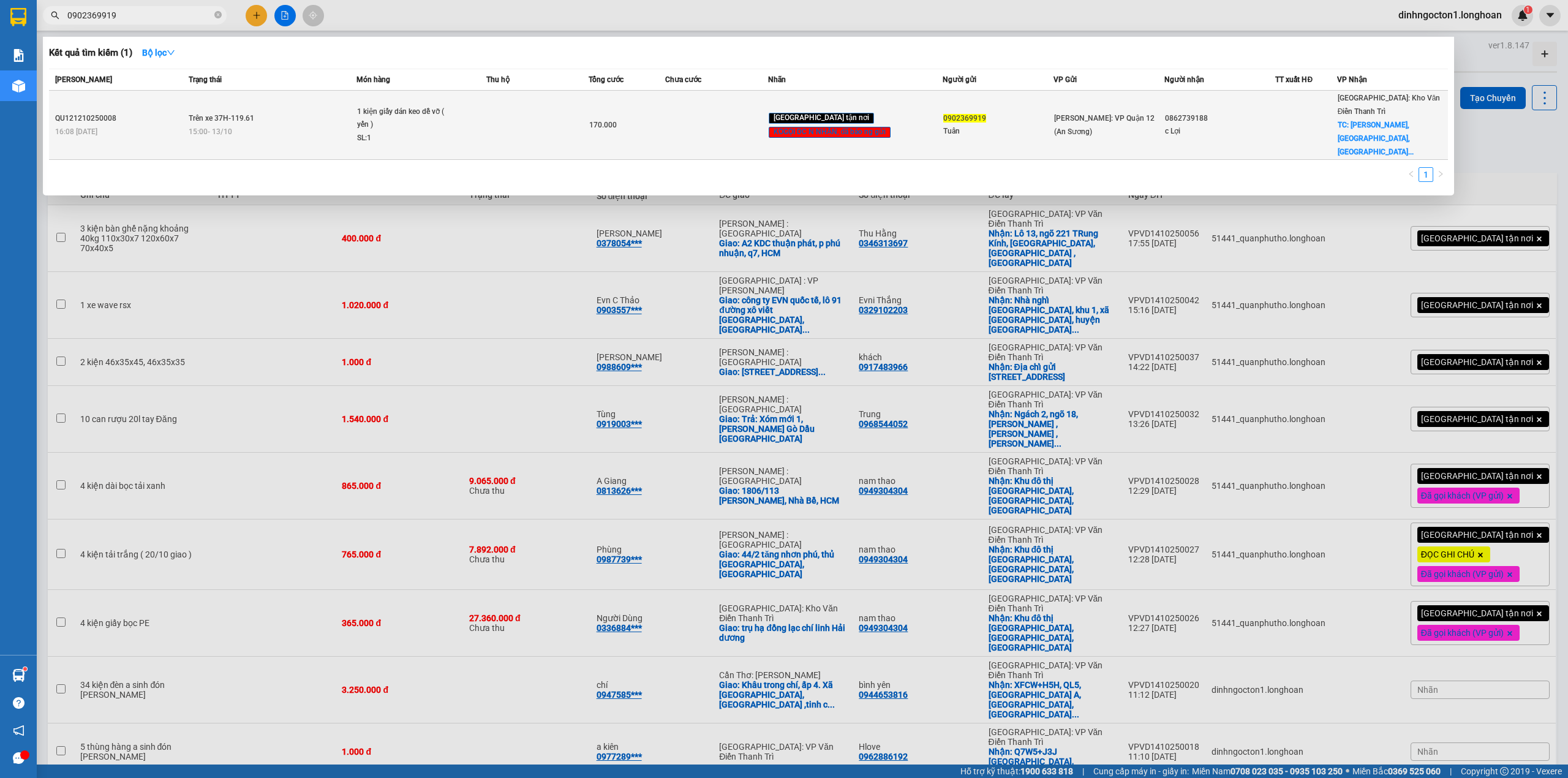
click at [455, 113] on span "1 kiện giấy dán keo dễ vỡ ( yến ) SL: 1" at bounding box center [421, 125] width 129 height 40
click at [359, 105] on div "1 kiện giấy dán keo dễ vỡ ( yến )" at bounding box center [402, 118] width 92 height 27
click at [376, 114] on div "1 kiện giấy dán keo dễ vỡ ( yến )" at bounding box center [402, 118] width 92 height 27
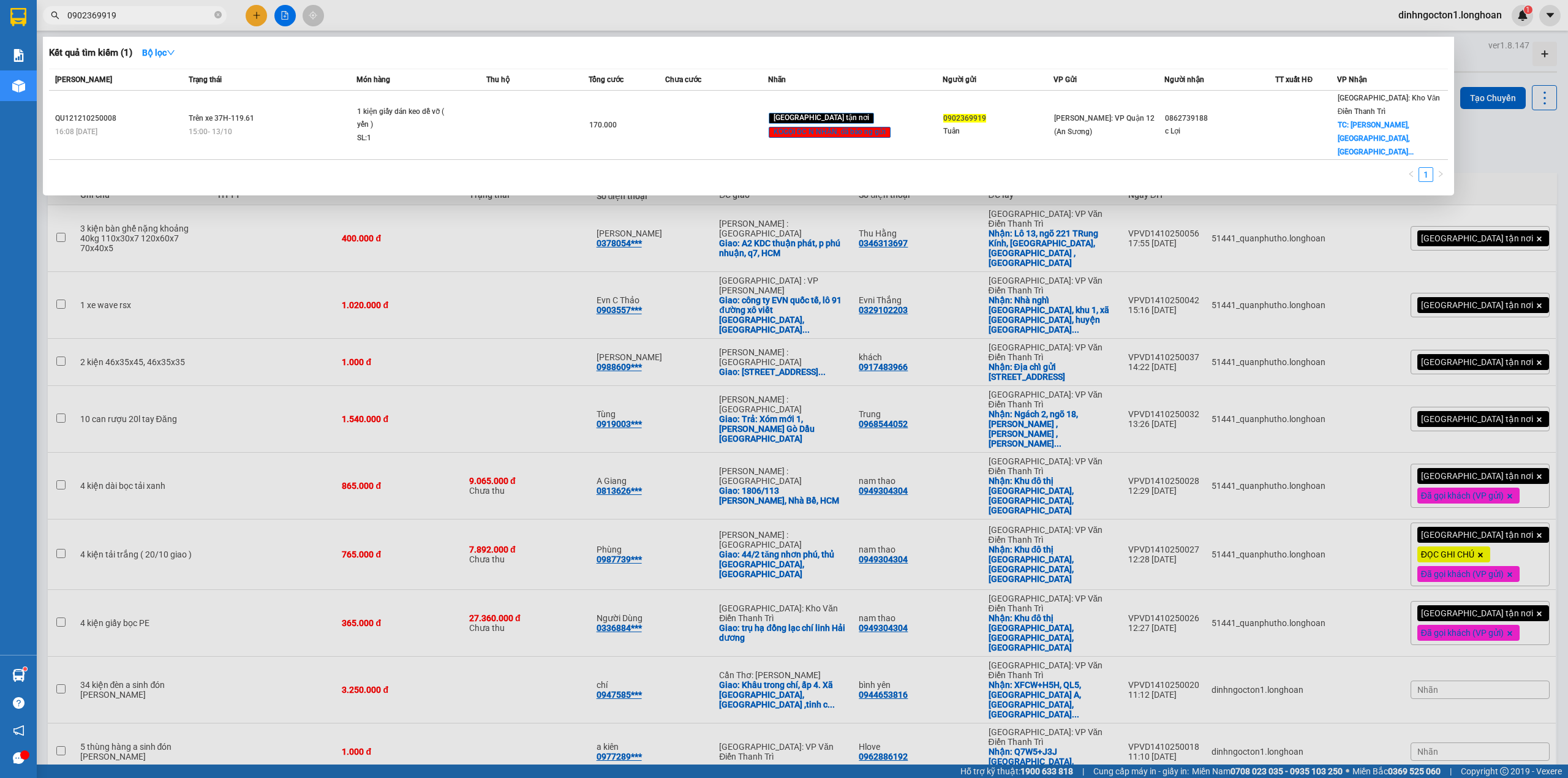
drag, startPoint x: 199, startPoint y: 89, endPoint x: 197, endPoint y: 100, distance: 11.2
click at [198, 89] on th "Trạng thái" at bounding box center [271, 80] width 171 height 22
click at [200, 14] on input "0902369919" at bounding box center [140, 15] width 145 height 14
type input "0902369919"
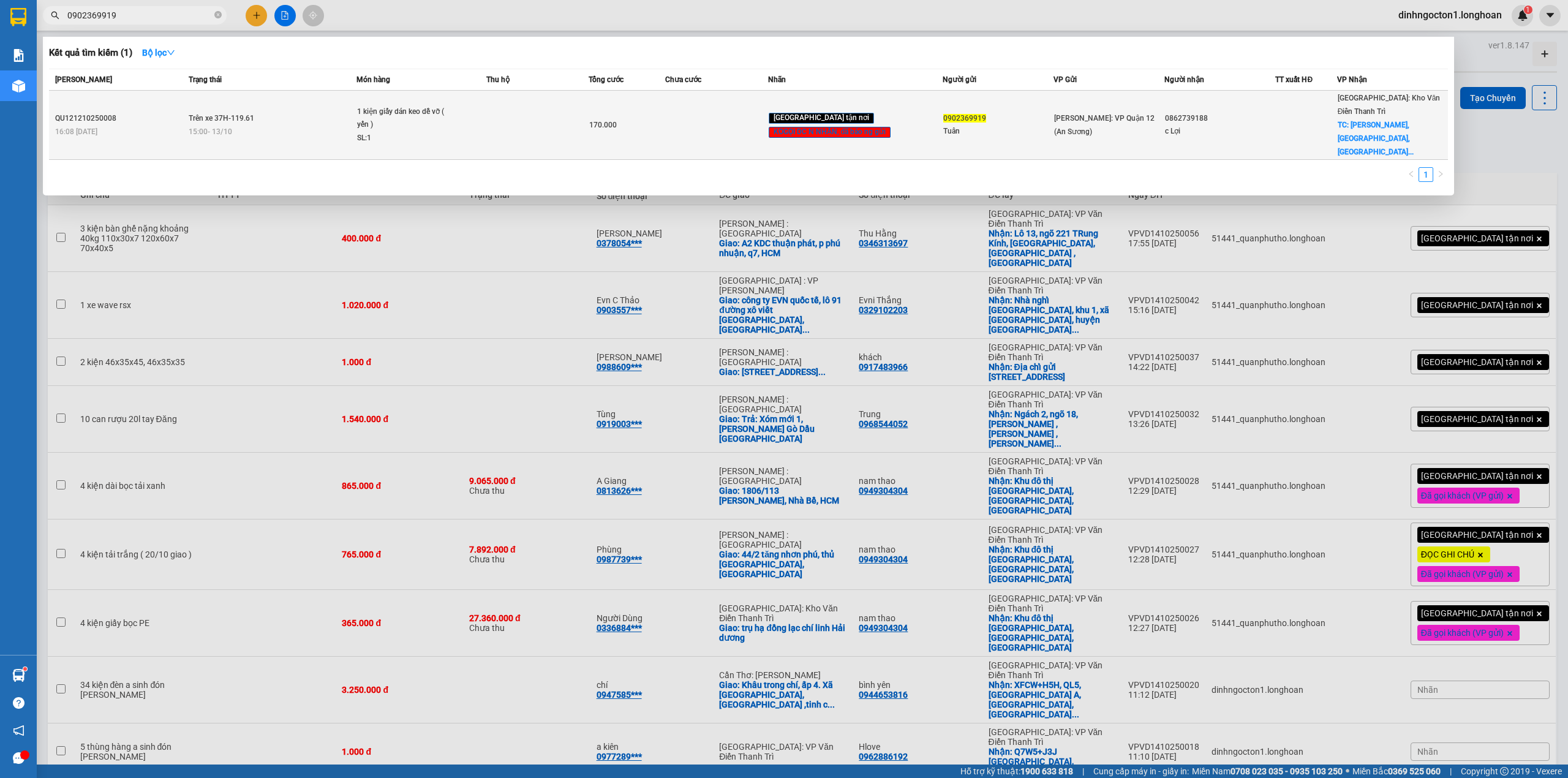
click at [370, 132] on div "SL: 1" at bounding box center [402, 138] width 92 height 14
click at [361, 105] on div "1 kiện giấy dán keo dễ vỡ ( yến )" at bounding box center [402, 118] width 92 height 27
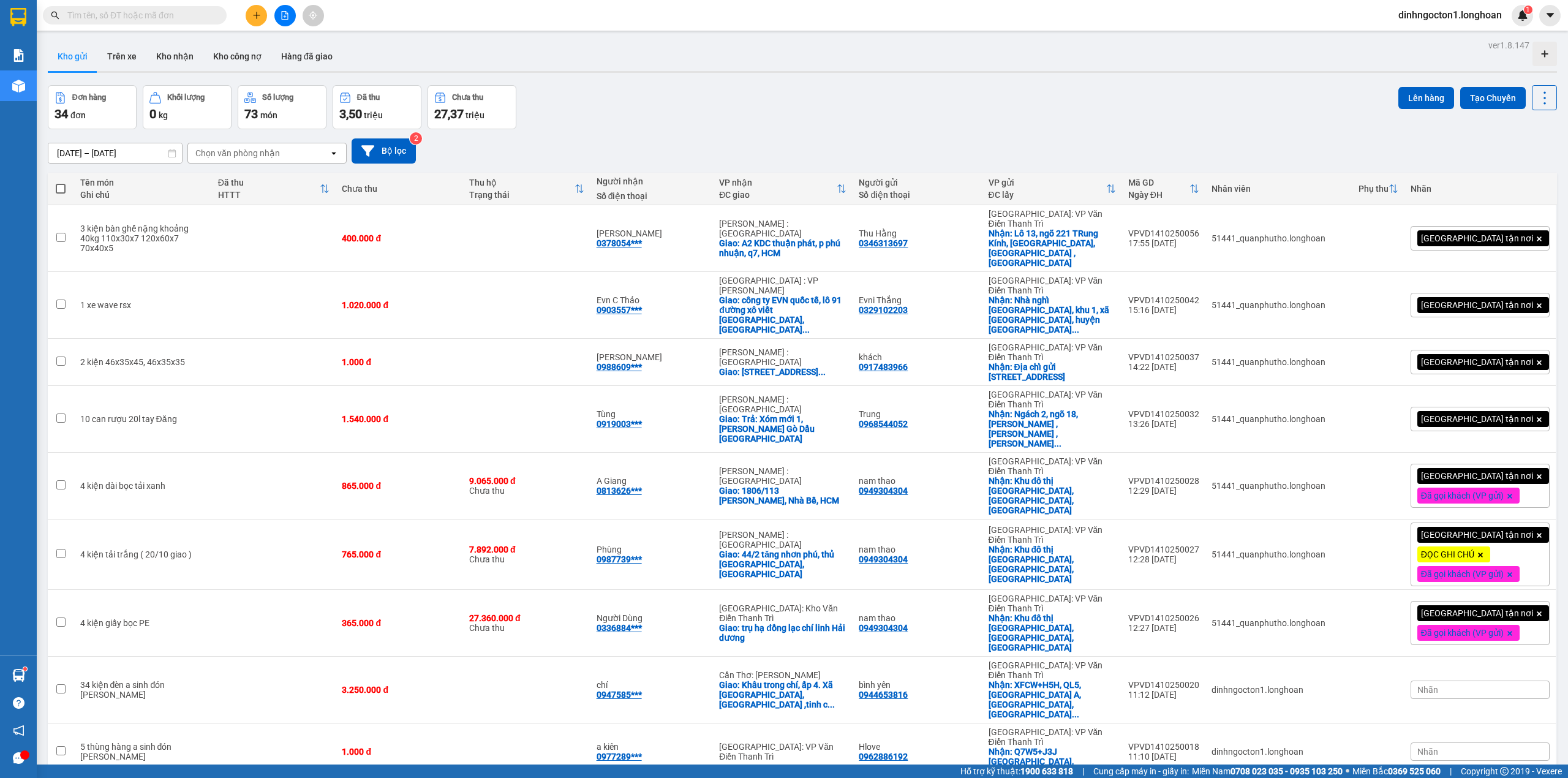
click at [198, 6] on span at bounding box center [134, 15] width 184 height 18
click at [197, 10] on input "text" at bounding box center [140, 15] width 145 height 14
paste input "0984145285"
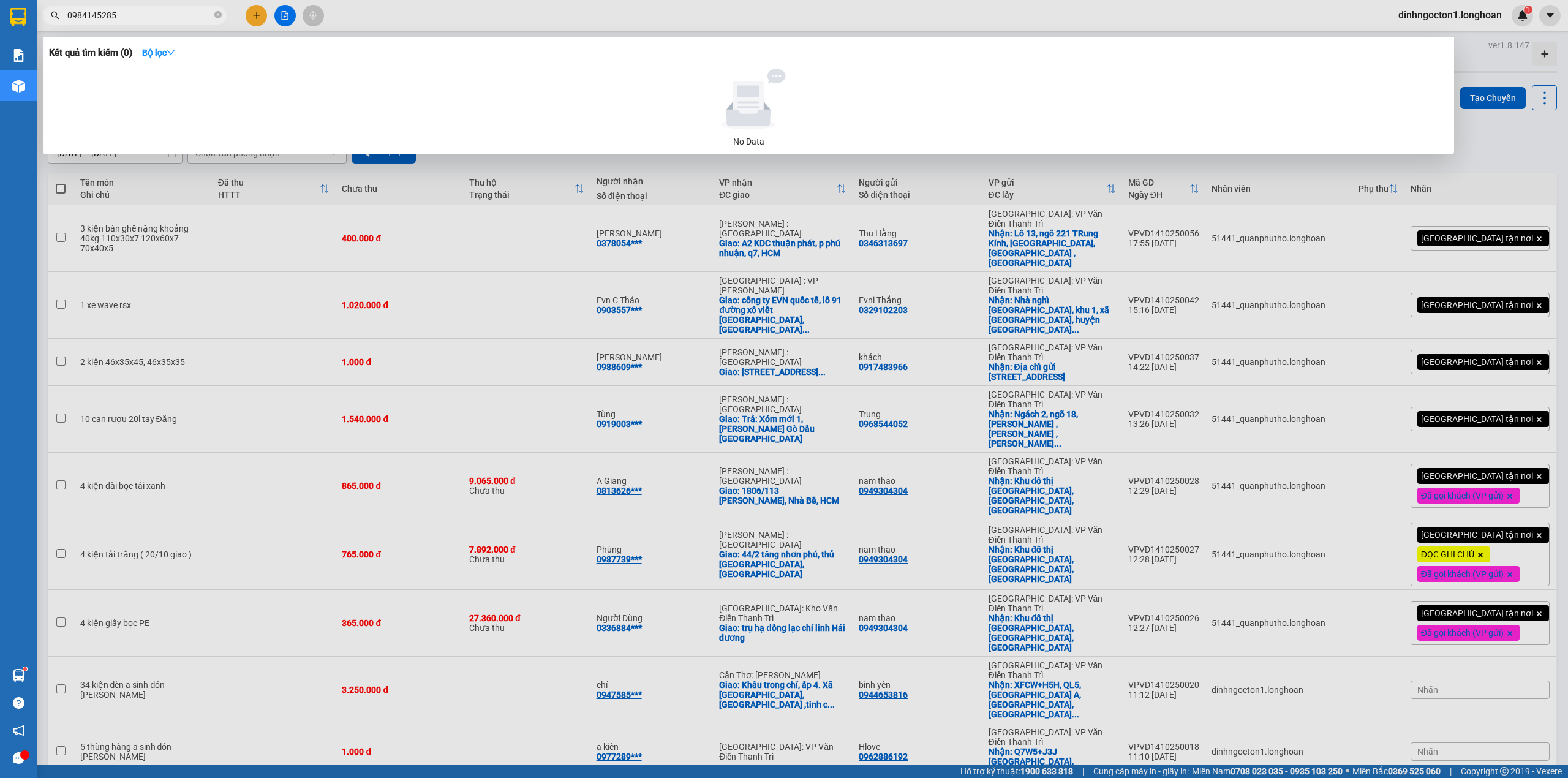
type input "0984145285"
